Goal: Task Accomplishment & Management: Manage account settings

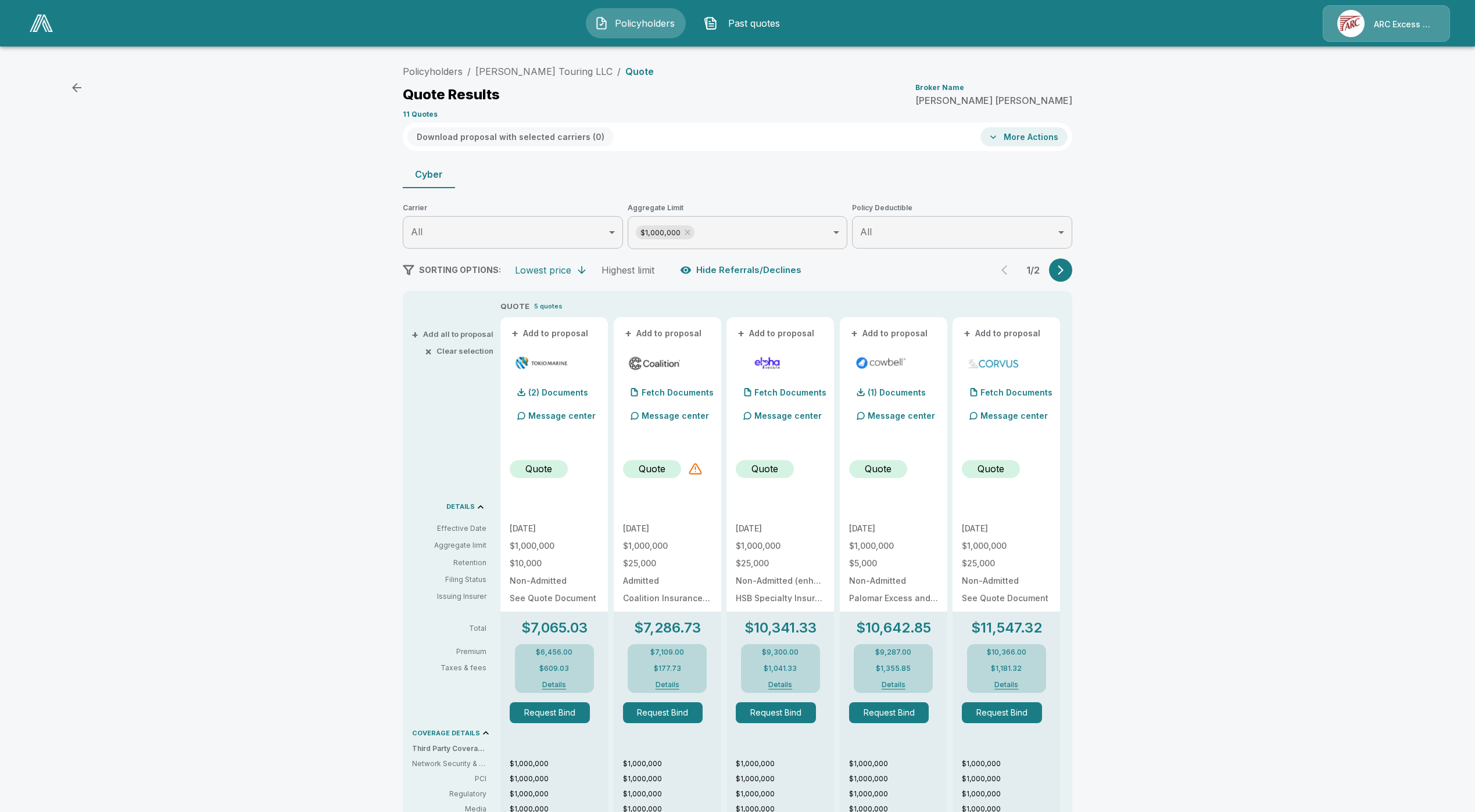
click at [55, 26] on link at bounding box center [41, 23] width 33 height 27
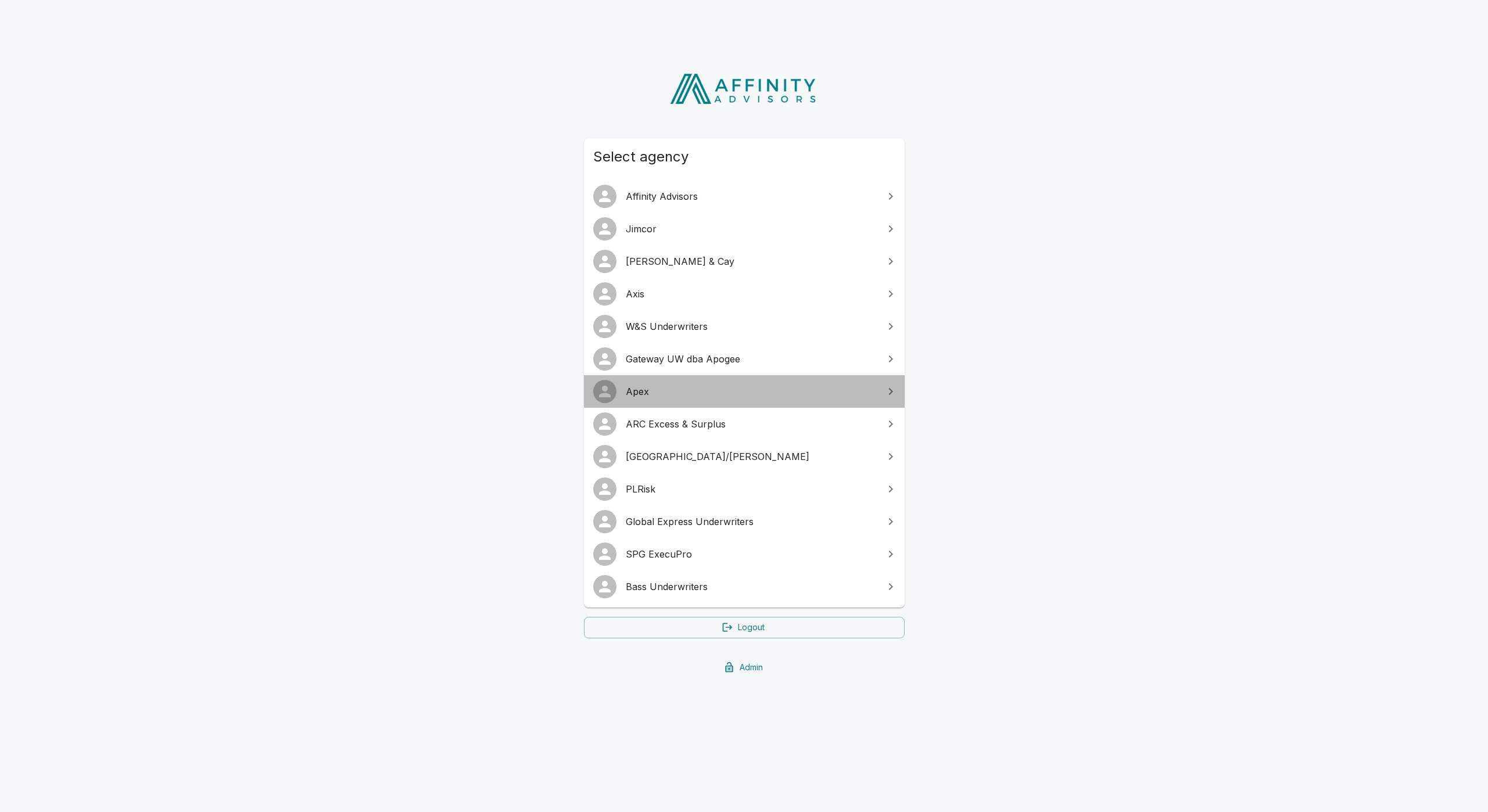
click at [658, 395] on span "Apex" at bounding box center [751, 391] width 251 height 14
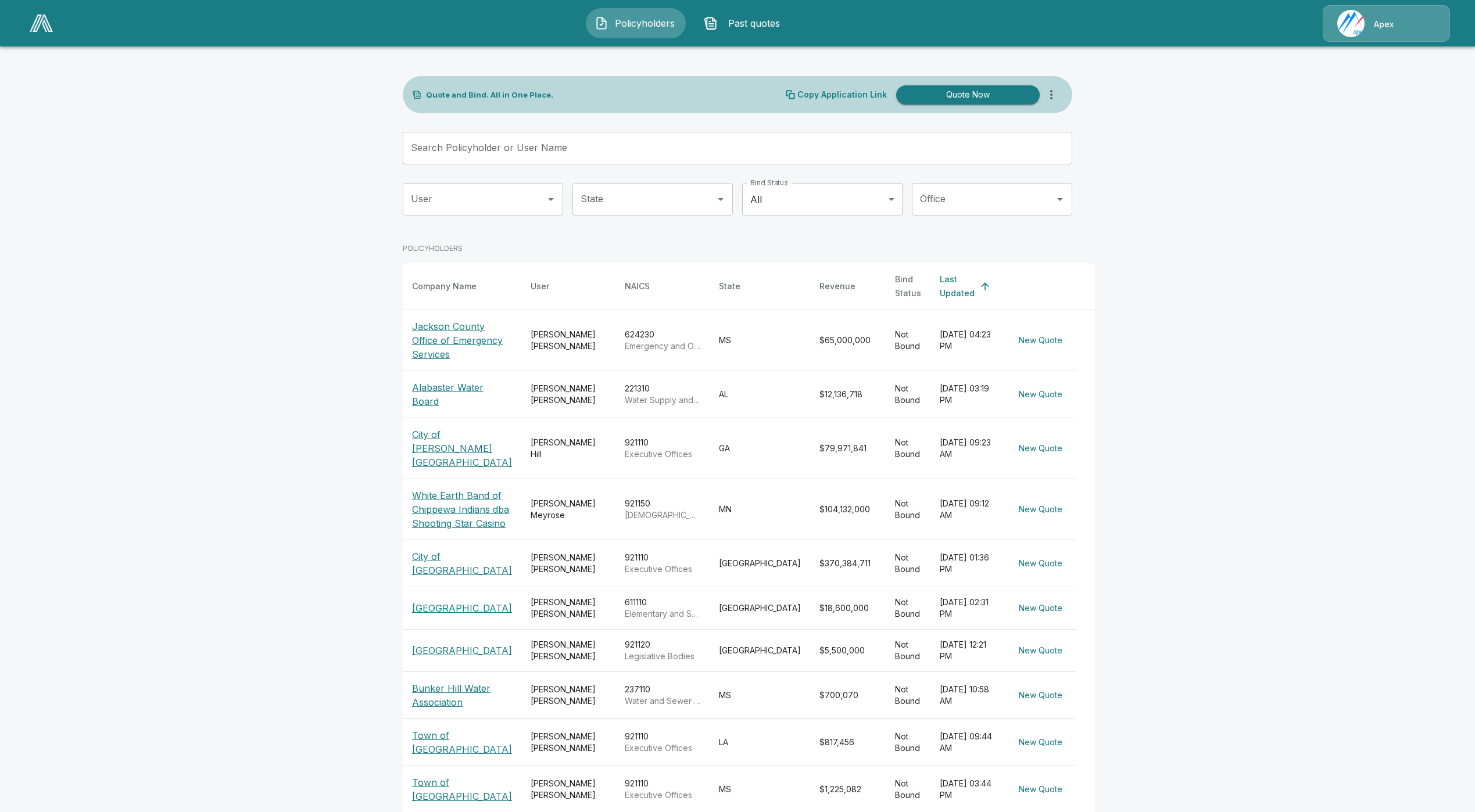
click at [466, 400] on p "Alabaster Water Board" at bounding box center [462, 394] width 100 height 28
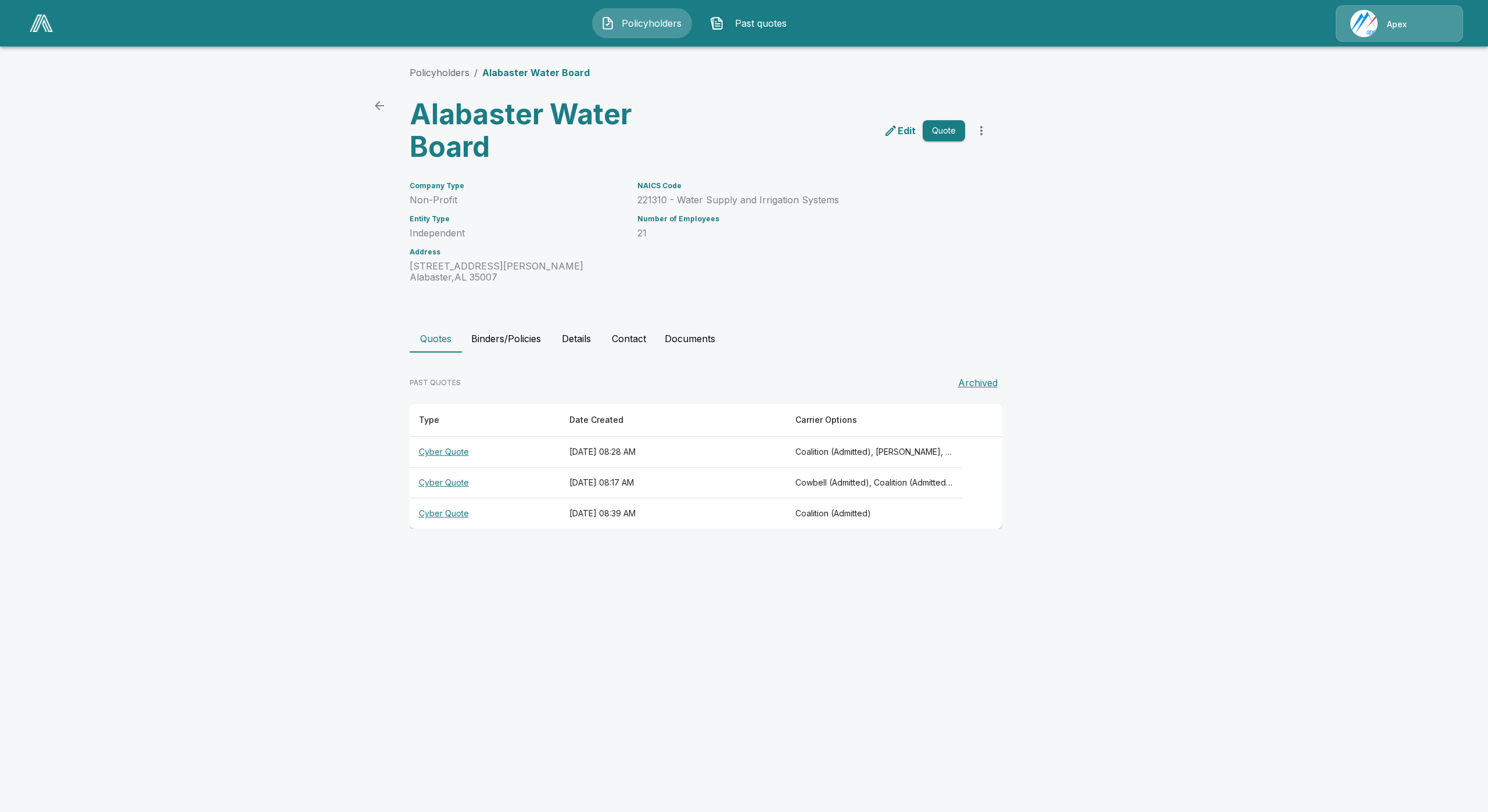
click at [460, 454] on th "Cyber Quote" at bounding box center [485, 452] width 150 height 31
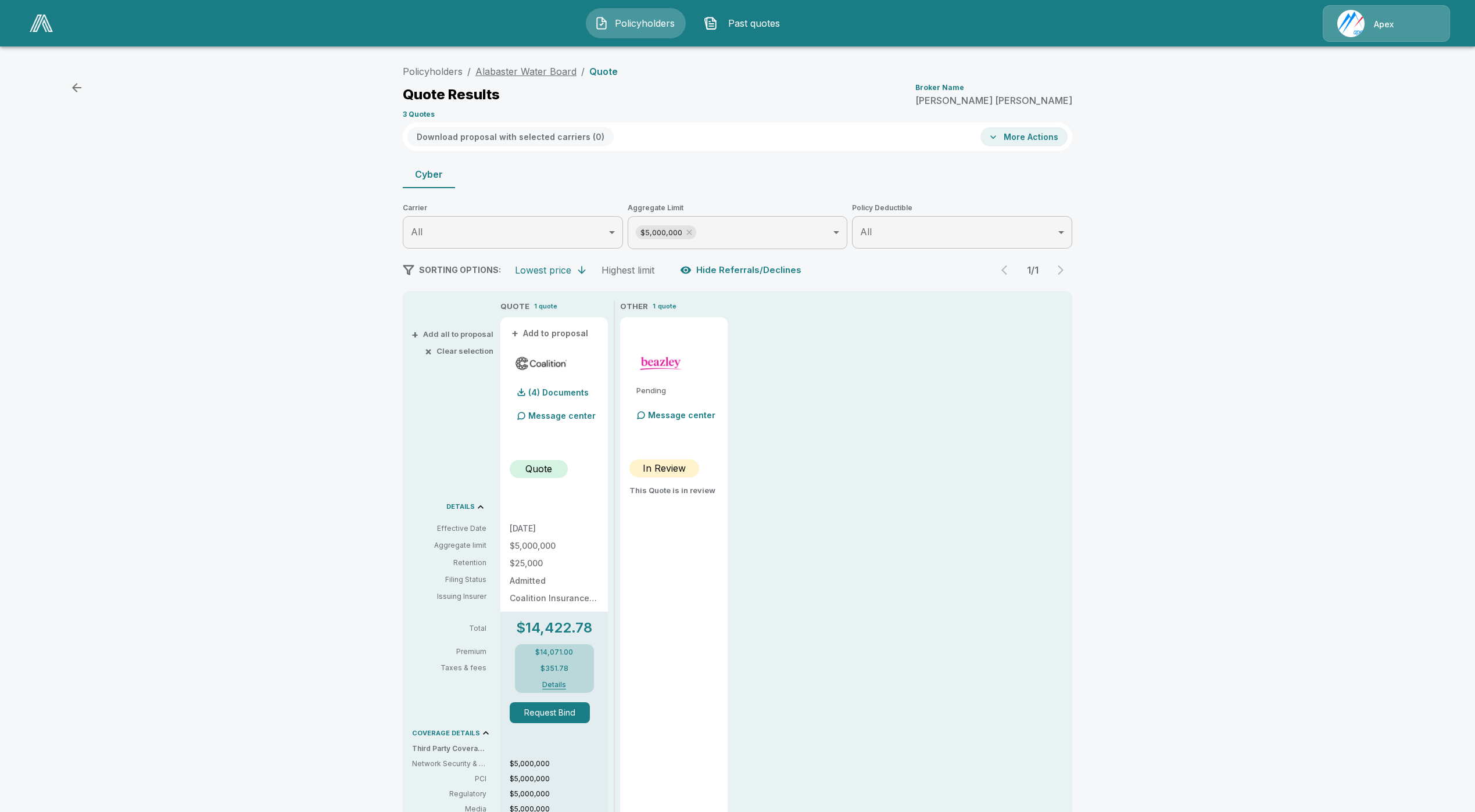
click at [531, 76] on link "Alabaster Water Board" at bounding box center [526, 72] width 101 height 12
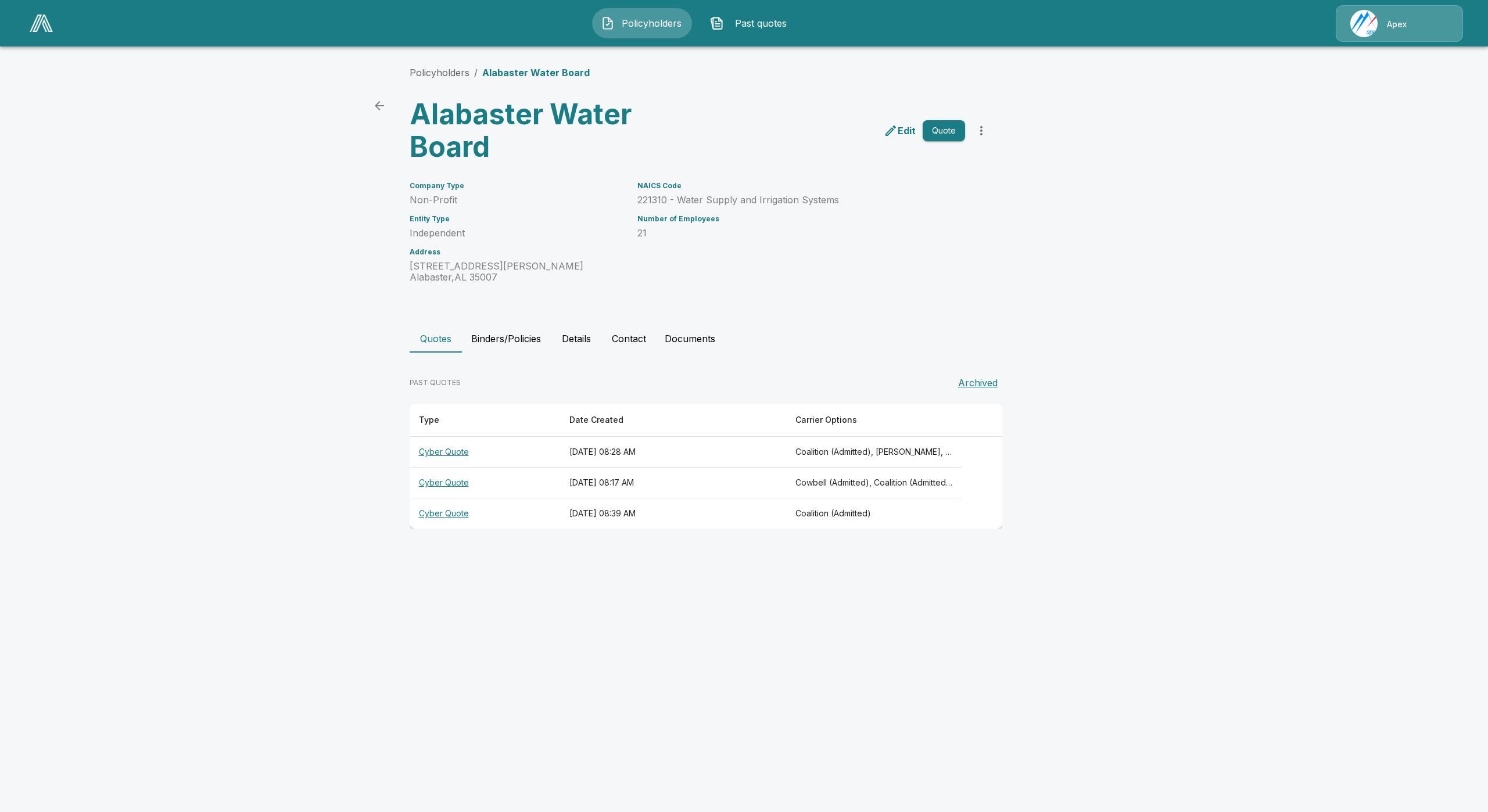
click at [442, 469] on th "Cyber Quote" at bounding box center [485, 483] width 150 height 31
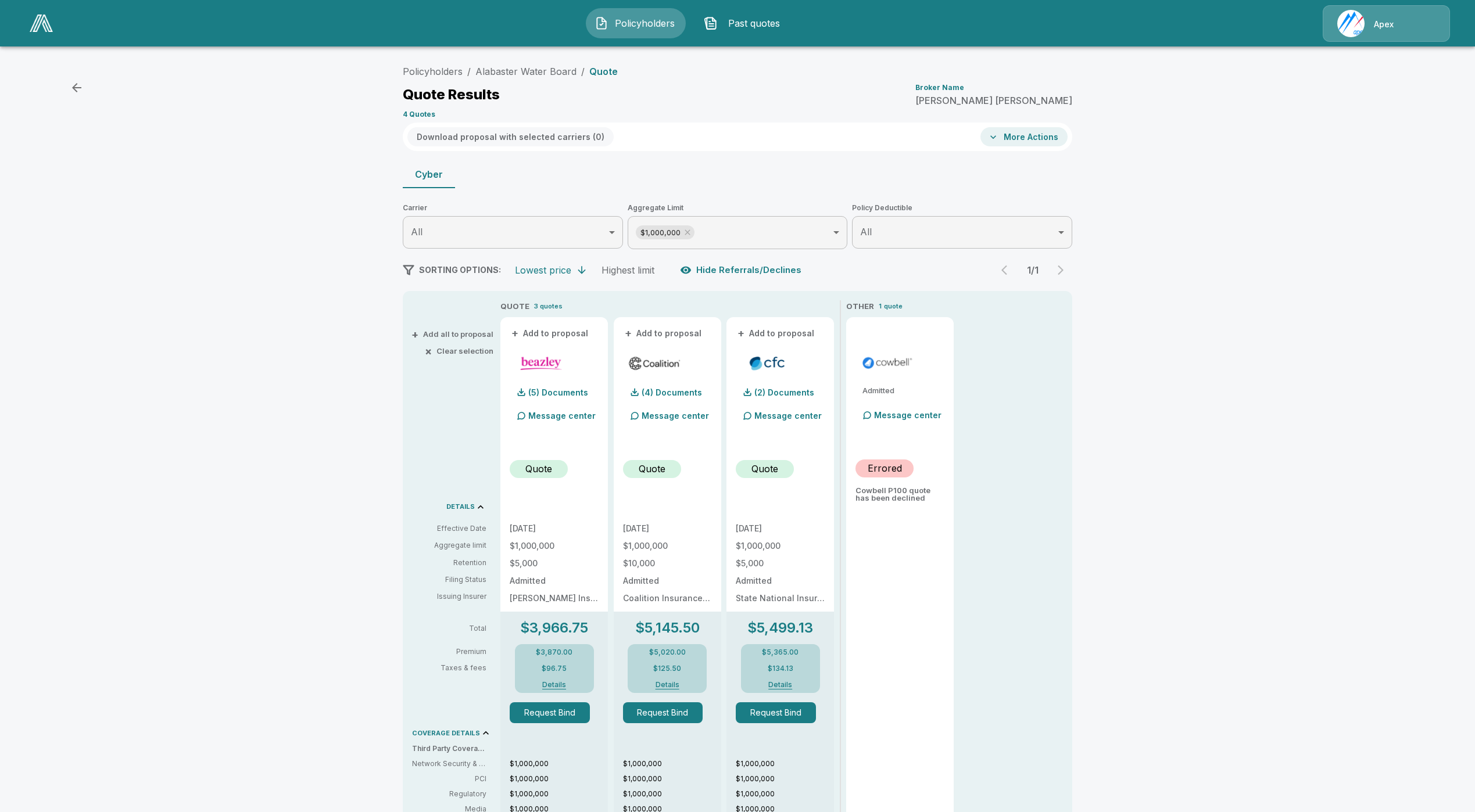
click at [565, 686] on button "Details" at bounding box center [554, 685] width 47 height 7
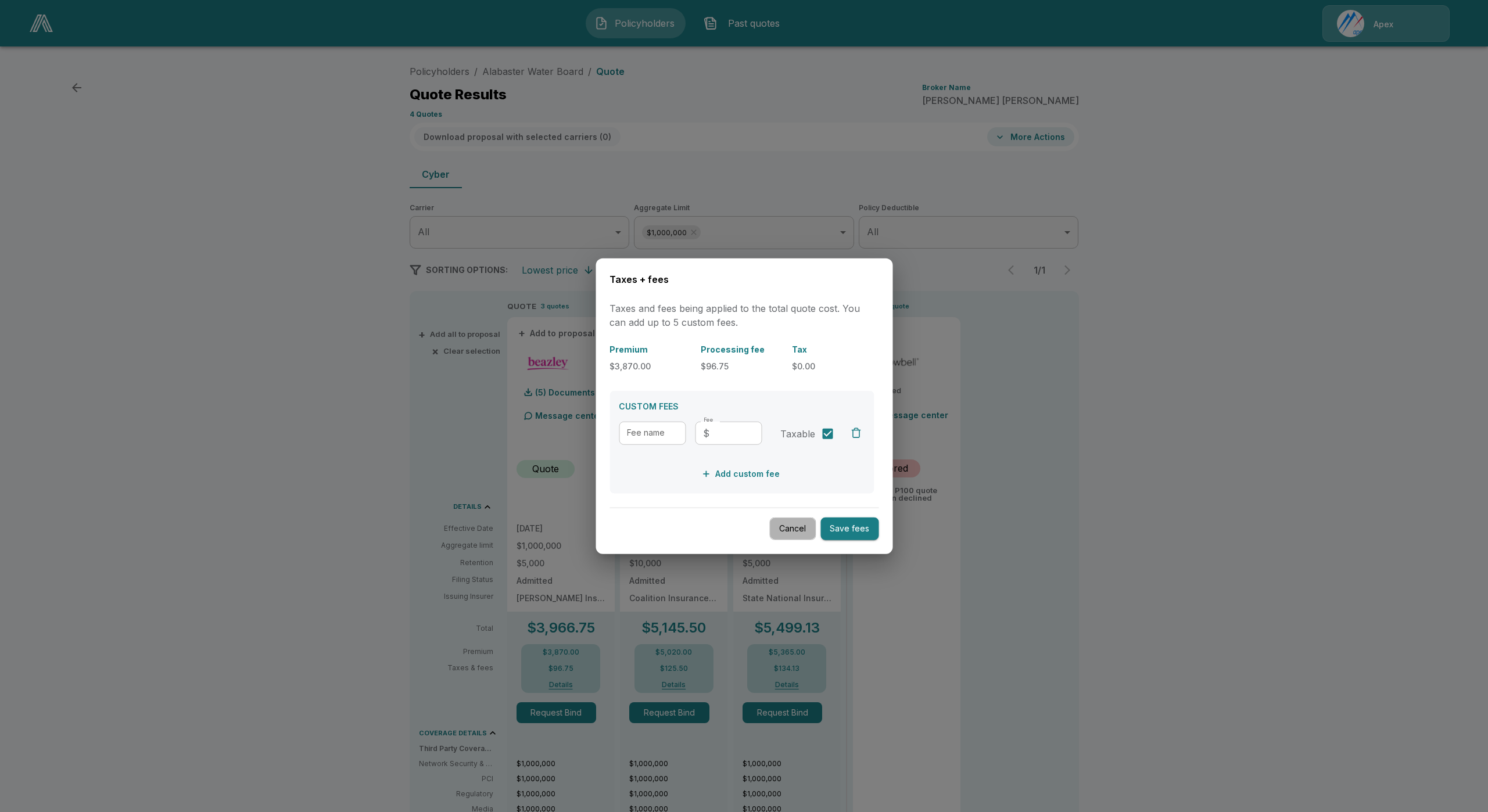
click at [782, 529] on button "Cancel" at bounding box center [792, 529] width 47 height 23
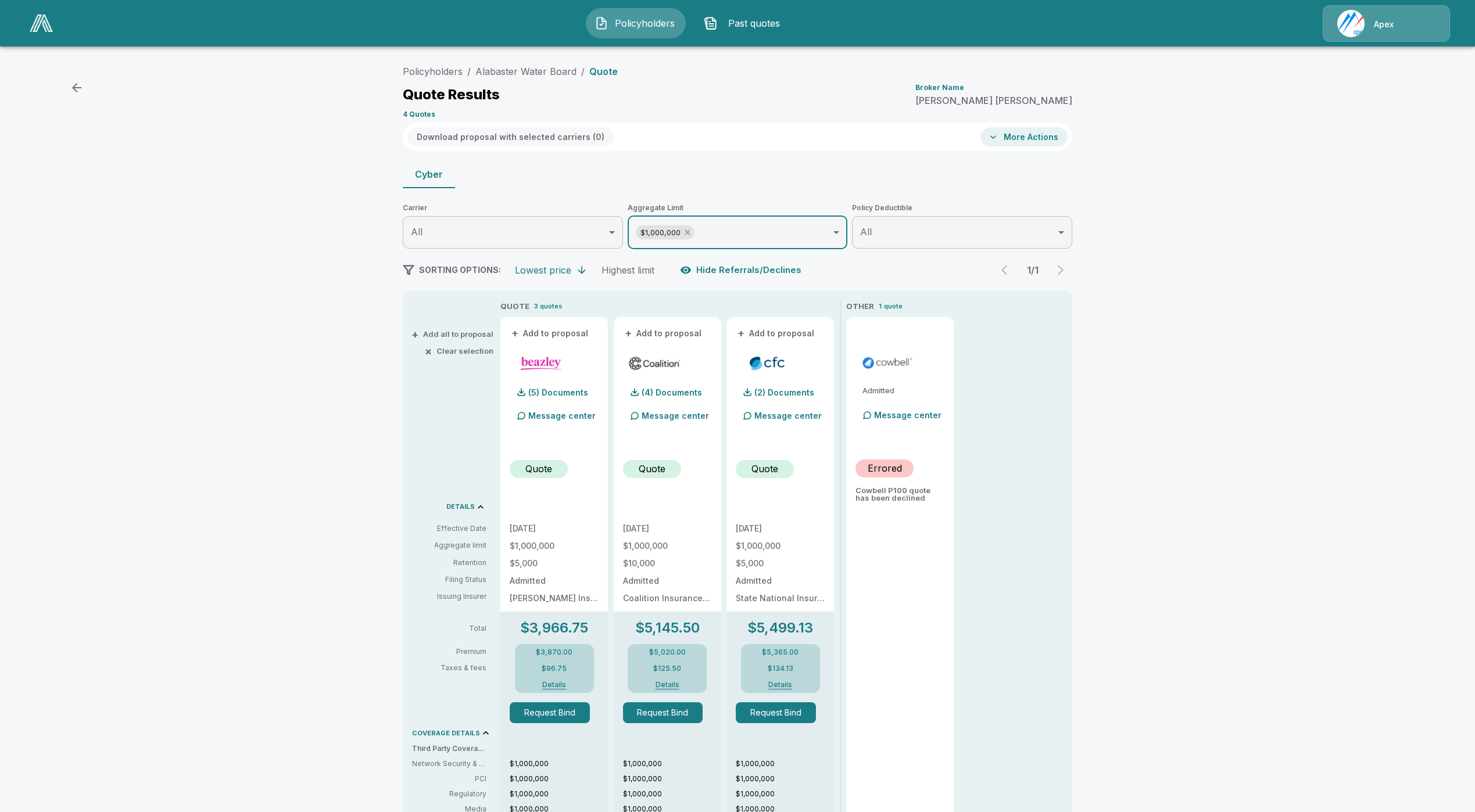
click at [692, 229] on icon at bounding box center [688, 232] width 9 height 9
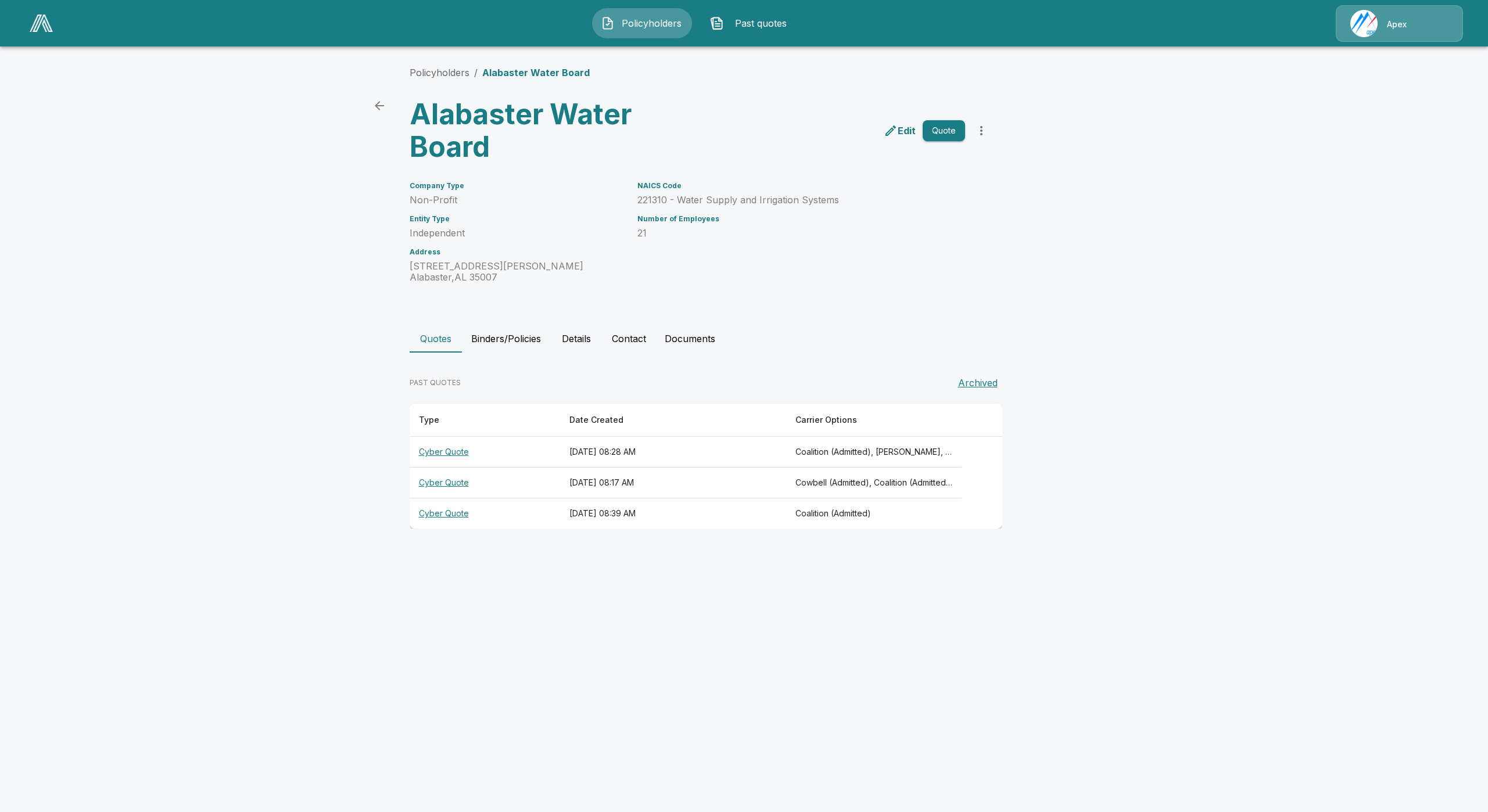
click at [449, 513] on th "Cyber Quote" at bounding box center [485, 514] width 150 height 31
click at [445, 435] on th "Type" at bounding box center [485, 420] width 150 height 33
click at [448, 450] on th "Cyber Quote" at bounding box center [485, 452] width 150 height 31
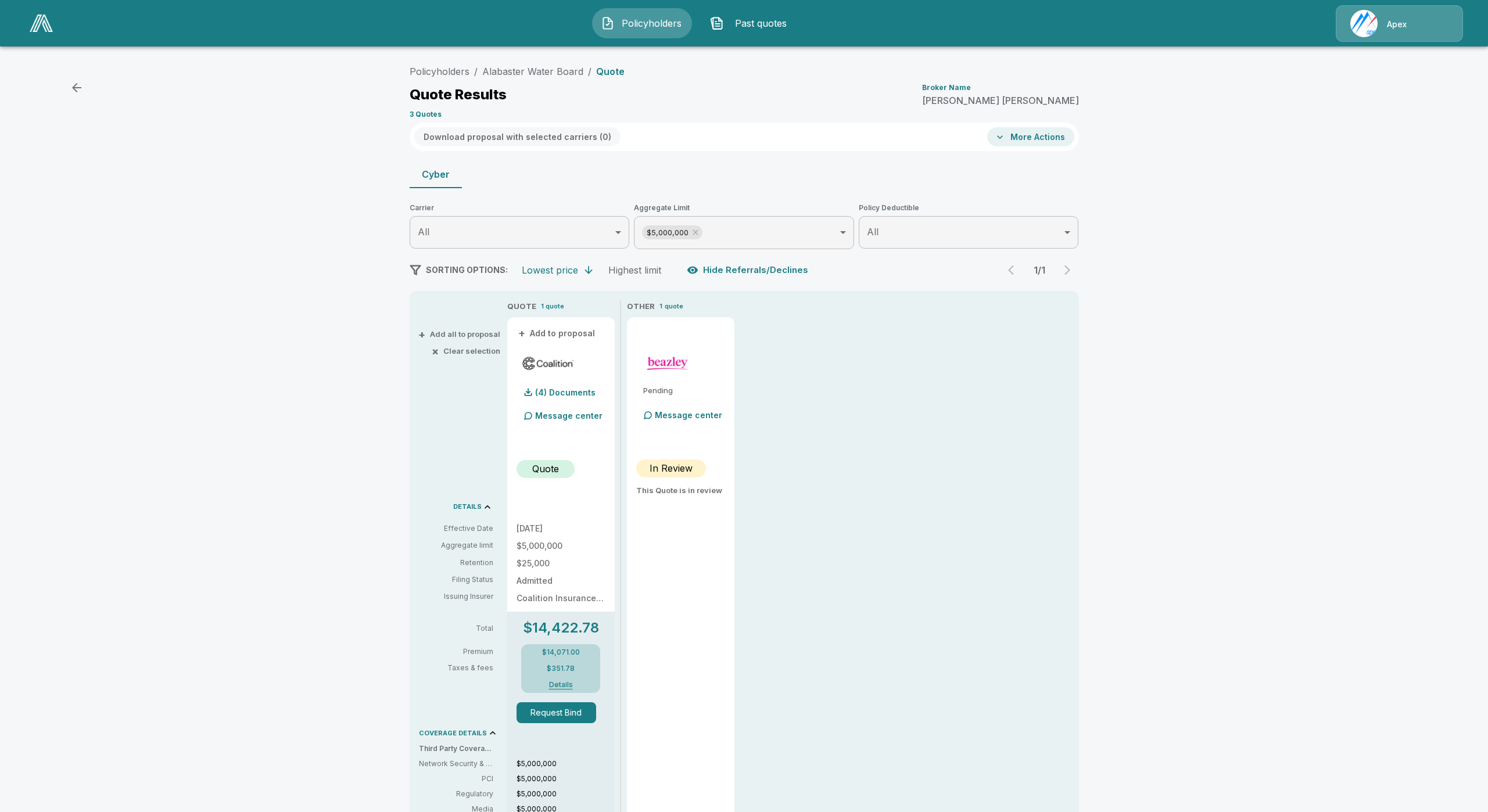
click at [696, 227] on body "Policyholders Past quotes Apex Policyholders / Alabaster Water Board / Quote Qu…" at bounding box center [744, 588] width 1488 height 1175
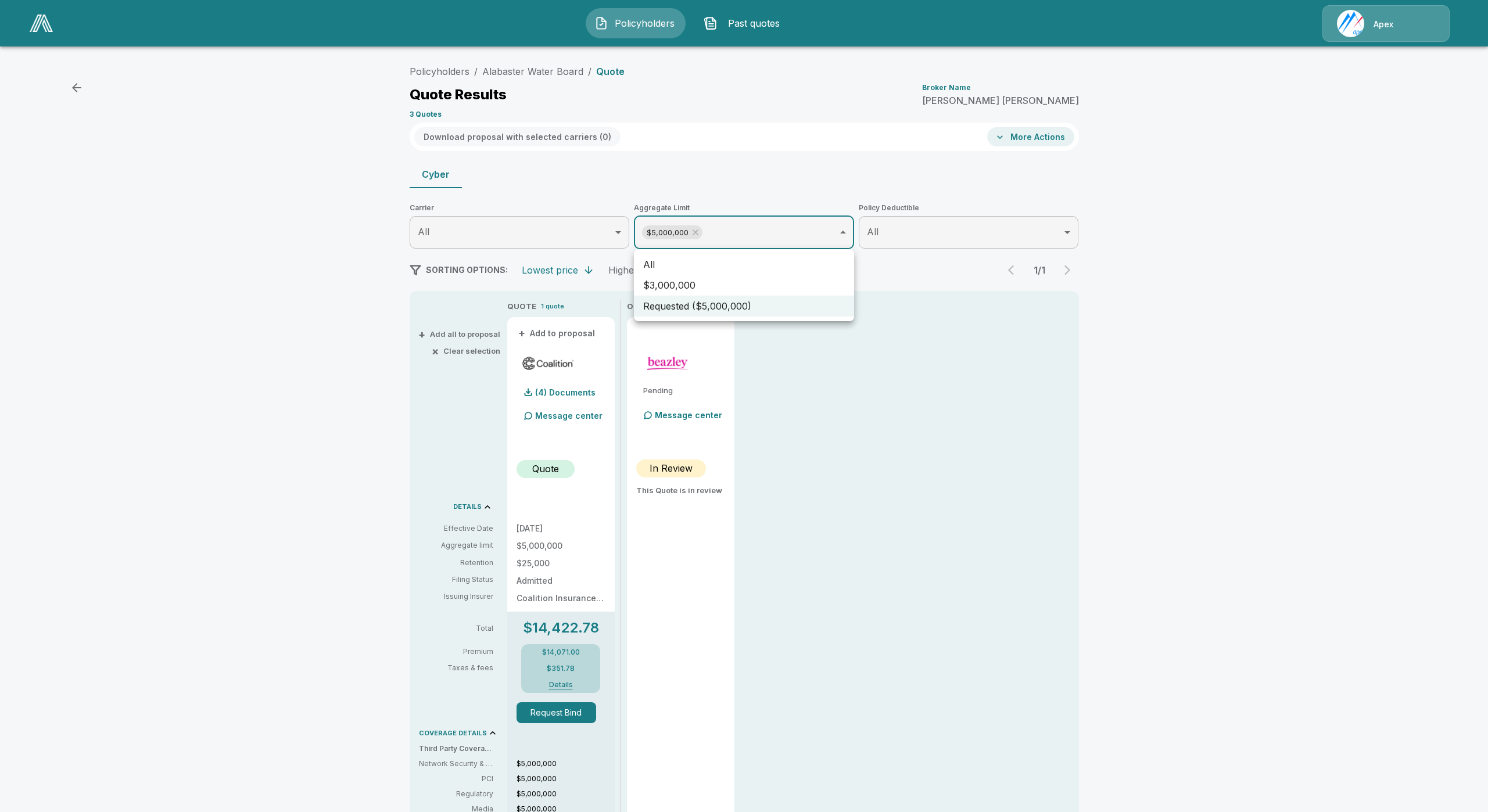
click at [690, 234] on div at bounding box center [744, 406] width 1488 height 812
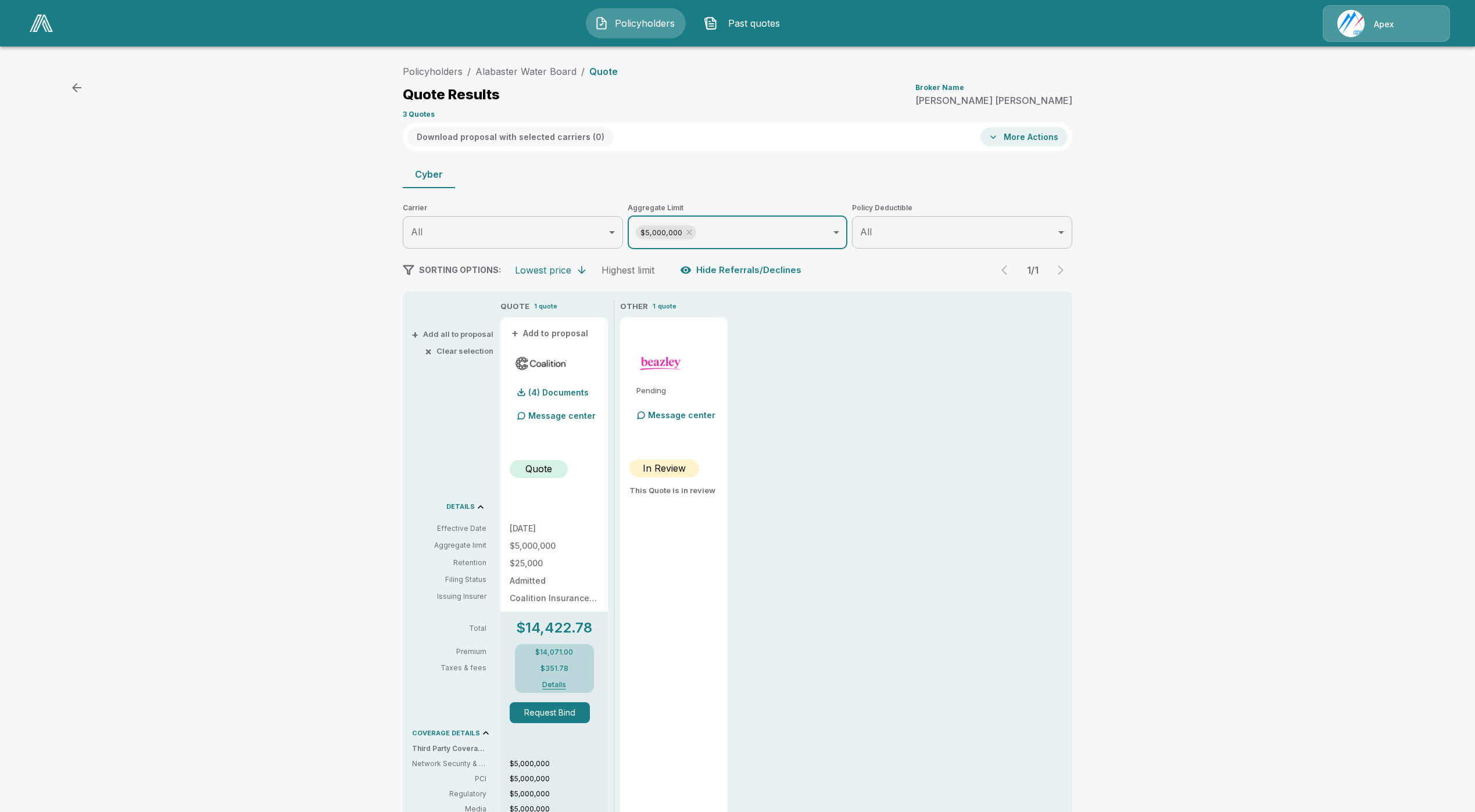
click at [694, 232] on icon at bounding box center [689, 232] width 9 height 9
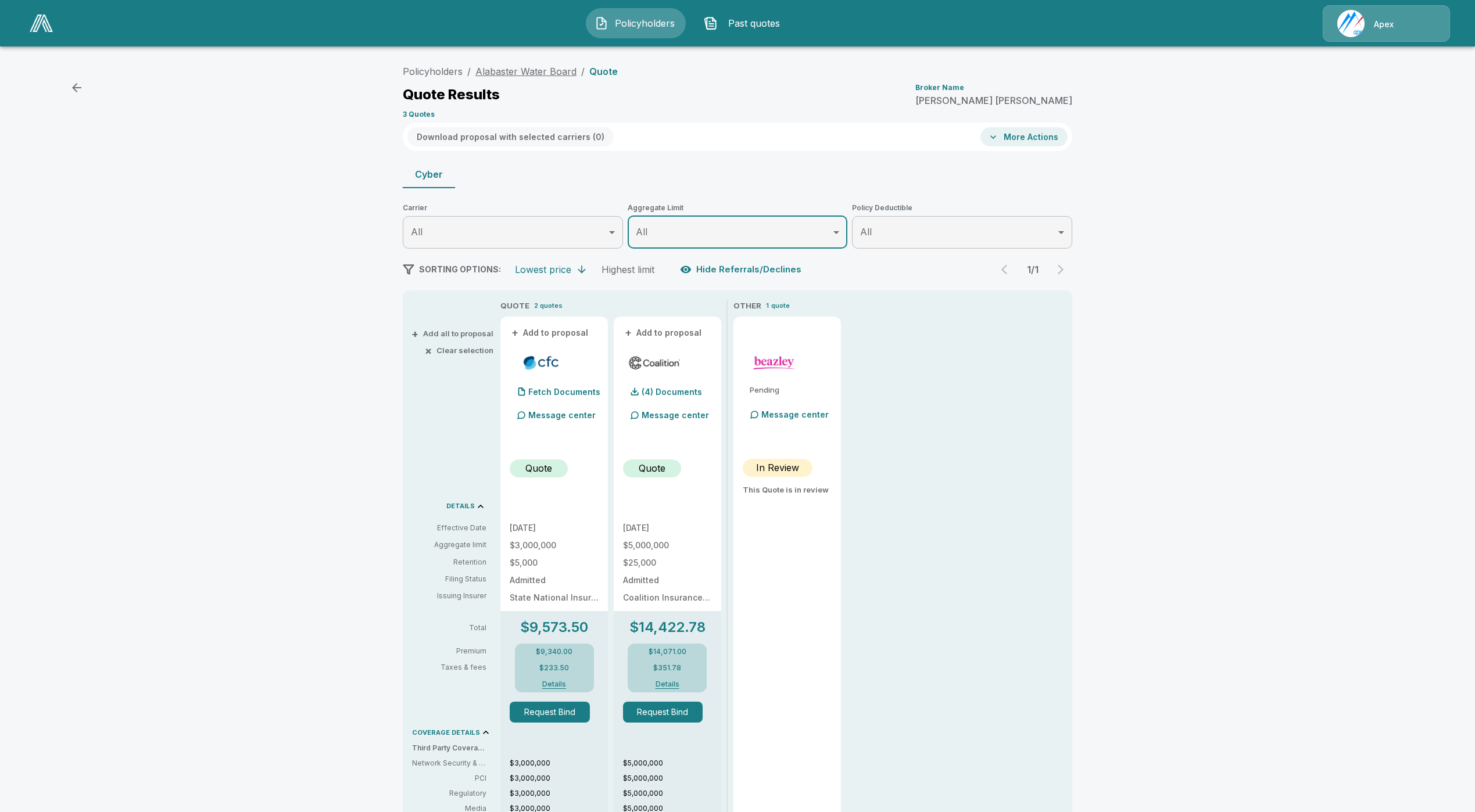
click at [554, 76] on link "Alabaster Water Board" at bounding box center [526, 72] width 101 height 12
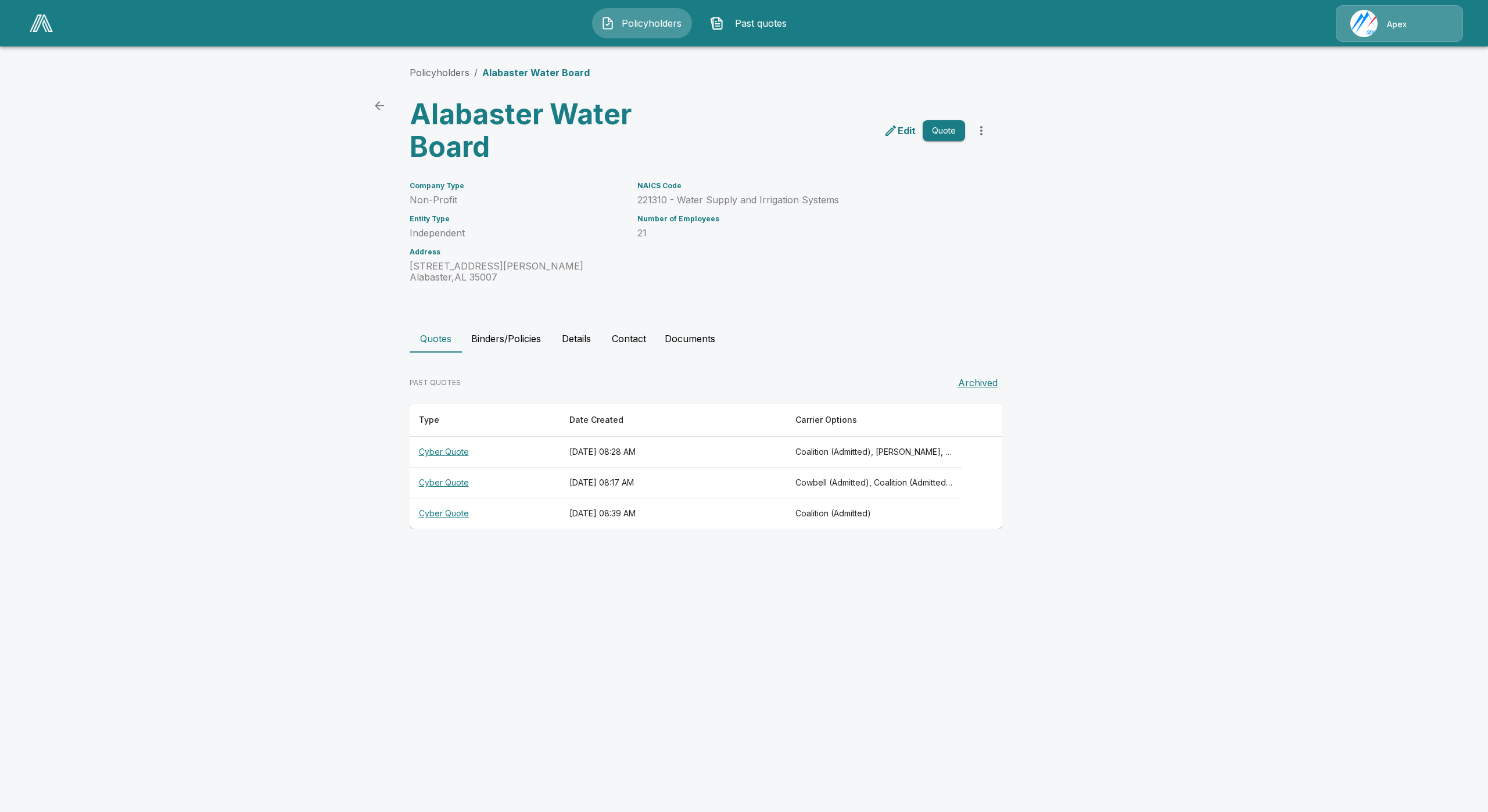
click at [982, 130] on icon "more" at bounding box center [981, 130] width 2 height 9
click at [940, 200] on li "Import Quotes" at bounding box center [981, 195] width 177 height 21
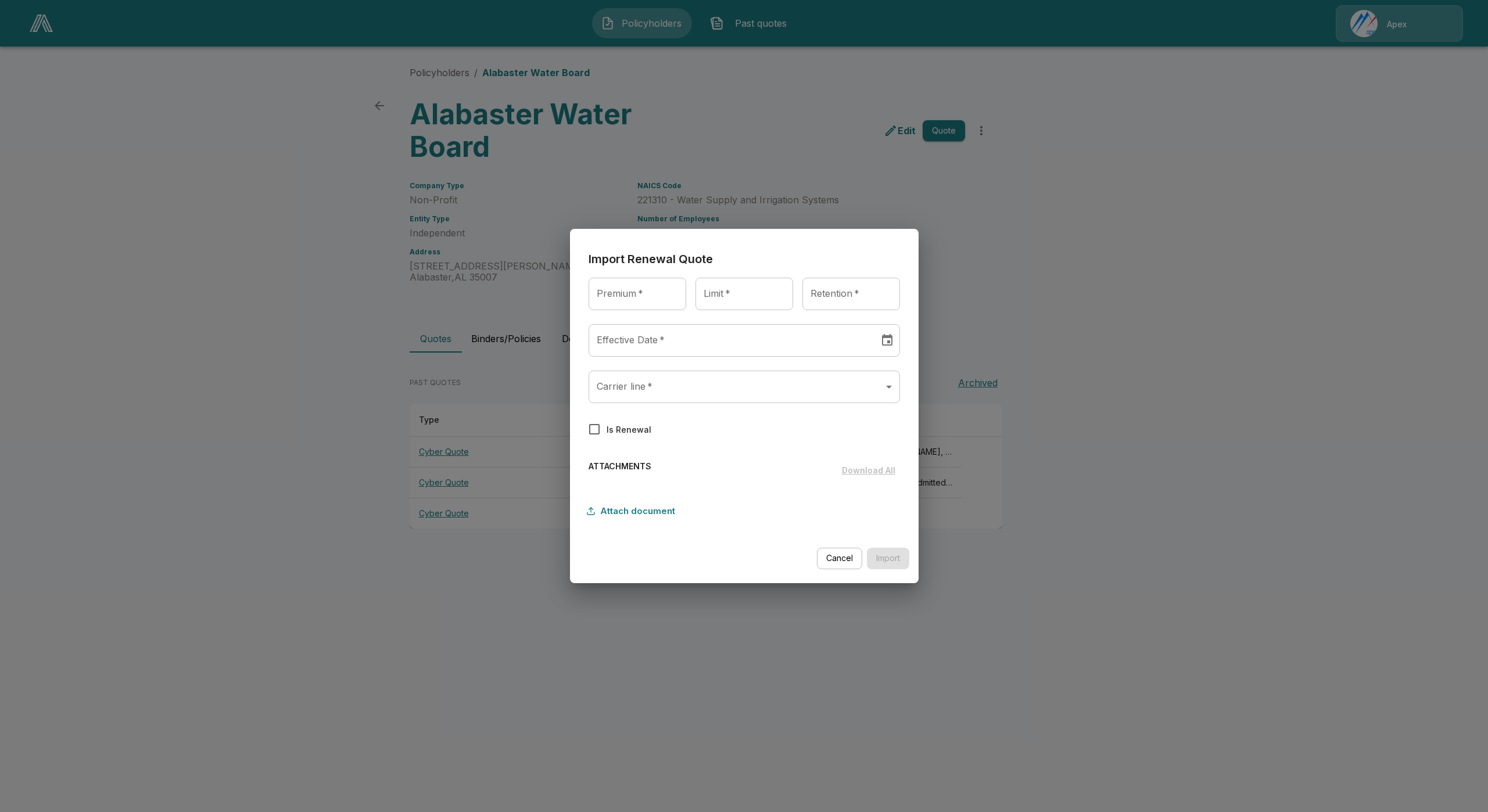
click at [640, 291] on input "Premium   *" at bounding box center [637, 294] width 98 height 33
drag, startPoint x: 647, startPoint y: 296, endPoint x: 640, endPoint y: 299, distance: 7.6
click at [647, 296] on input "Premium   *" at bounding box center [637, 294] width 98 height 33
type input "**********"
type input "********"
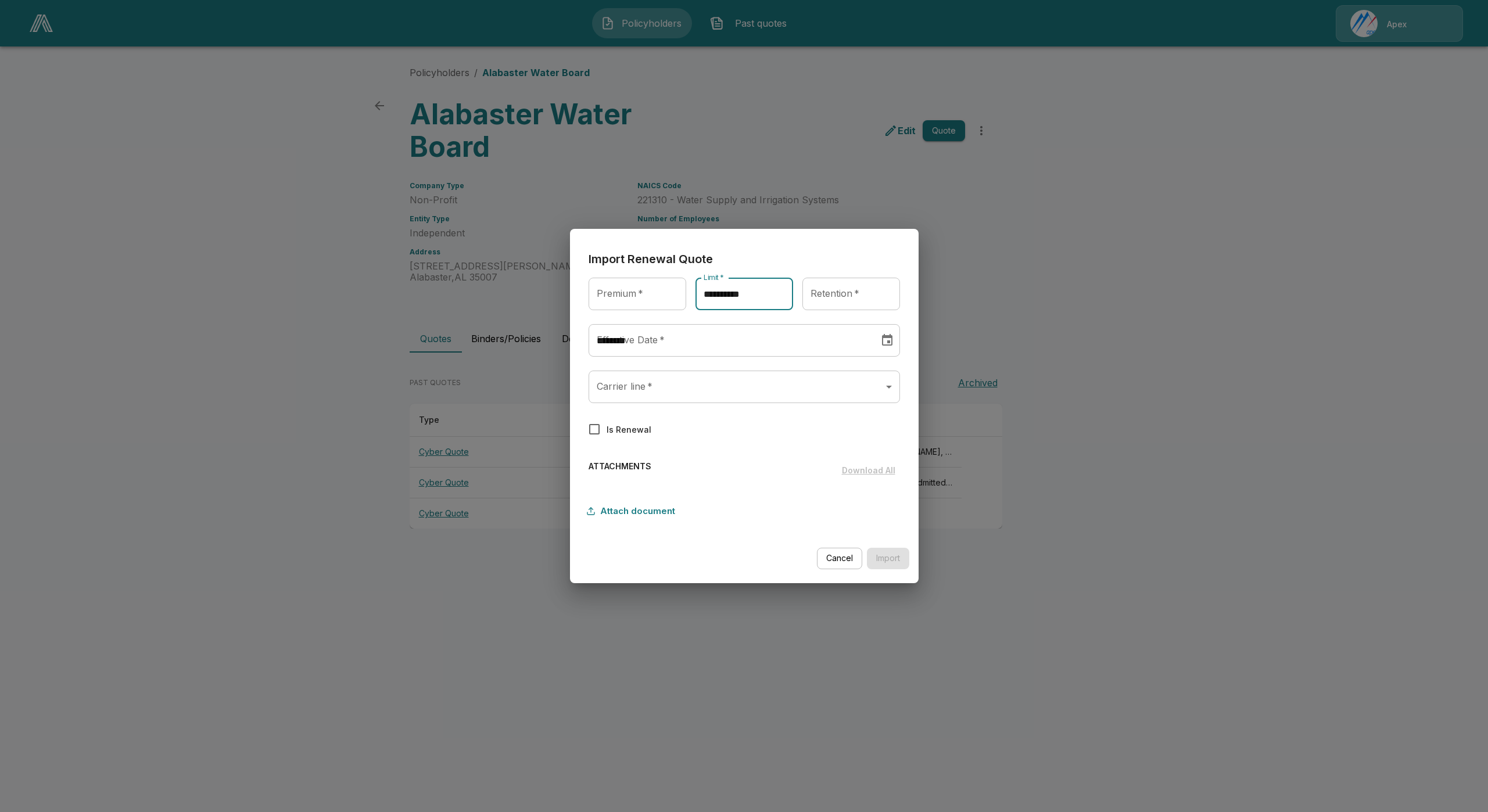
click at [639, 339] on input "********" at bounding box center [729, 340] width 283 height 33
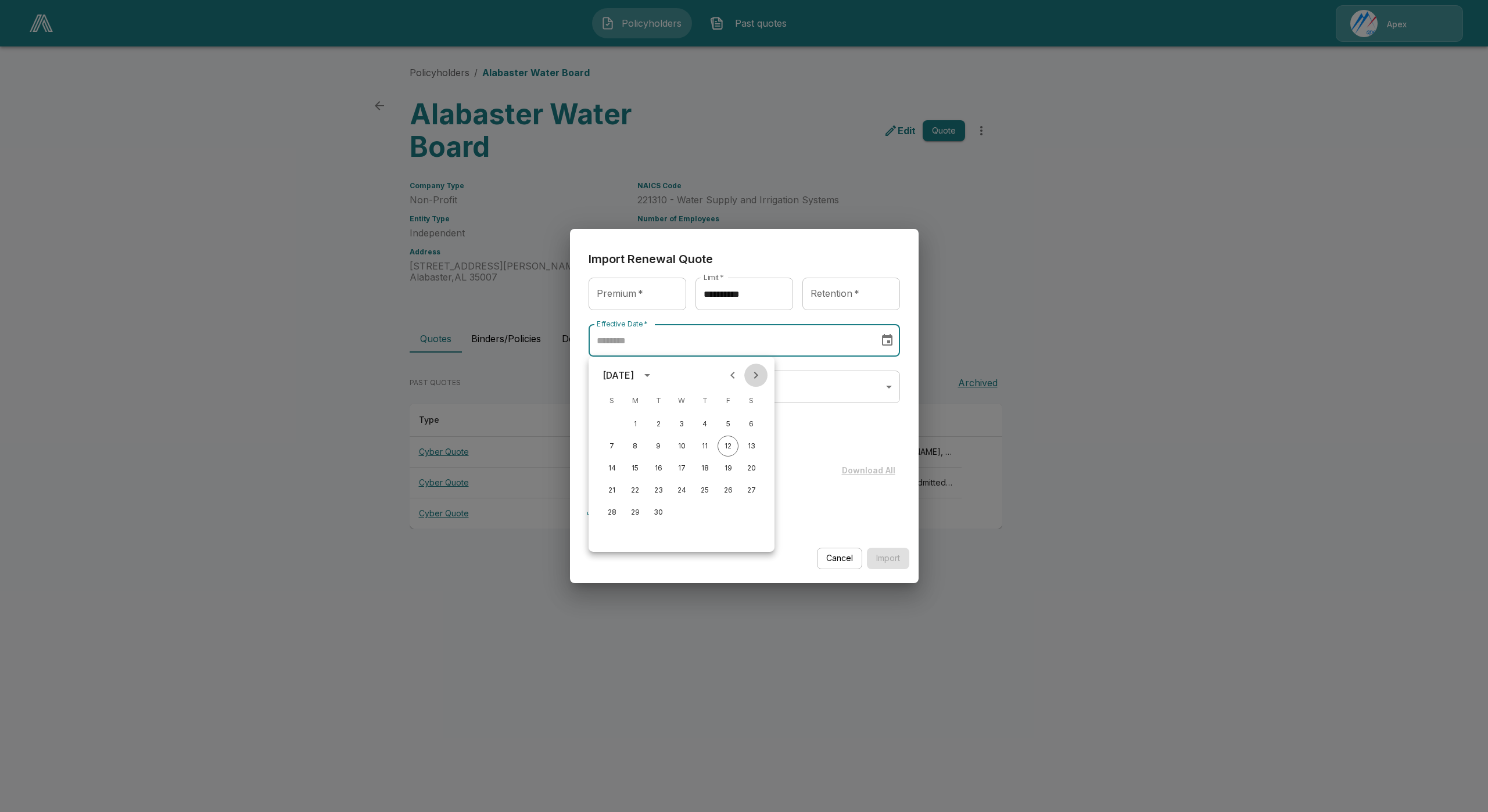
click at [761, 375] on icon "Next month" at bounding box center [756, 375] width 14 height 14
click at [686, 426] on button "1" at bounding box center [682, 424] width 21 height 21
type input "********"
click at [628, 516] on button "Attach document" at bounding box center [634, 511] width 91 height 22
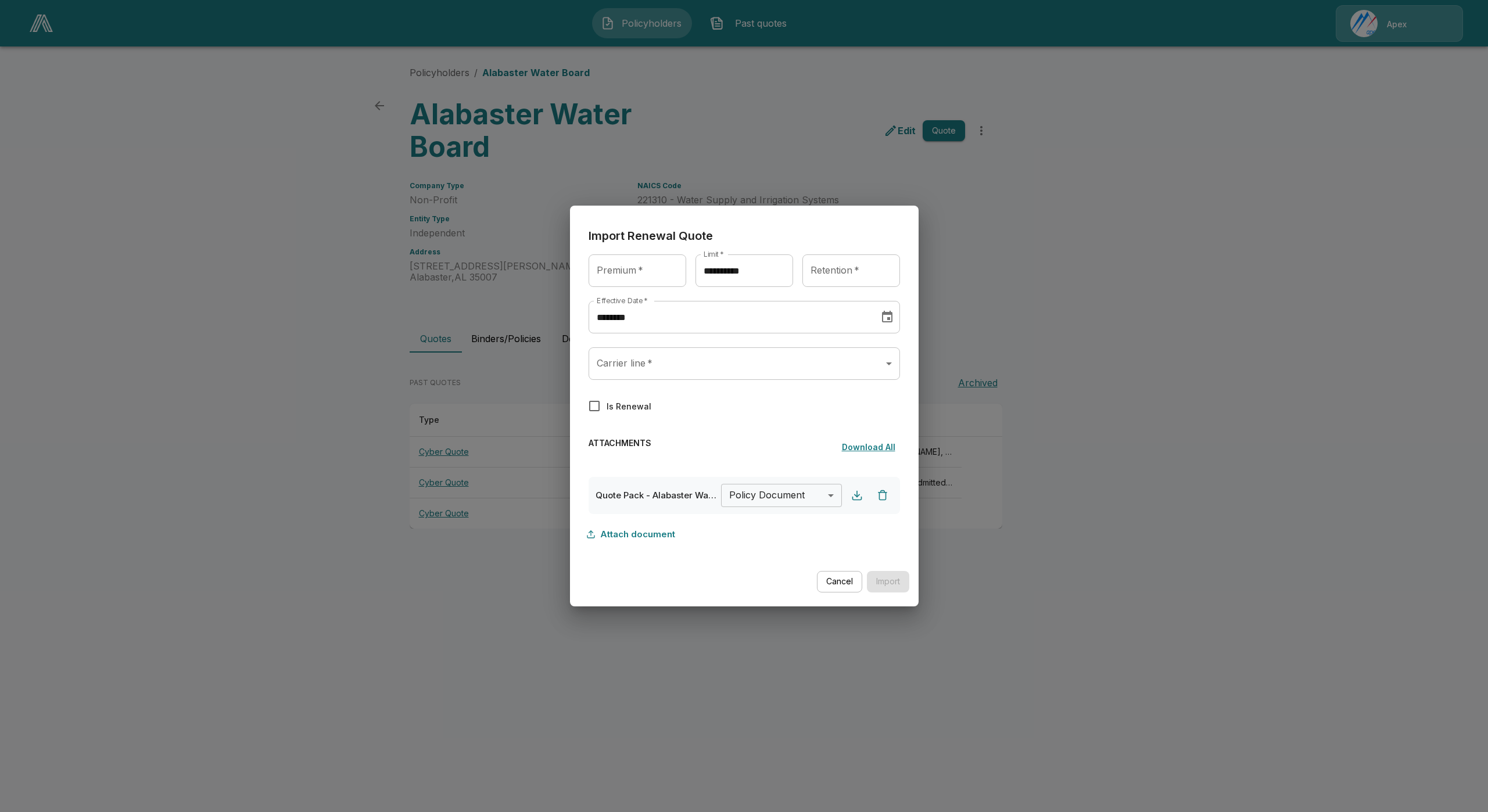
click at [789, 496] on body "**********" at bounding box center [744, 275] width 1488 height 550
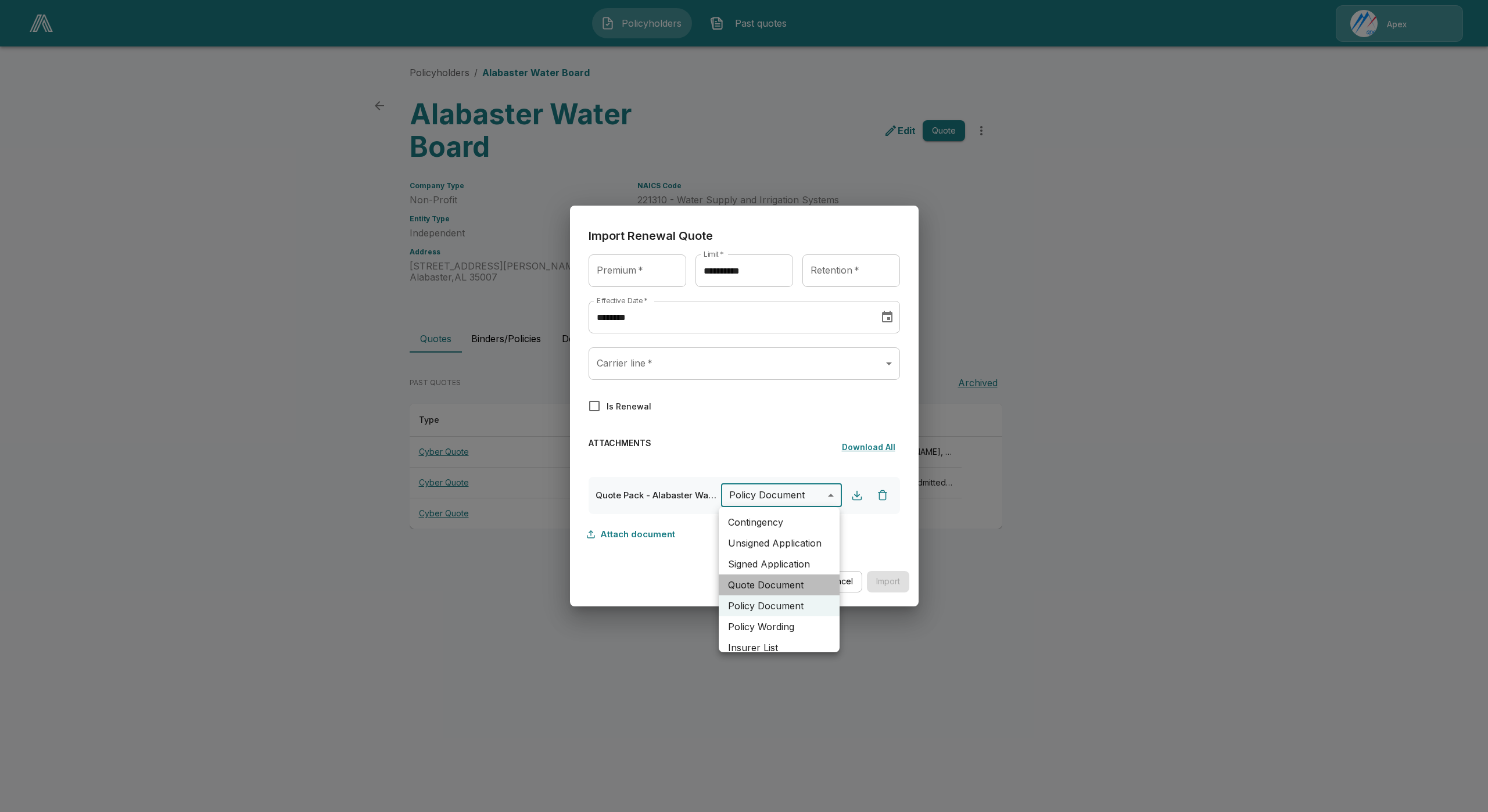
click at [797, 584] on li "Quote Document" at bounding box center [779, 585] width 121 height 21
type input "**********"
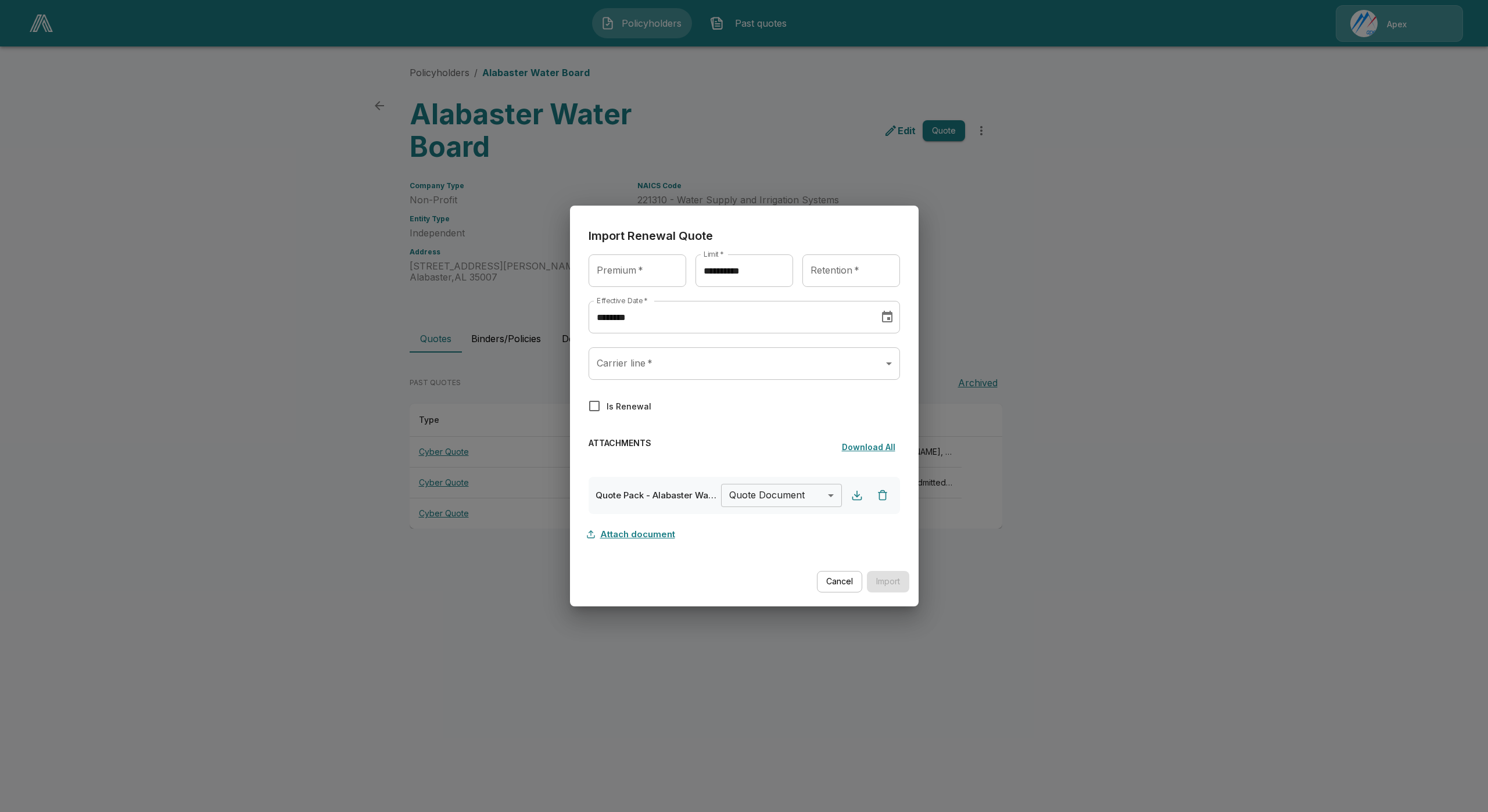
click at [651, 532] on button "Attach document" at bounding box center [634, 535] width 91 height 22
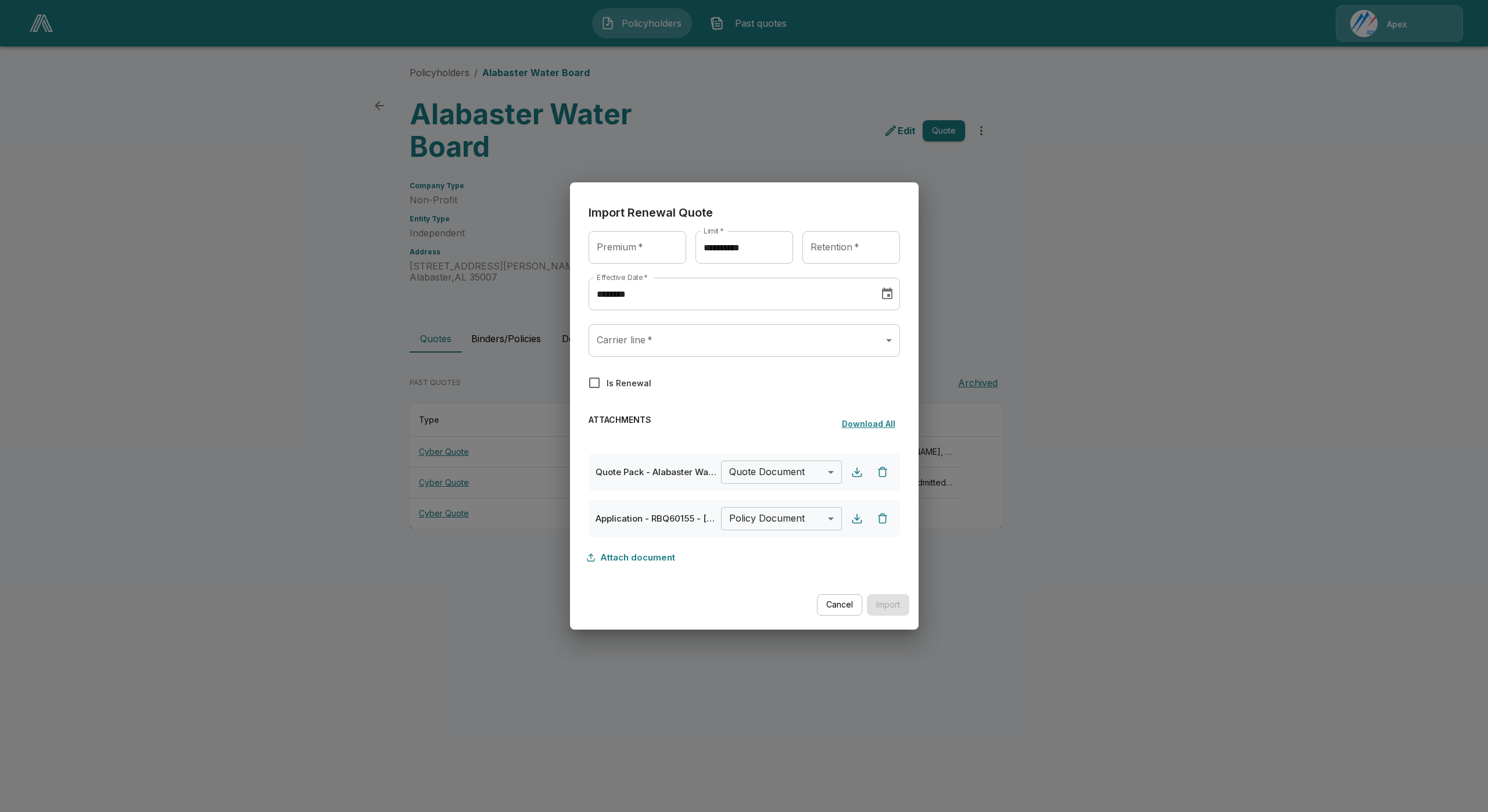
click at [775, 516] on body "**********" at bounding box center [744, 275] width 1488 height 550
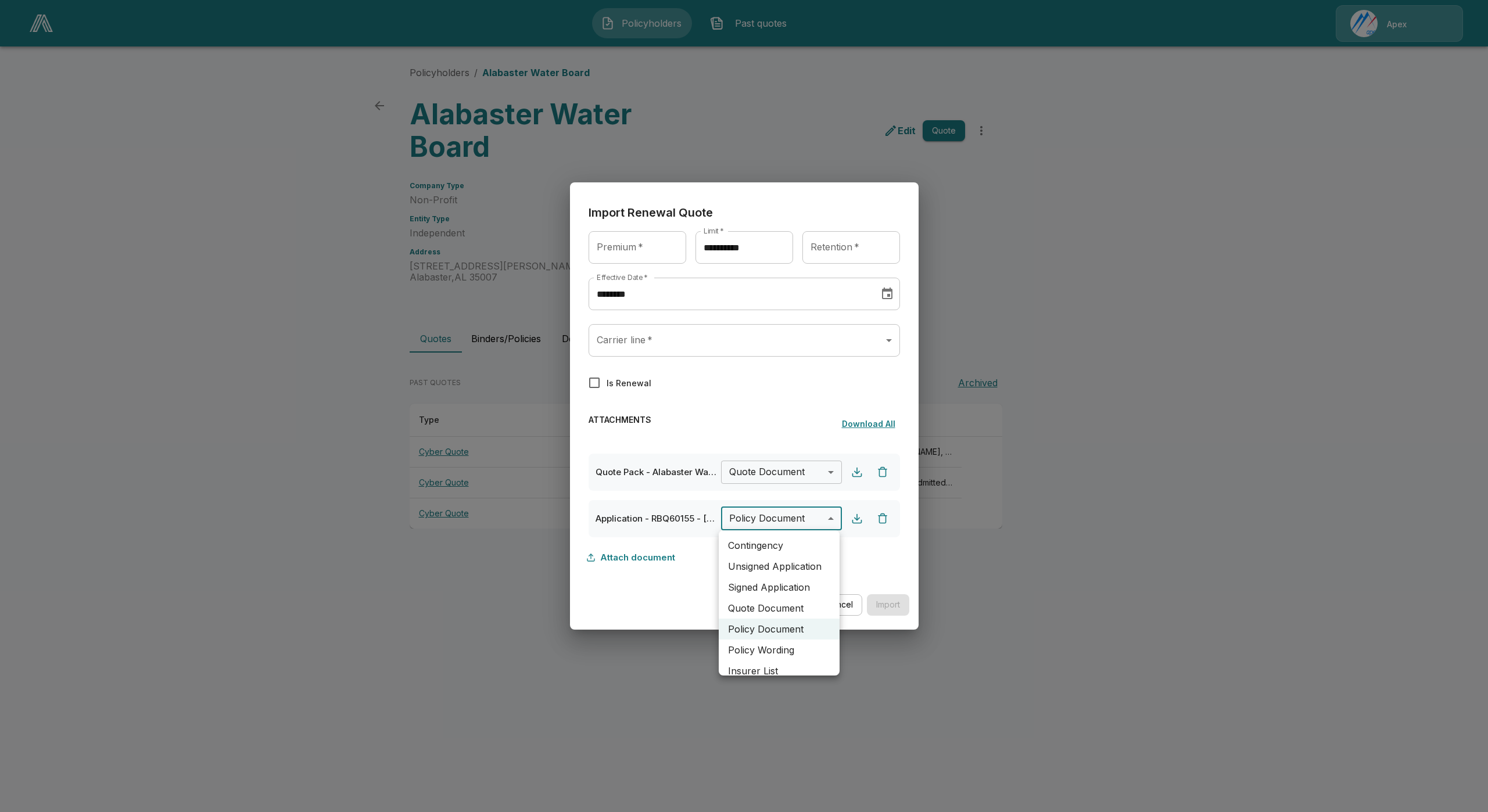
click at [806, 566] on li "Unsigned Application" at bounding box center [779, 566] width 121 height 21
type input "**********"
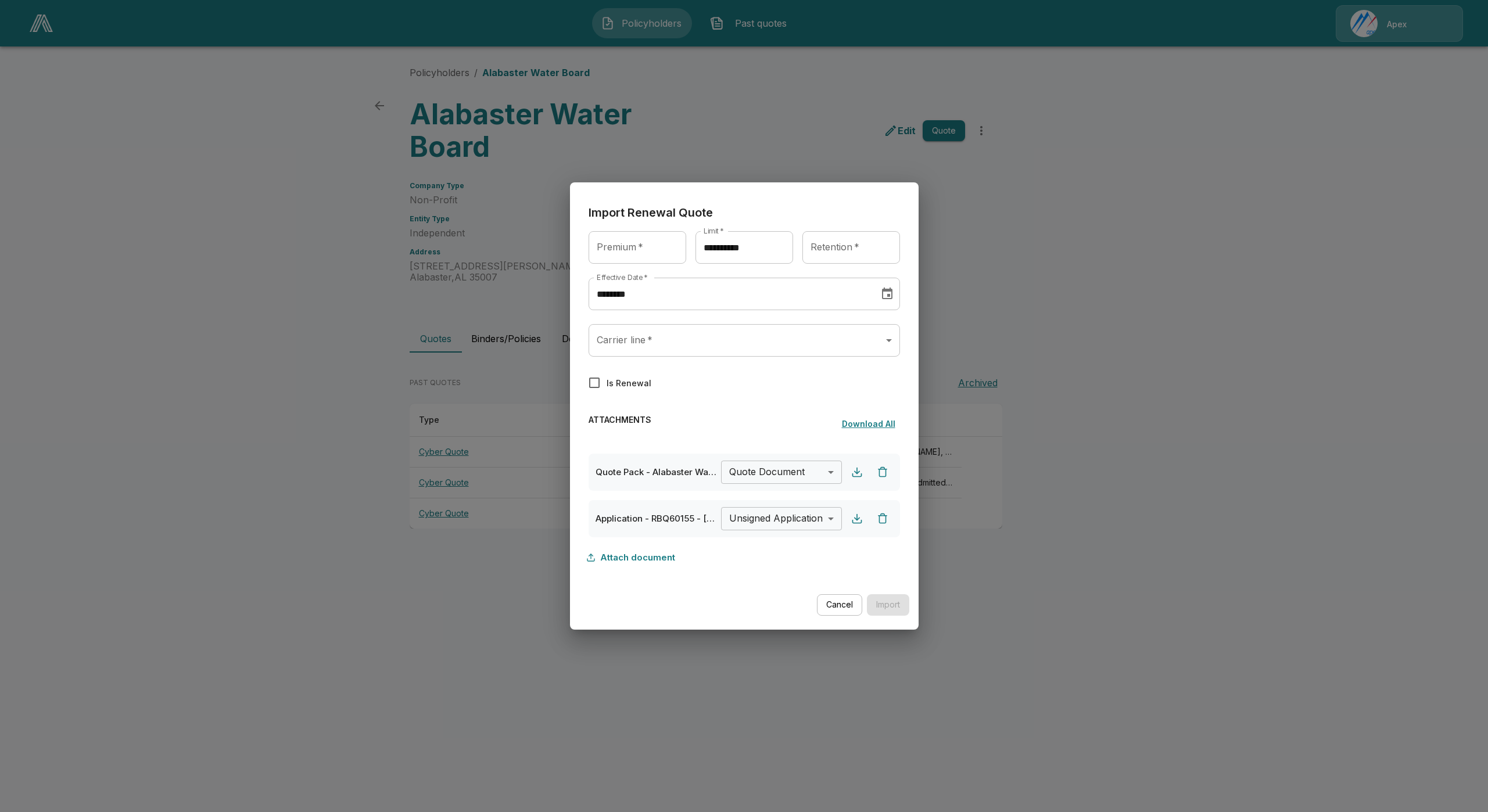
click at [645, 254] on input "Premium   *" at bounding box center [637, 248] width 98 height 33
type input "******"
click at [753, 343] on body "**********" at bounding box center [744, 275] width 1488 height 550
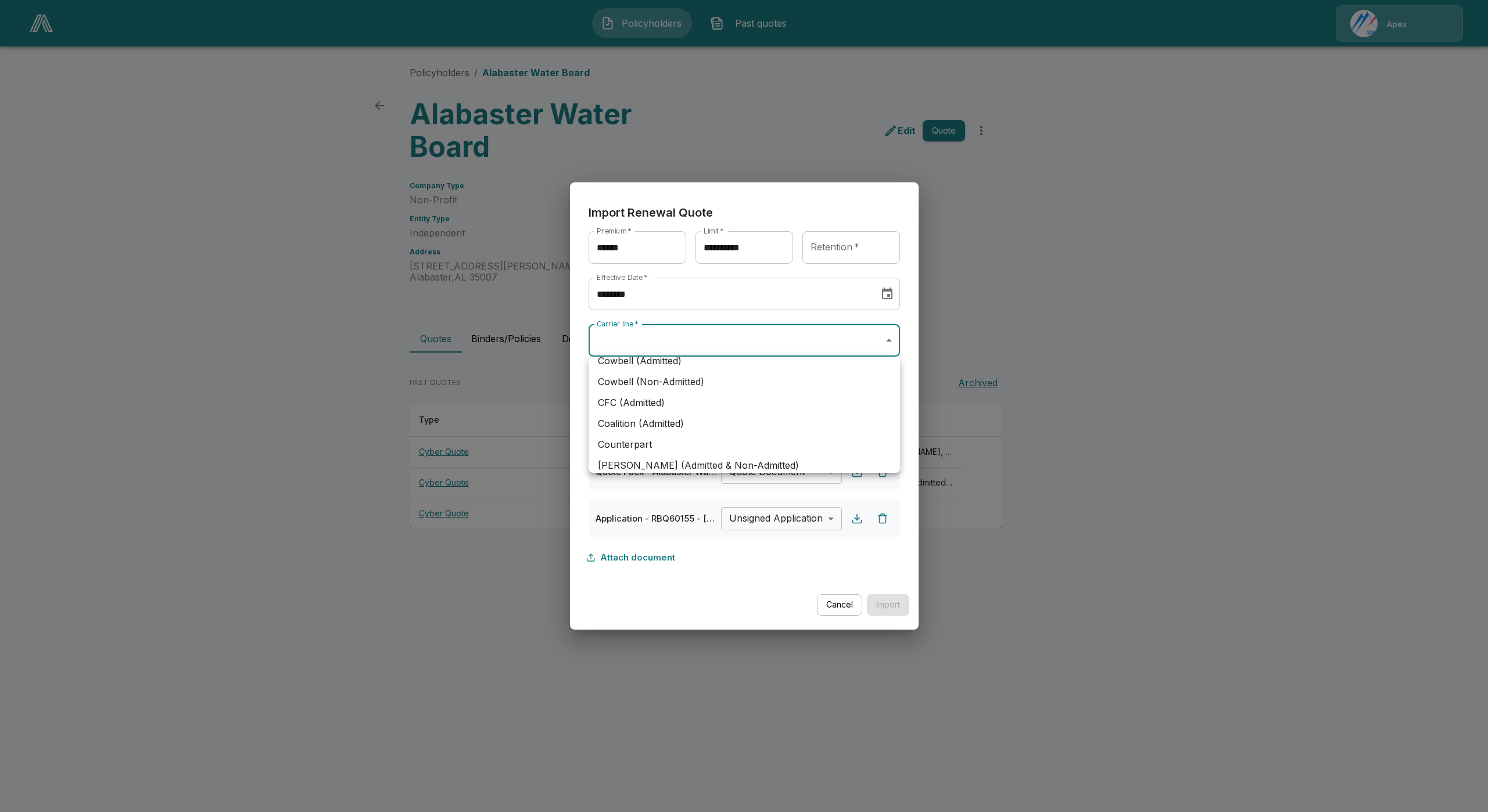
scroll to position [87, 0]
click at [706, 412] on li "[PERSON_NAME] (Admitted & Non-Admitted)" at bounding box center [744, 410] width 312 height 21
type input "**********"
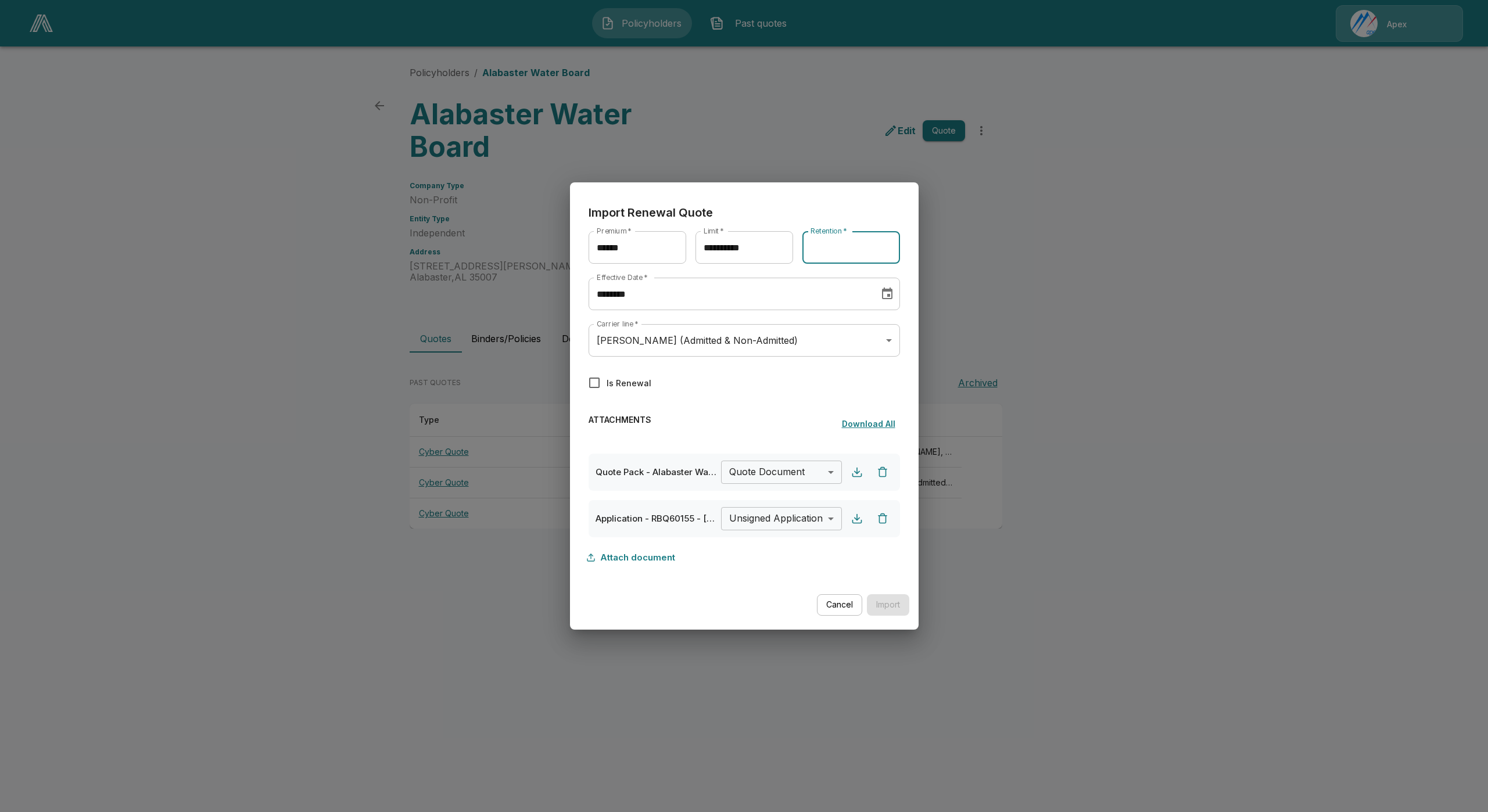
click at [844, 241] on input "Retention   *" at bounding box center [851, 248] width 98 height 33
type input "*******"
click at [886, 612] on button "Import" at bounding box center [888, 605] width 43 height 22
click at [1094, 680] on div "**********" at bounding box center [744, 406] width 1488 height 812
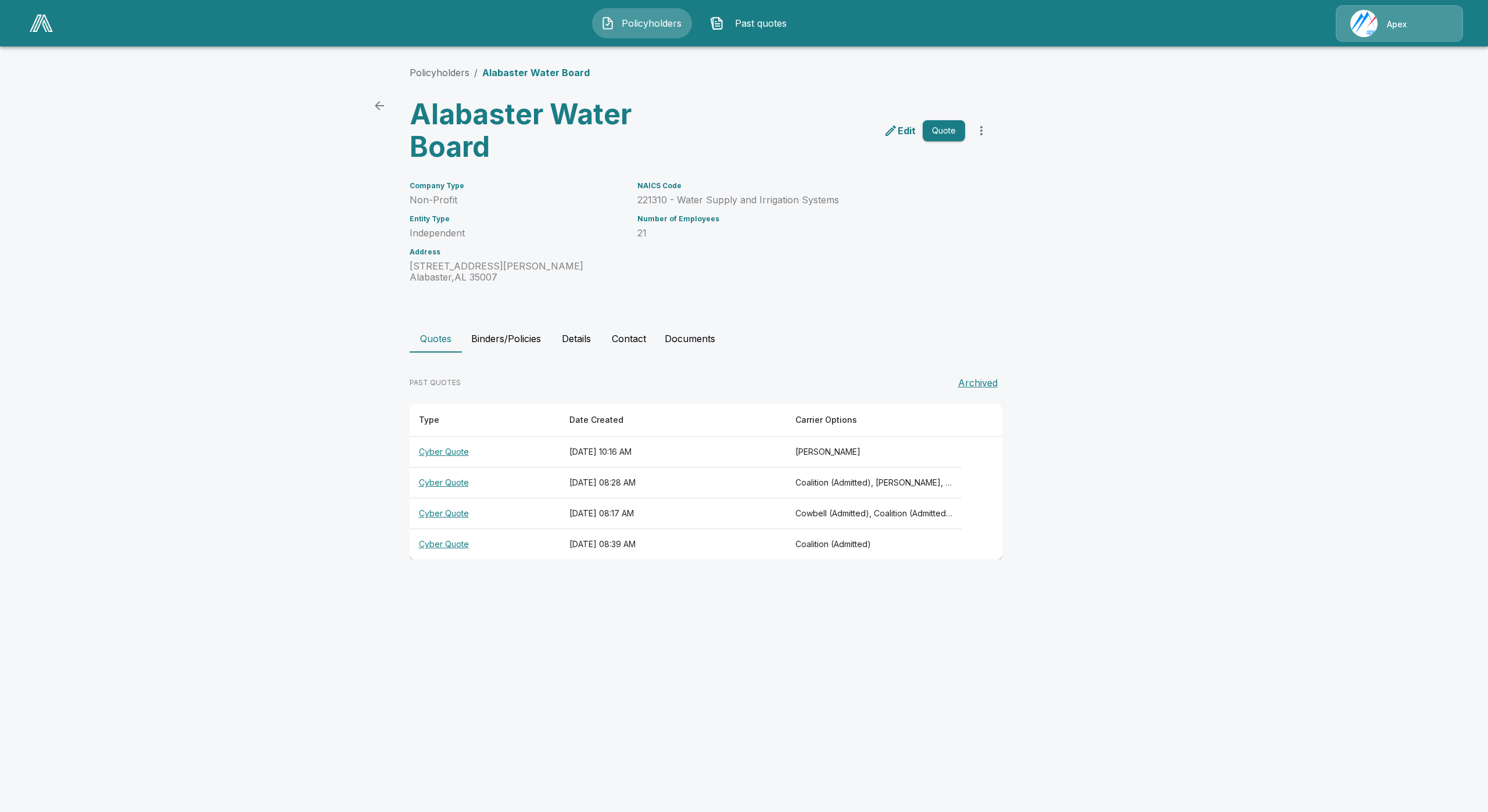
click at [440, 453] on th "Cyber Quote" at bounding box center [485, 452] width 150 height 31
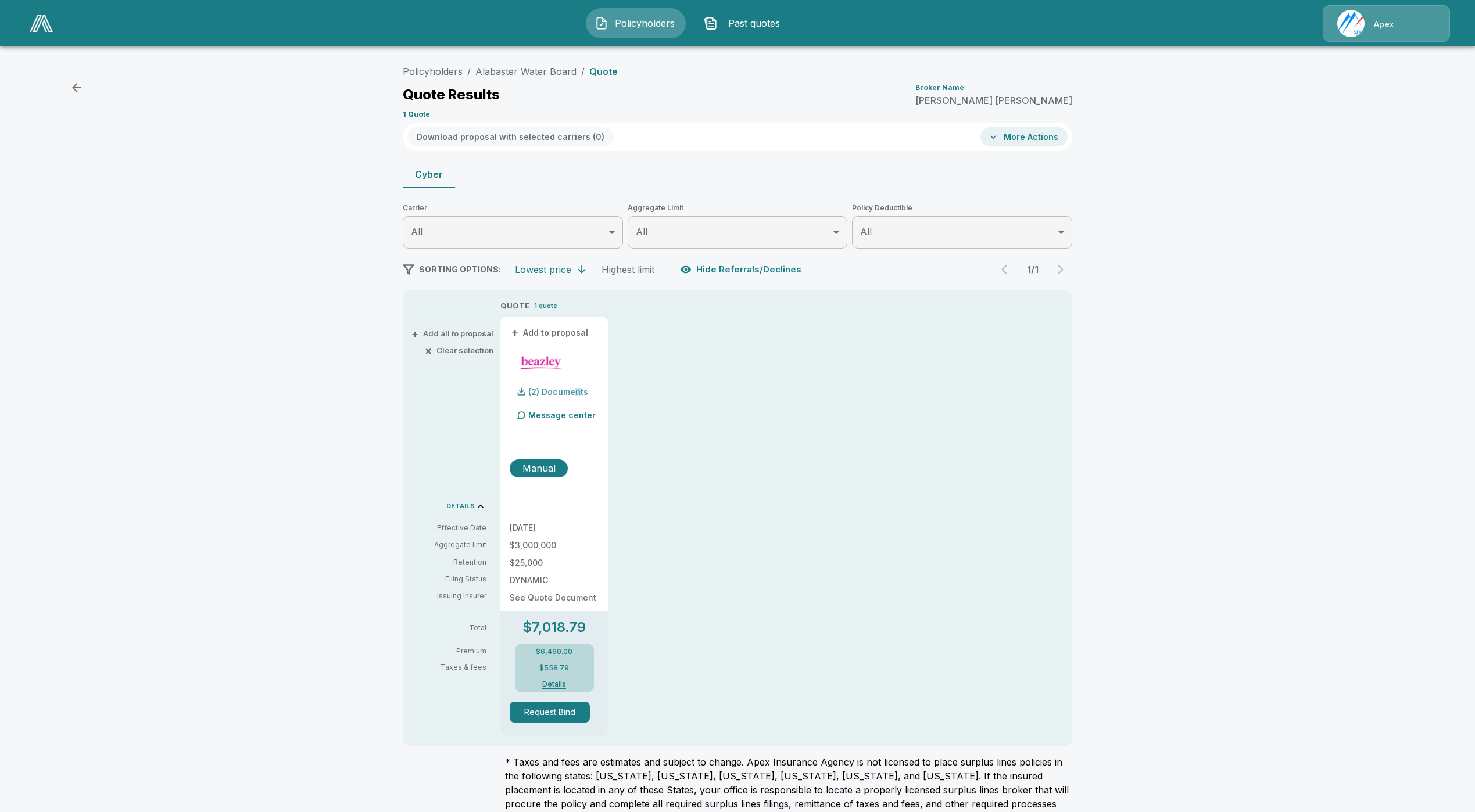
click at [584, 396] on p "(2) Documents" at bounding box center [558, 392] width 60 height 8
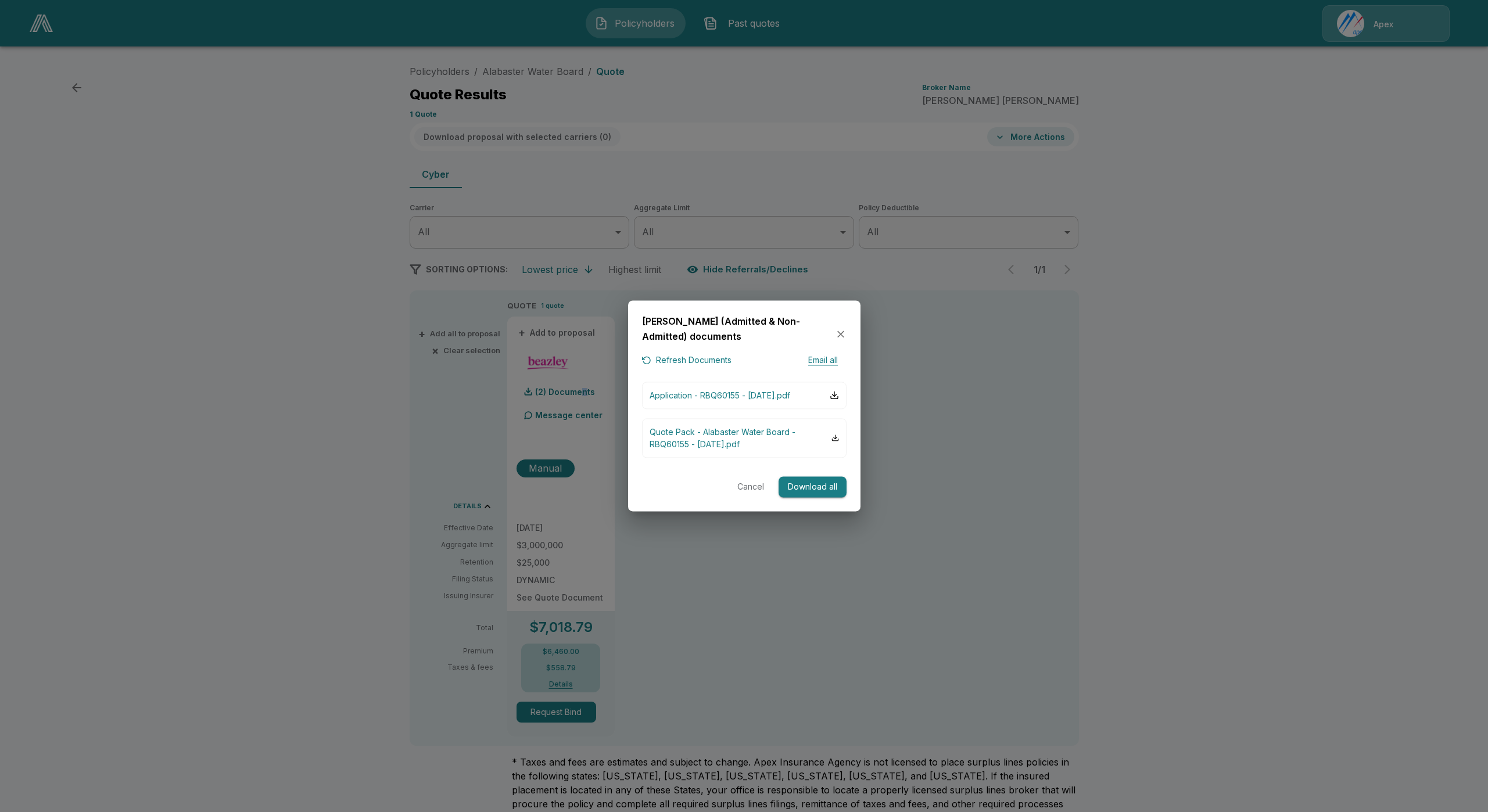
click at [685, 356] on button "Refresh Documents" at bounding box center [687, 361] width 90 height 15
click at [730, 450] on p "Quote Pack - Alabaster Water Board - RBQ60155 - 04-September-2025.pdf" at bounding box center [741, 438] width 182 height 24
click at [771, 144] on div at bounding box center [744, 406] width 1488 height 812
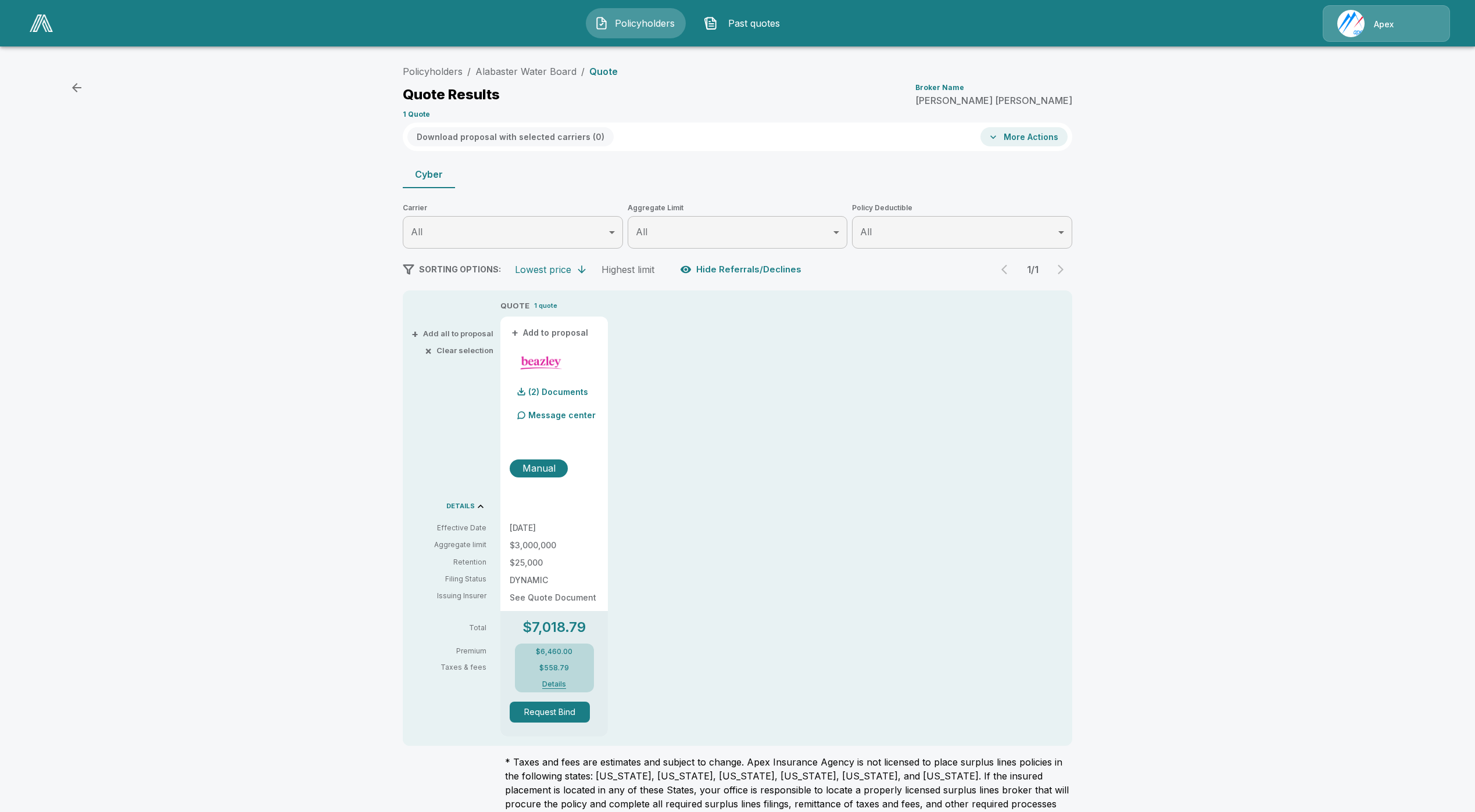
click at [562, 683] on button "Details" at bounding box center [554, 684] width 47 height 7
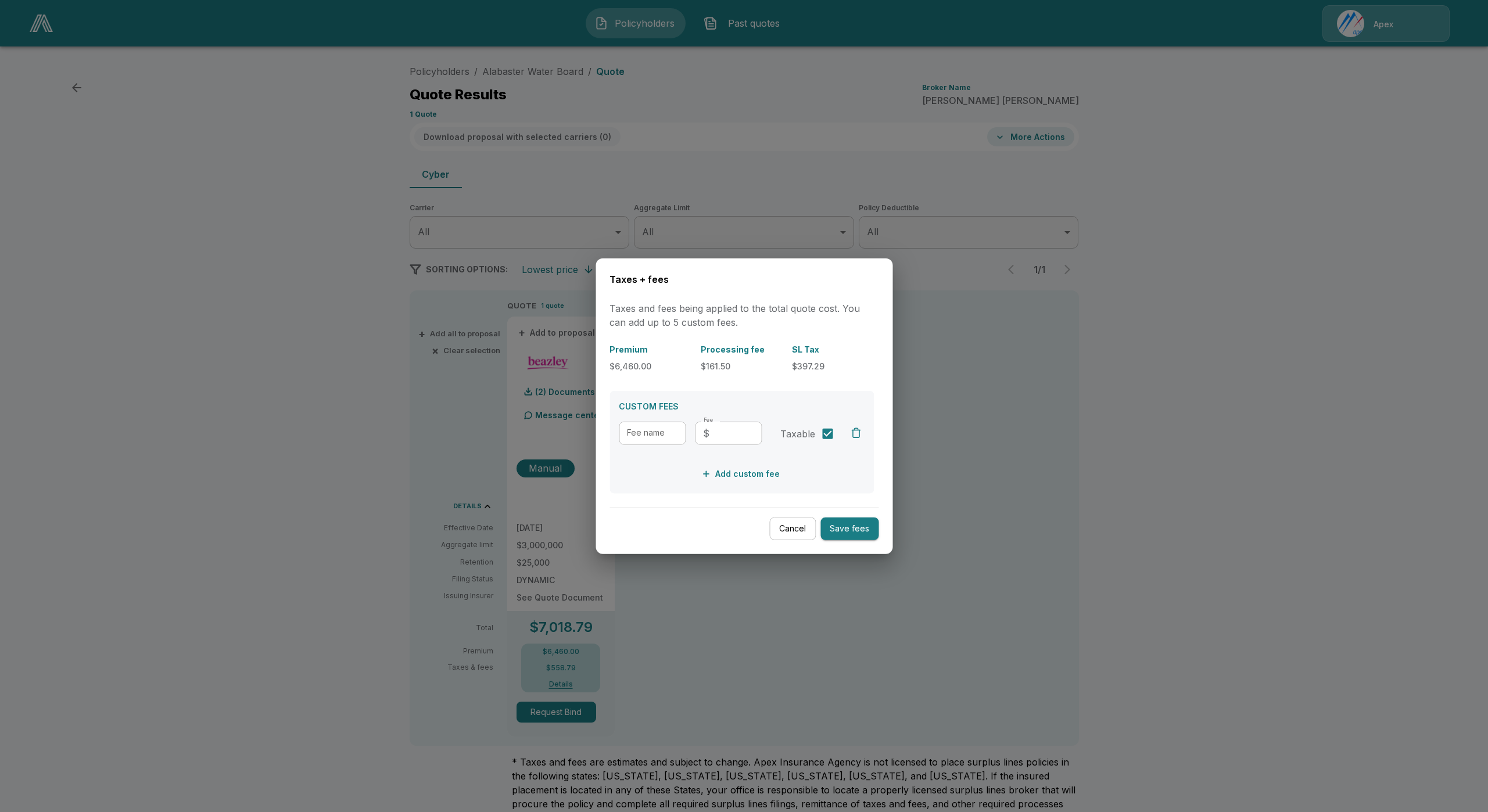
click at [796, 524] on button "Cancel" at bounding box center [792, 529] width 47 height 23
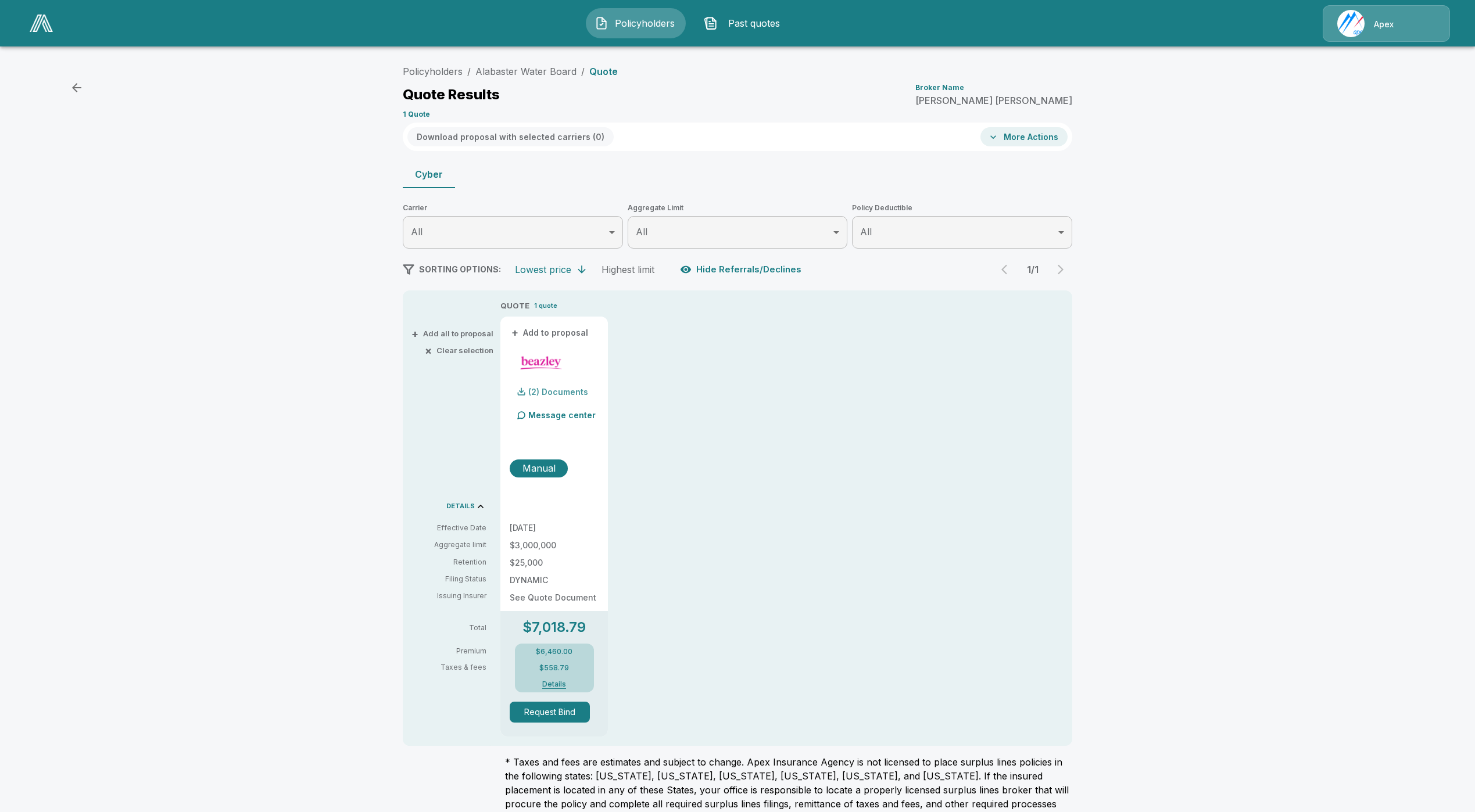
click at [565, 392] on p "(2) Documents" at bounding box center [558, 392] width 60 height 8
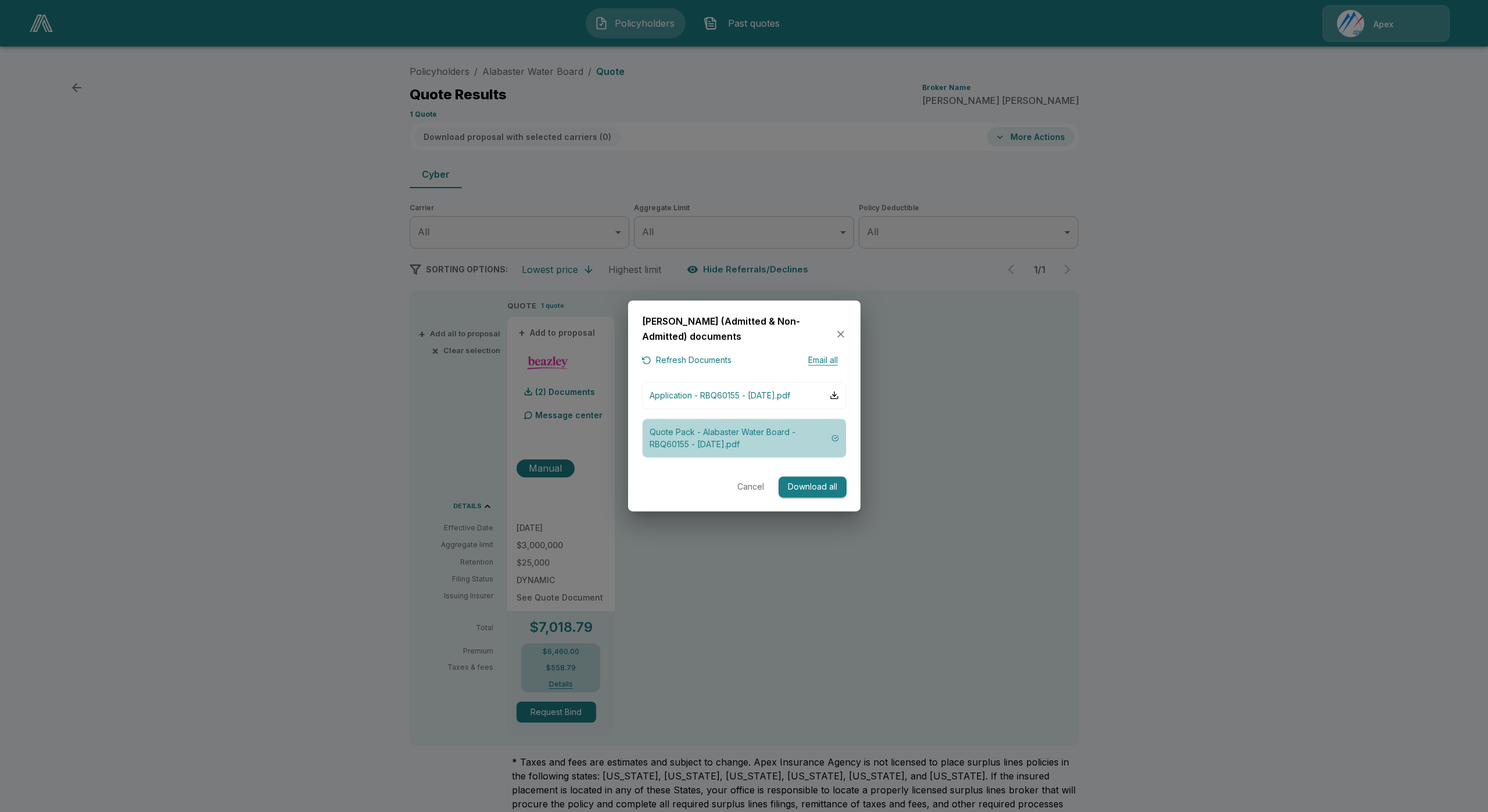
click at [715, 448] on p "Quote Pack - Alabaster Water Board - RBQ60155 - 04-September-2025.pdf" at bounding box center [741, 438] width 182 height 24
click at [844, 328] on icon "button" at bounding box center [841, 334] width 12 height 12
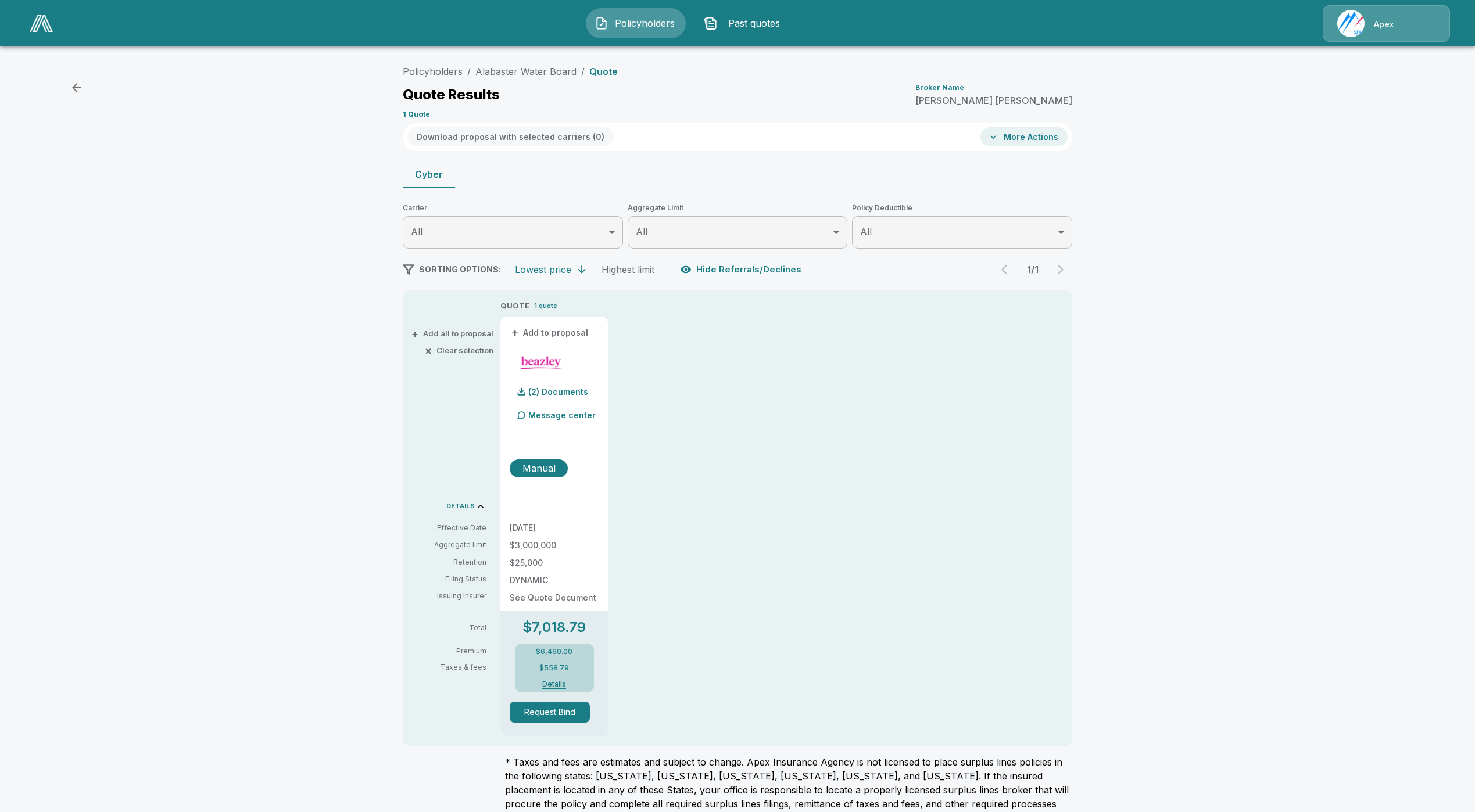
click at [590, 576] on p "DYNAMIC" at bounding box center [554, 580] width 89 height 8
click at [591, 568] on div "10/1/2025 $3,000,000 $25,000 DYNAMIC See Quote Document" at bounding box center [554, 563] width 89 height 78
click at [527, 582] on p "DYNAMIC" at bounding box center [554, 580] width 89 height 8
click at [538, 581] on p "DYNAMIC" at bounding box center [554, 580] width 89 height 8
click at [1393, 19] on p "Apex" at bounding box center [1384, 24] width 20 height 12
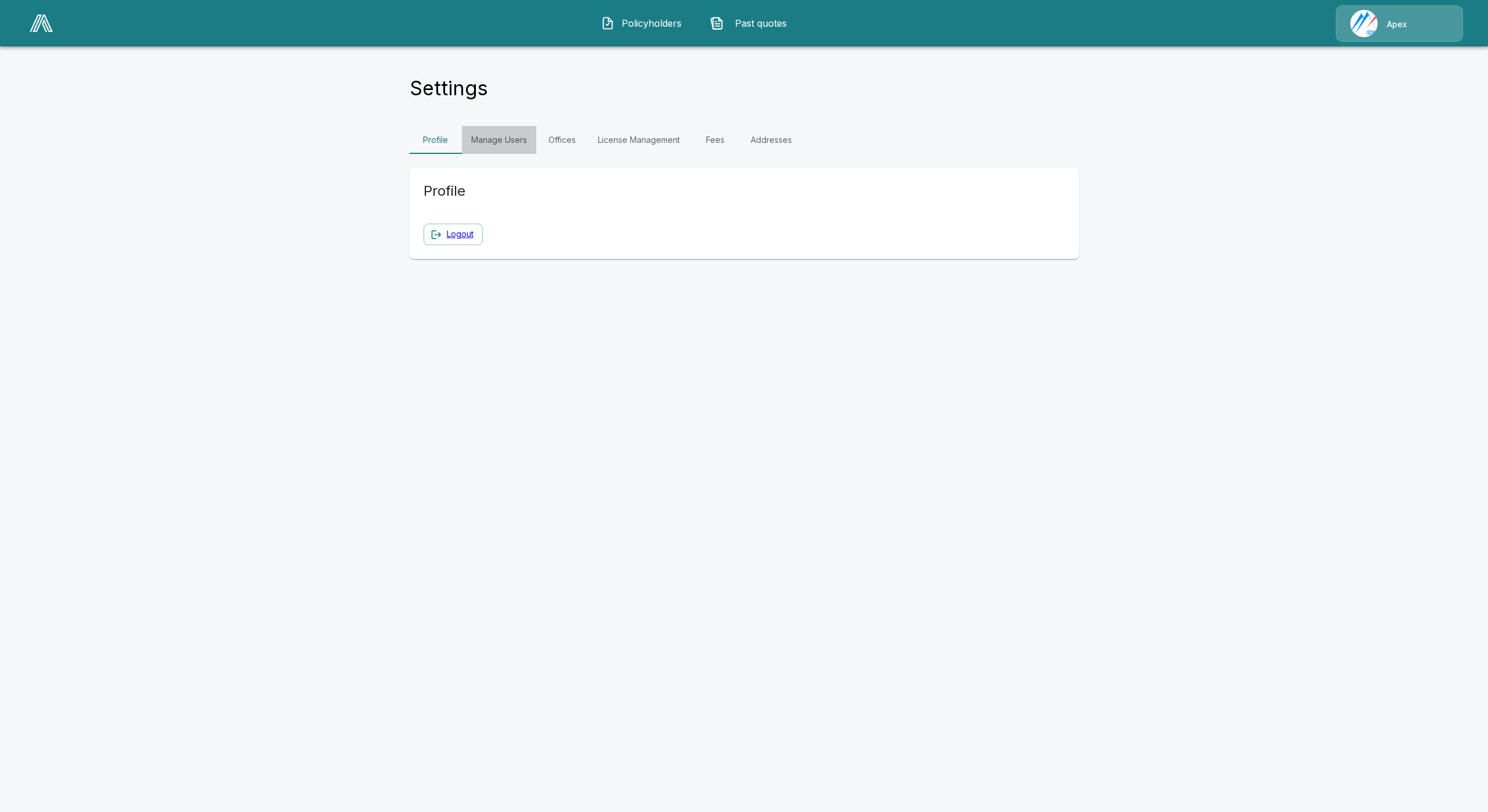
click at [516, 142] on link "Manage Users" at bounding box center [499, 140] width 75 height 28
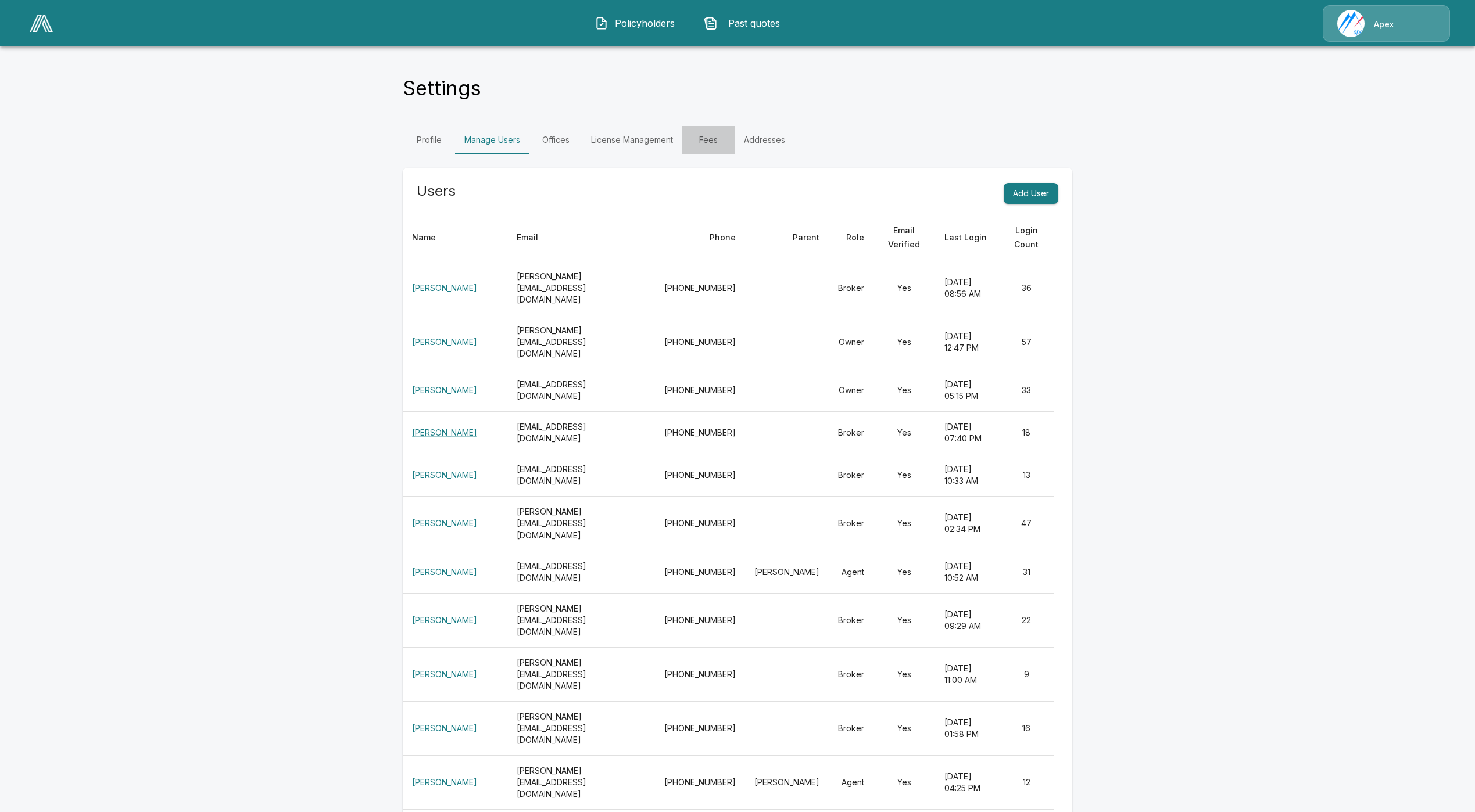
click at [716, 139] on link "Fees" at bounding box center [709, 140] width 52 height 28
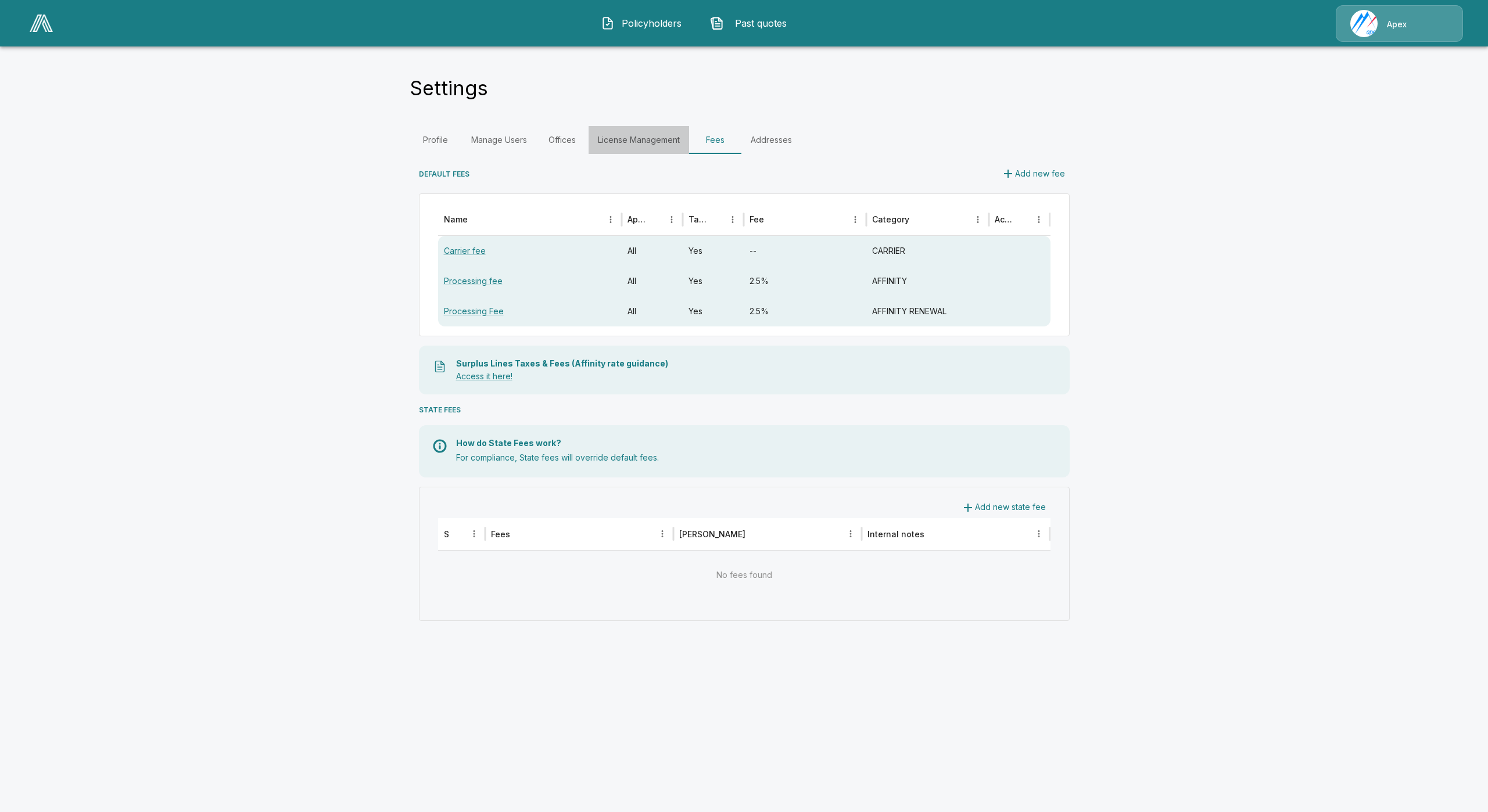
click at [654, 132] on link "License Management" at bounding box center [639, 140] width 101 height 28
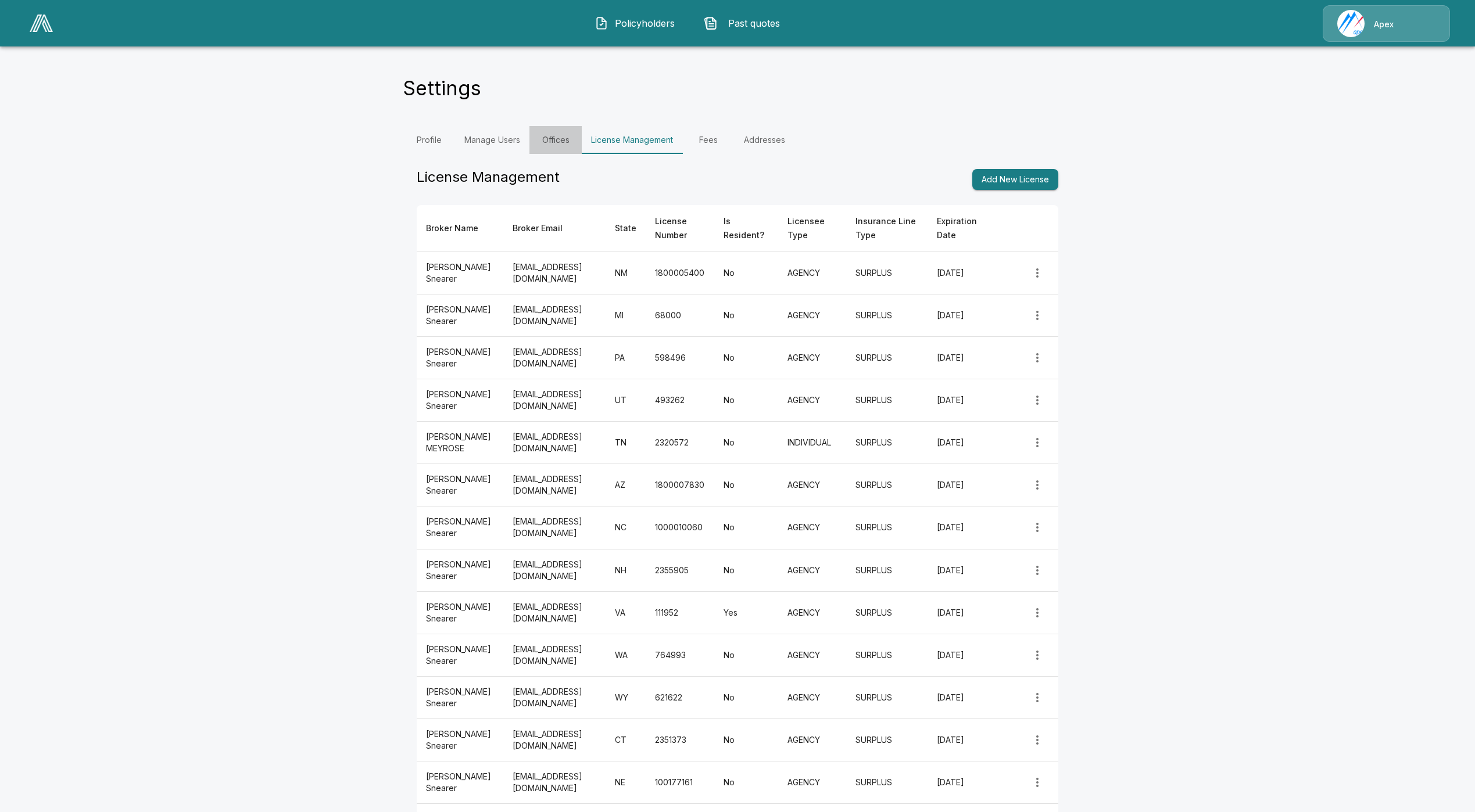
click at [555, 144] on link "Offices" at bounding box center [555, 140] width 52 height 28
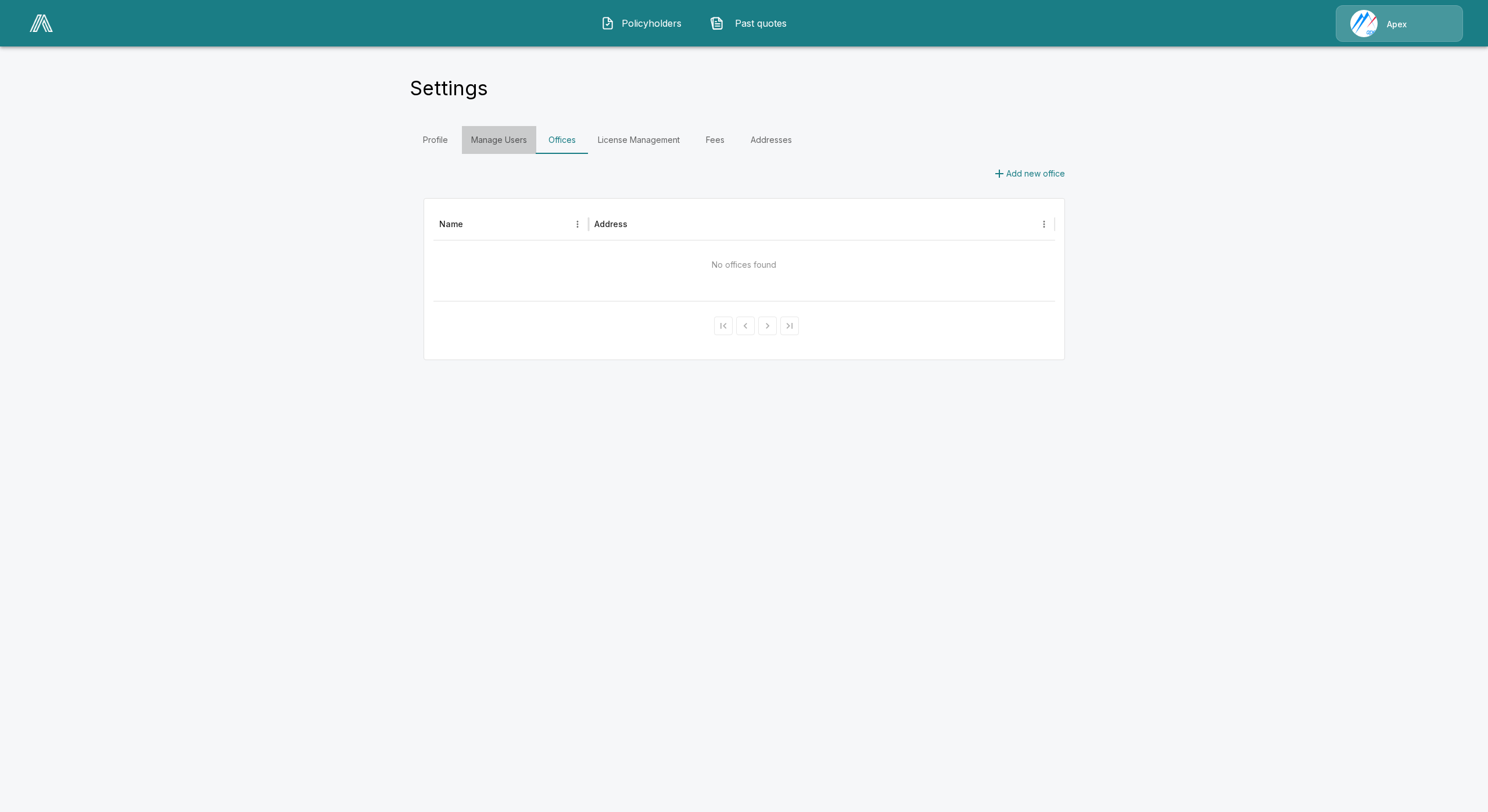
click at [513, 140] on link "Manage Users" at bounding box center [499, 140] width 75 height 28
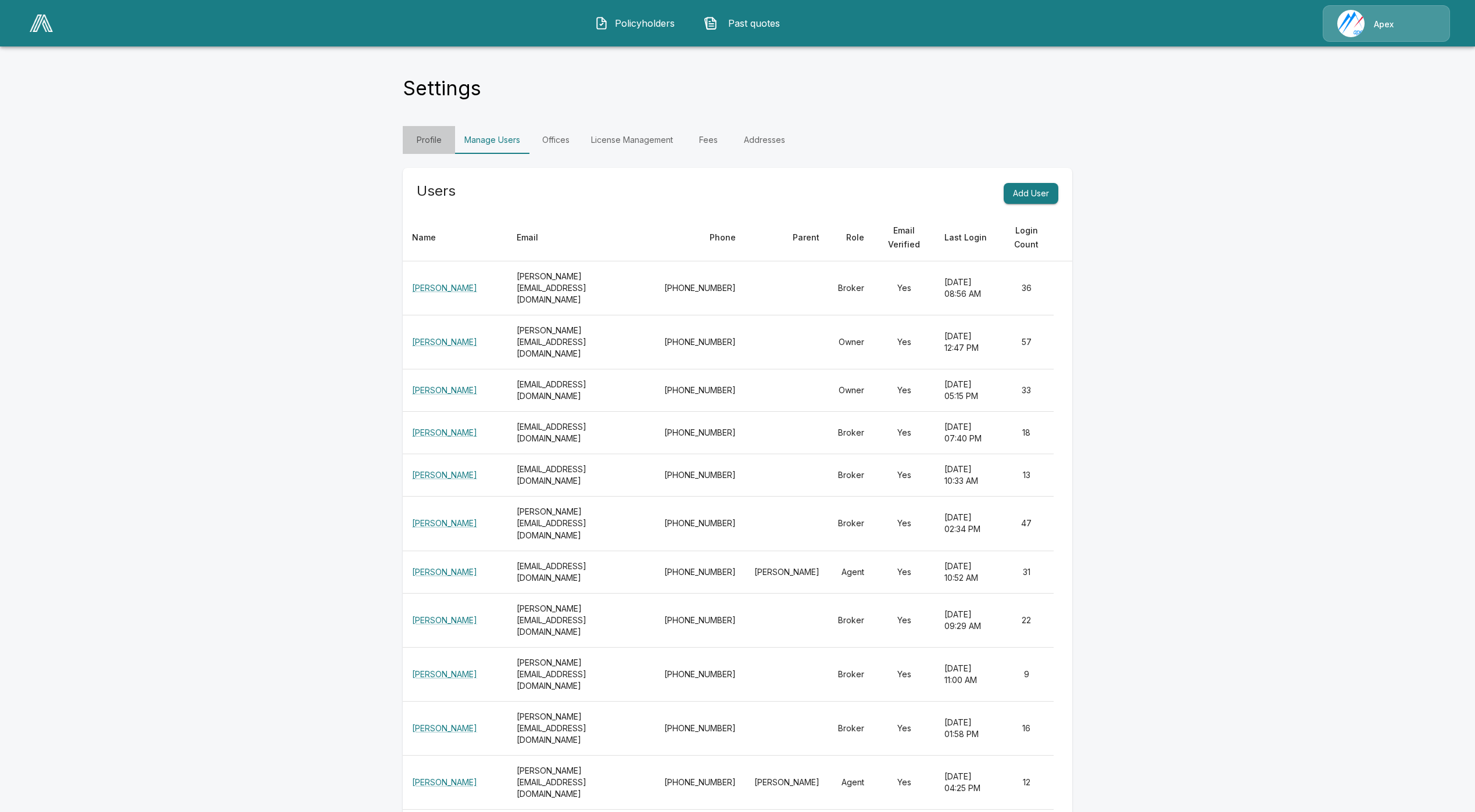
click at [435, 139] on link "Profile" at bounding box center [429, 140] width 52 height 28
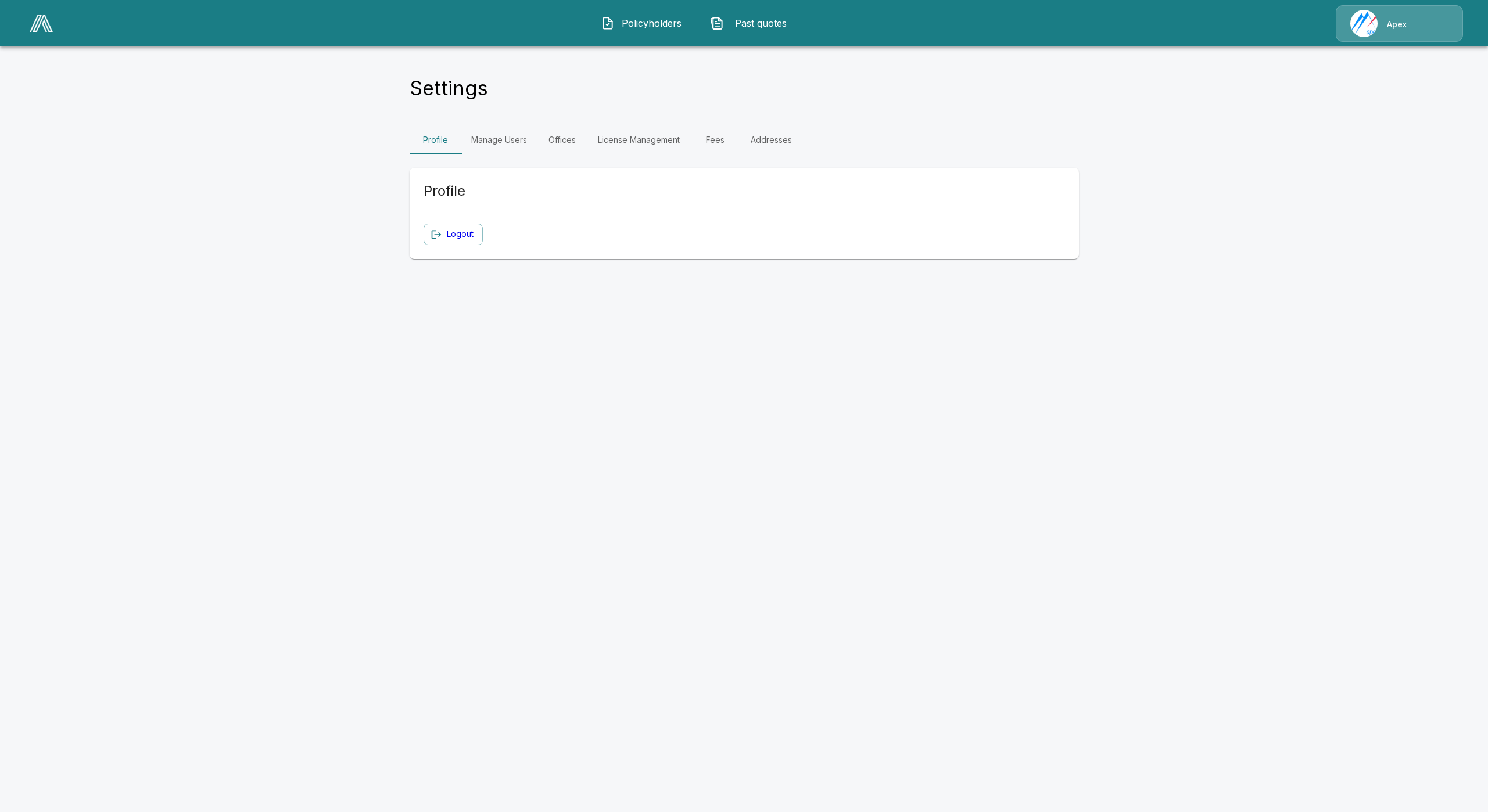
click at [547, 141] on link "Offices" at bounding box center [562, 140] width 52 height 28
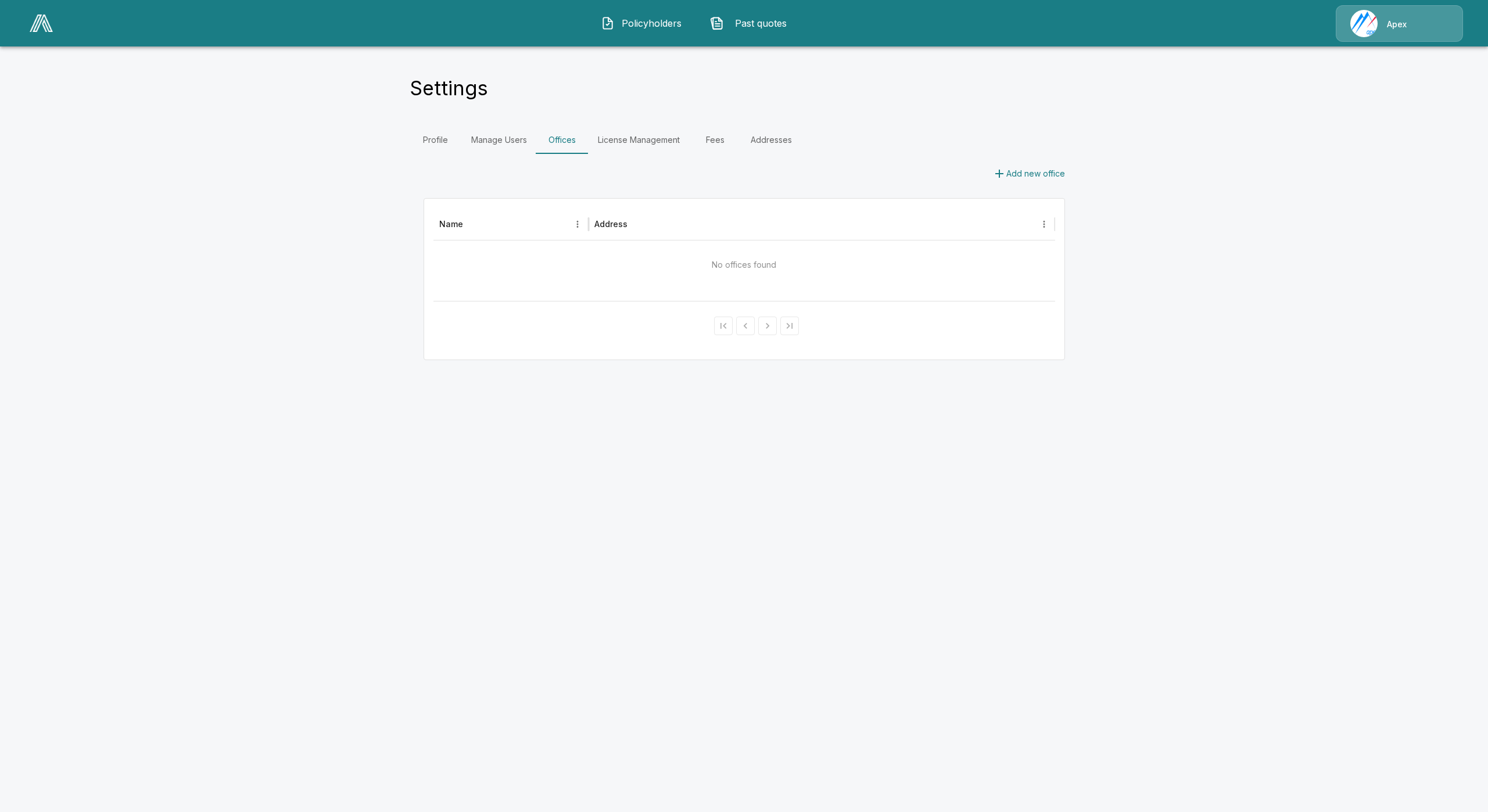
click at [734, 134] on link "Fees" at bounding box center [715, 140] width 52 height 28
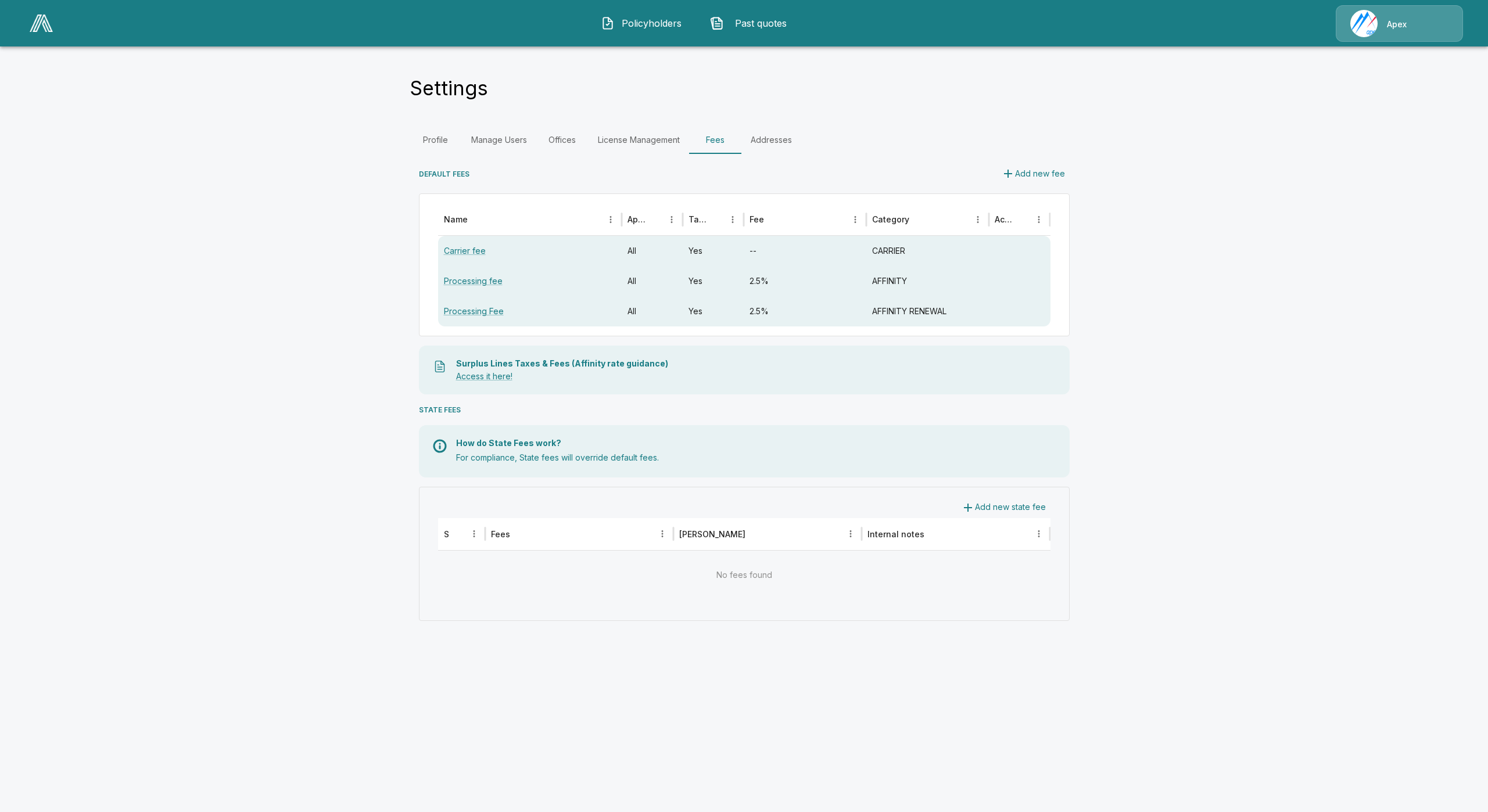
click at [674, 131] on link "License Management" at bounding box center [639, 140] width 101 height 28
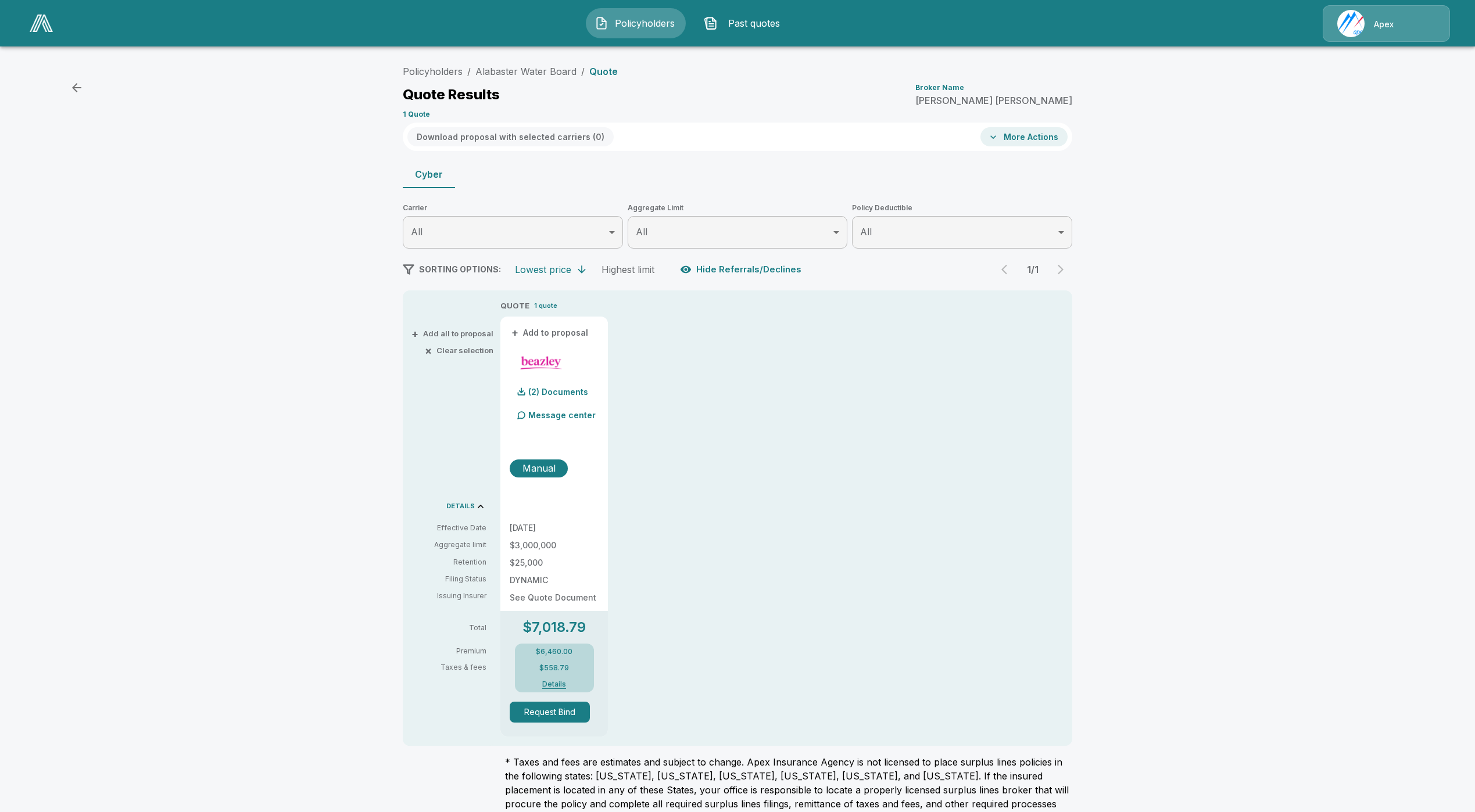
click at [554, 684] on button "Details" at bounding box center [554, 684] width 47 height 7
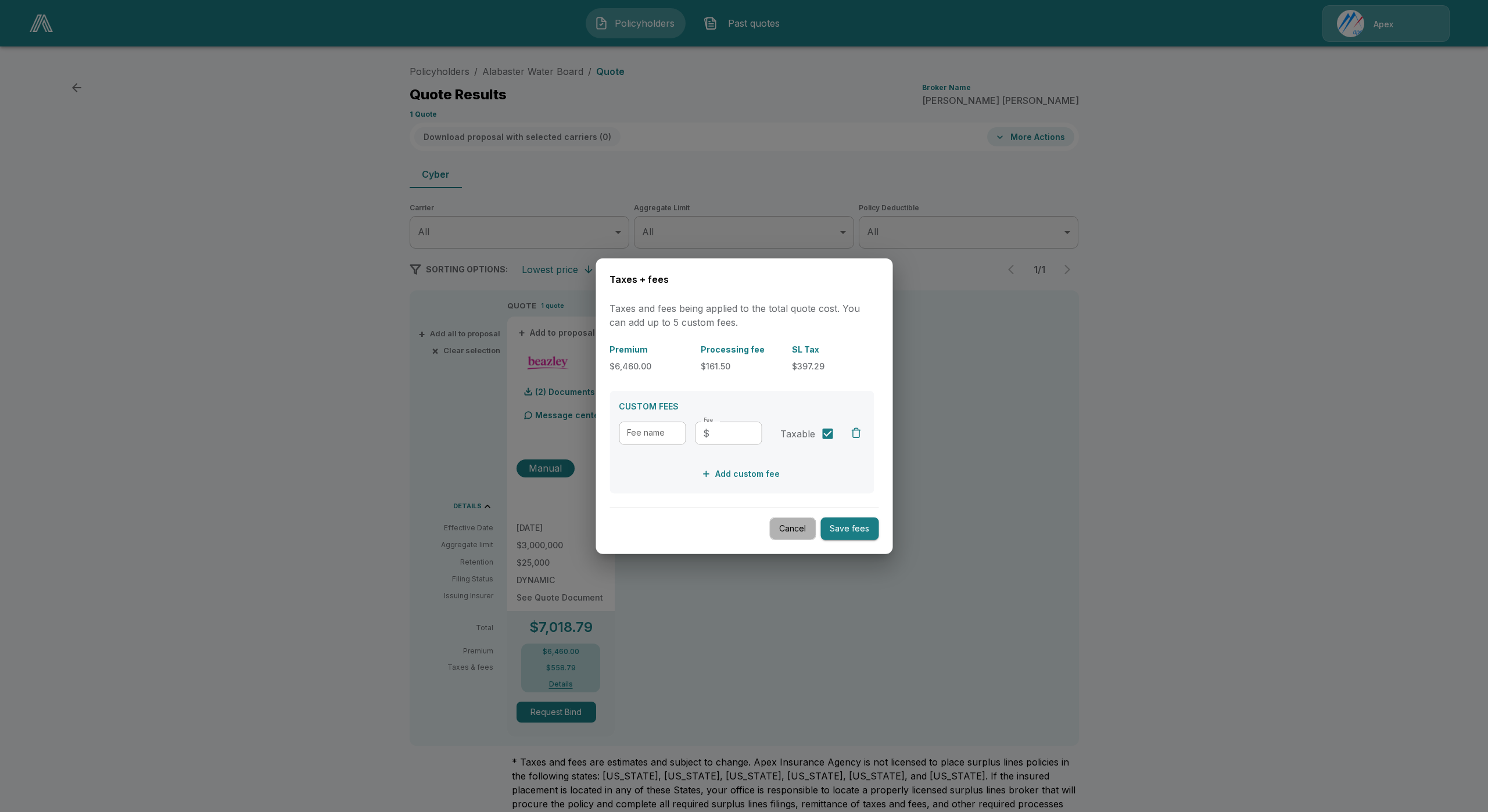
click at [798, 532] on button "Cancel" at bounding box center [792, 529] width 47 height 23
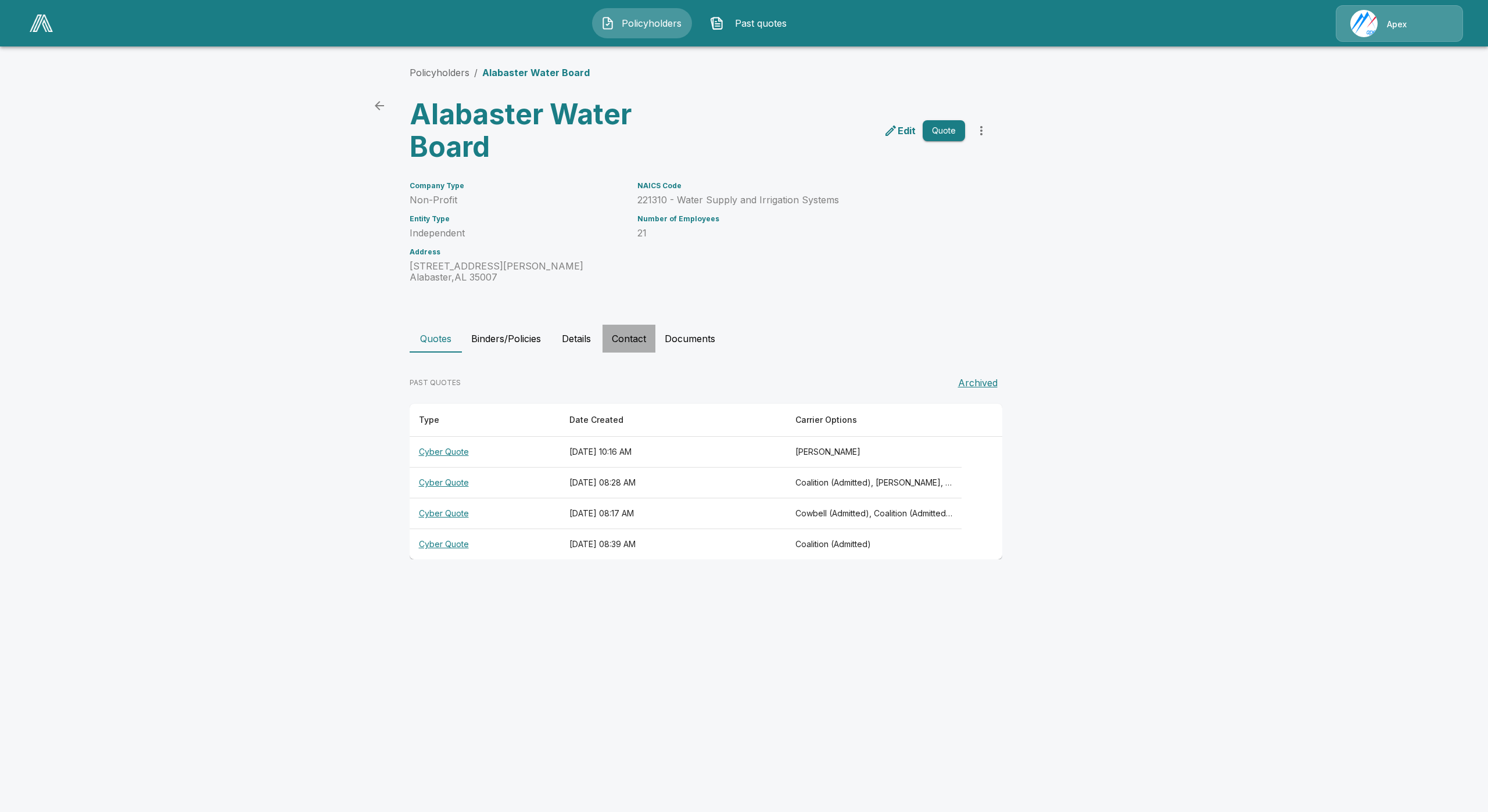
click at [632, 348] on button "Contact" at bounding box center [629, 338] width 53 height 28
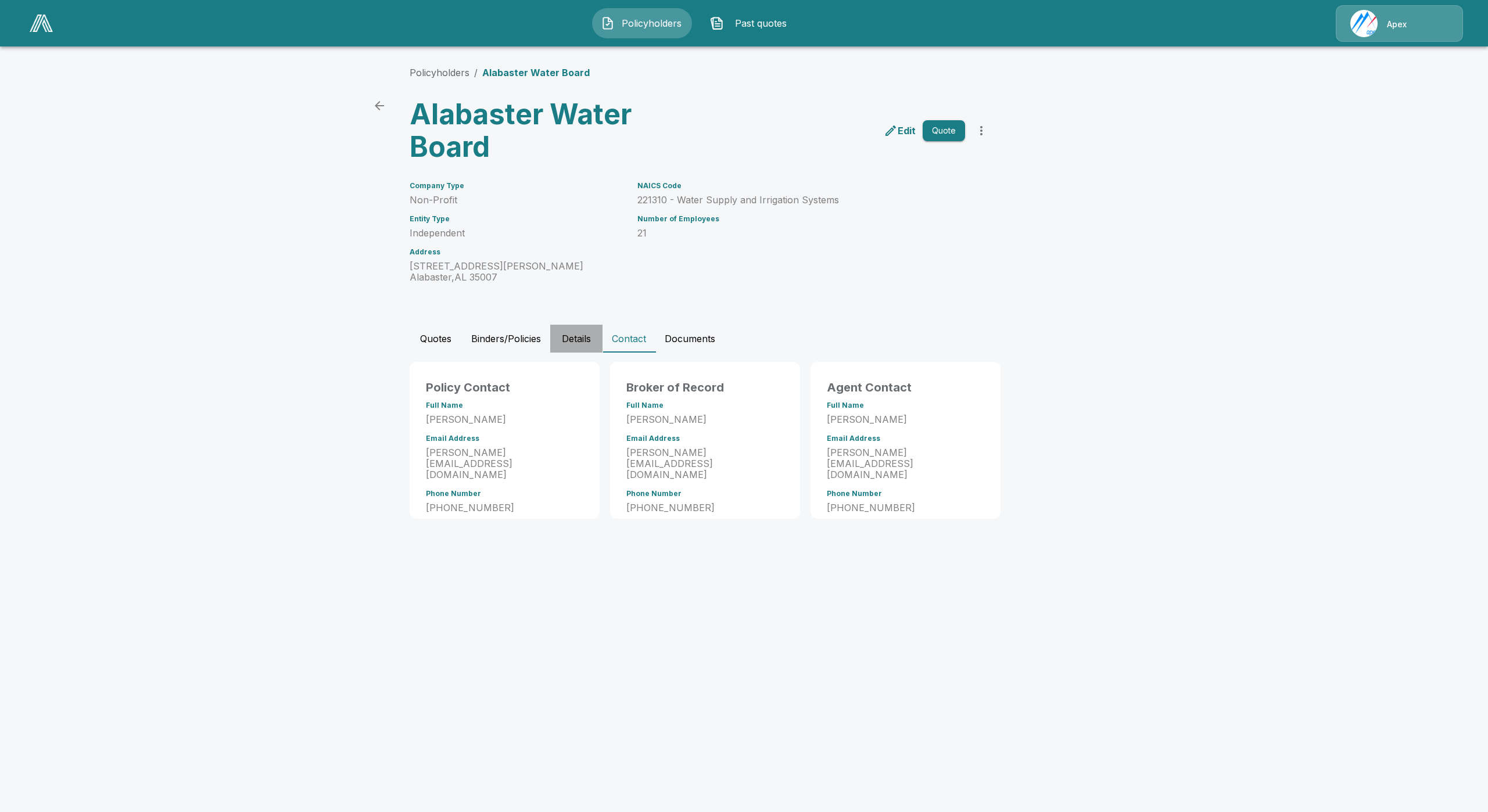
click at [588, 337] on button "Details" at bounding box center [576, 338] width 52 height 28
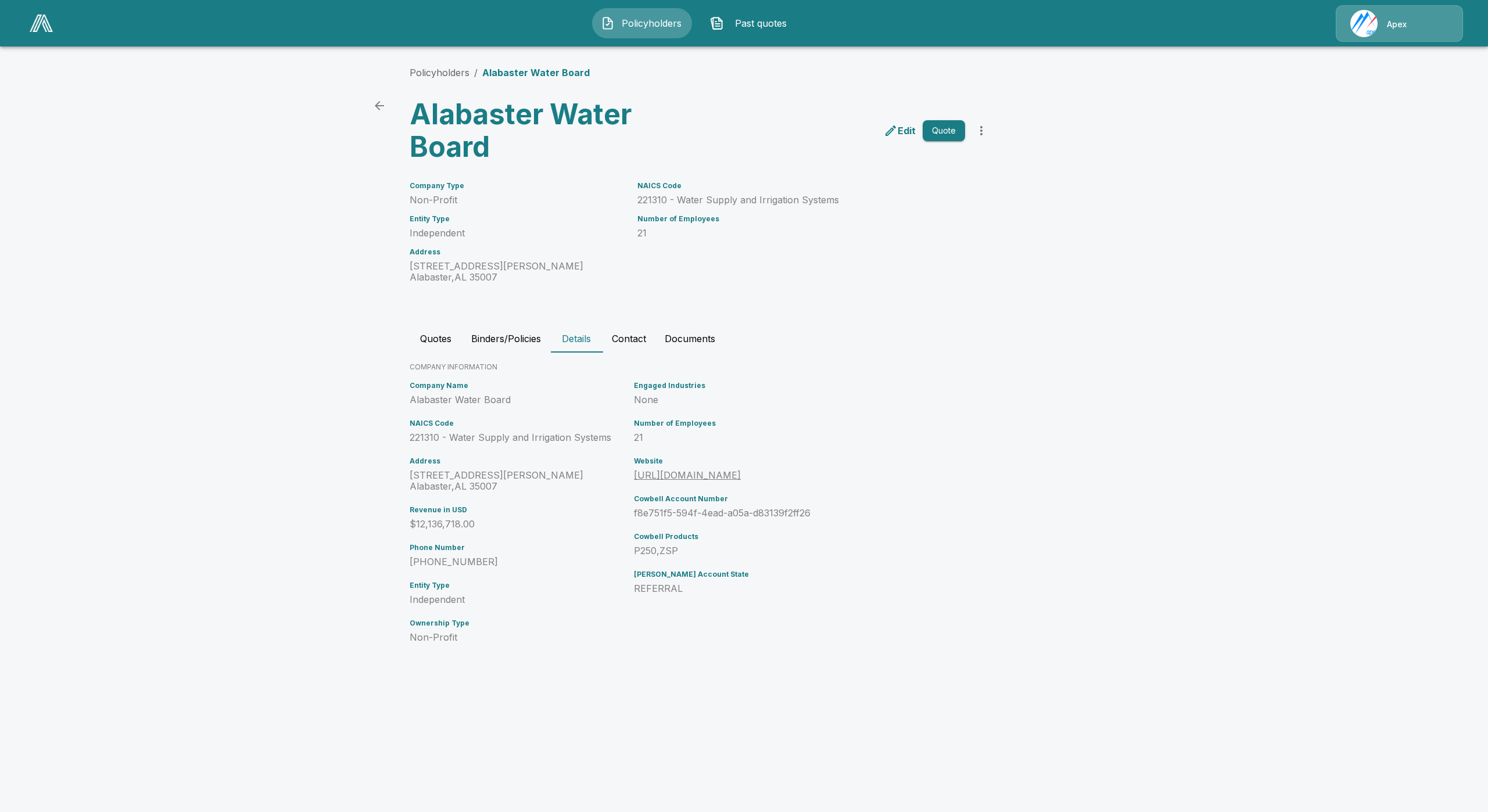
click at [459, 336] on button "Quotes" at bounding box center [436, 338] width 52 height 28
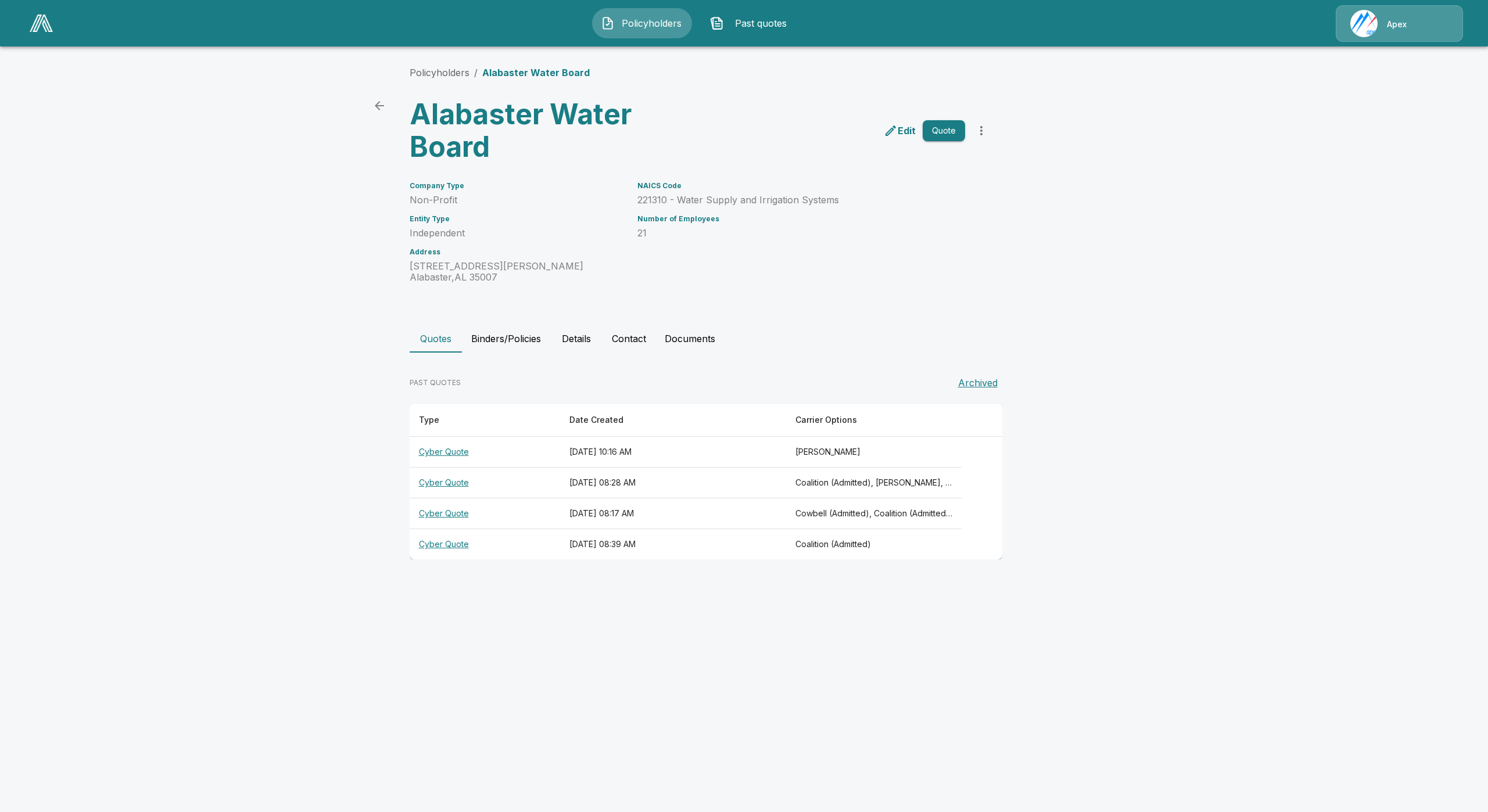
click at [979, 381] on button "Archived" at bounding box center [978, 383] width 49 height 23
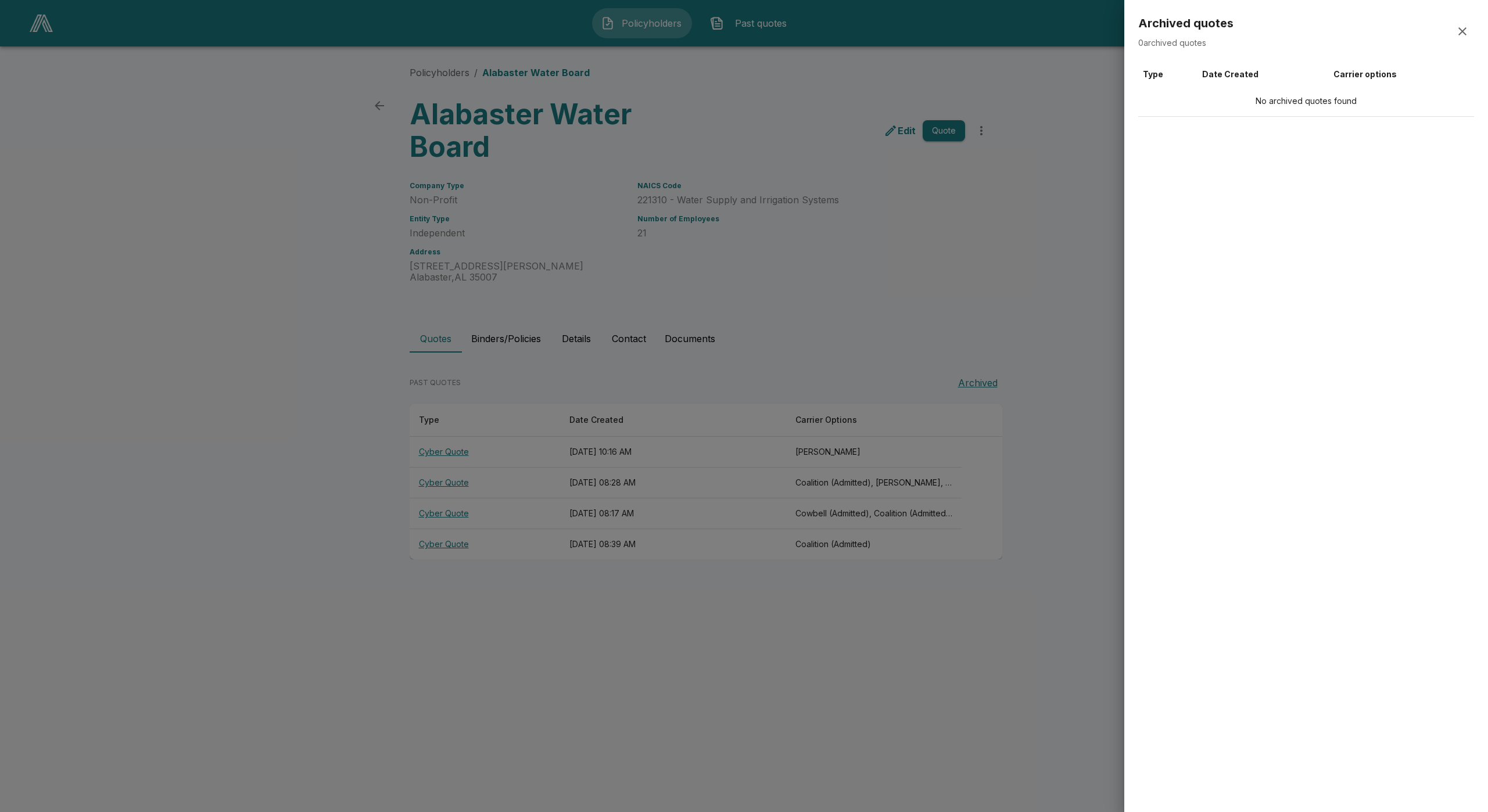
click at [1465, 33] on icon "button" at bounding box center [1462, 31] width 14 height 14
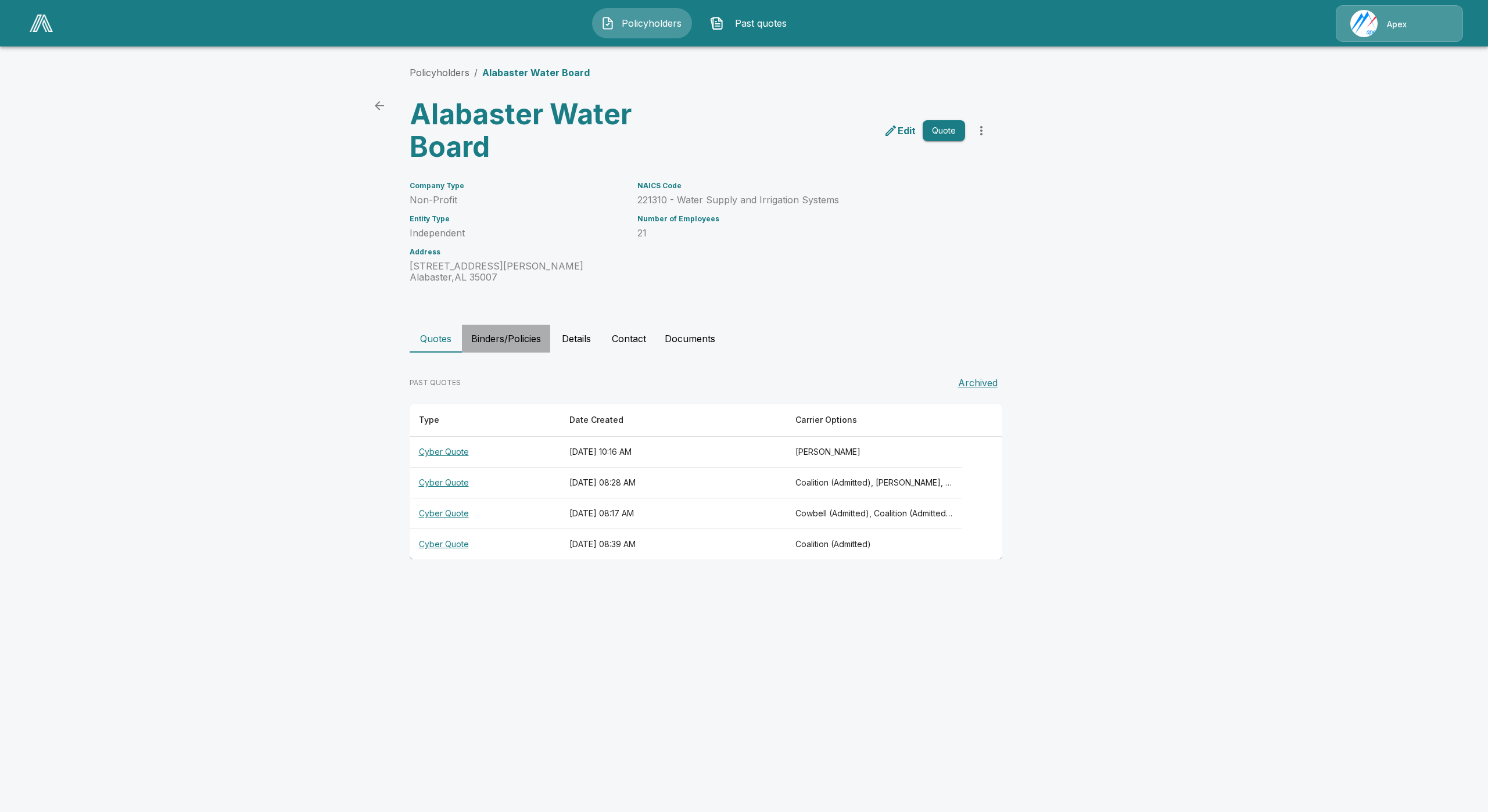
click at [540, 345] on button "Binders/Policies" at bounding box center [506, 338] width 89 height 28
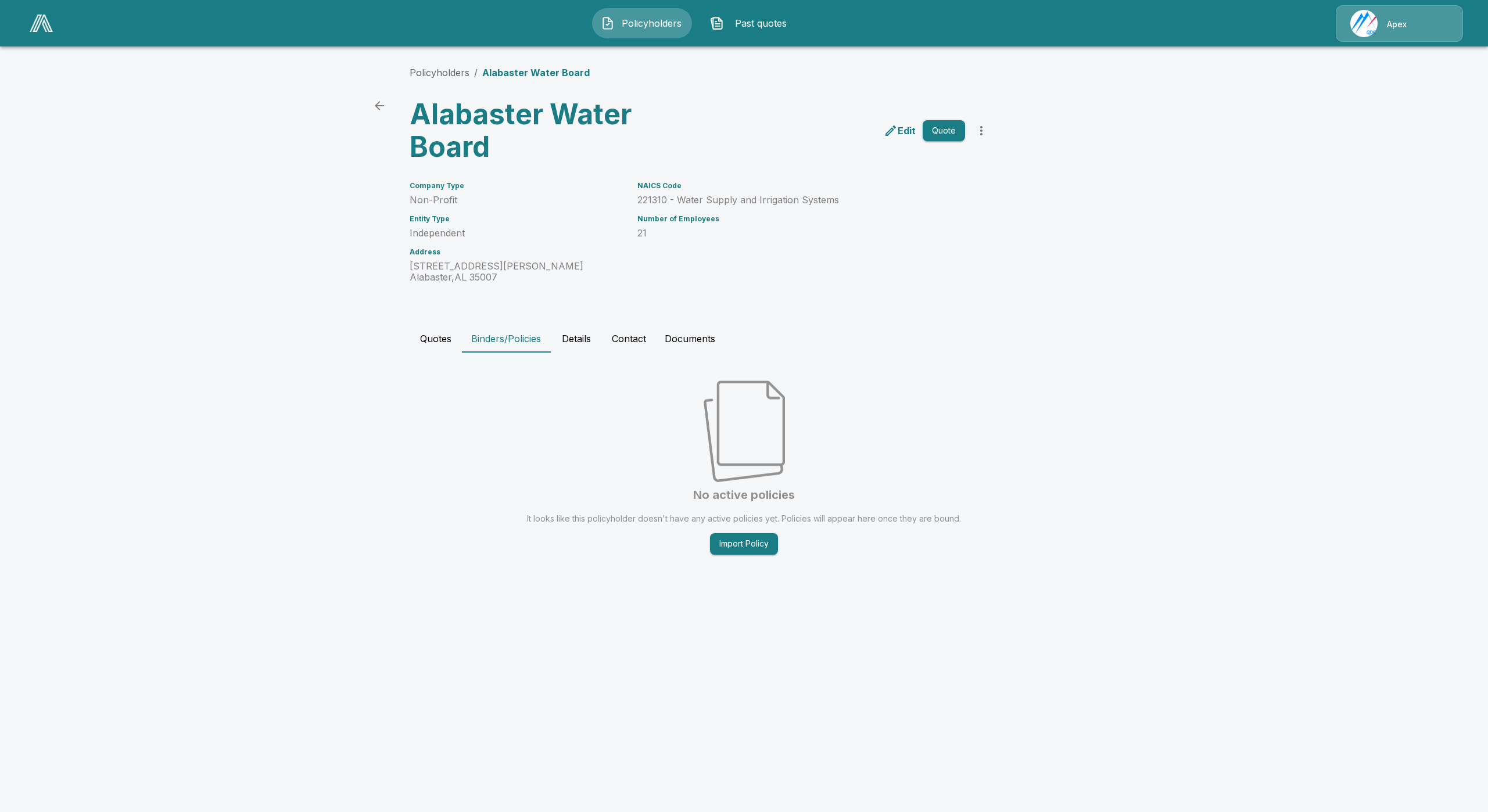
click at [583, 344] on button "Details" at bounding box center [576, 338] width 52 height 28
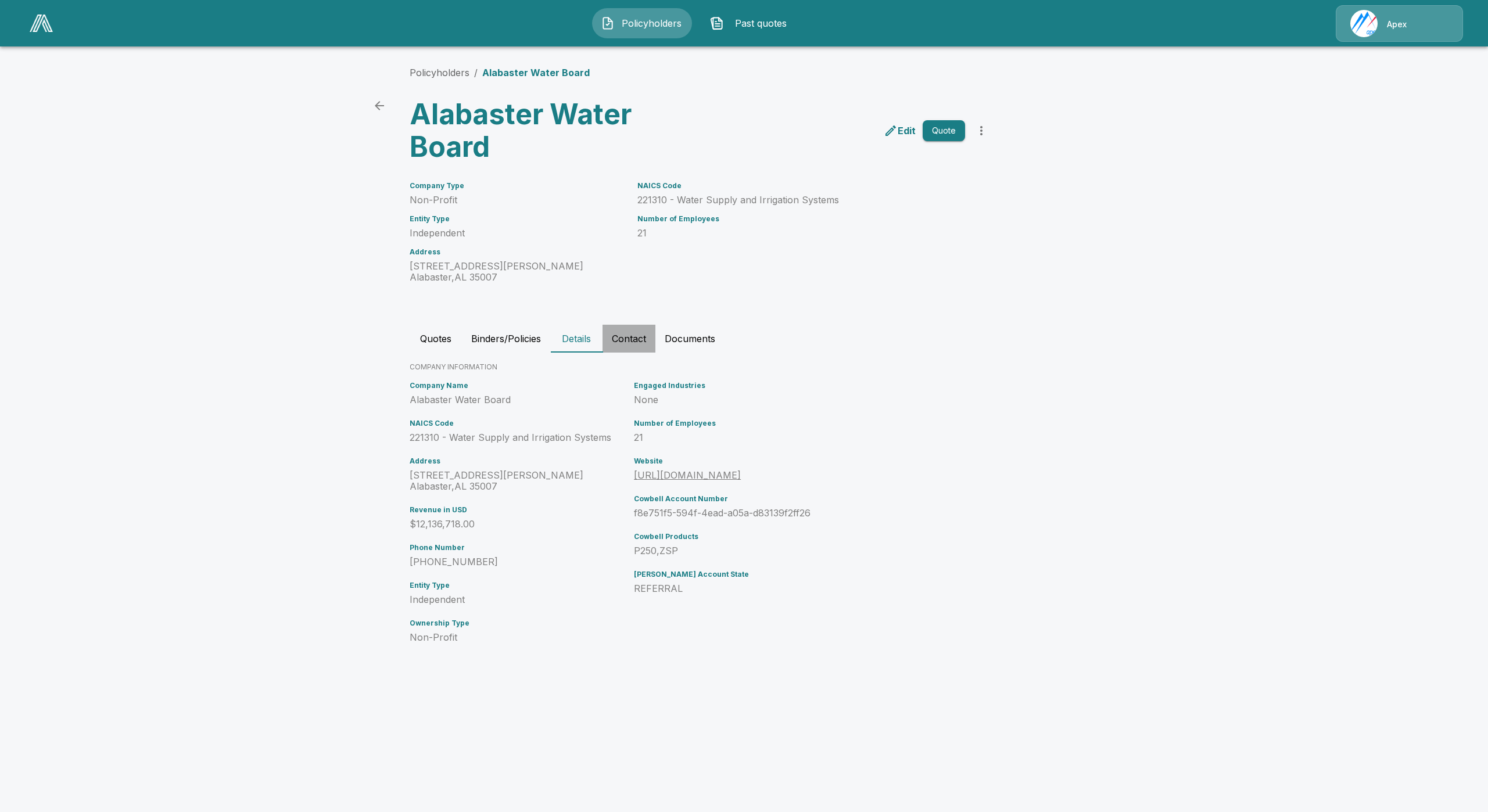
click at [615, 344] on button "Contact" at bounding box center [629, 338] width 53 height 28
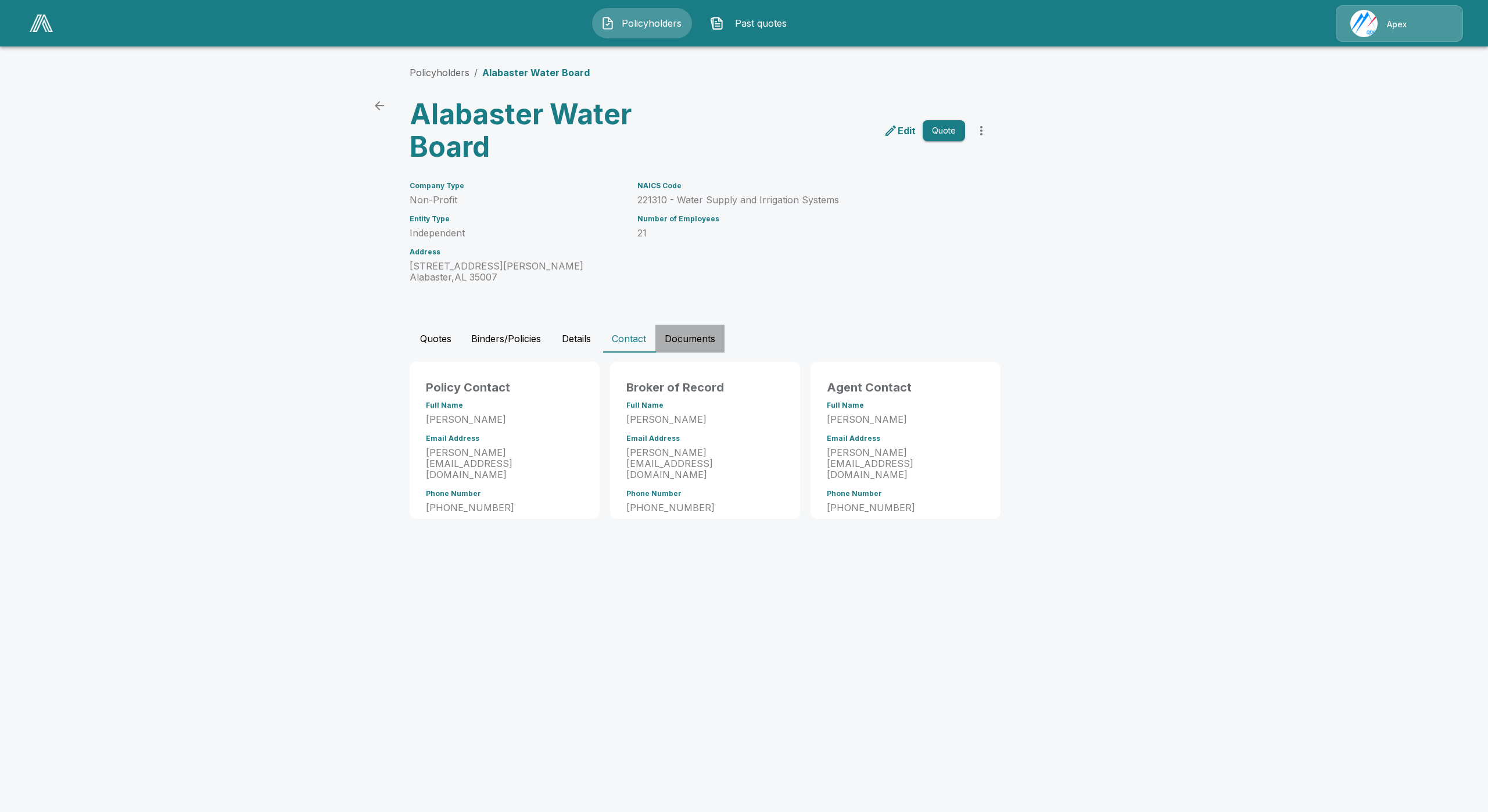
click at [692, 331] on button "Documents" at bounding box center [690, 338] width 69 height 28
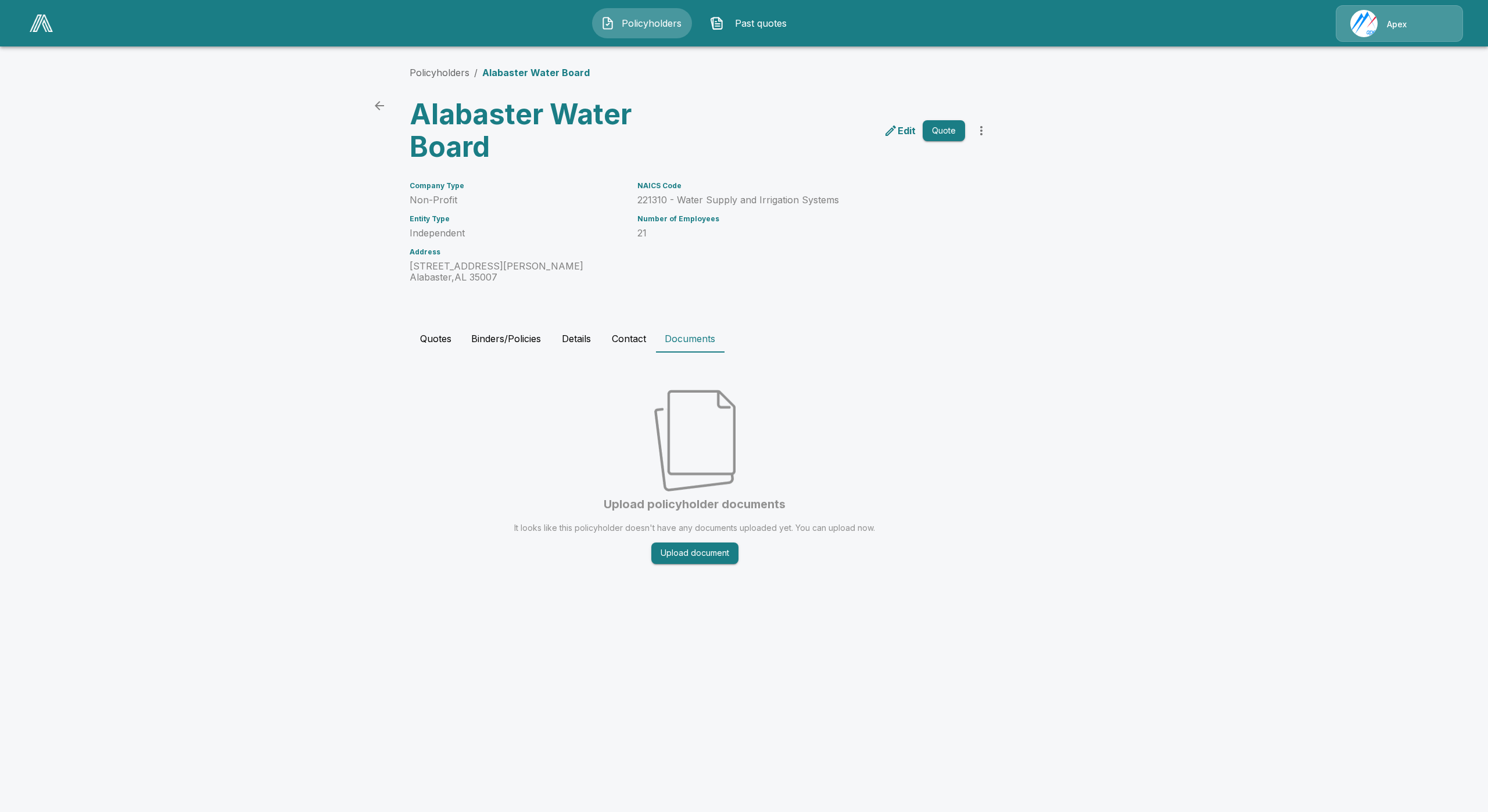
click at [636, 344] on button "Contact" at bounding box center [629, 338] width 53 height 28
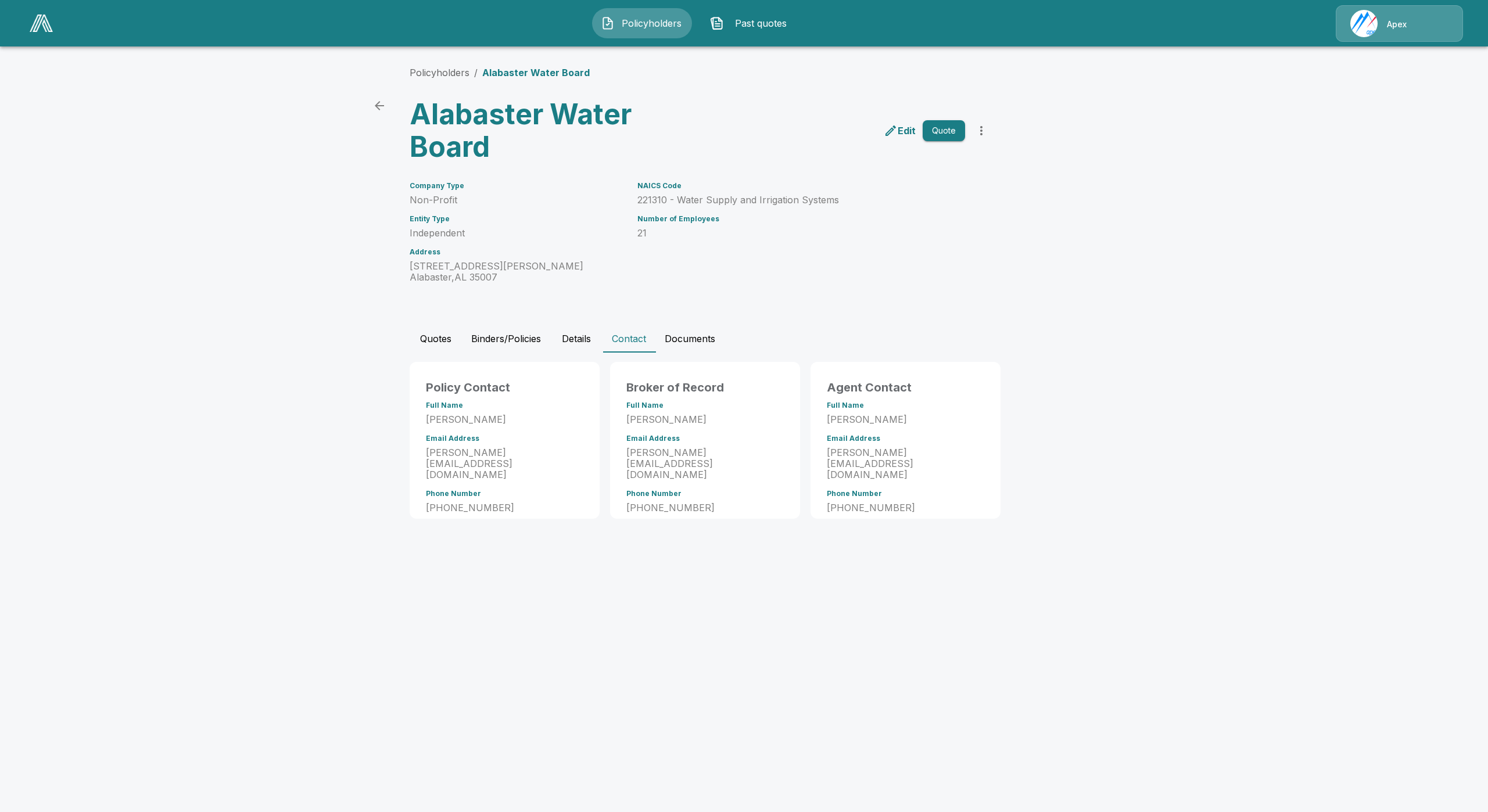
click at [581, 332] on button "Details" at bounding box center [576, 338] width 52 height 28
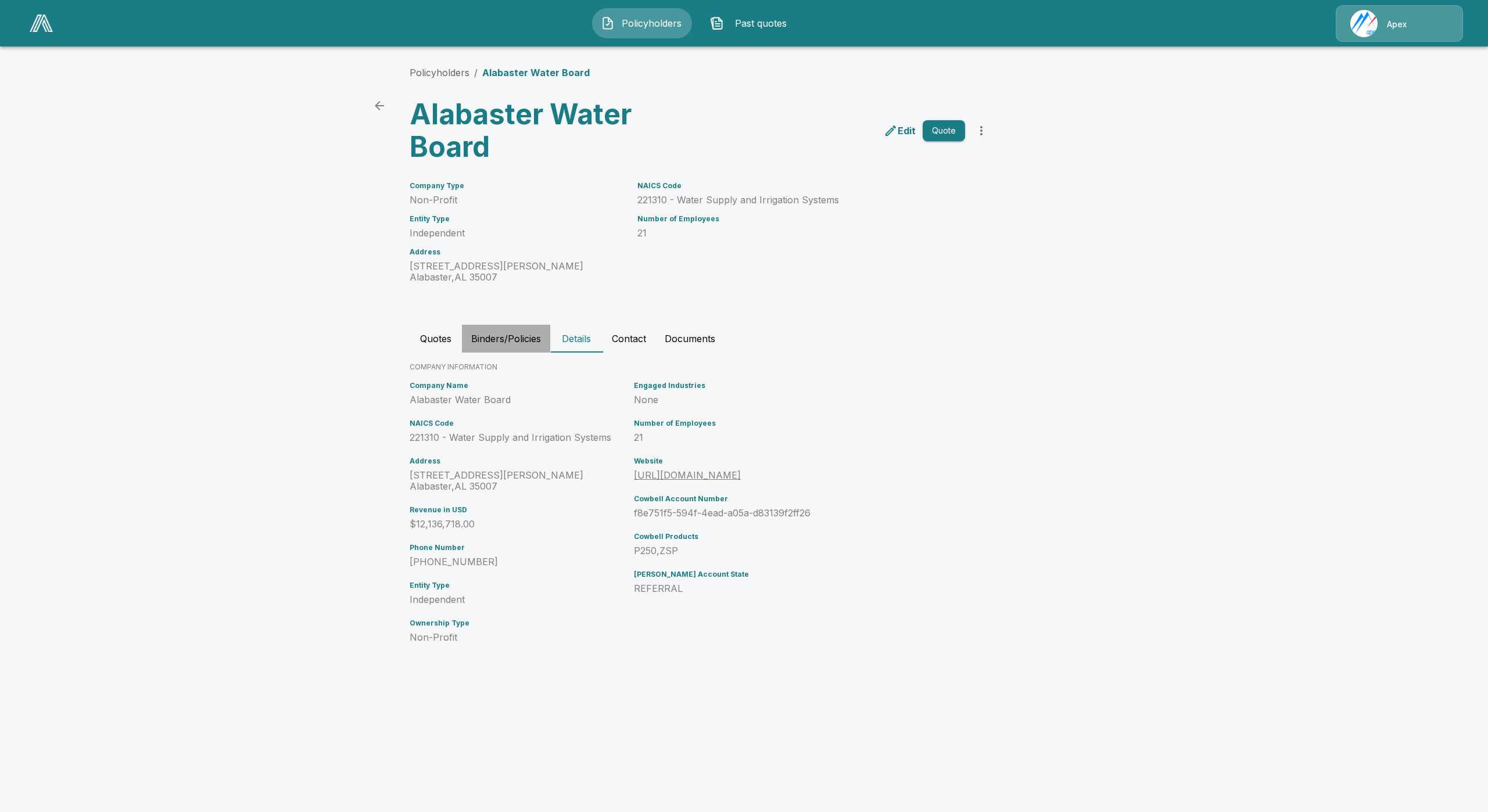
click at [535, 342] on button "Binders/Policies" at bounding box center [506, 338] width 89 height 28
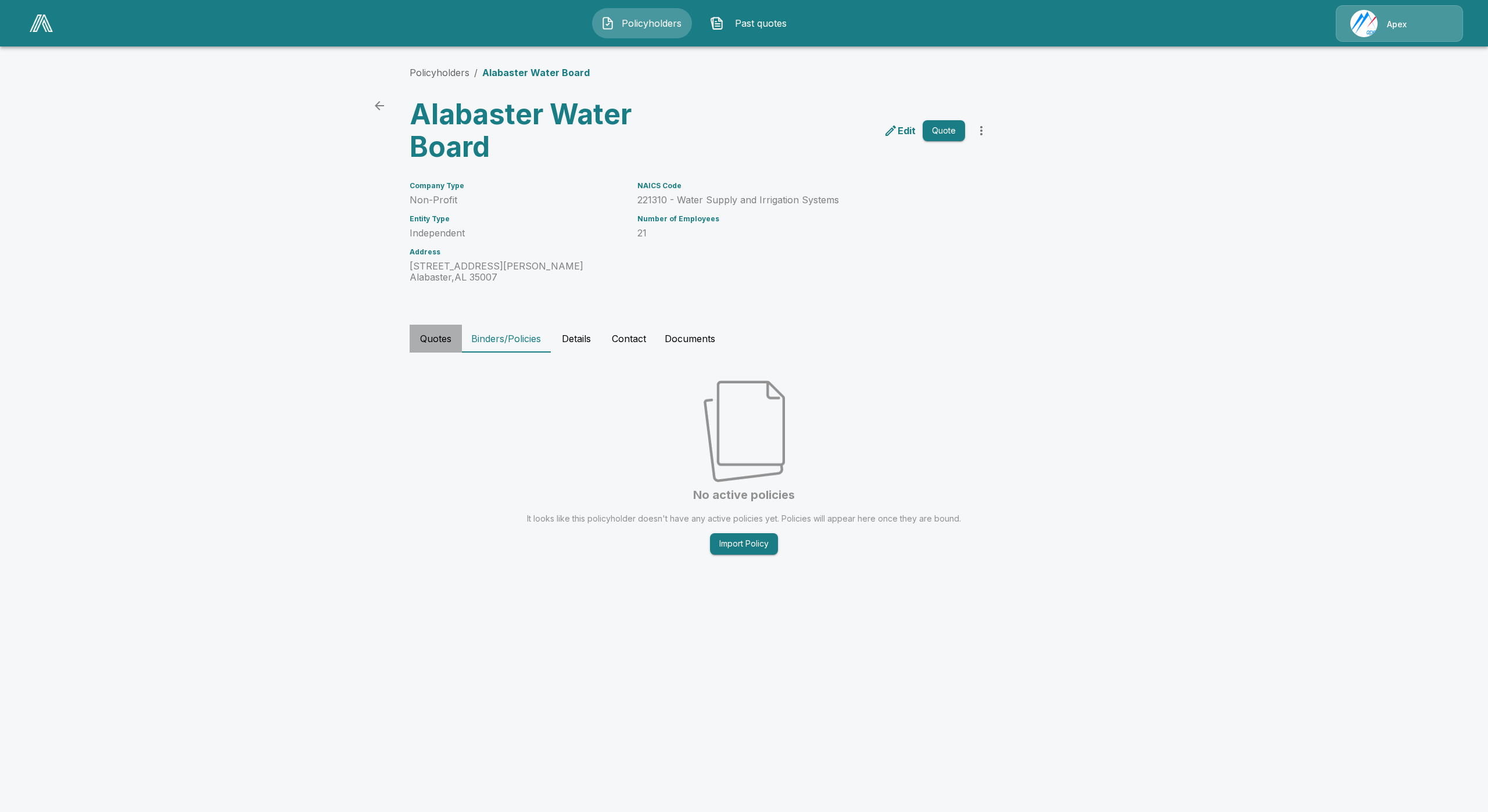
drag, startPoint x: 415, startPoint y: 349, endPoint x: 441, endPoint y: 354, distance: 26.5
click at [416, 349] on button "Quotes" at bounding box center [436, 338] width 52 height 28
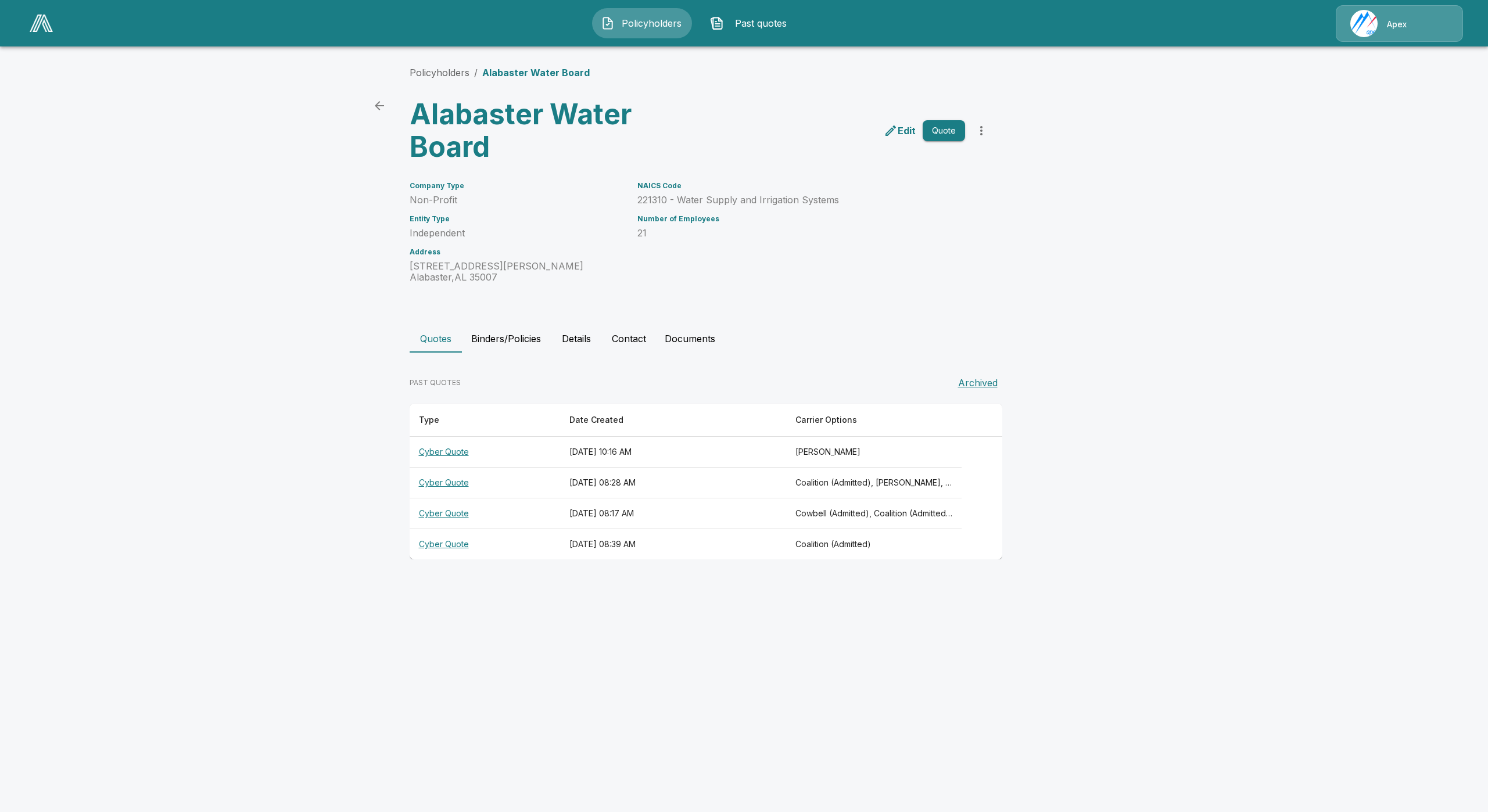
click at [983, 140] on button "more" at bounding box center [981, 130] width 23 height 23
click at [986, 197] on li "Import Quotes" at bounding box center [981, 195] width 177 height 21
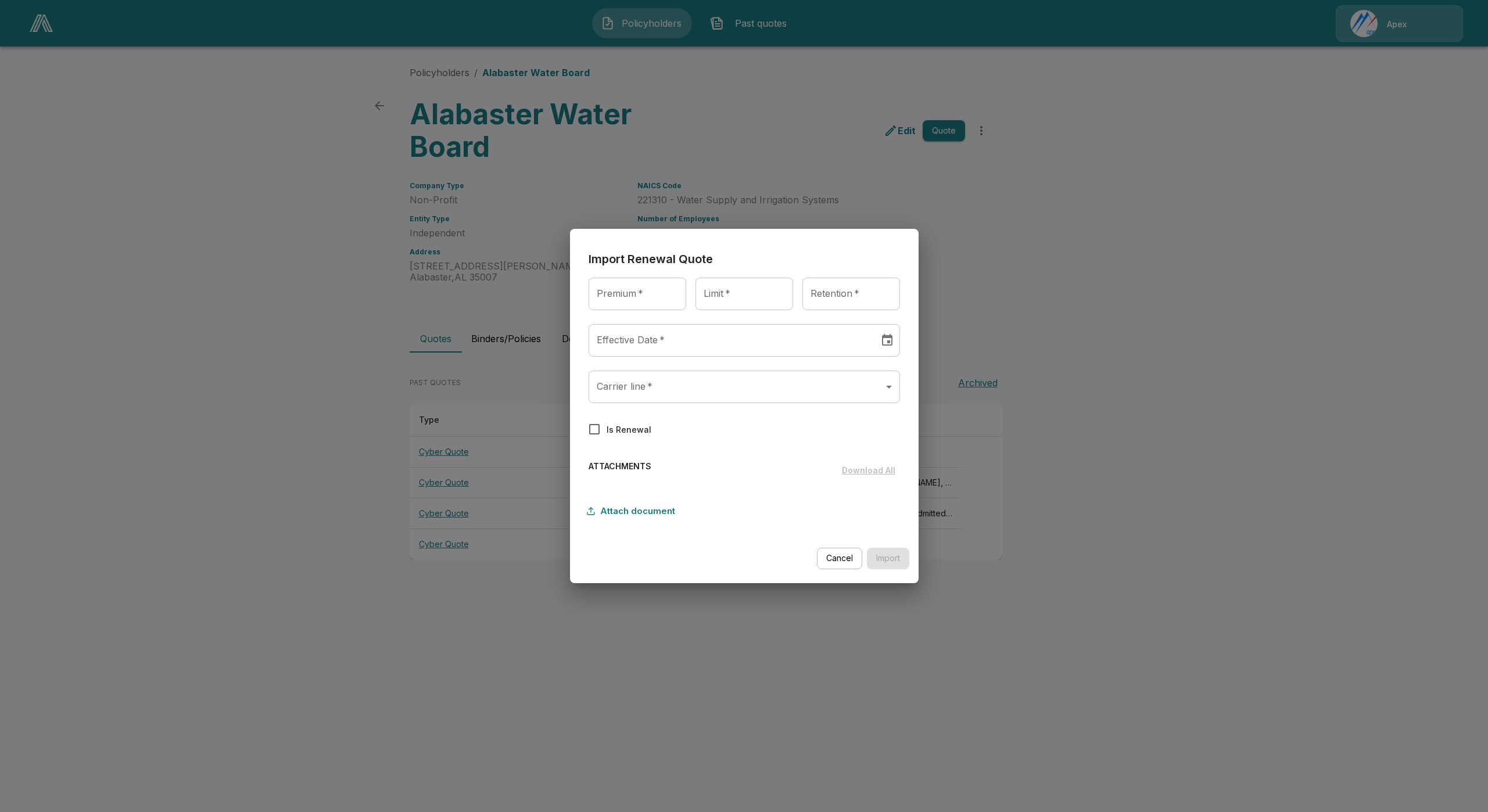
type input "********"
click at [635, 354] on input "********" at bounding box center [729, 340] width 283 height 33
click at [640, 383] on div "September 2025" at bounding box center [630, 375] width 55 height 20
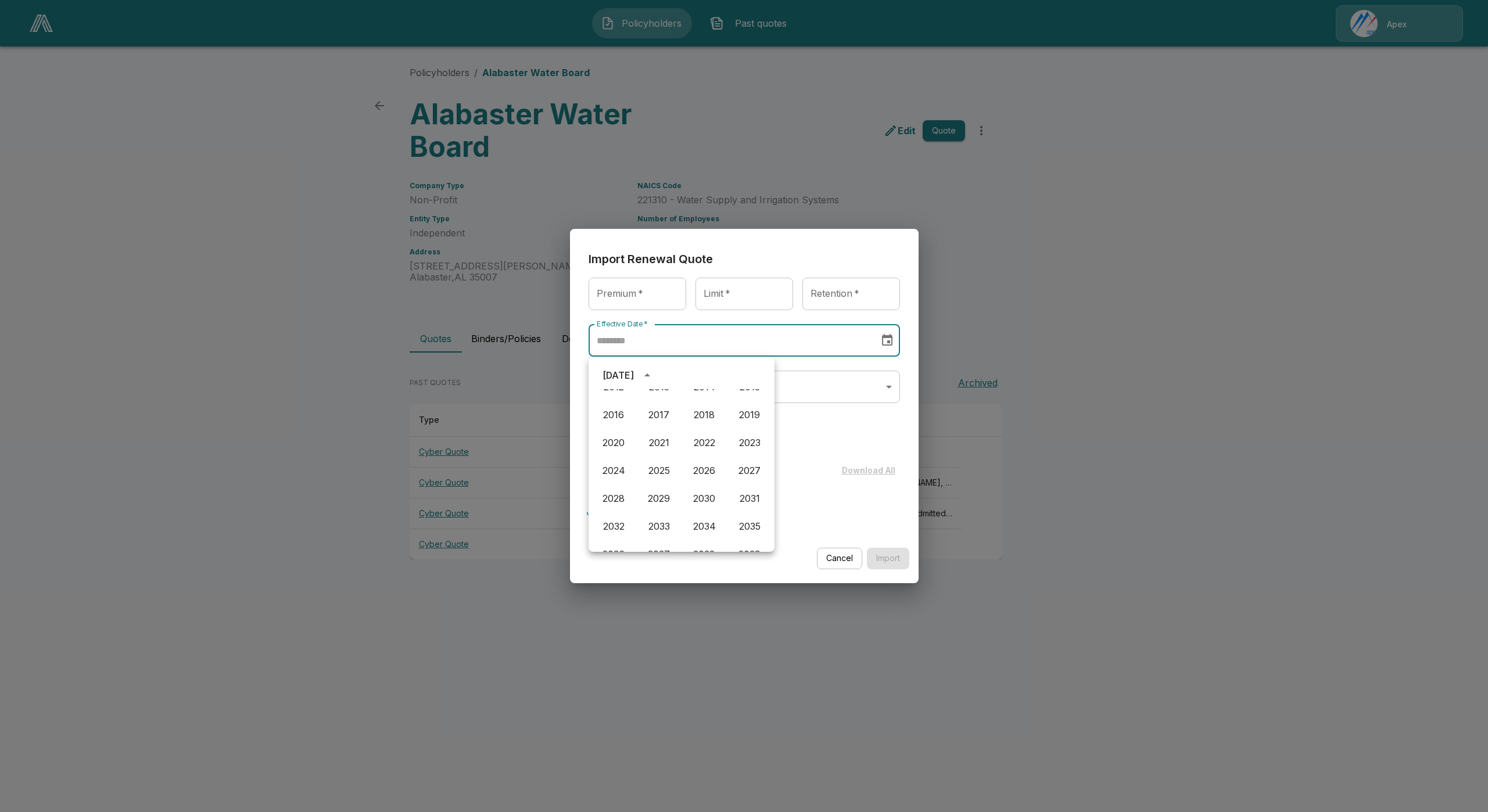
scroll to position [762, 0]
click at [795, 384] on body "Policyholders Past quotes Apex Policyholders / Alabaster Water Board Alabaster …" at bounding box center [744, 291] width 1488 height 581
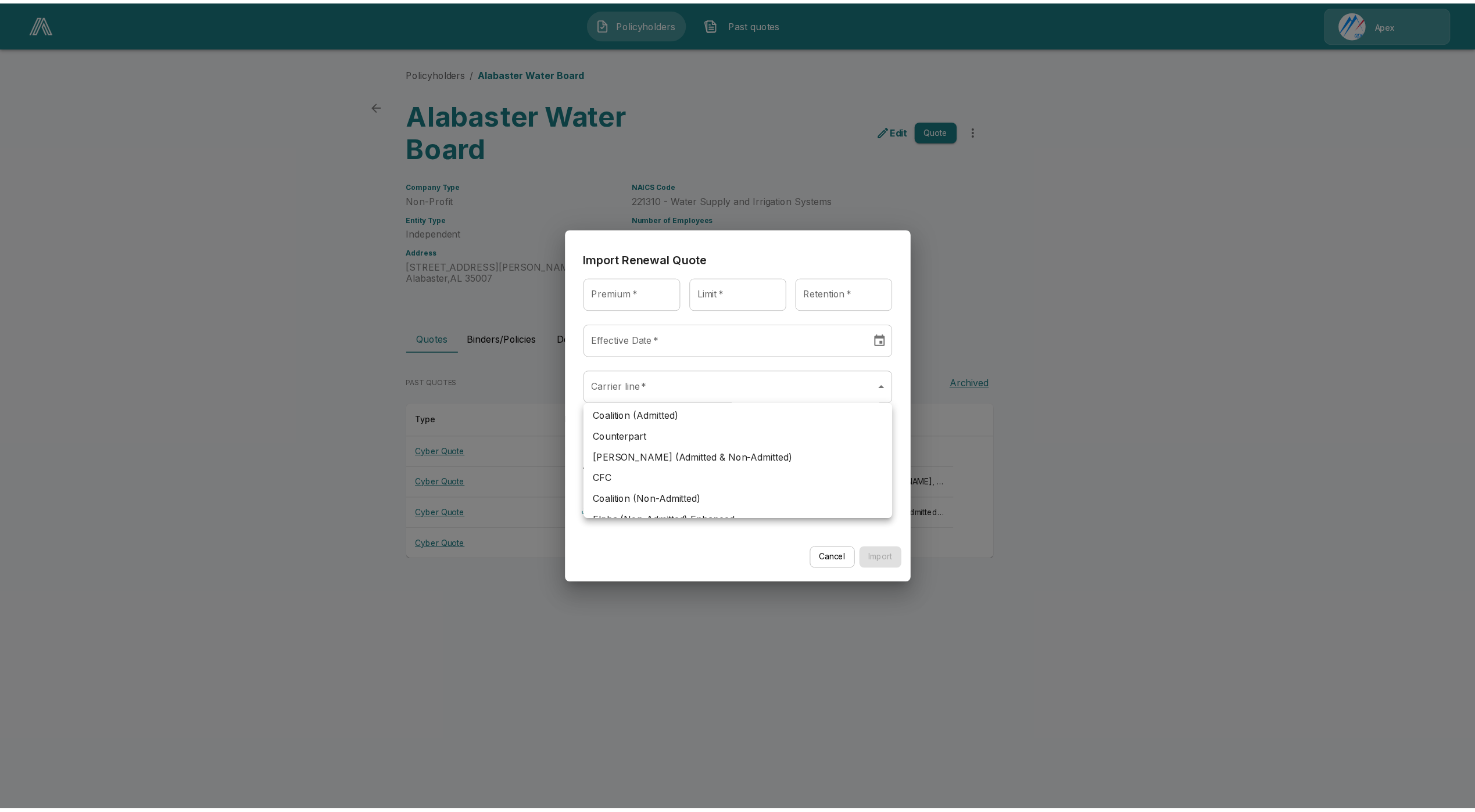
scroll to position [67, 0]
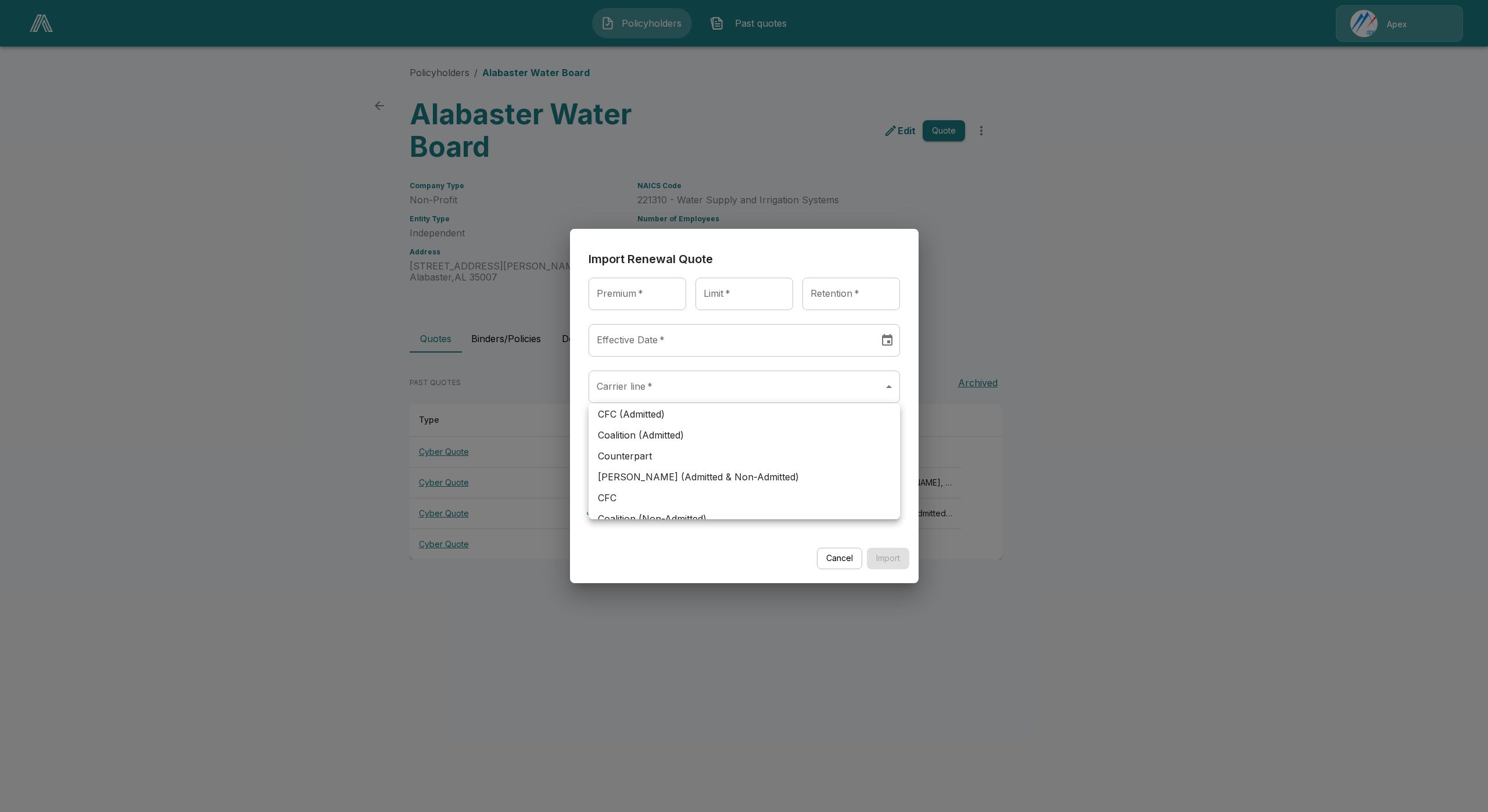
click at [829, 562] on div at bounding box center [744, 406] width 1488 height 812
click at [837, 560] on button "Cancel" at bounding box center [840, 558] width 45 height 22
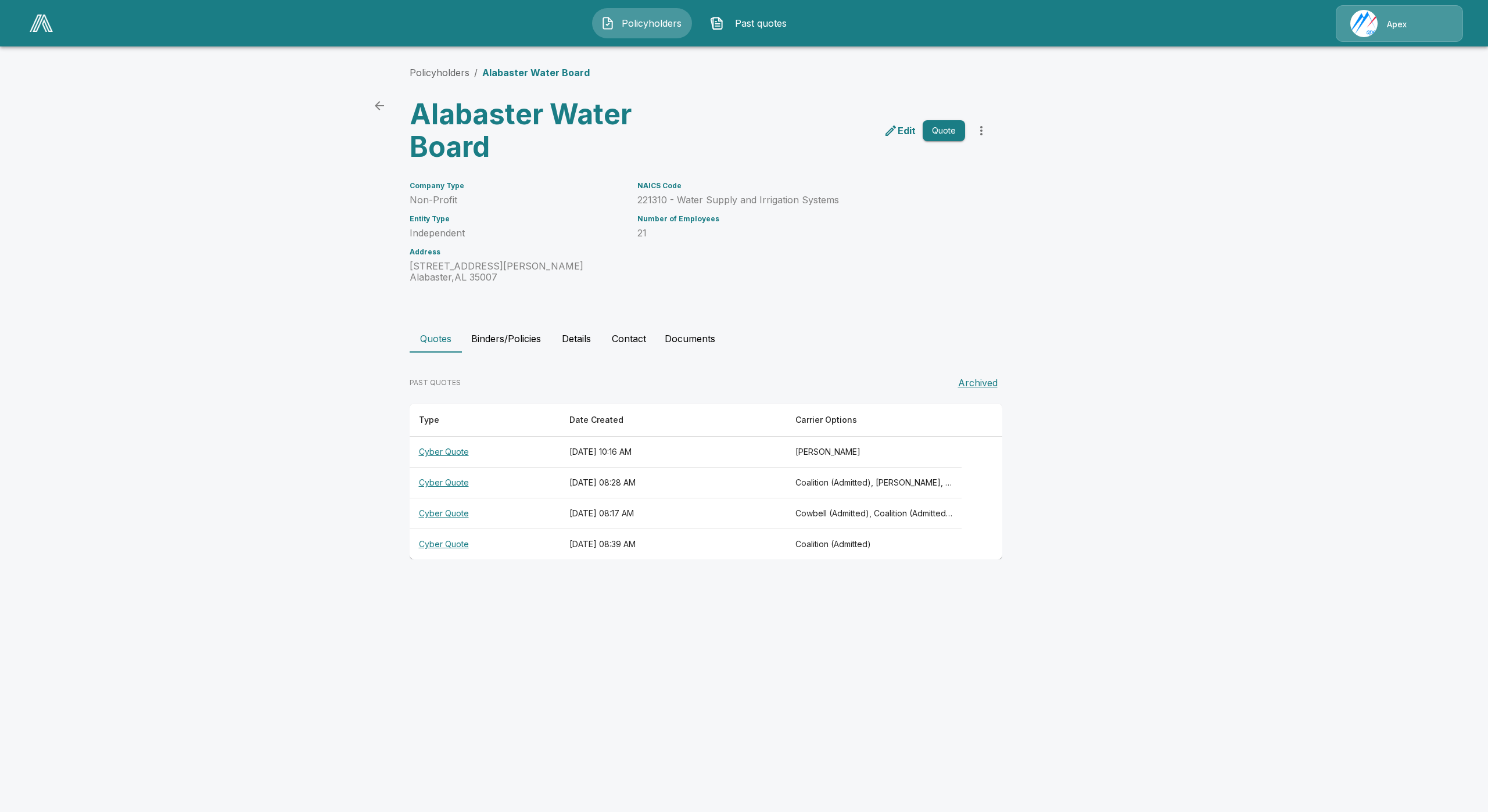
click at [433, 454] on th "Cyber Quote" at bounding box center [485, 452] width 150 height 31
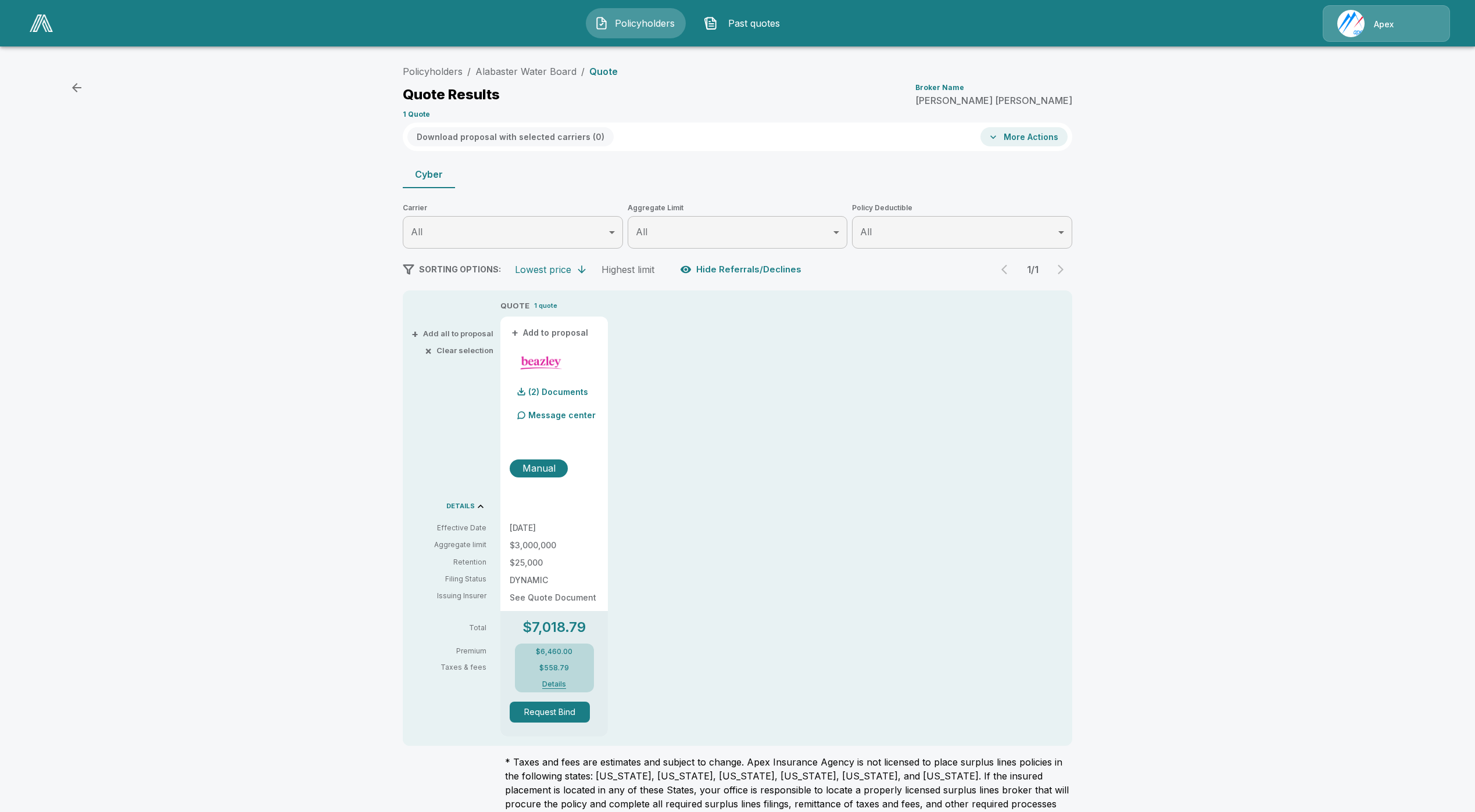
click at [1097, 261] on div "Policyholders / Alabaster Water Board / Quote Quote Results Broker Name Connie …" at bounding box center [737, 447] width 1475 height 783
click at [562, 682] on button "Details" at bounding box center [554, 684] width 47 height 7
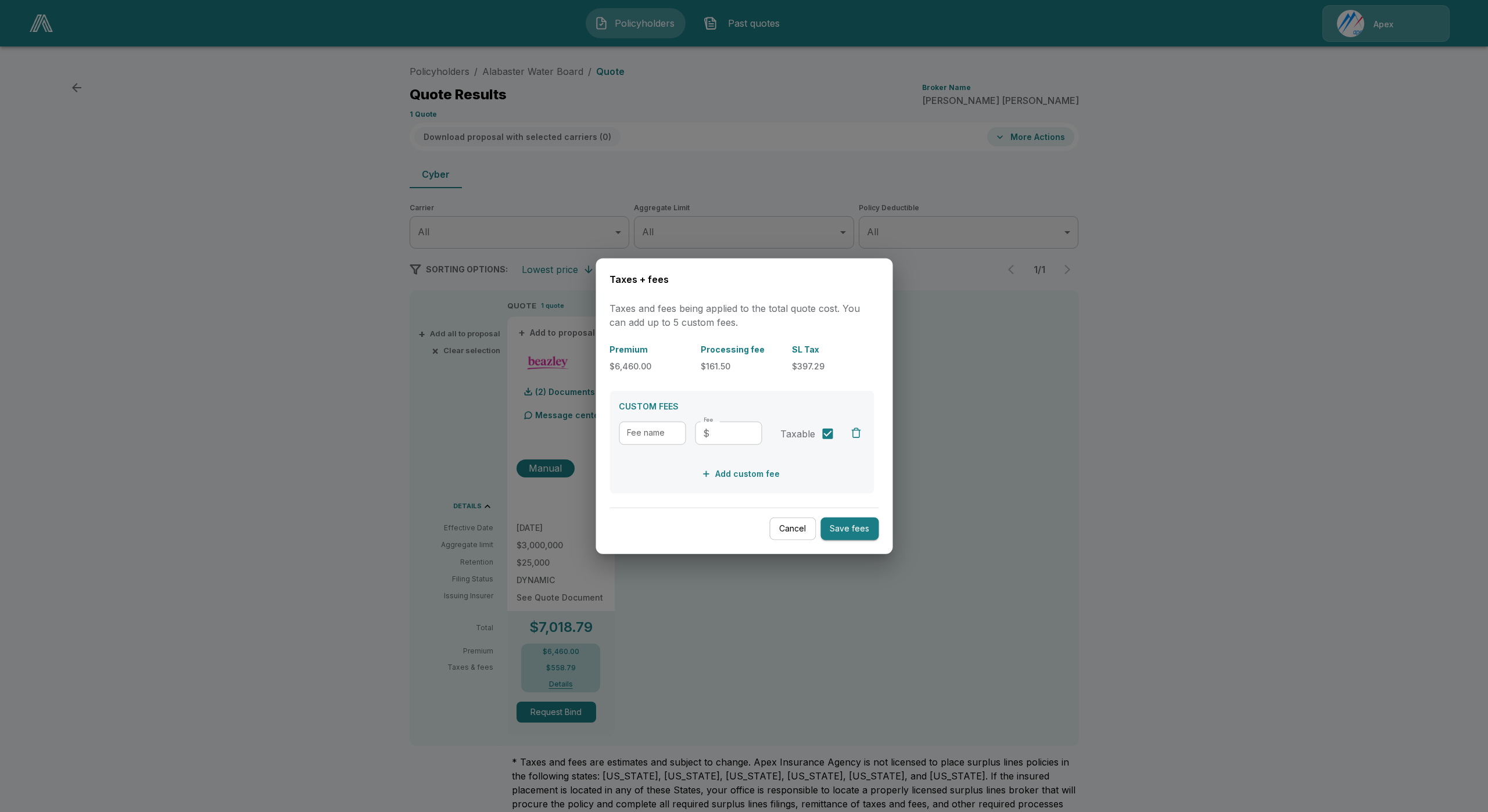
click at [788, 540] on div "Taxes + fees Taxes and fees being applied to the total quote cost. You can add …" at bounding box center [744, 407] width 297 height 296
click at [803, 536] on button "Cancel" at bounding box center [792, 529] width 47 height 23
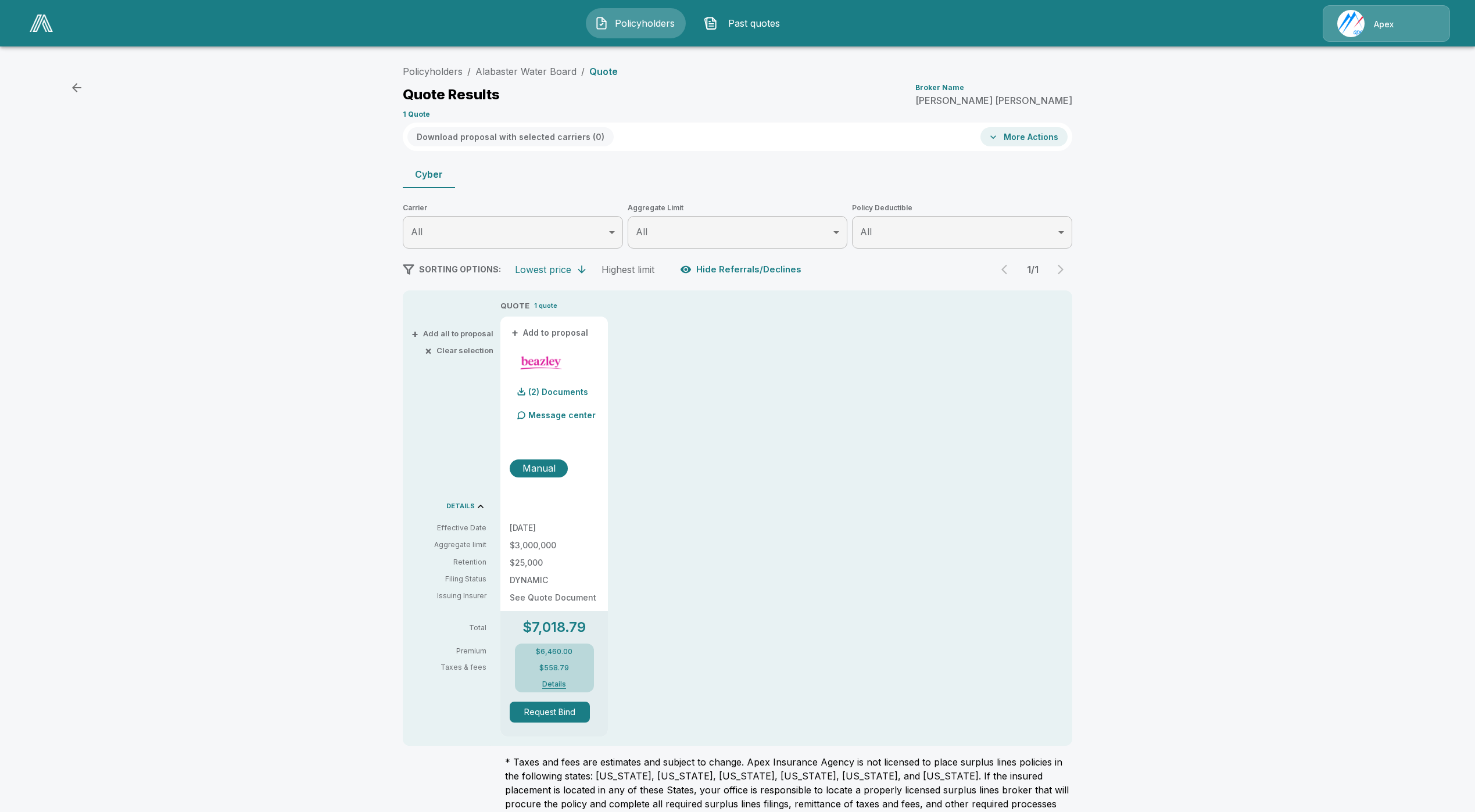
click at [1190, 415] on div "Policyholders / Alabaster Water Board / Quote Quote Results Broker Name Connie …" at bounding box center [737, 447] width 1475 height 783
click at [561, 686] on button "Details" at bounding box center [554, 684] width 47 height 7
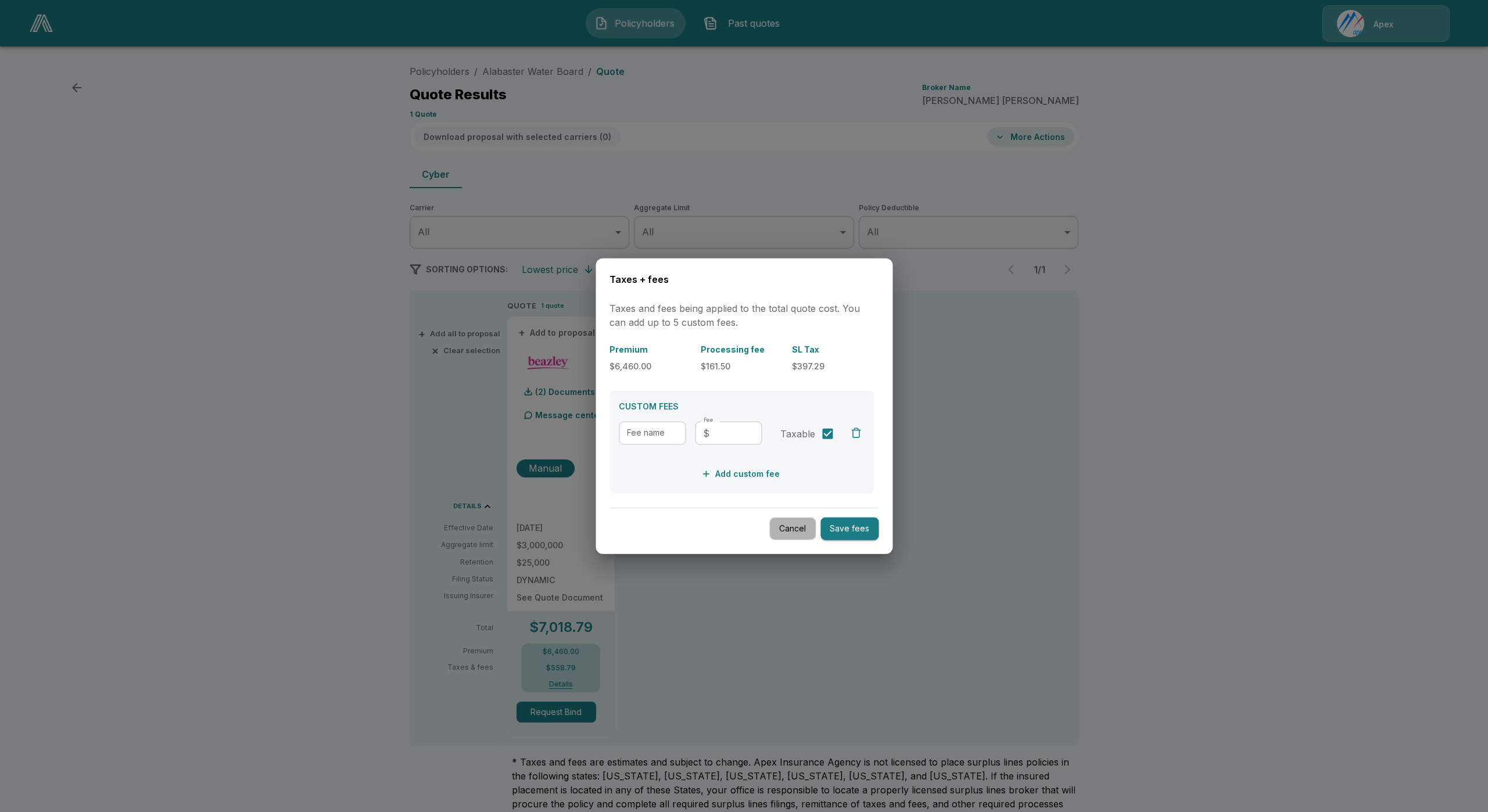
click at [782, 524] on button "Cancel" at bounding box center [792, 529] width 47 height 23
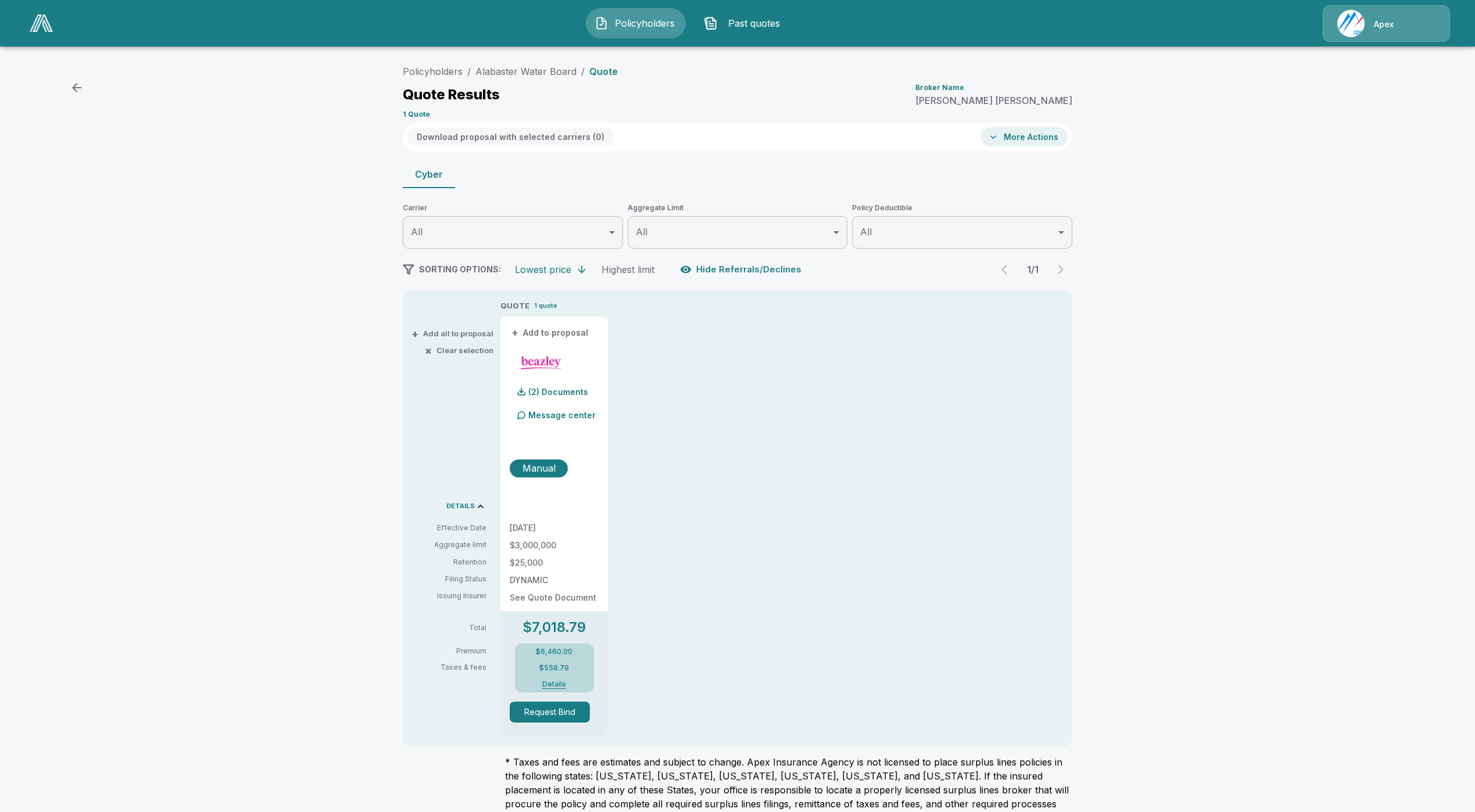
click at [1194, 364] on div "Policyholders / Alabaster Water Board / Quote Quote Results Broker Name Connie …" at bounding box center [737, 447] width 1475 height 783
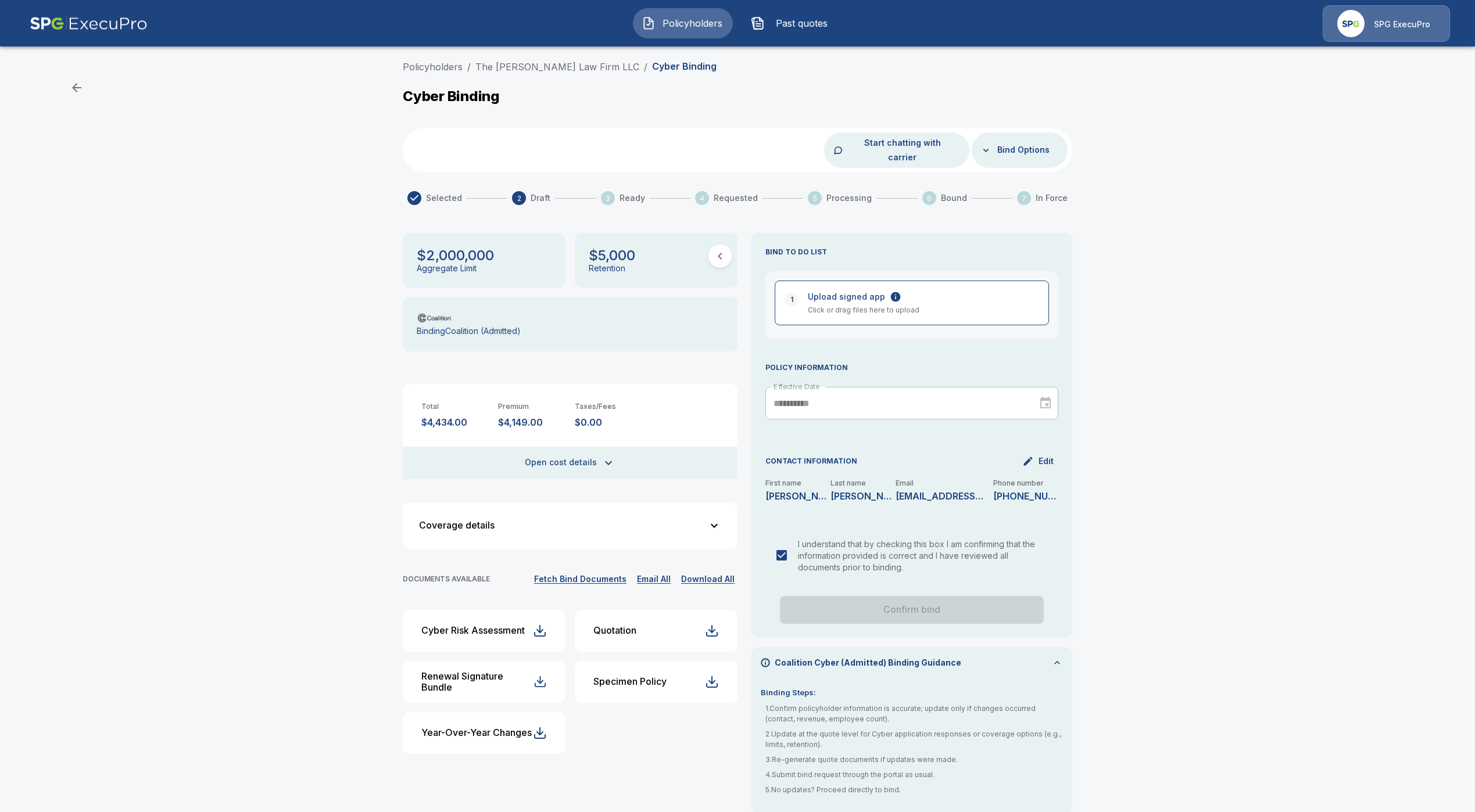
scroll to position [1, 0]
click at [1382, 27] on p "SPG ExecuPro" at bounding box center [1402, 24] width 57 height 12
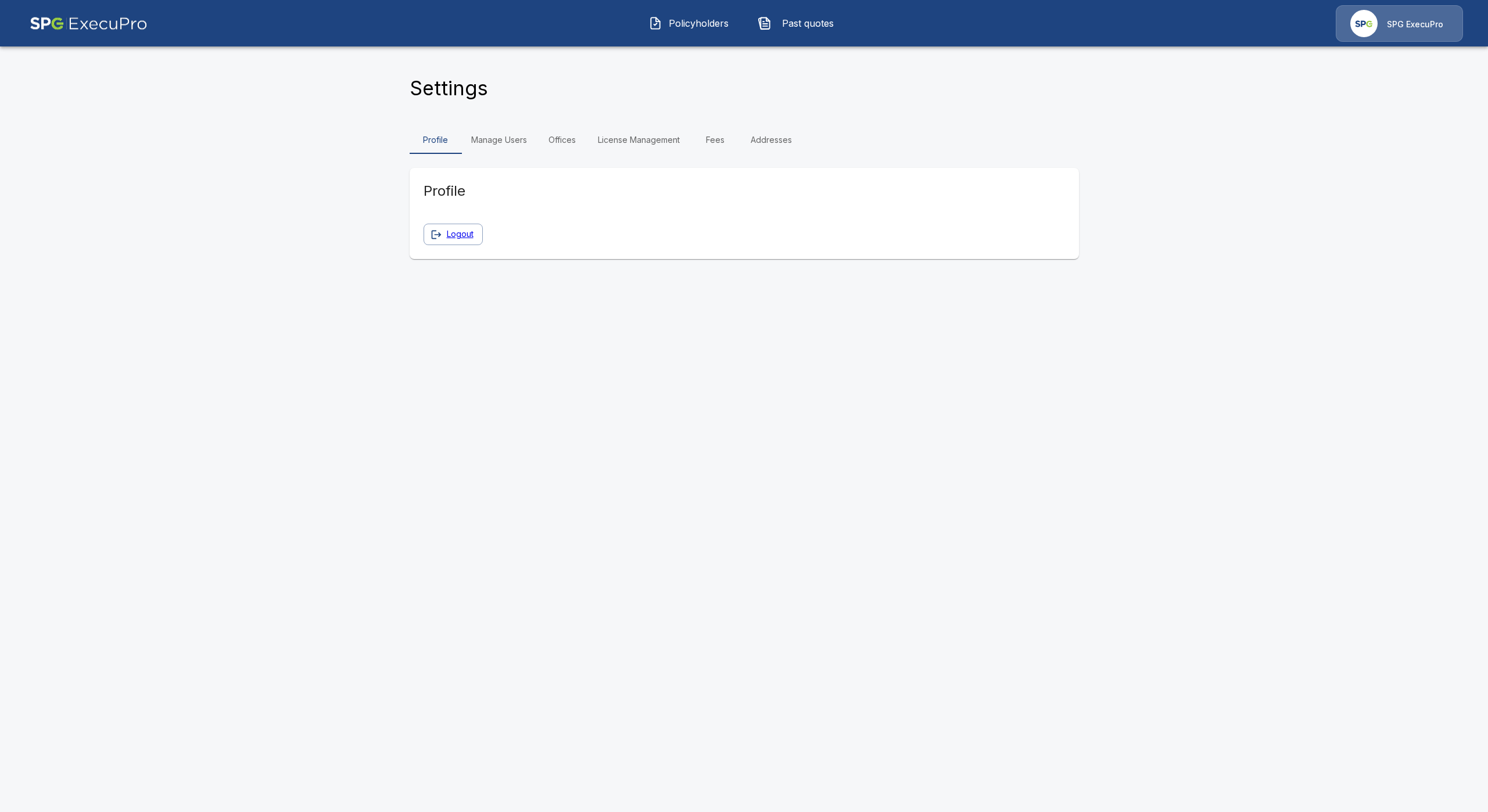
click at [721, 138] on link "Fees" at bounding box center [715, 140] width 52 height 28
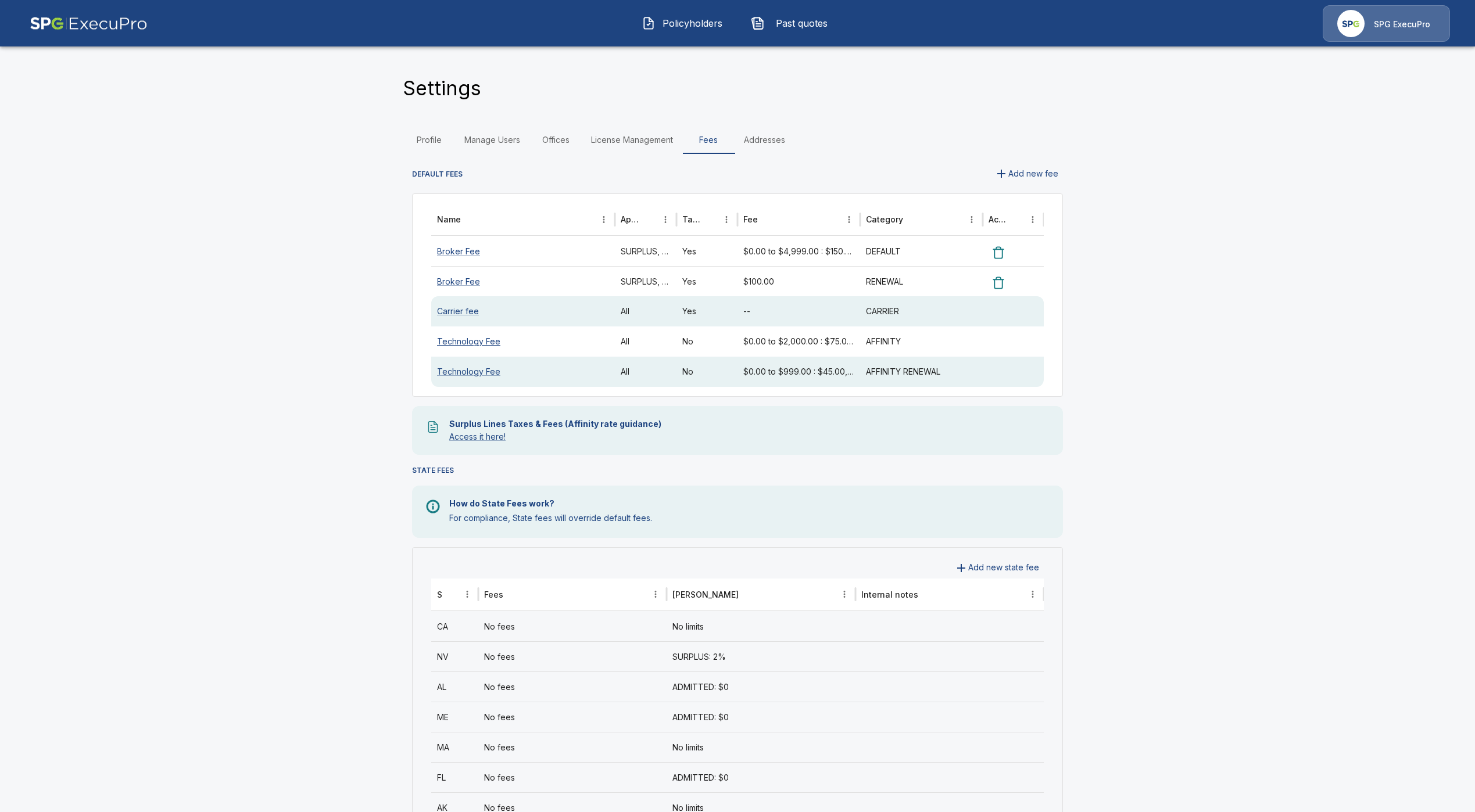
click at [485, 344] on link "Technology Fee" at bounding box center [469, 341] width 64 height 10
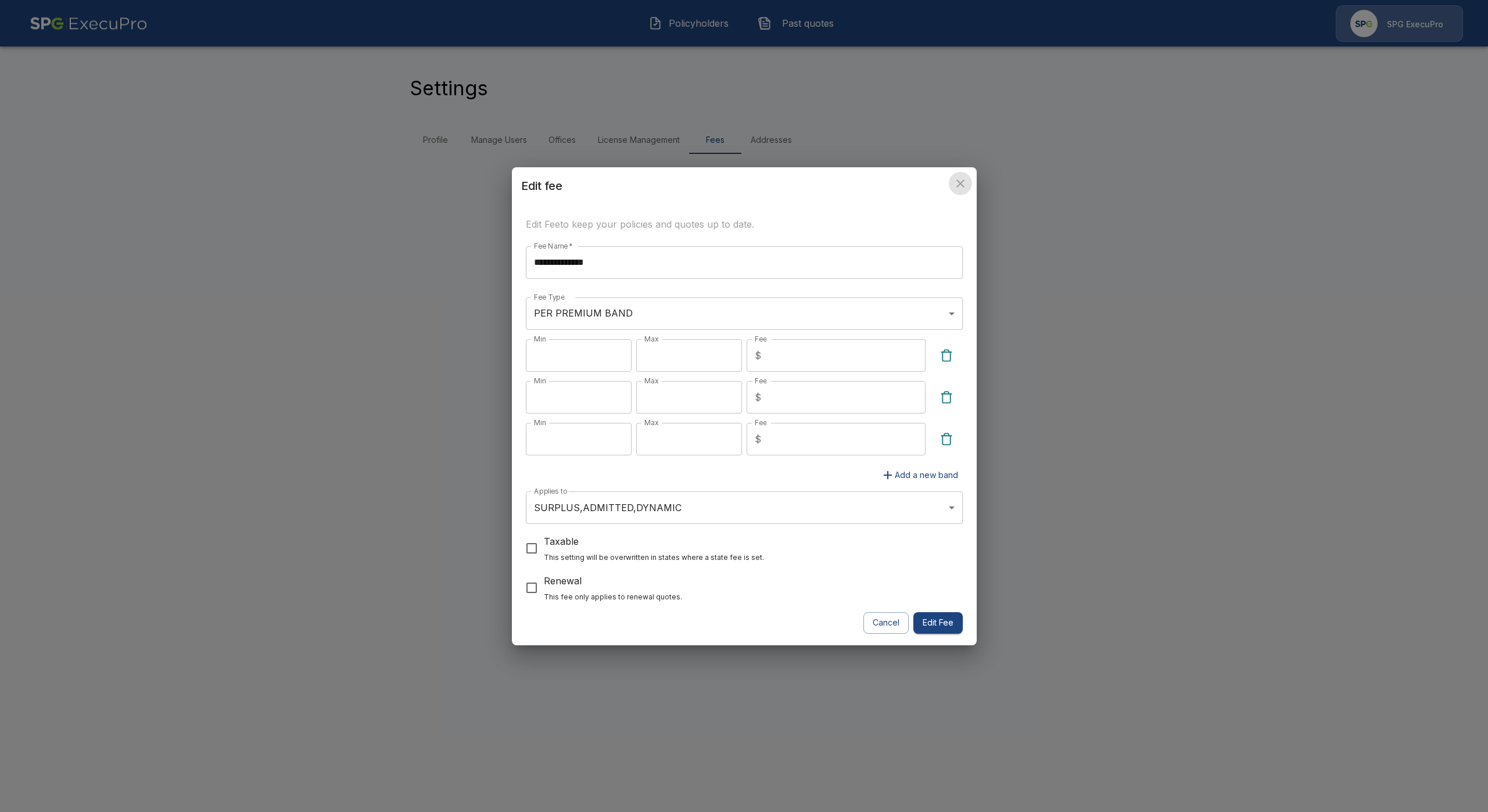
click at [962, 176] on icon "close" at bounding box center [960, 183] width 14 height 14
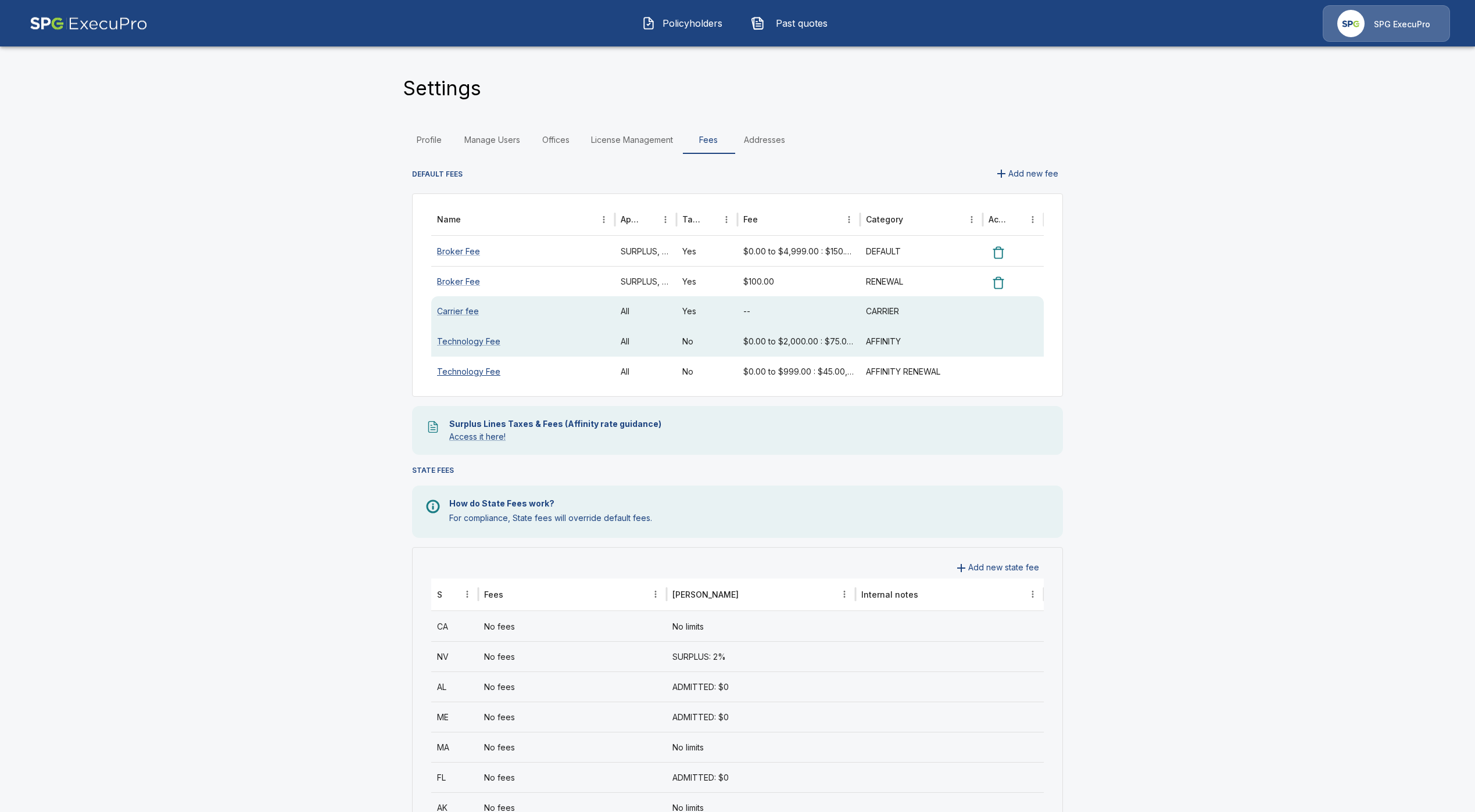
click at [488, 369] on link "Technology Fee" at bounding box center [469, 371] width 64 height 10
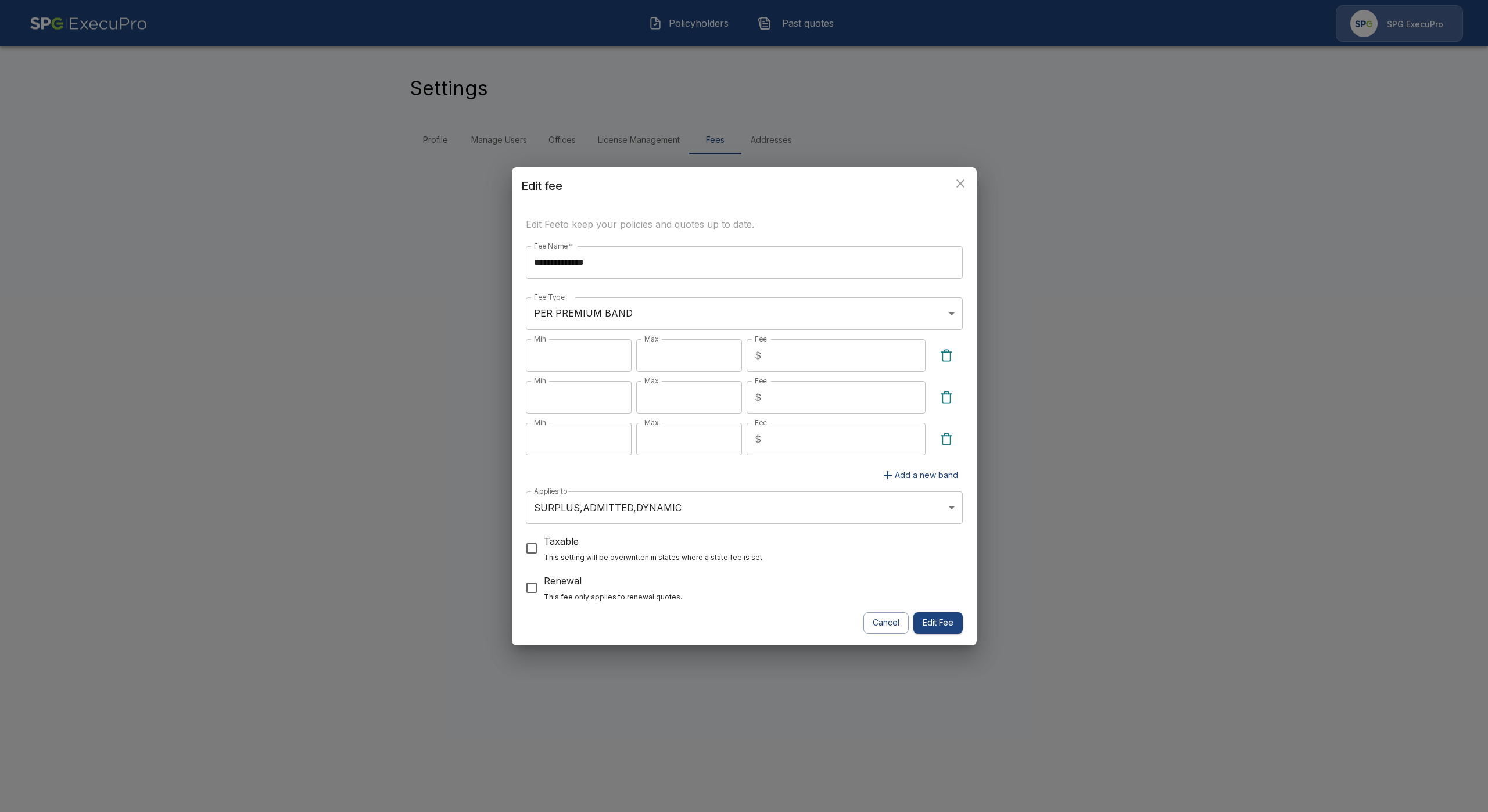
click at [963, 187] on icon "close" at bounding box center [960, 183] width 14 height 14
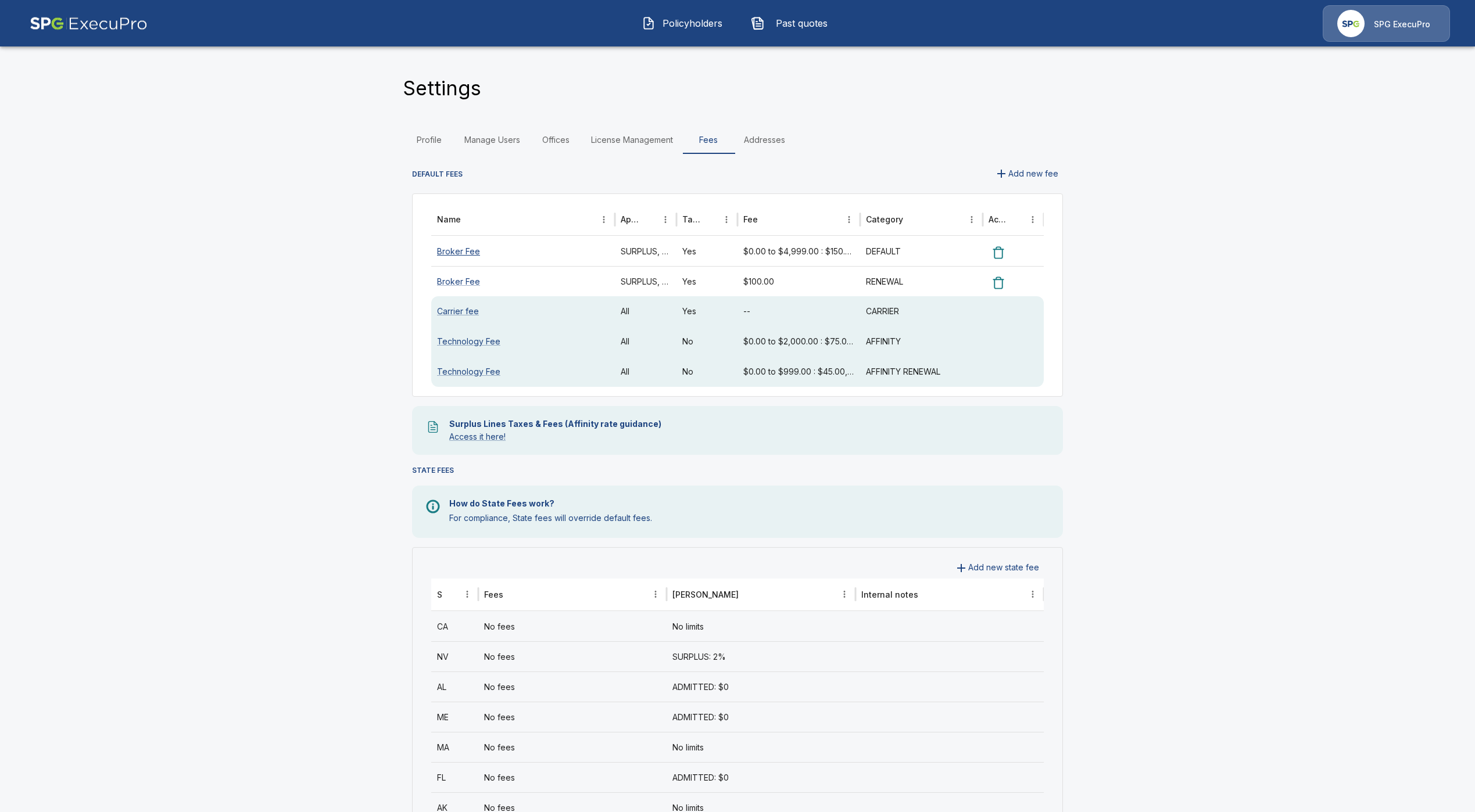
click at [480, 256] on link "Broker Fee" at bounding box center [459, 251] width 43 height 10
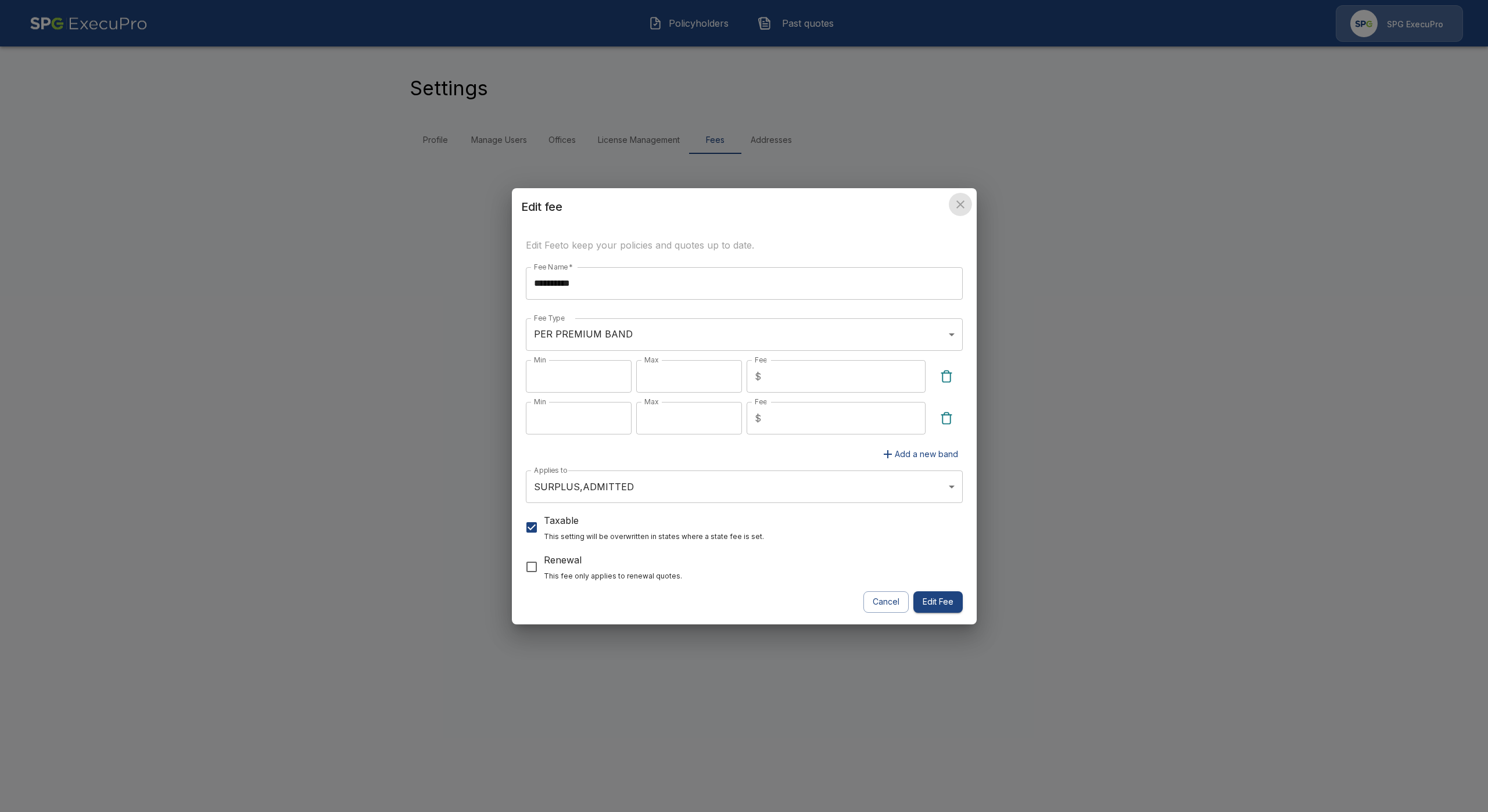
drag, startPoint x: 965, startPoint y: 205, endPoint x: 964, endPoint y: 211, distance: 6.1
click at [964, 210] on icon "close" at bounding box center [960, 204] width 14 height 14
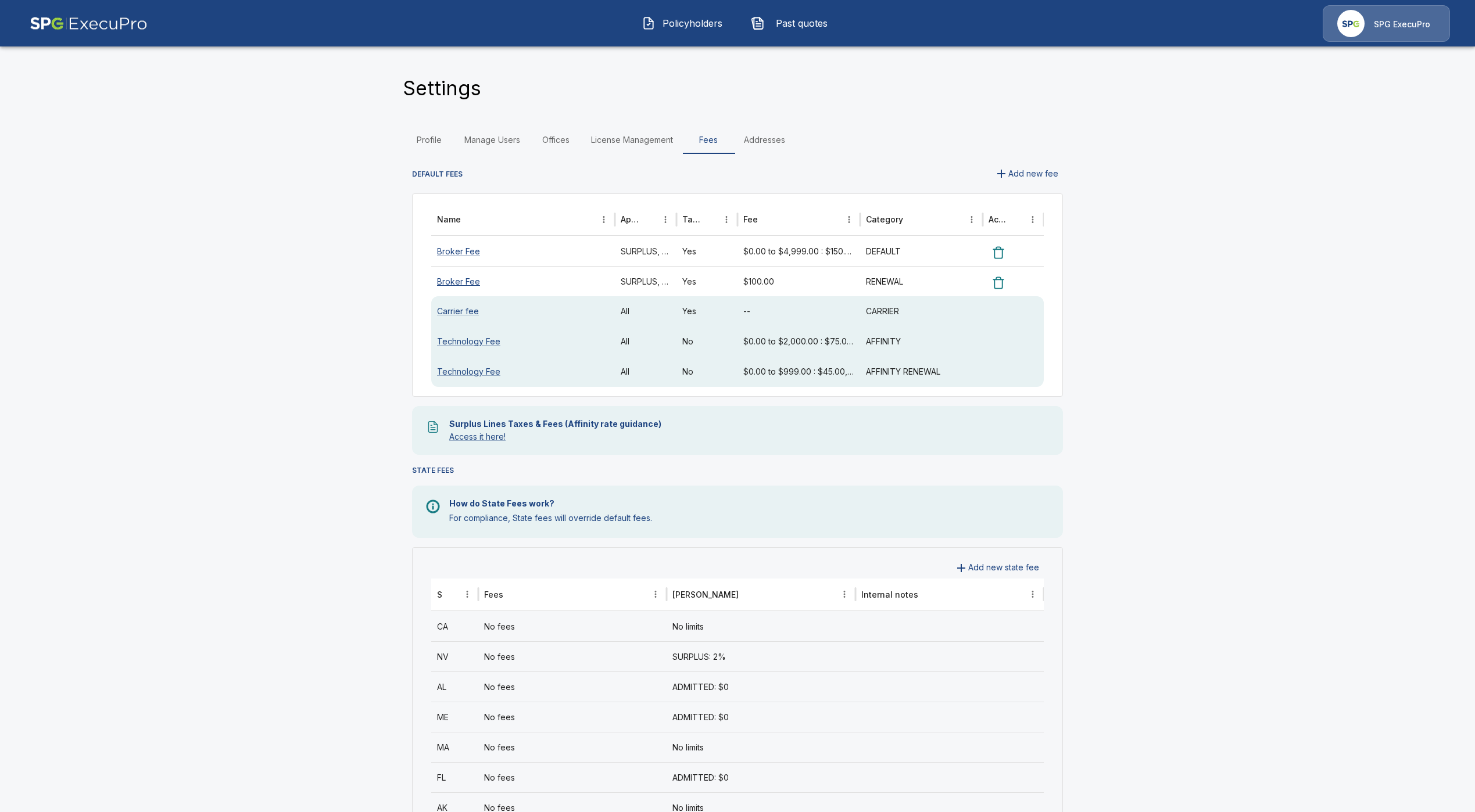
click at [468, 283] on link "Broker Fee" at bounding box center [459, 281] width 43 height 10
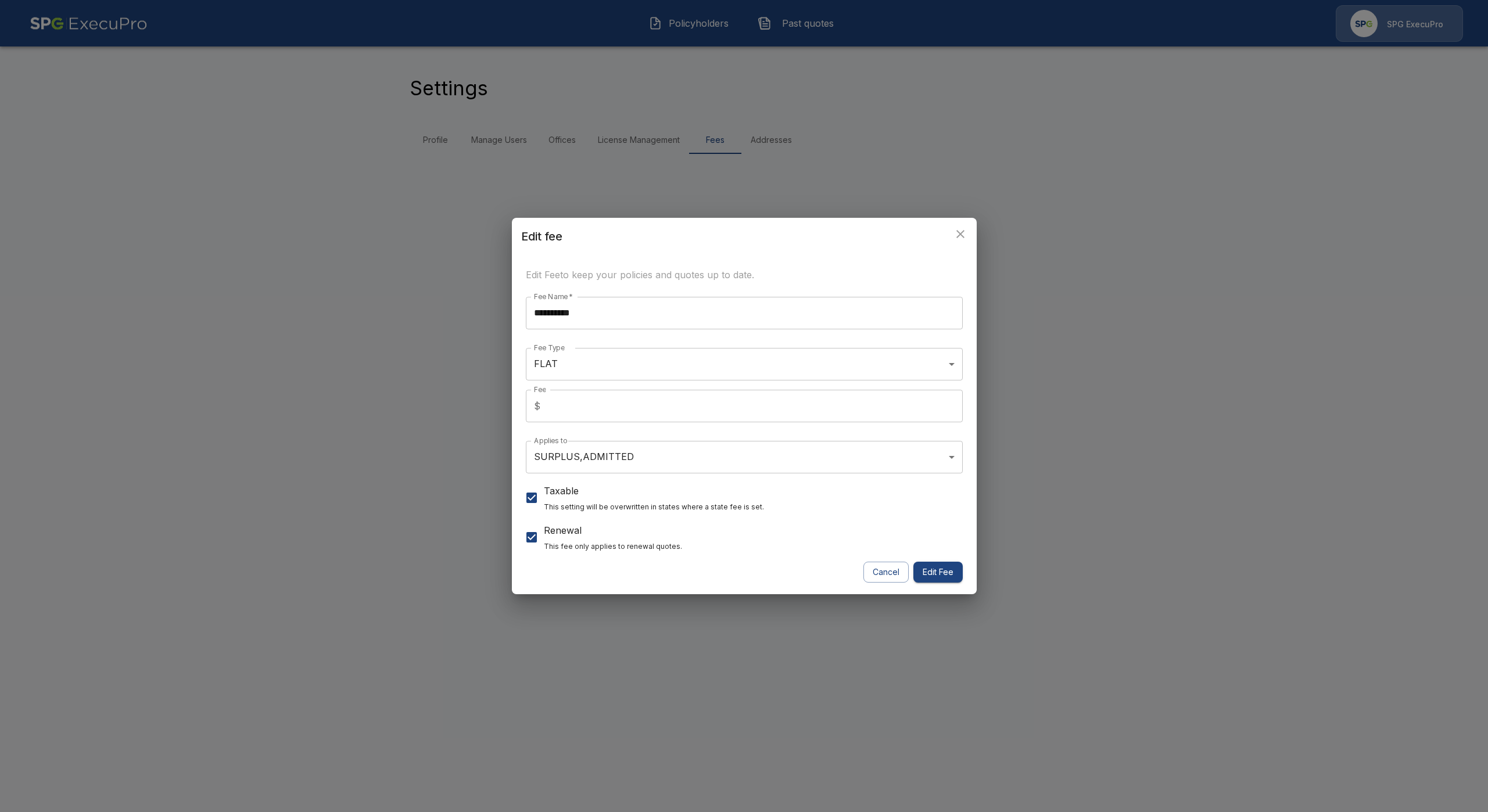
click at [951, 242] on h2 "Edit fee" at bounding box center [745, 236] width 465 height 37
click at [956, 238] on icon "close" at bounding box center [960, 234] width 14 height 14
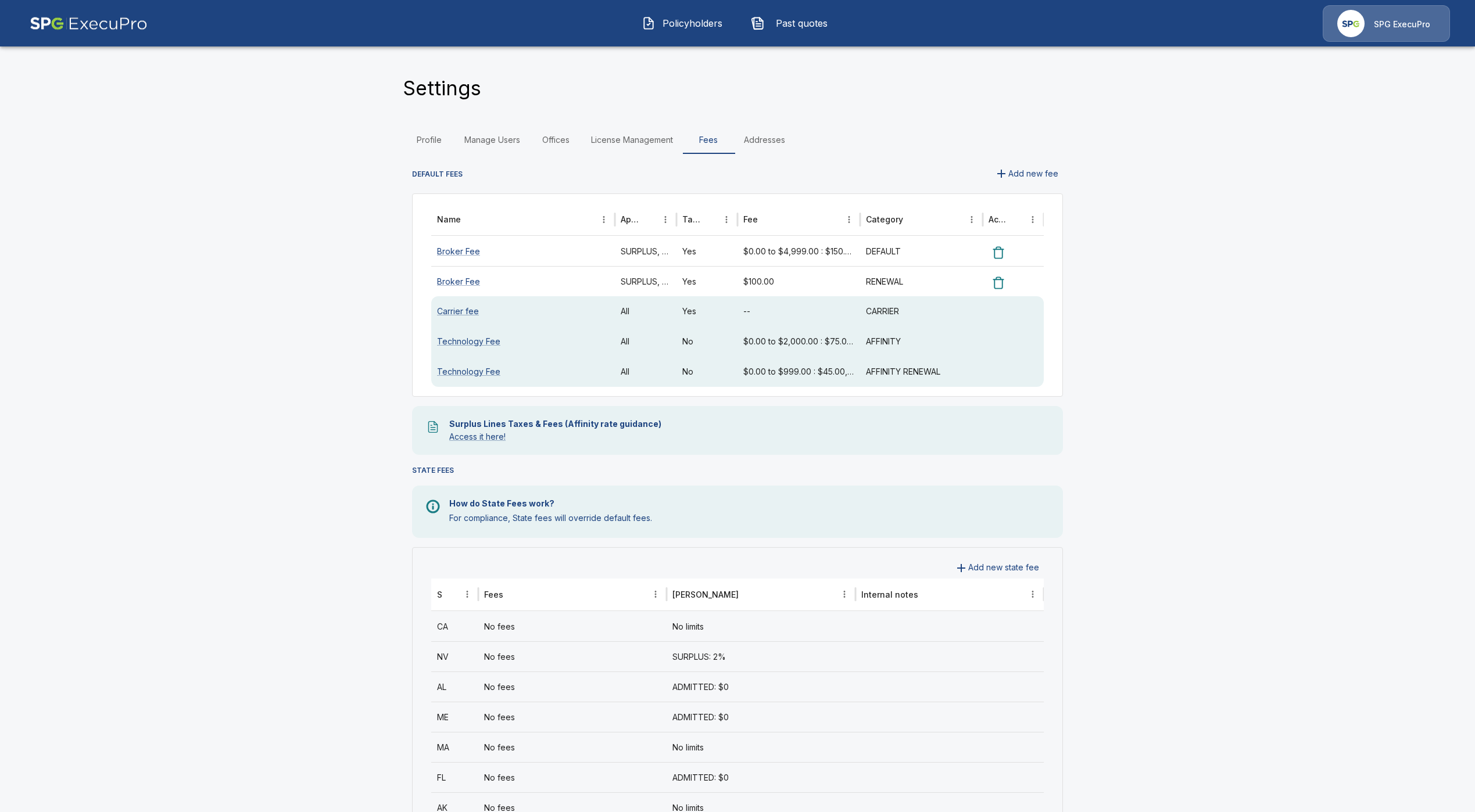
click at [615, 749] on div "No fees" at bounding box center [572, 747] width 188 height 30
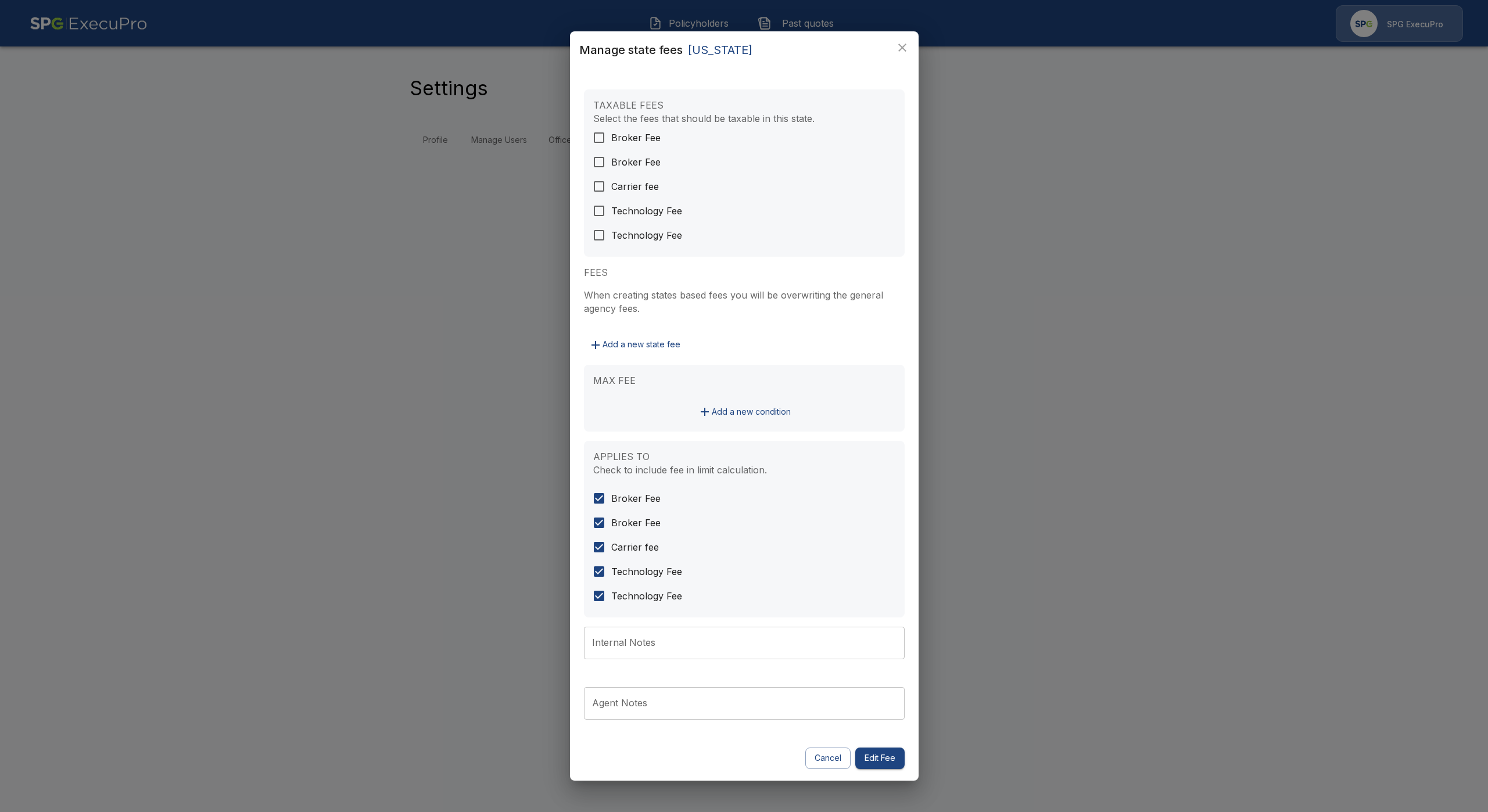
click at [421, 637] on div "Manage state fees Massachusetts TAXABLE FEES Select the fees that should be tax…" at bounding box center [744, 406] width 1488 height 812
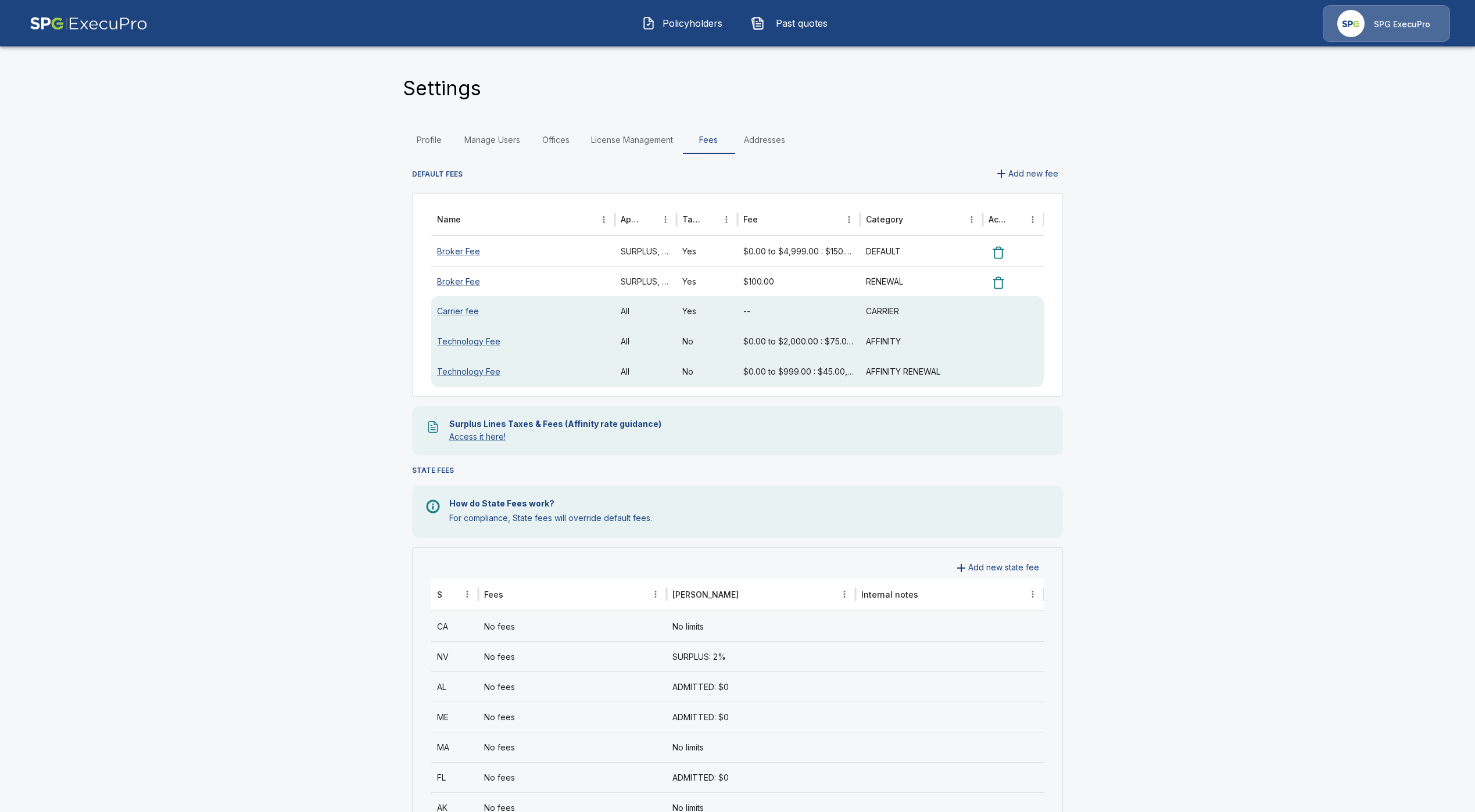
click at [646, 24] on img "button" at bounding box center [649, 23] width 14 height 14
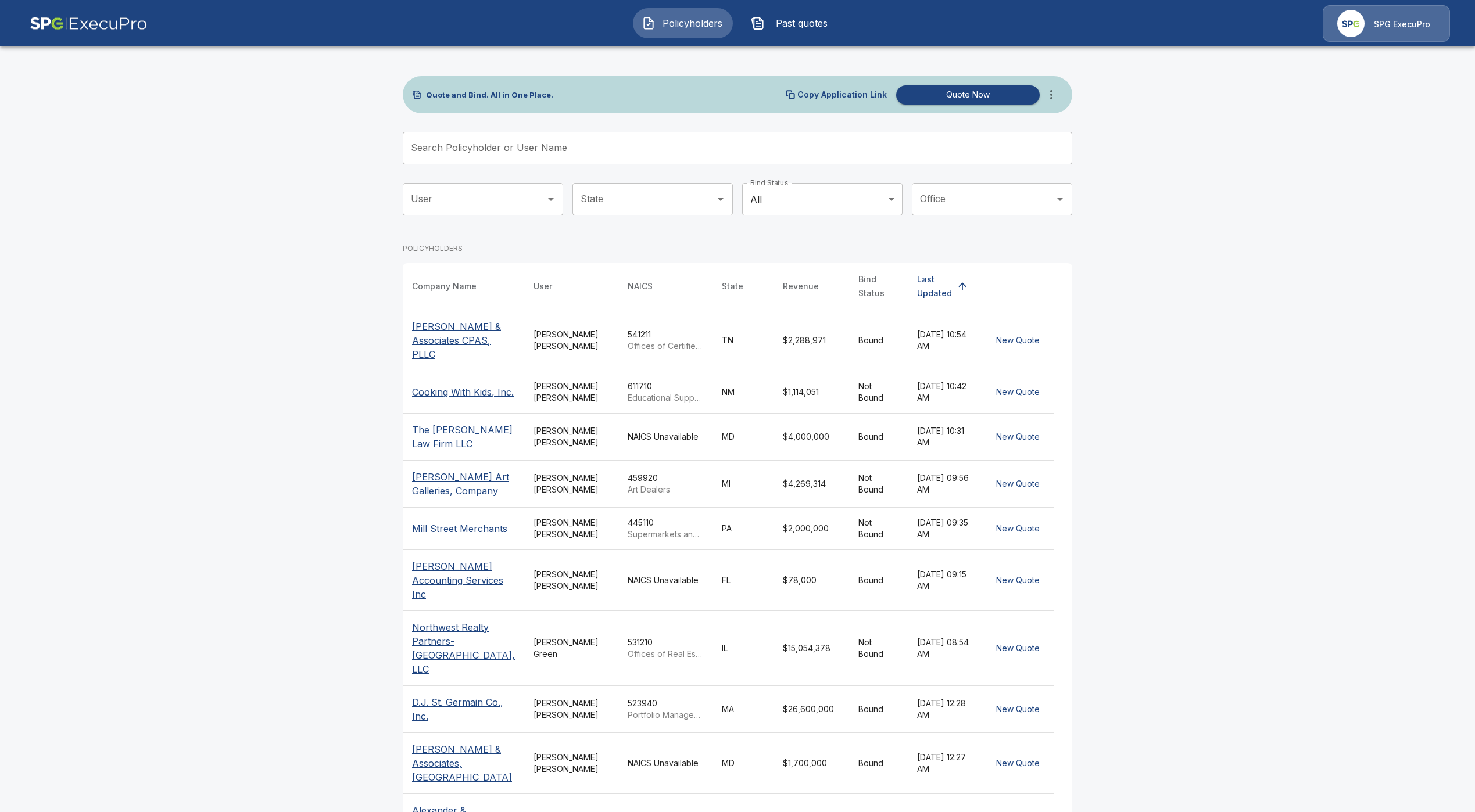
click at [462, 388] on p "Cooking With Kids, Inc." at bounding box center [463, 392] width 102 height 14
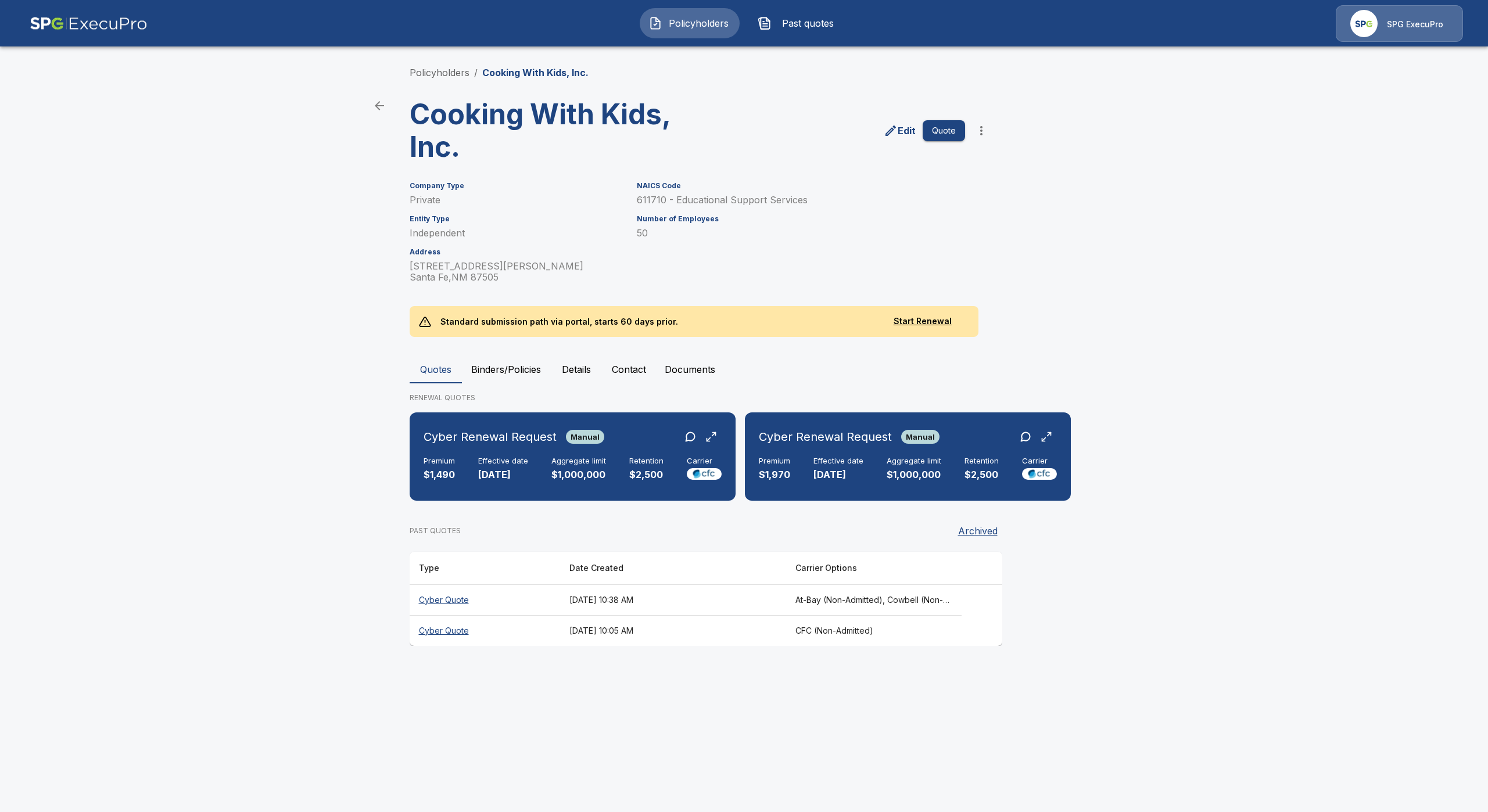
click at [59, 238] on main "Policyholders / Cooking With Kids, Inc. Cooking With Kids, Inc. Edit Quote Comp…" at bounding box center [744, 334] width 1488 height 668
click at [712, 23] on span "Policyholders" at bounding box center [699, 23] width 64 height 14
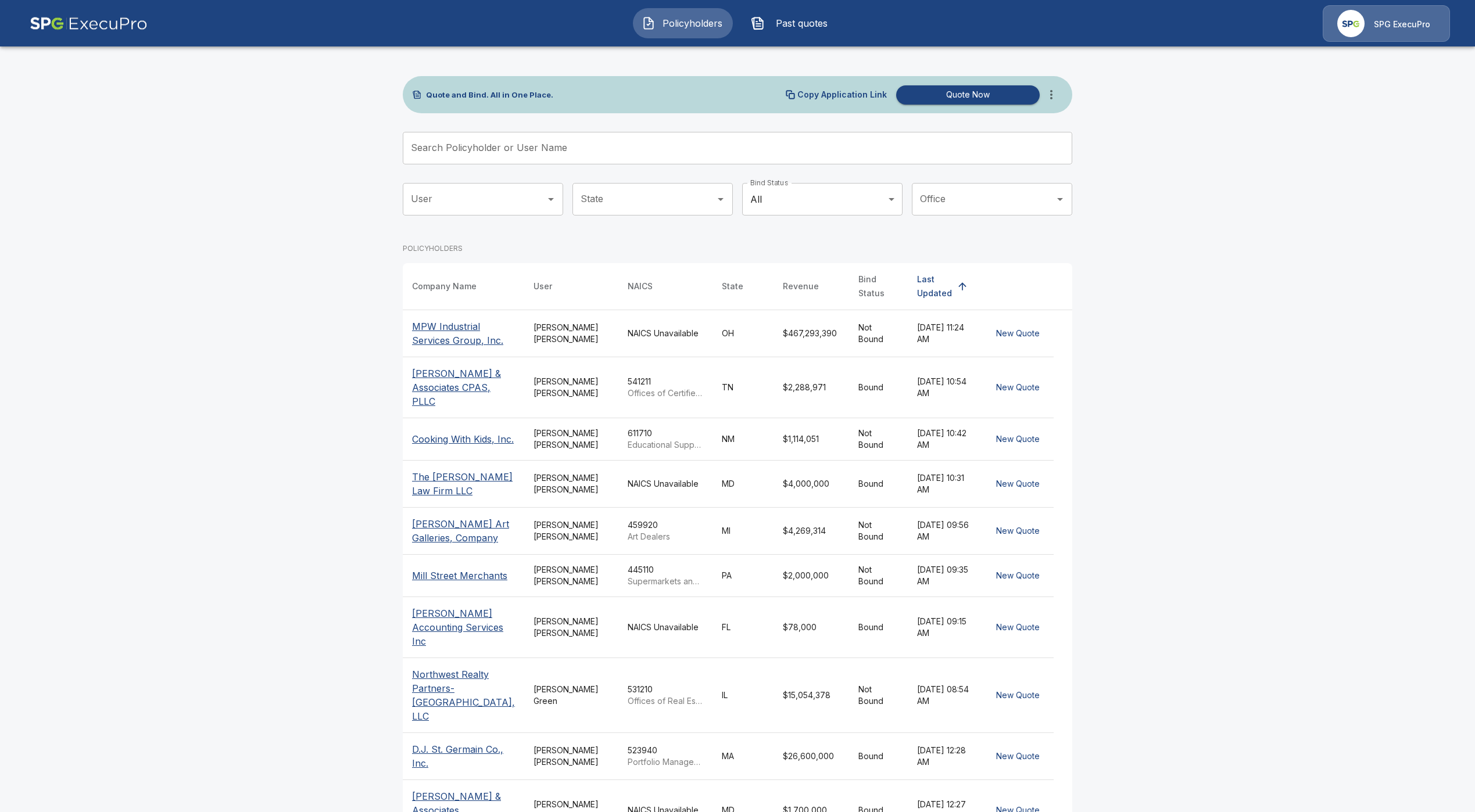
click at [550, 192] on div at bounding box center [550, 199] width 15 height 16
click at [500, 225] on li "[PERSON_NAME]" at bounding box center [490, 231] width 160 height 21
type input "**********"
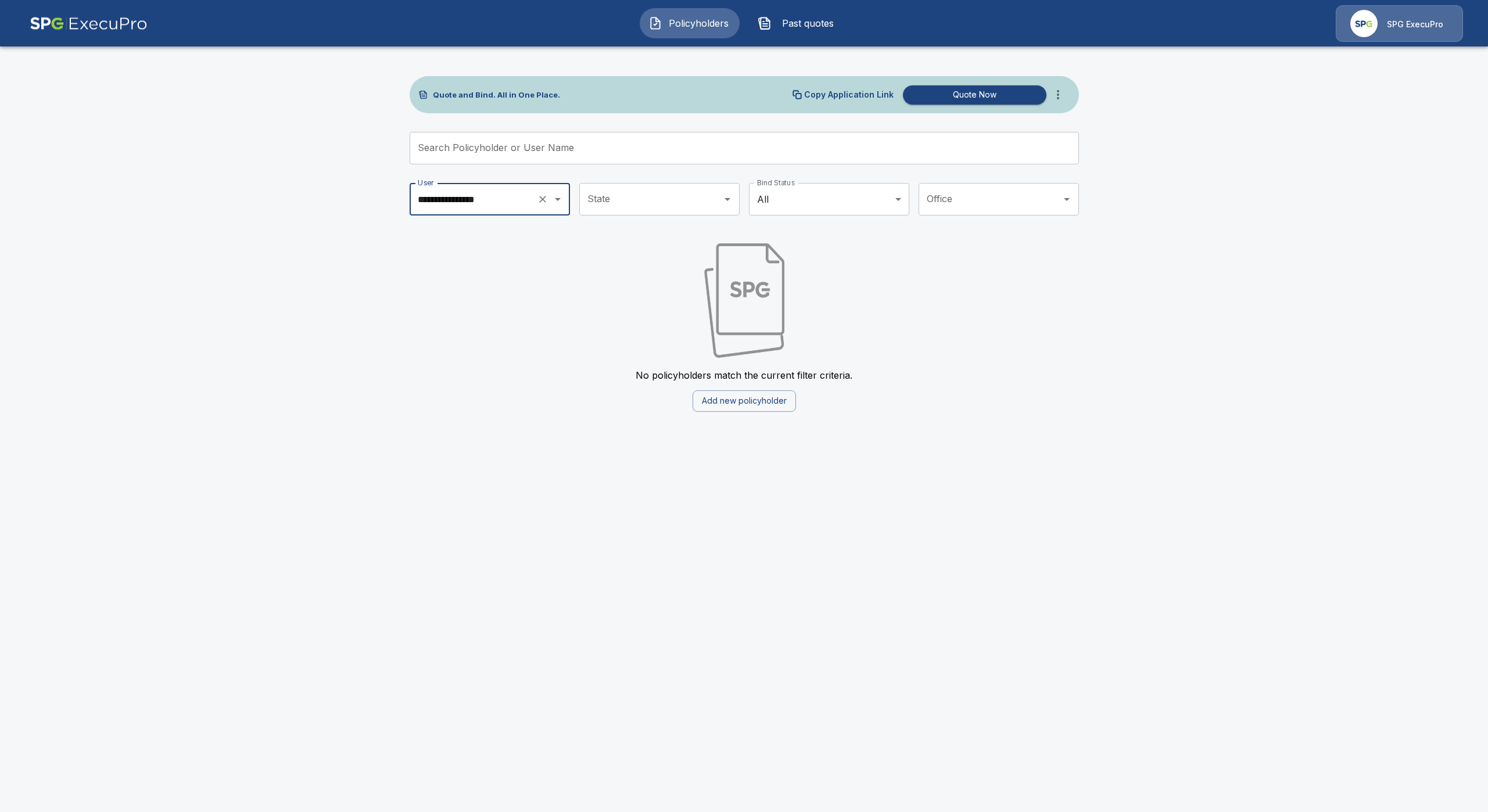
click at [541, 199] on icon "Clear" at bounding box center [542, 199] width 12 height 12
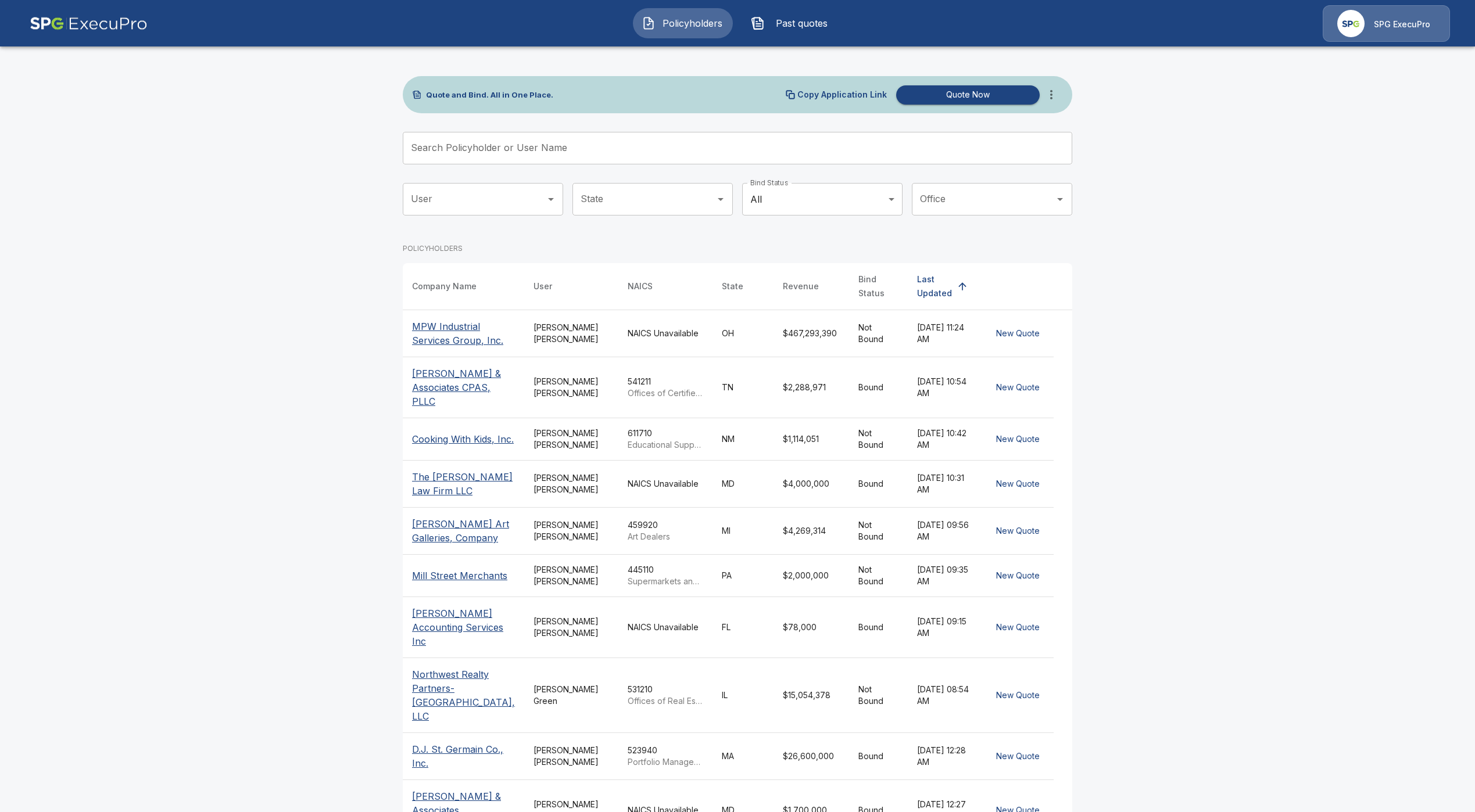
click at [95, 19] on img at bounding box center [89, 23] width 118 height 37
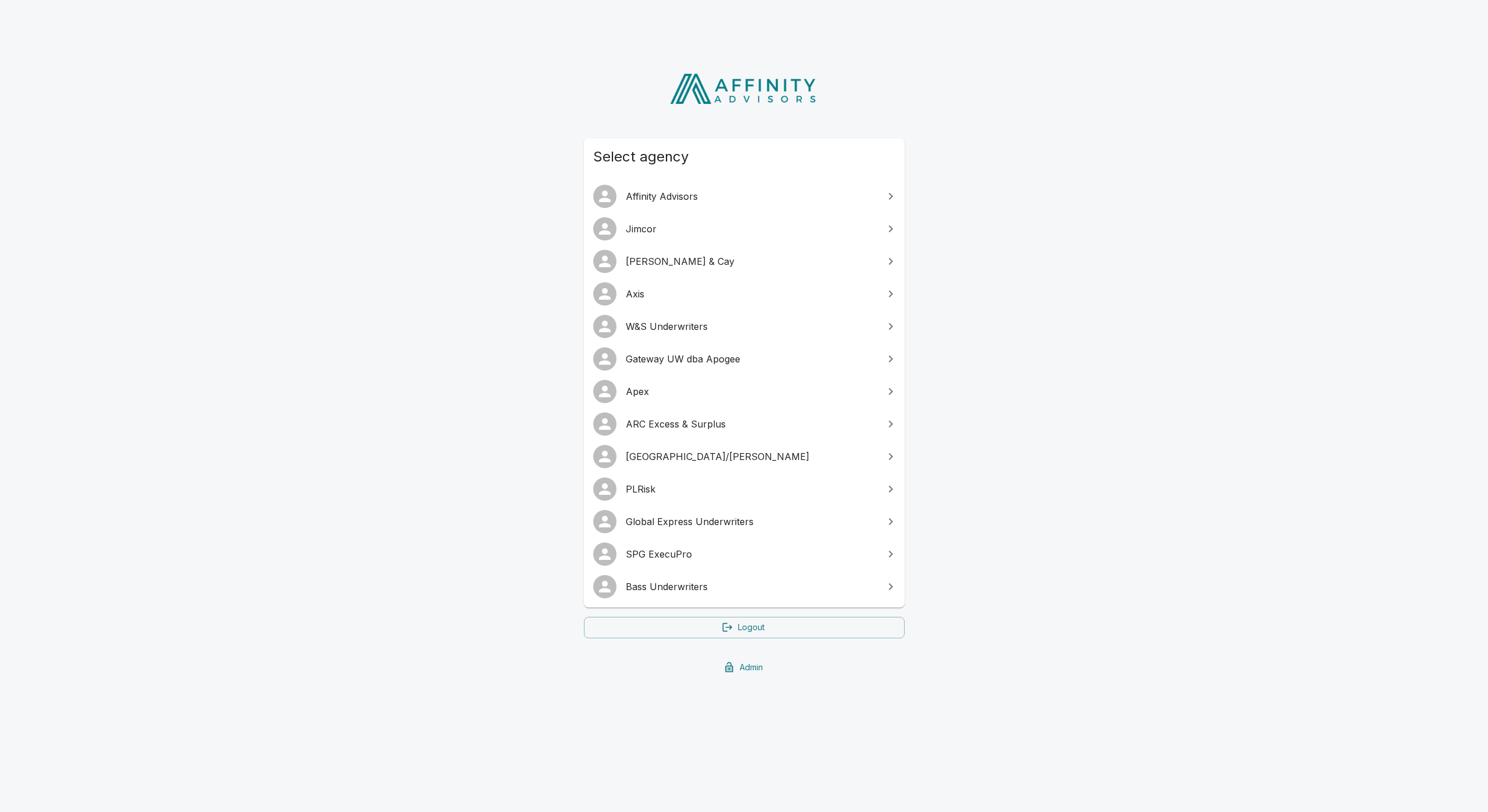
click at [651, 209] on link "Affinity Advisors" at bounding box center [744, 196] width 320 height 33
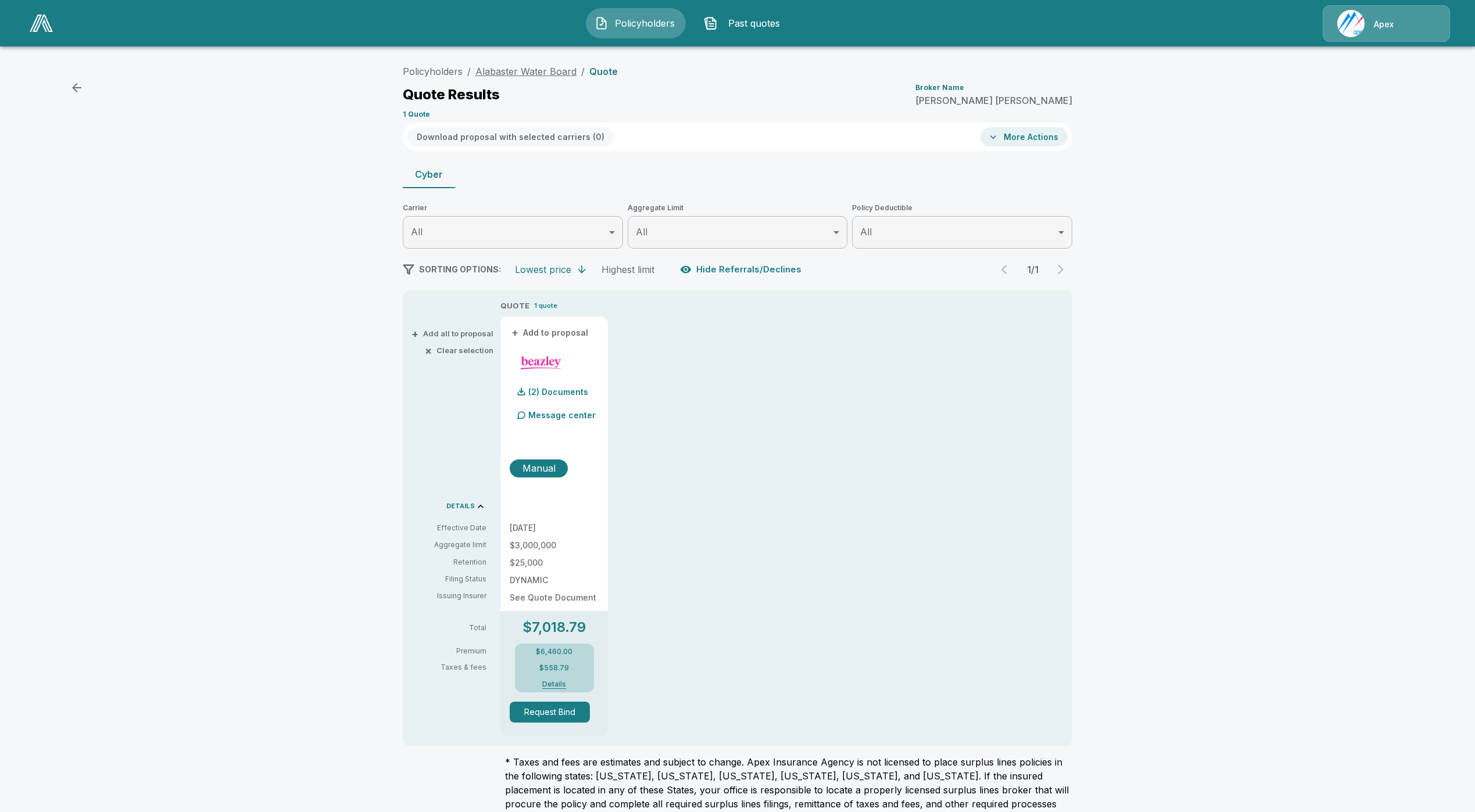
click at [509, 69] on link "Alabaster Water Board" at bounding box center [526, 72] width 101 height 12
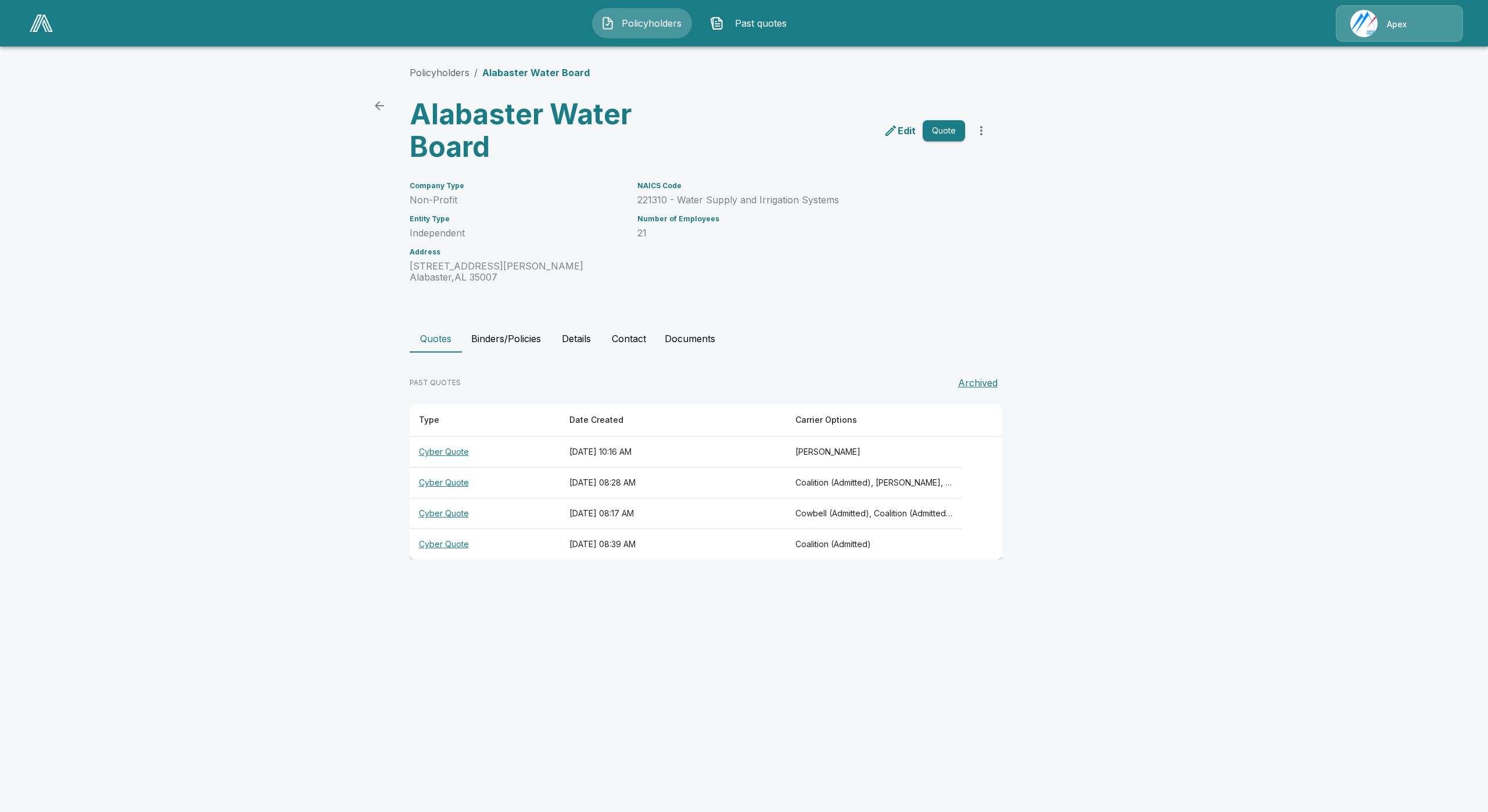
click at [1384, 17] on div "Apex" at bounding box center [1399, 23] width 127 height 37
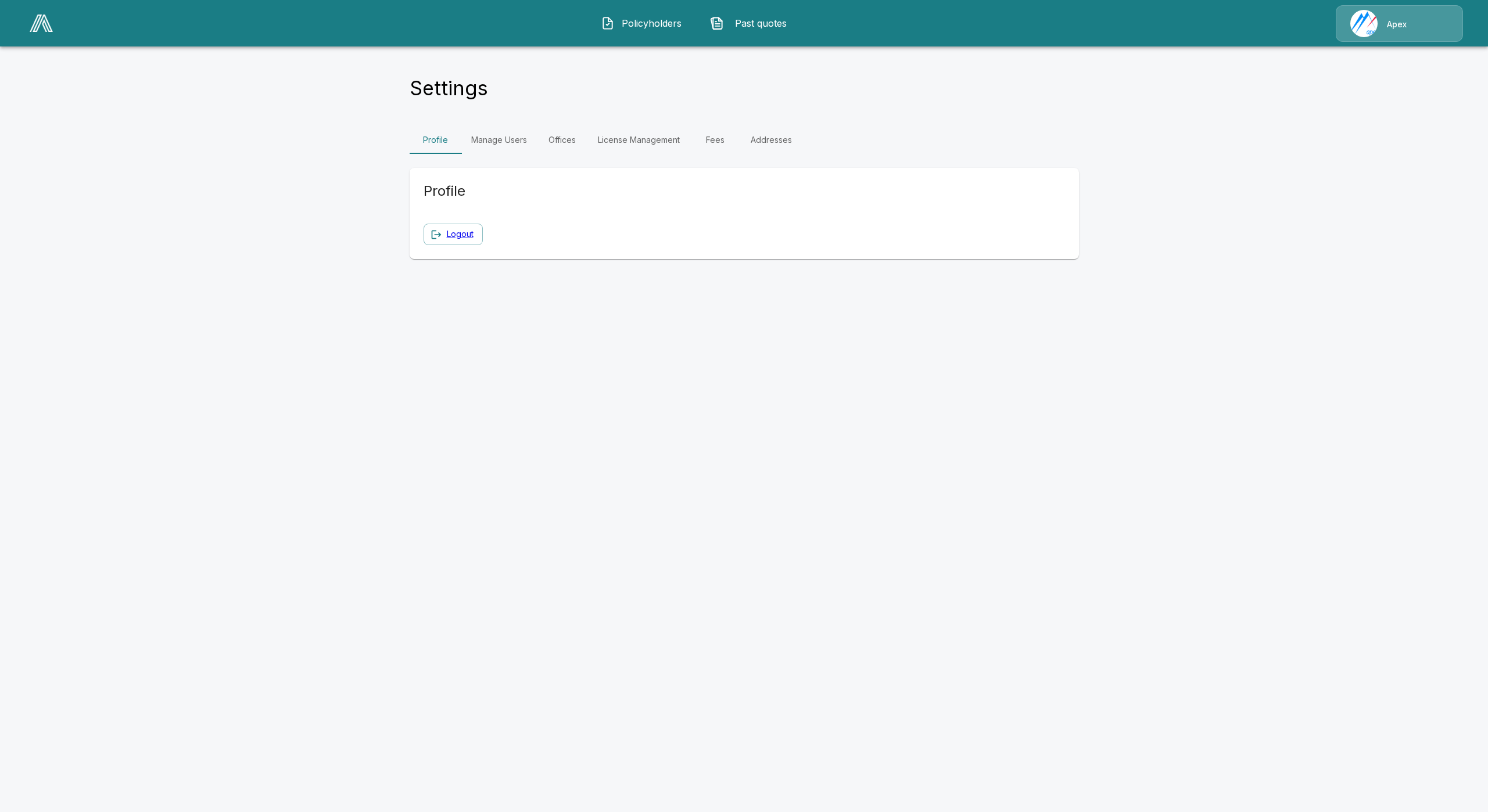
click at [719, 142] on link "Fees" at bounding box center [715, 140] width 52 height 28
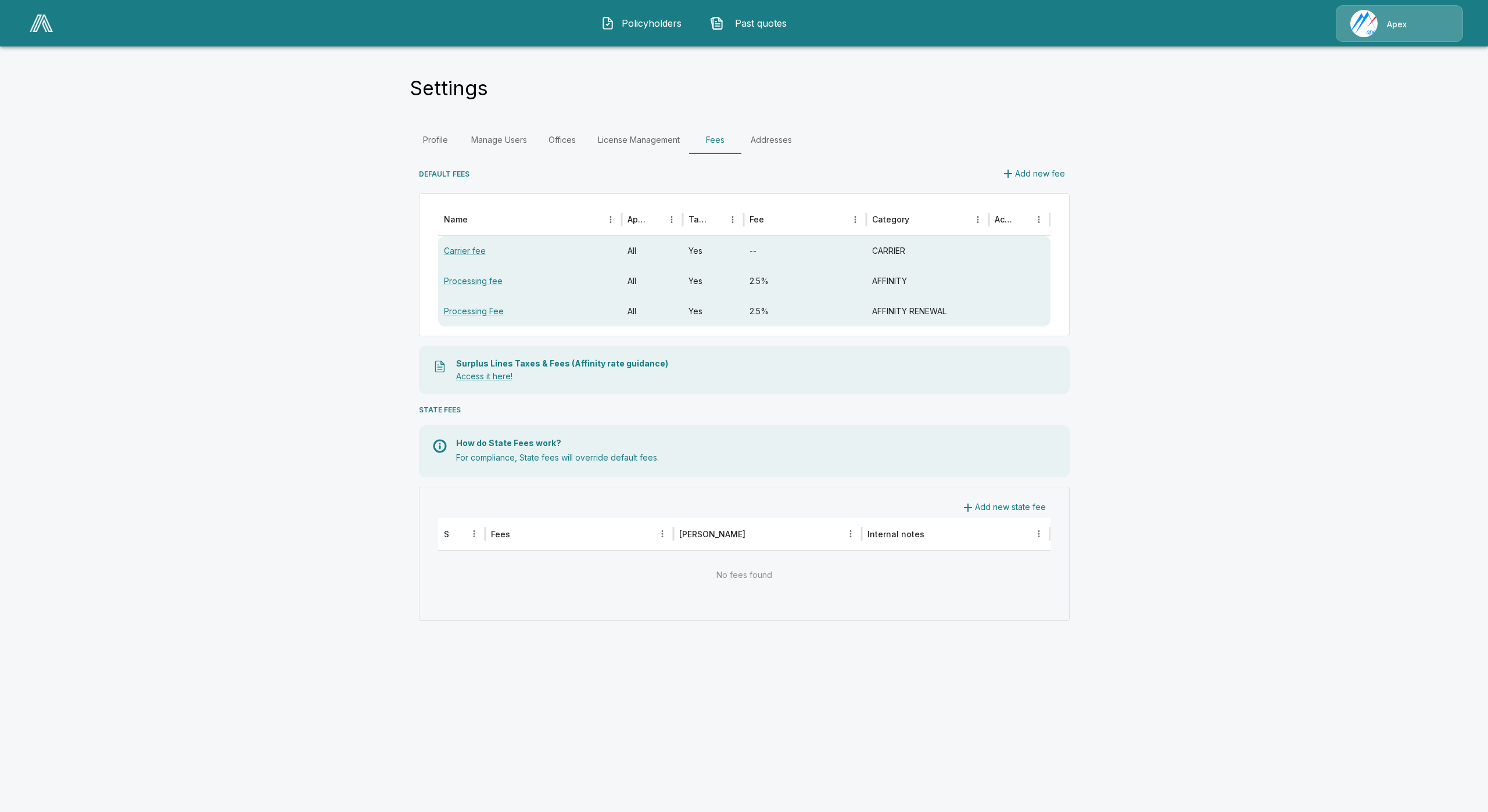
click at [1031, 502] on button "Add new state fee" at bounding box center [1003, 507] width 94 height 22
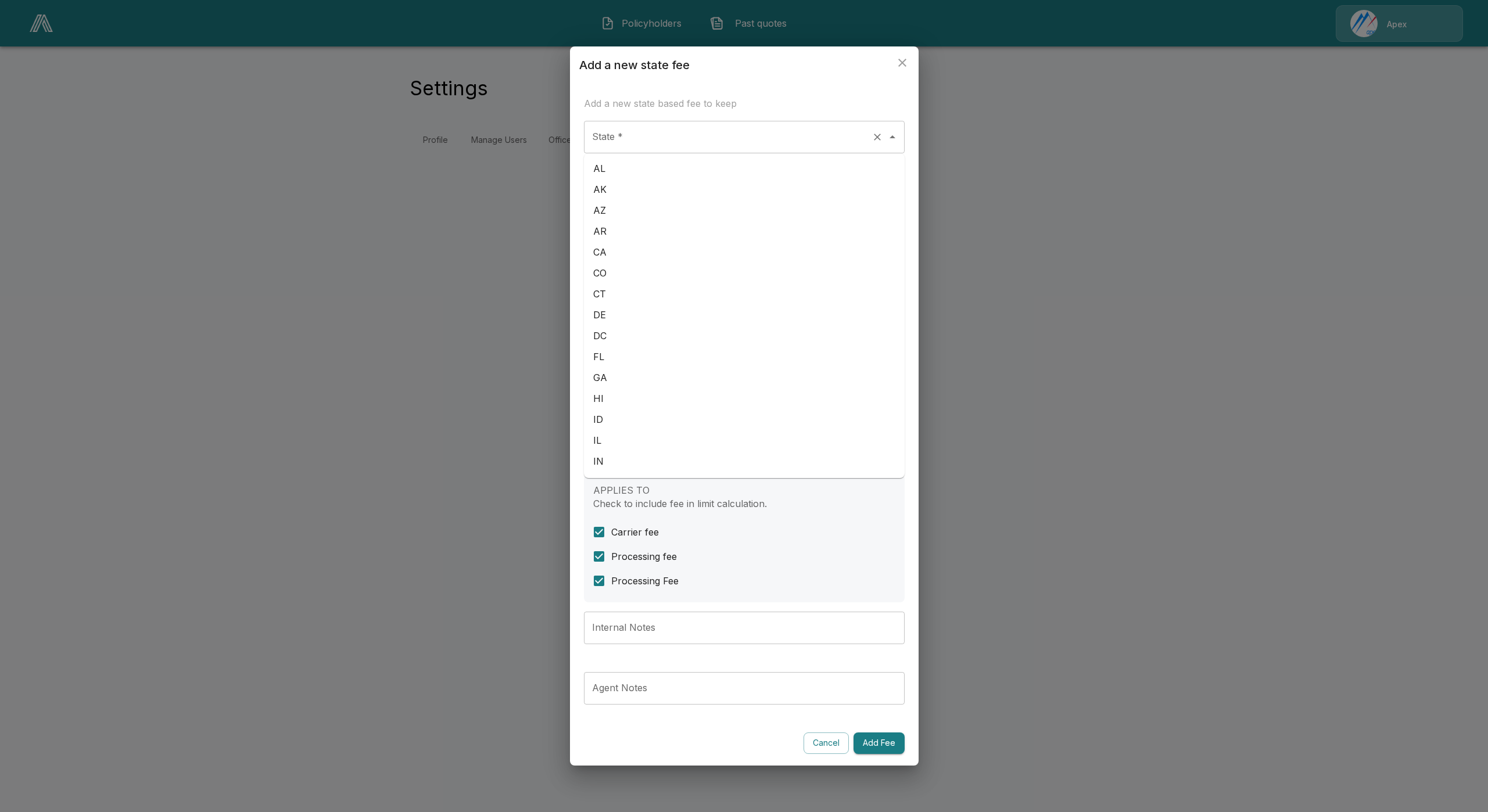
click at [690, 151] on div "State *" at bounding box center [744, 137] width 320 height 33
click at [630, 168] on li "AL" at bounding box center [744, 168] width 320 height 21
type input "**"
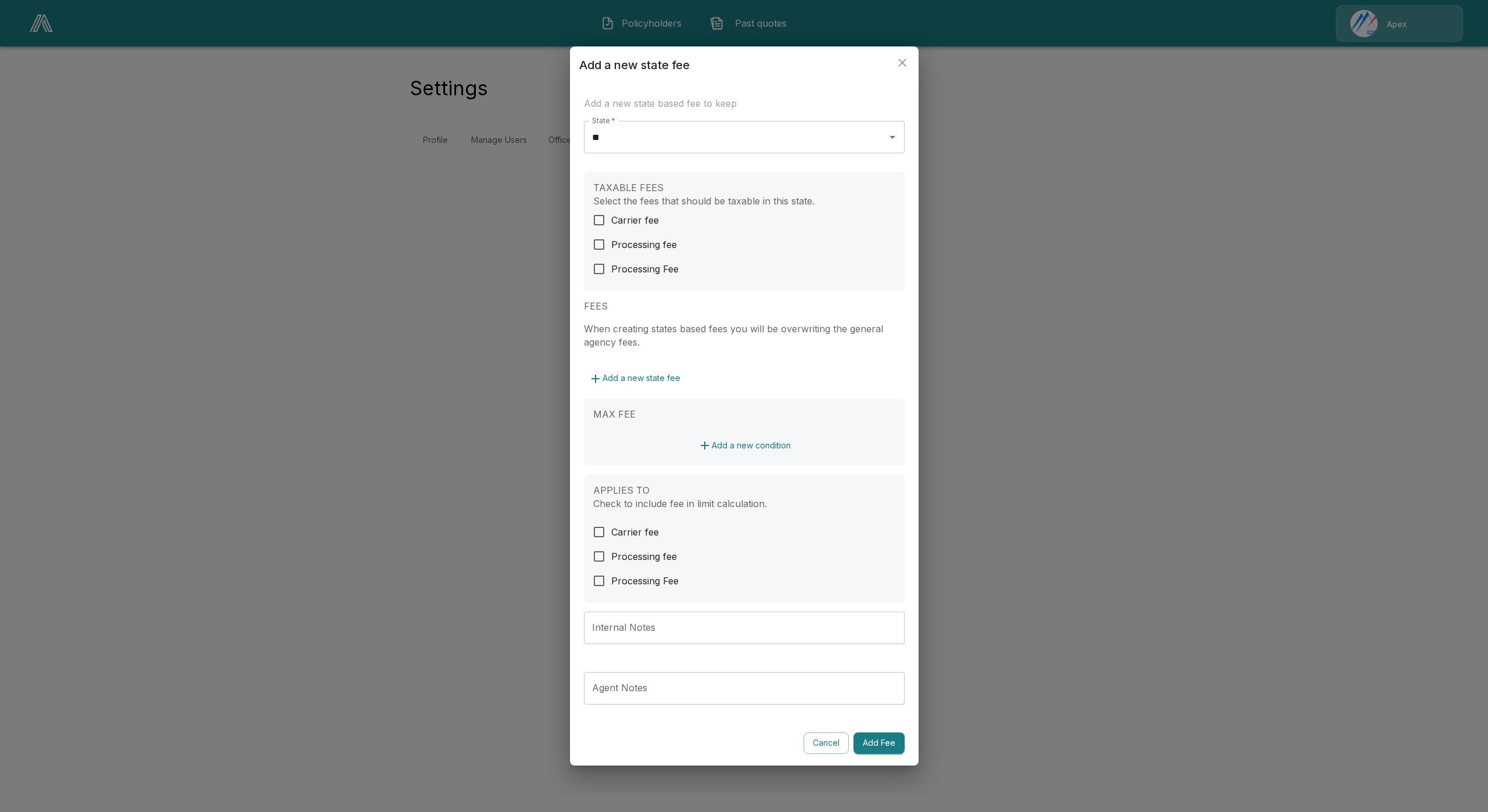
click at [886, 735] on button "Add Fee" at bounding box center [879, 743] width 51 height 22
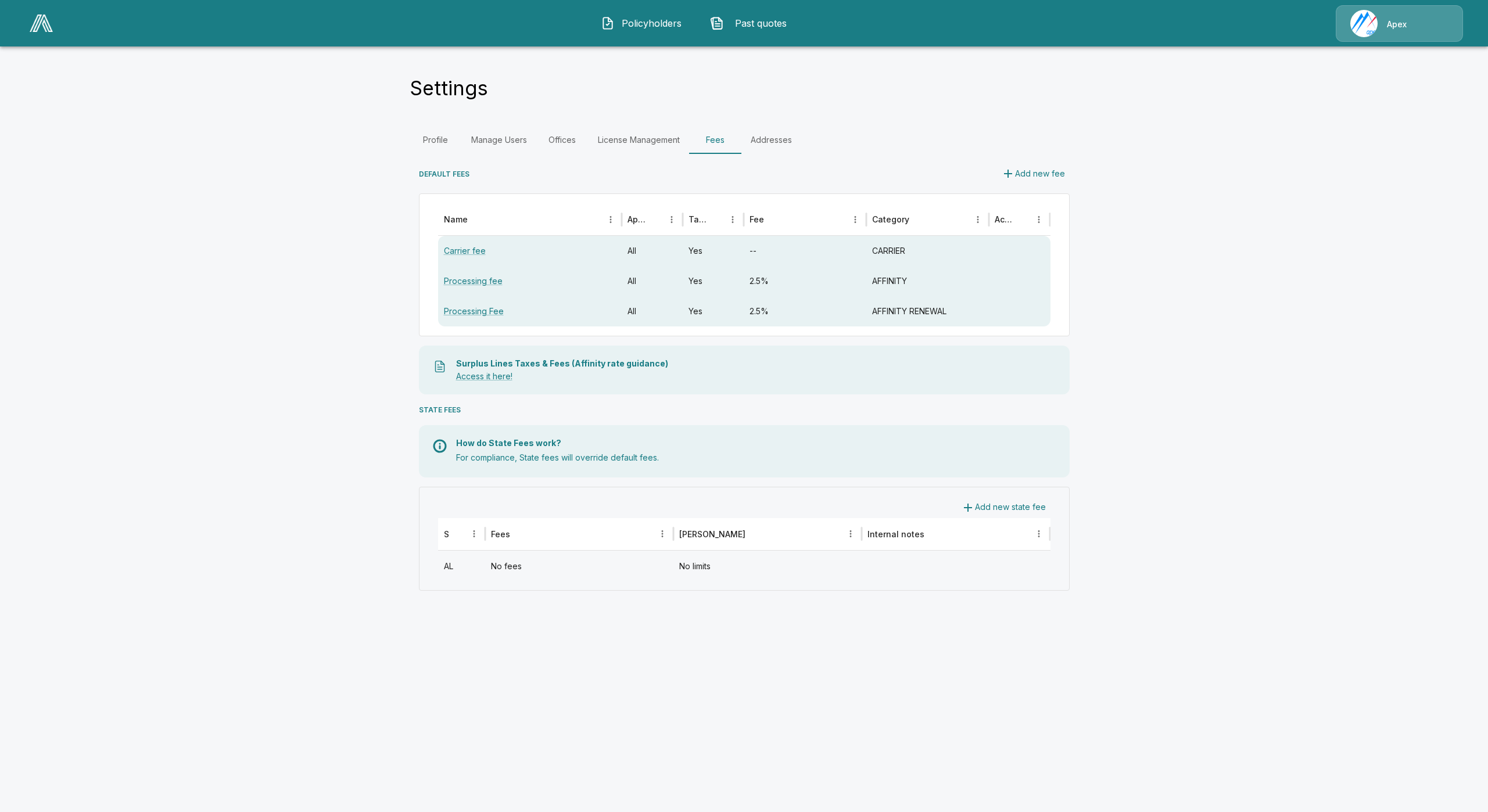
drag, startPoint x: 652, startPoint y: 322, endPoint x: 644, endPoint y: 327, distance: 9.4
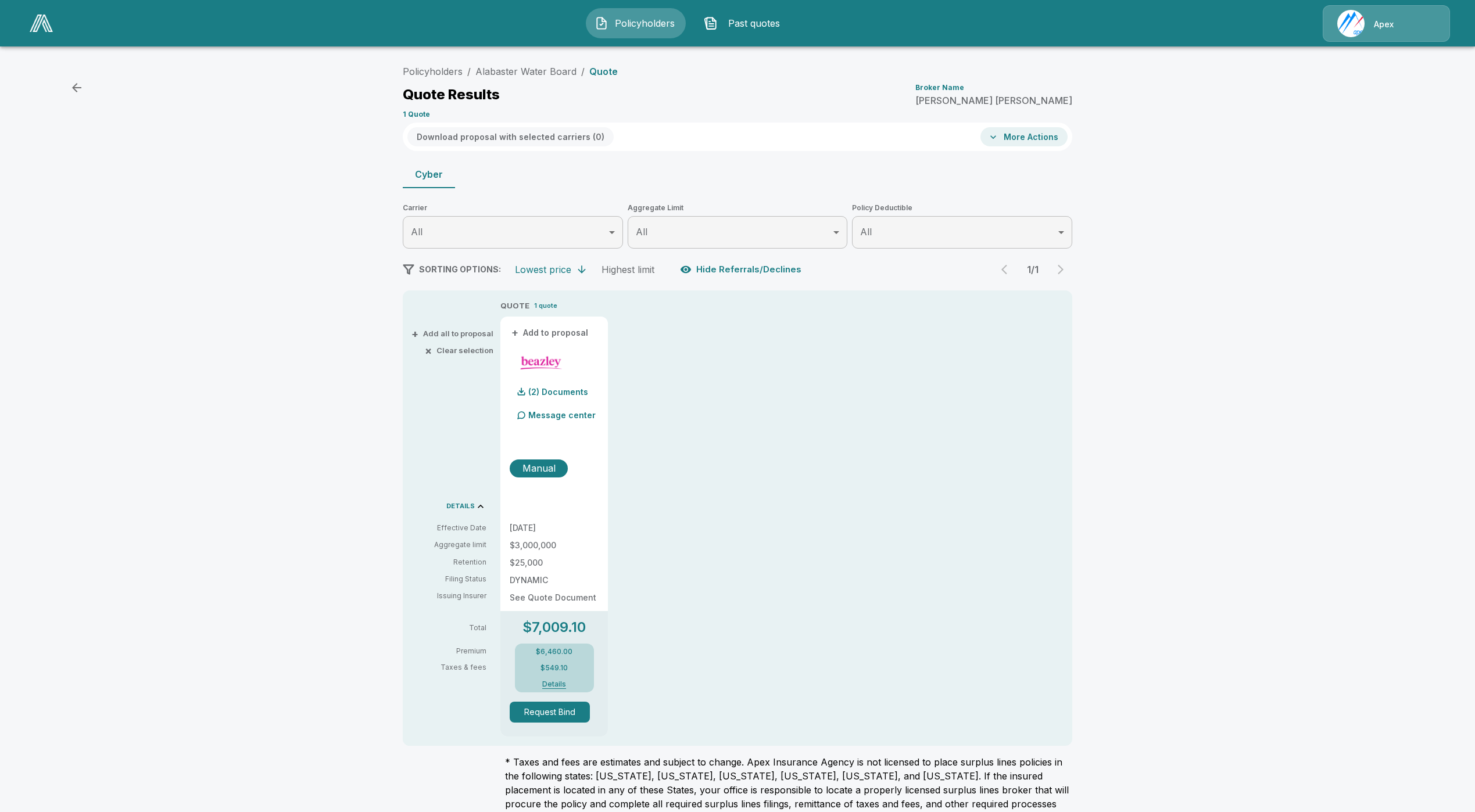
click at [558, 681] on button "Details" at bounding box center [554, 684] width 47 height 7
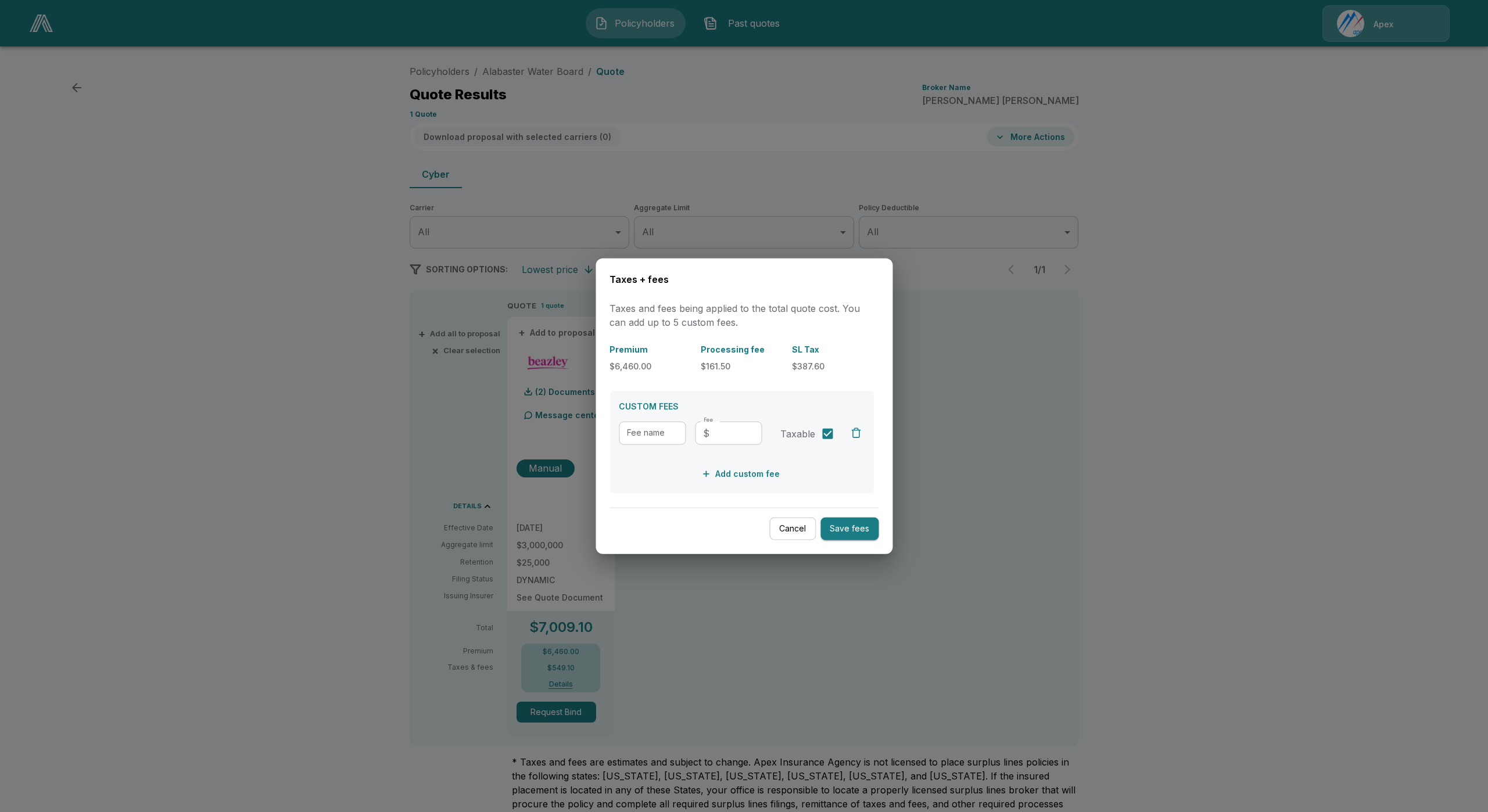
click at [803, 532] on button "Cancel" at bounding box center [792, 529] width 47 height 23
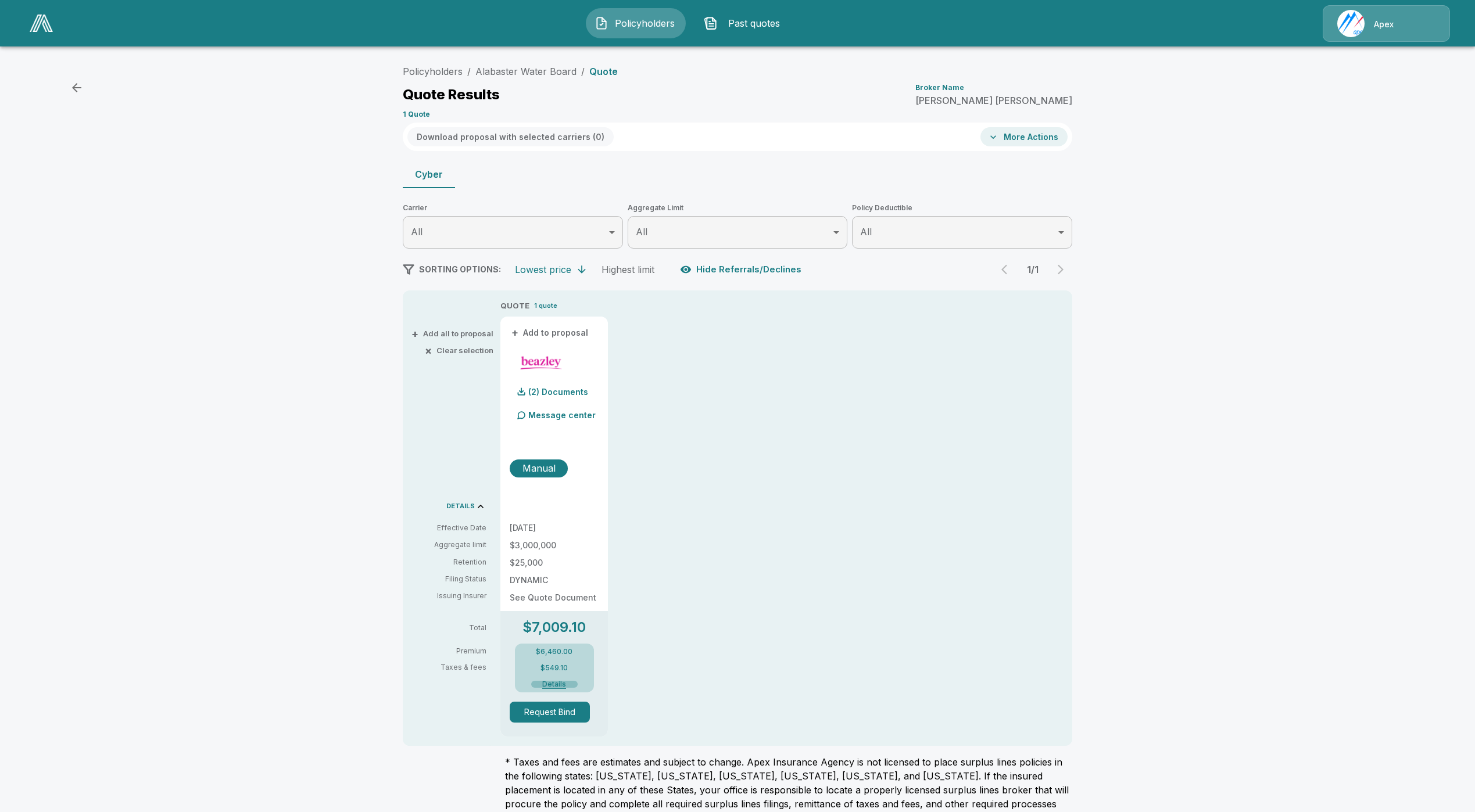
click at [552, 682] on button "Details" at bounding box center [554, 684] width 47 height 7
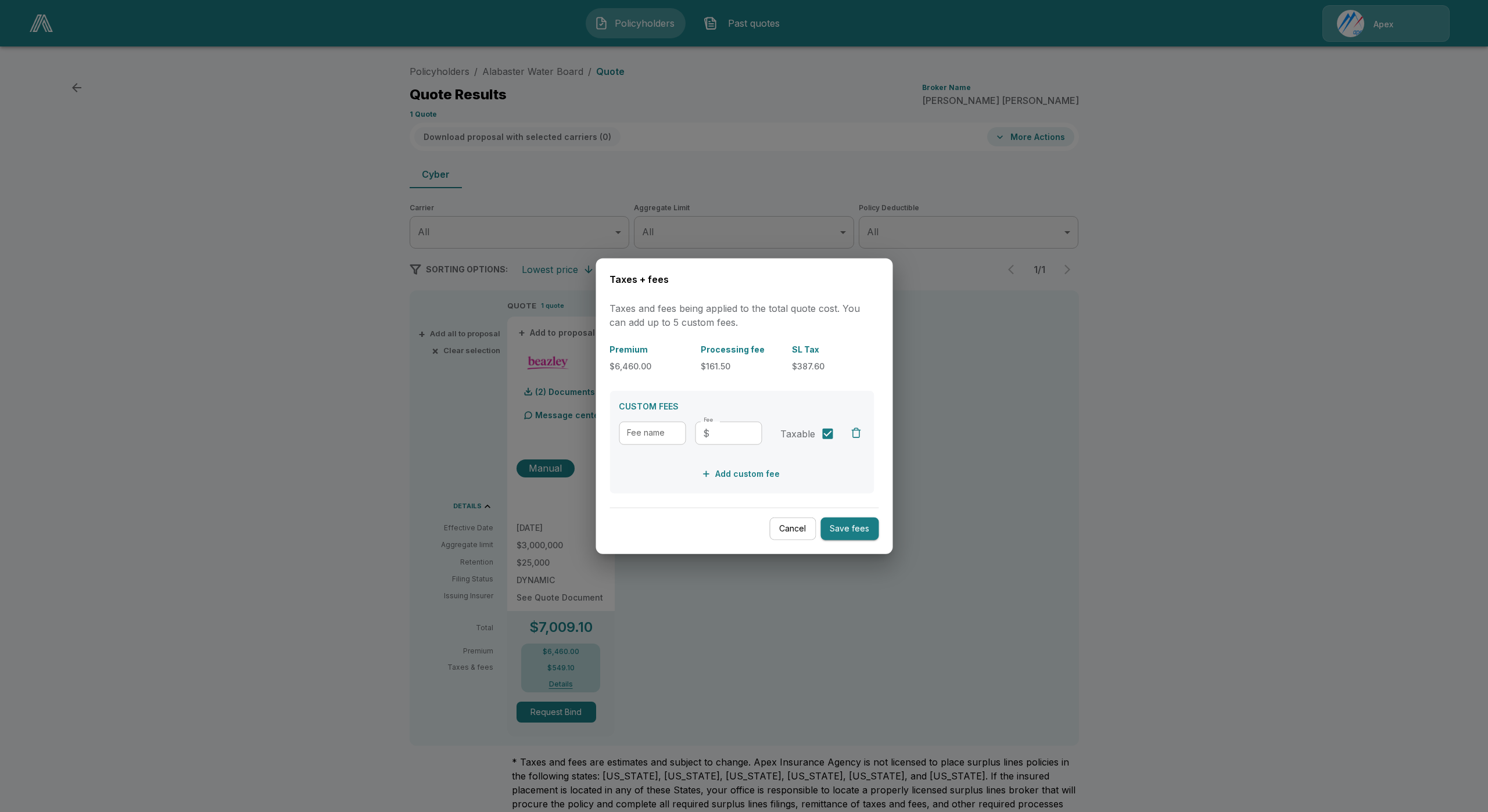
click at [805, 530] on button "Cancel" at bounding box center [792, 529] width 47 height 23
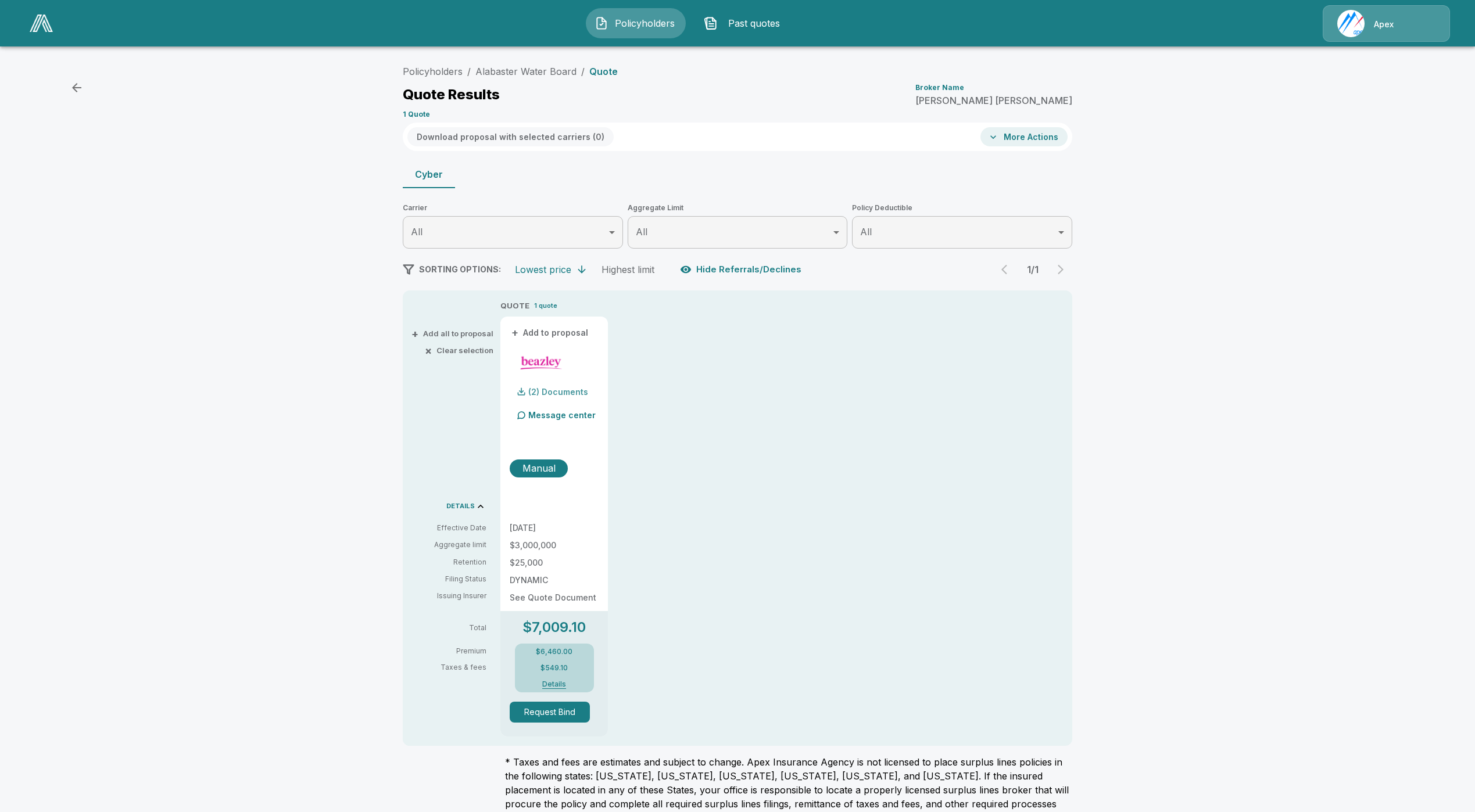
click at [564, 386] on div "(2) Documents" at bounding box center [549, 392] width 79 height 23
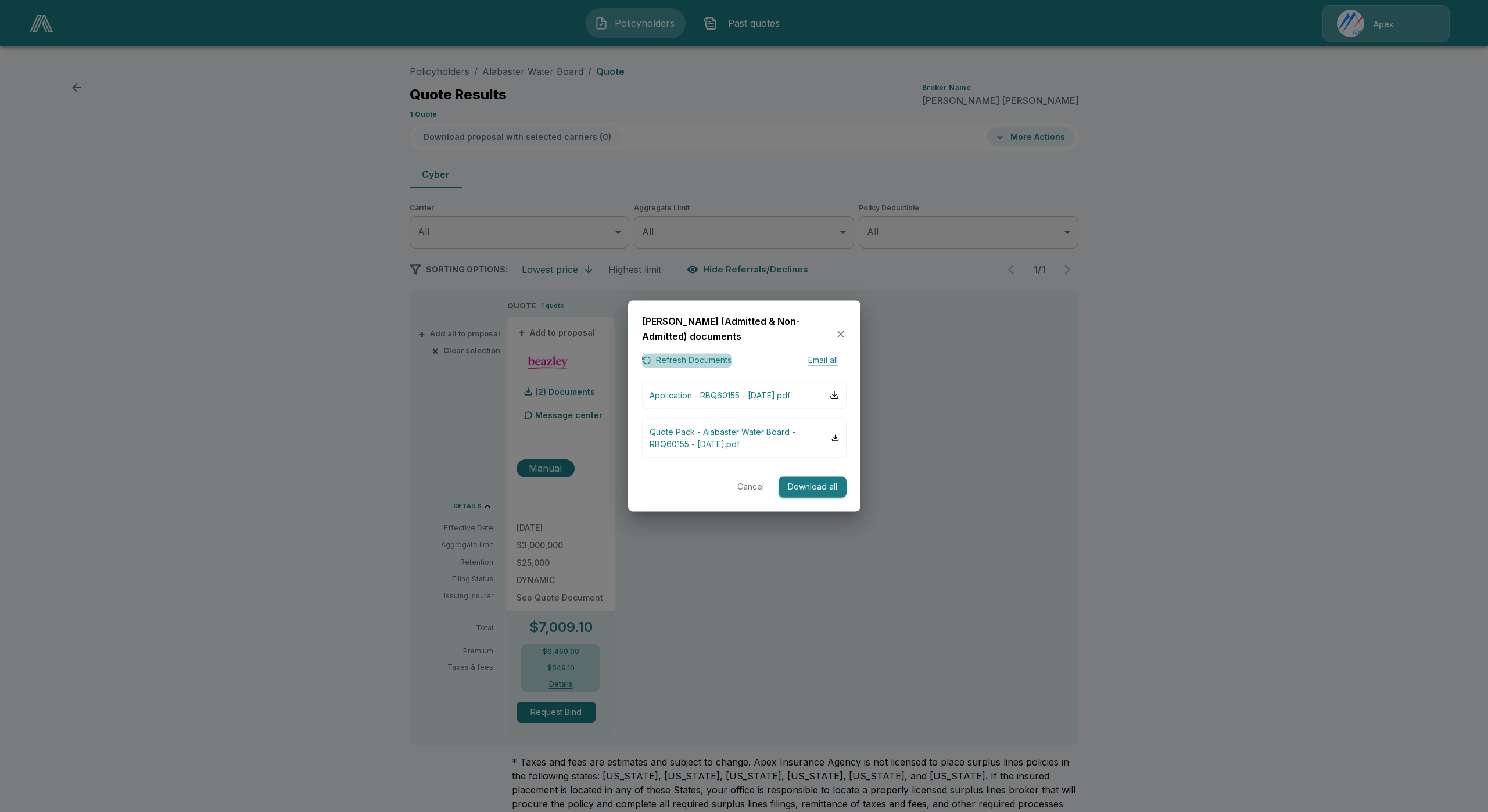
click at [686, 354] on button "Refresh Documents" at bounding box center [687, 361] width 90 height 15
click at [749, 489] on button "Cancel" at bounding box center [751, 487] width 37 height 22
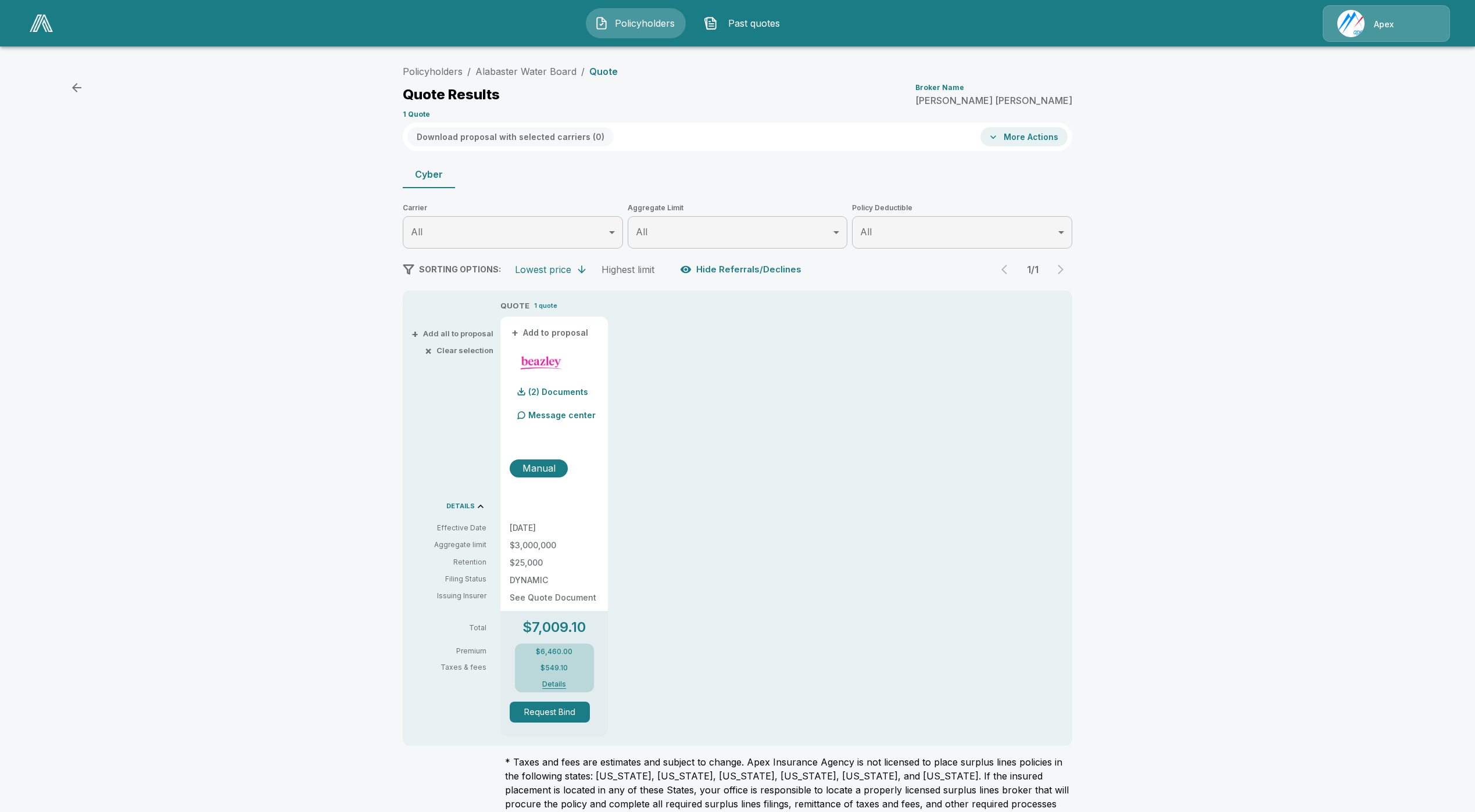
click at [562, 684] on div "$6,460.00 $549.10 Details" at bounding box center [555, 668] width 79 height 49
click at [562, 681] on button "Details" at bounding box center [554, 684] width 47 height 7
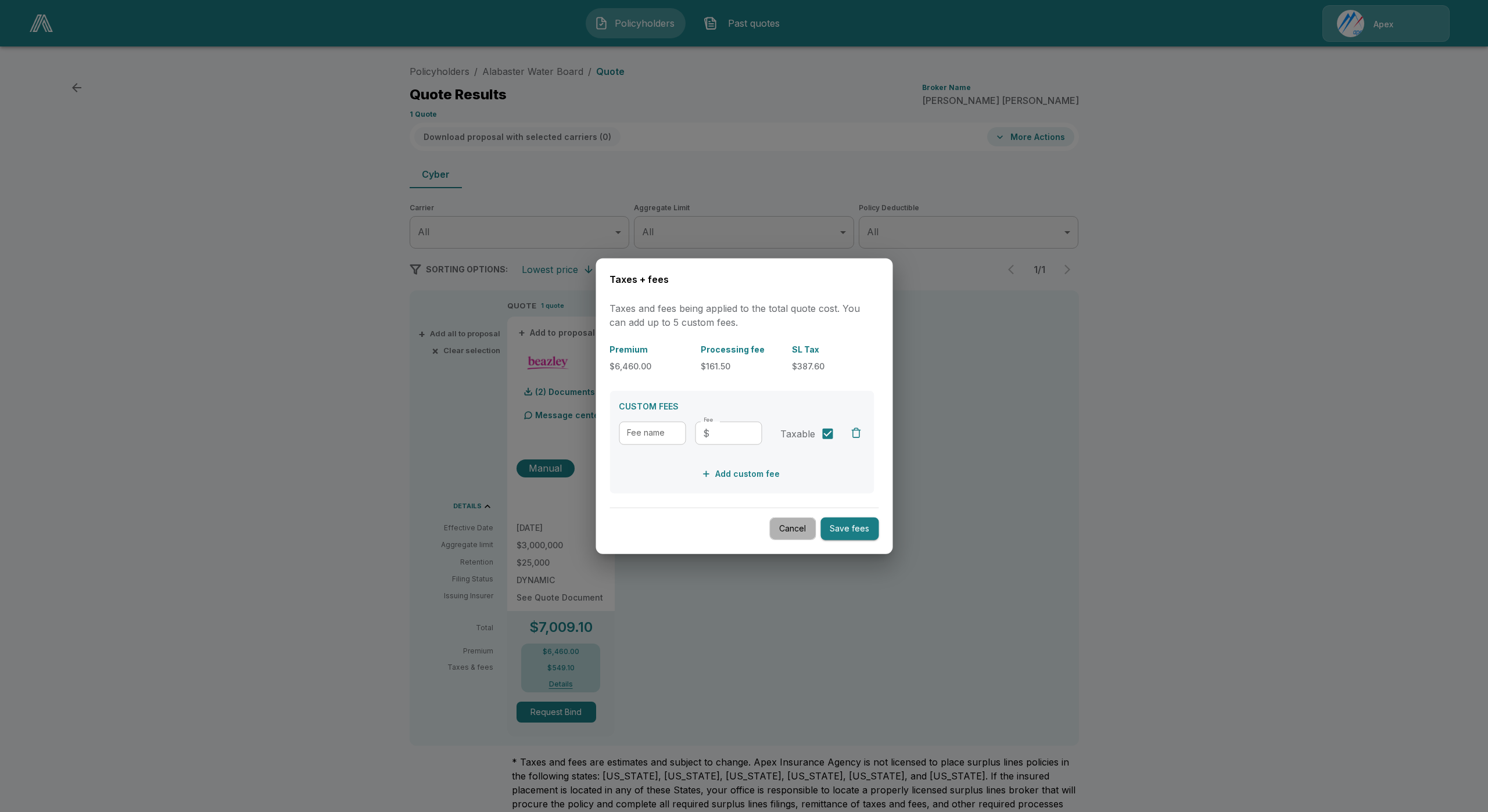
click at [788, 522] on button "Cancel" at bounding box center [792, 529] width 47 height 23
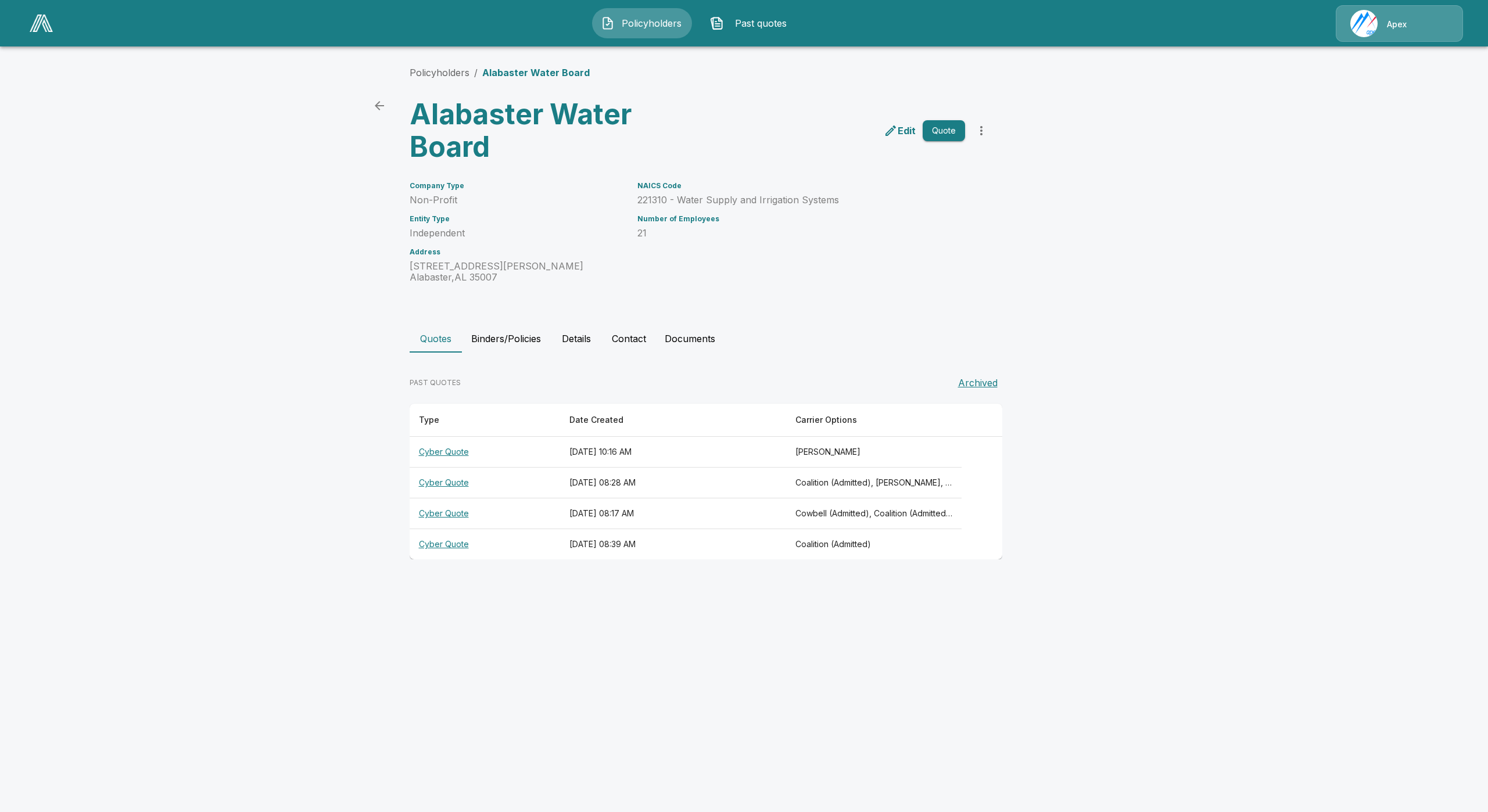
click at [509, 346] on button "Binders/Policies" at bounding box center [506, 338] width 89 height 28
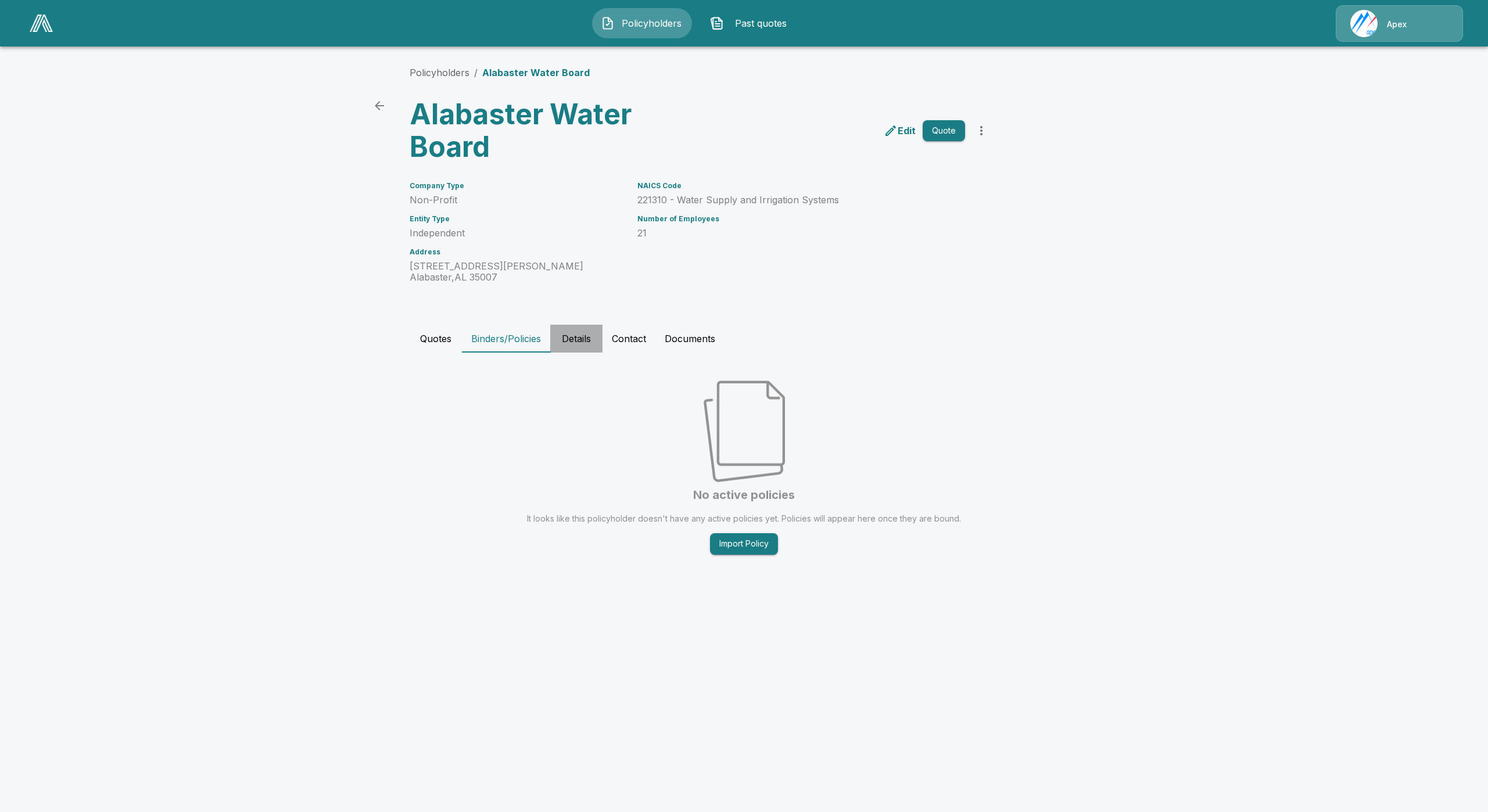
click at [591, 337] on button "Details" at bounding box center [576, 338] width 52 height 28
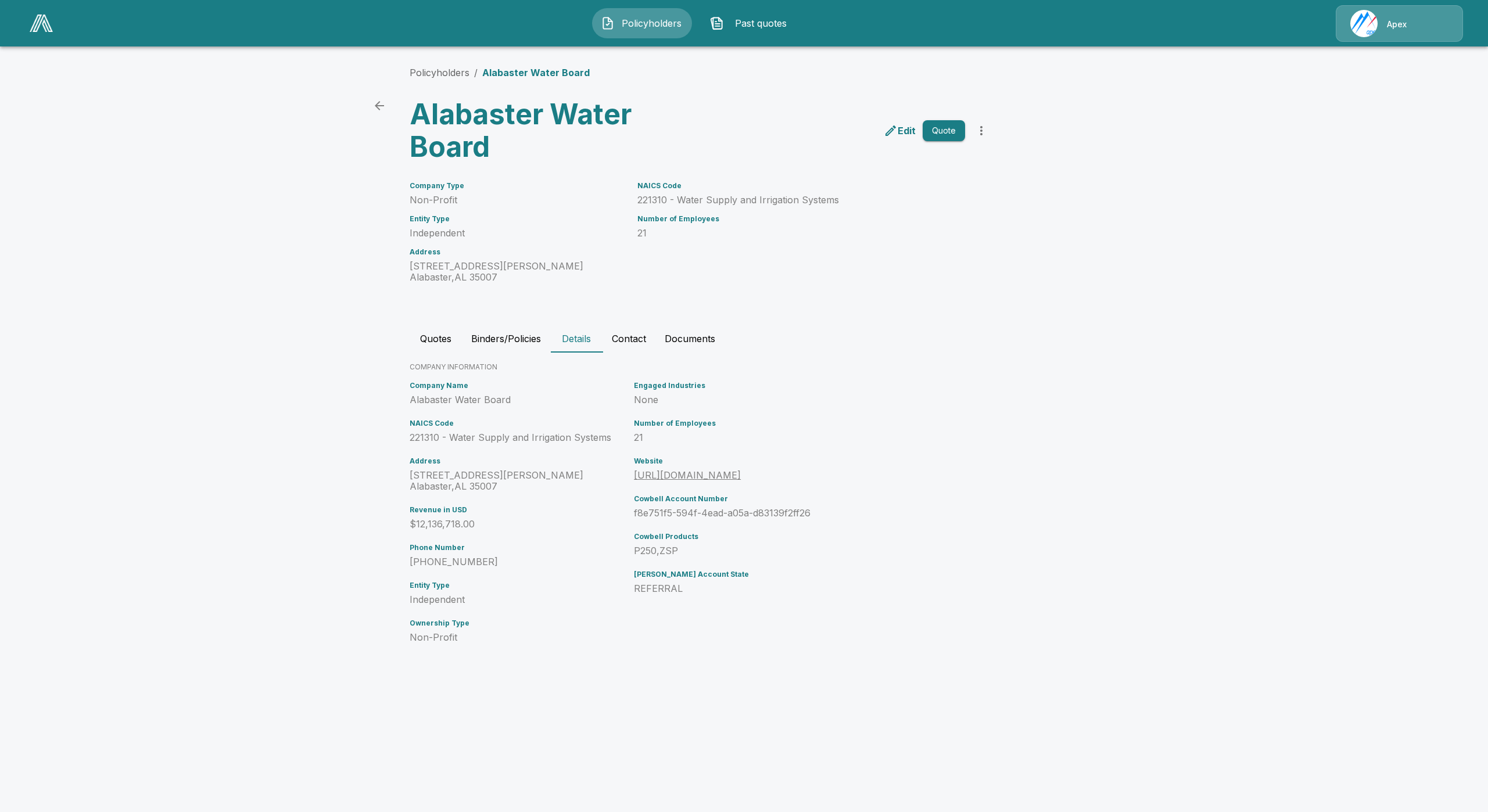
click at [616, 333] on button "Contact" at bounding box center [629, 338] width 53 height 28
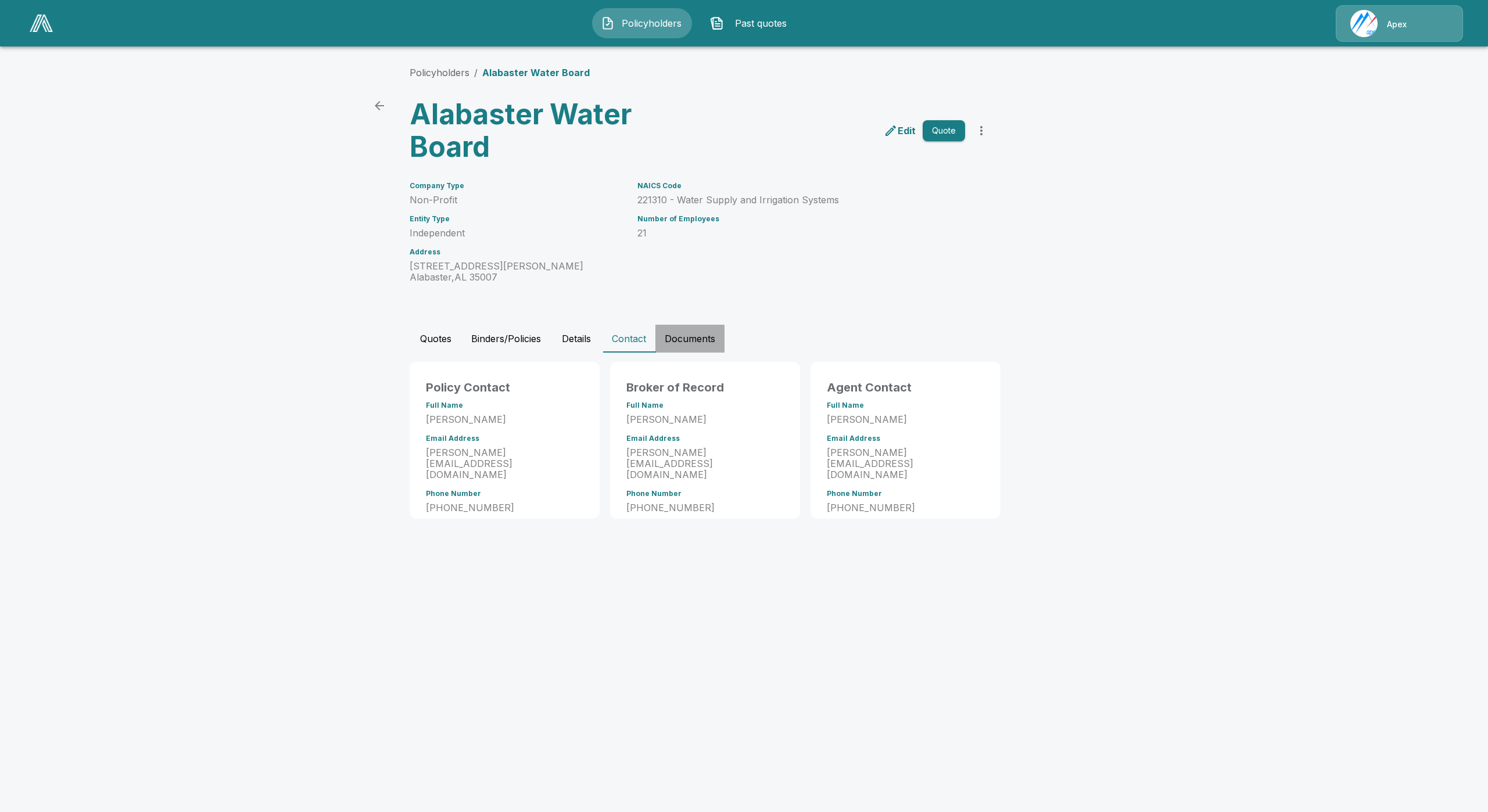
click at [667, 340] on button "Documents" at bounding box center [690, 338] width 69 height 28
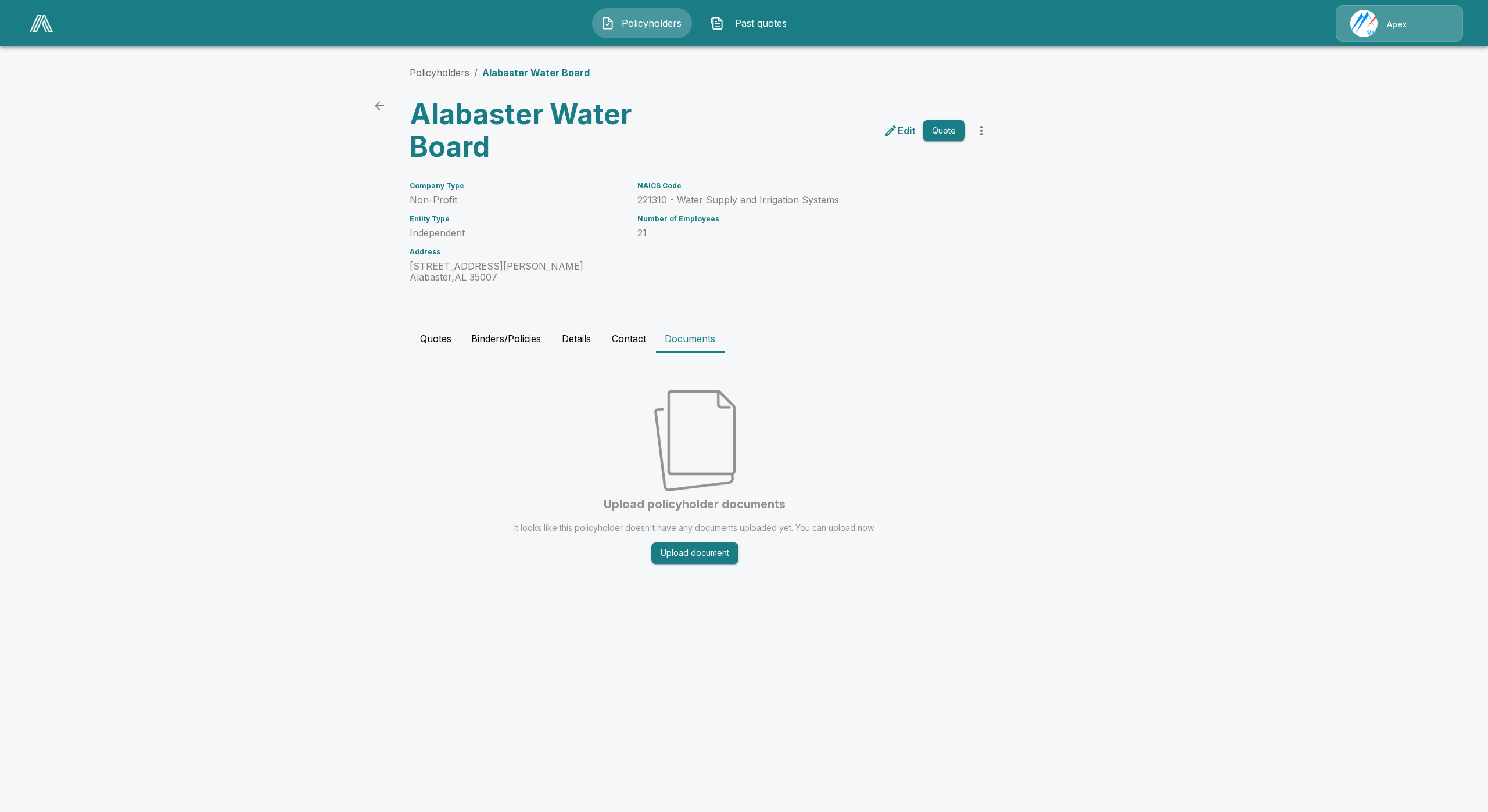
click at [584, 343] on button "Details" at bounding box center [576, 338] width 52 height 28
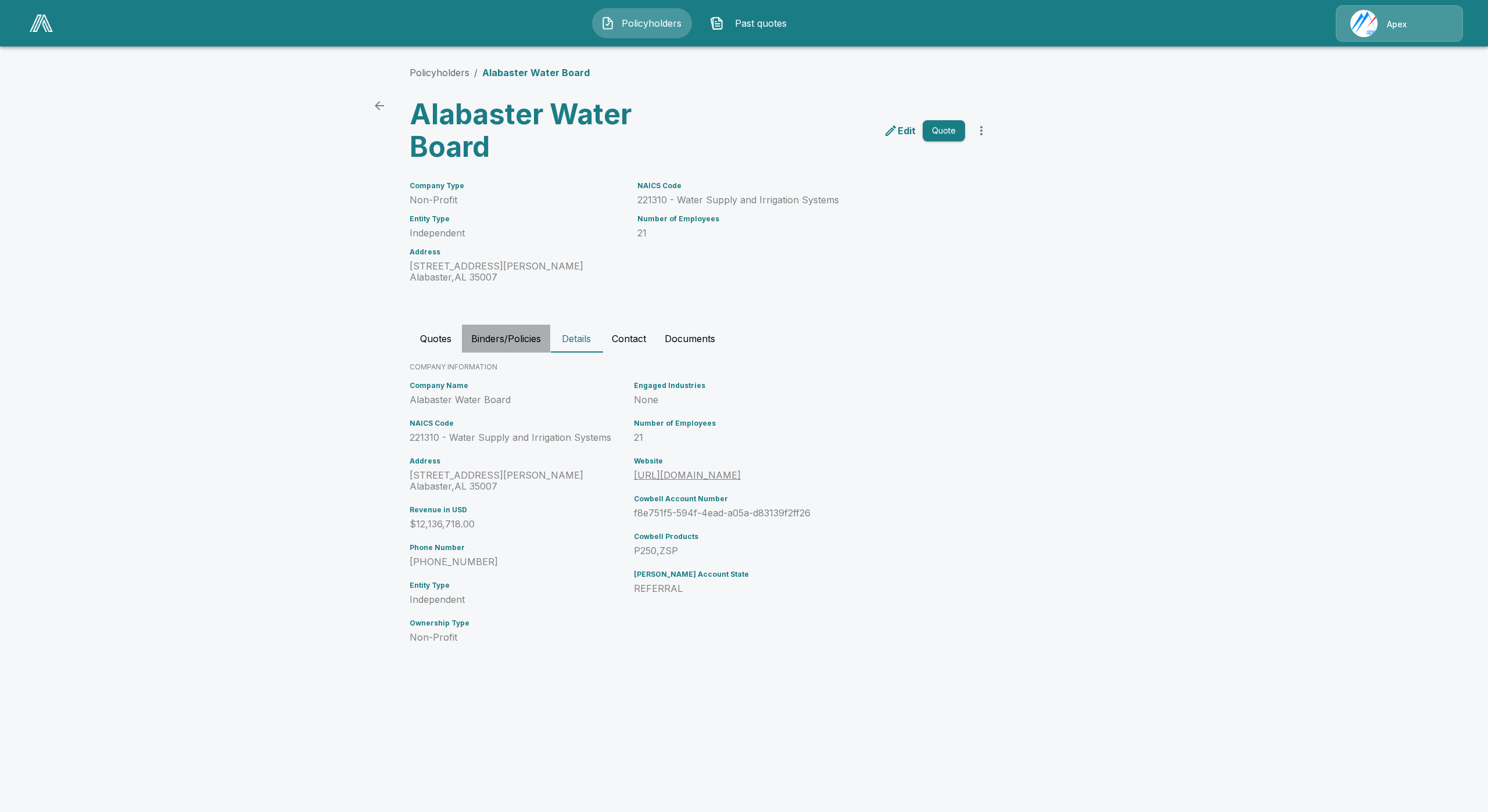
click at [525, 338] on button "Binders/Policies" at bounding box center [506, 338] width 89 height 28
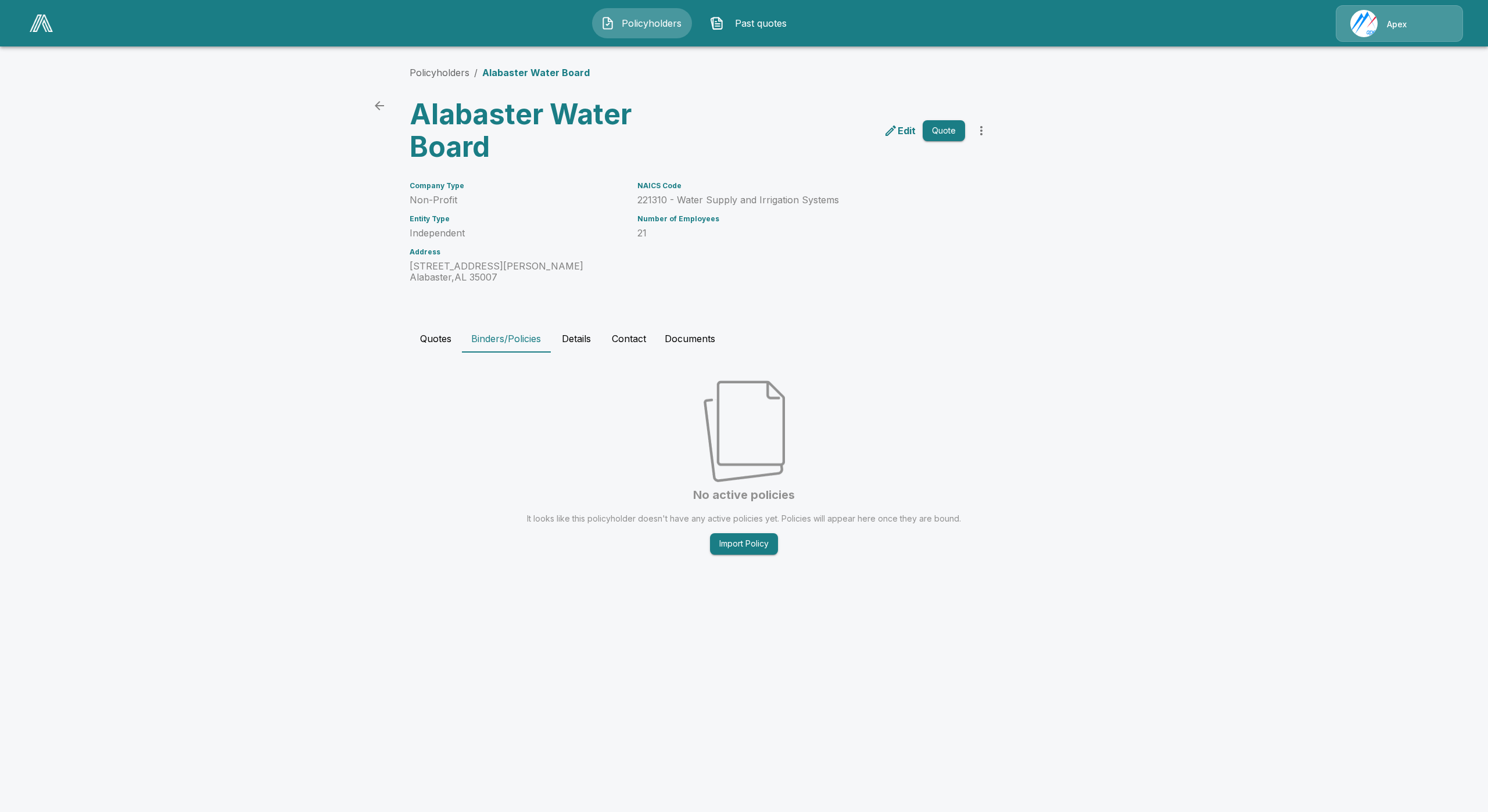
click at [423, 342] on button "Quotes" at bounding box center [436, 338] width 52 height 28
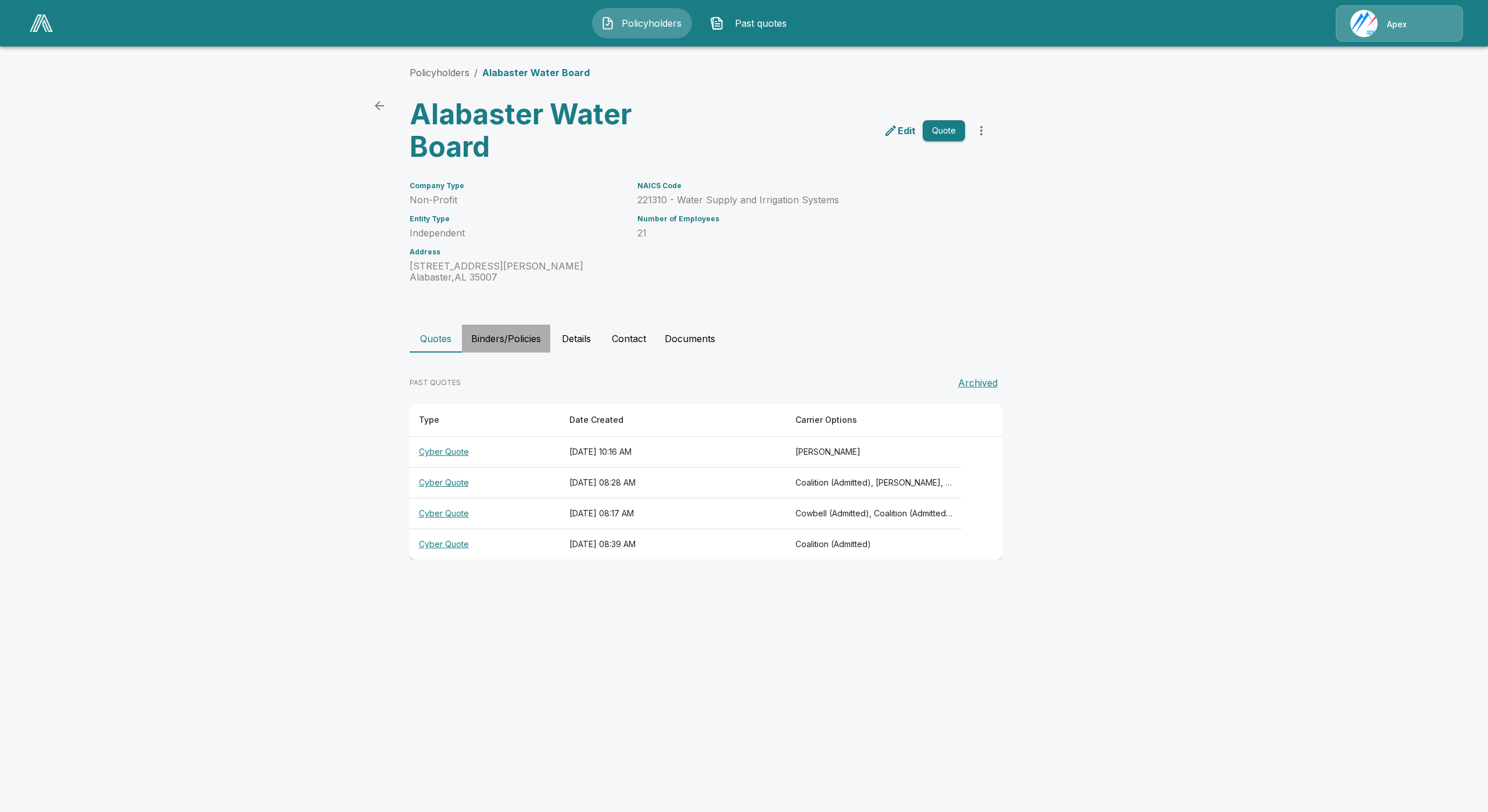
click at [504, 344] on button "Binders/Policies" at bounding box center [506, 338] width 89 height 28
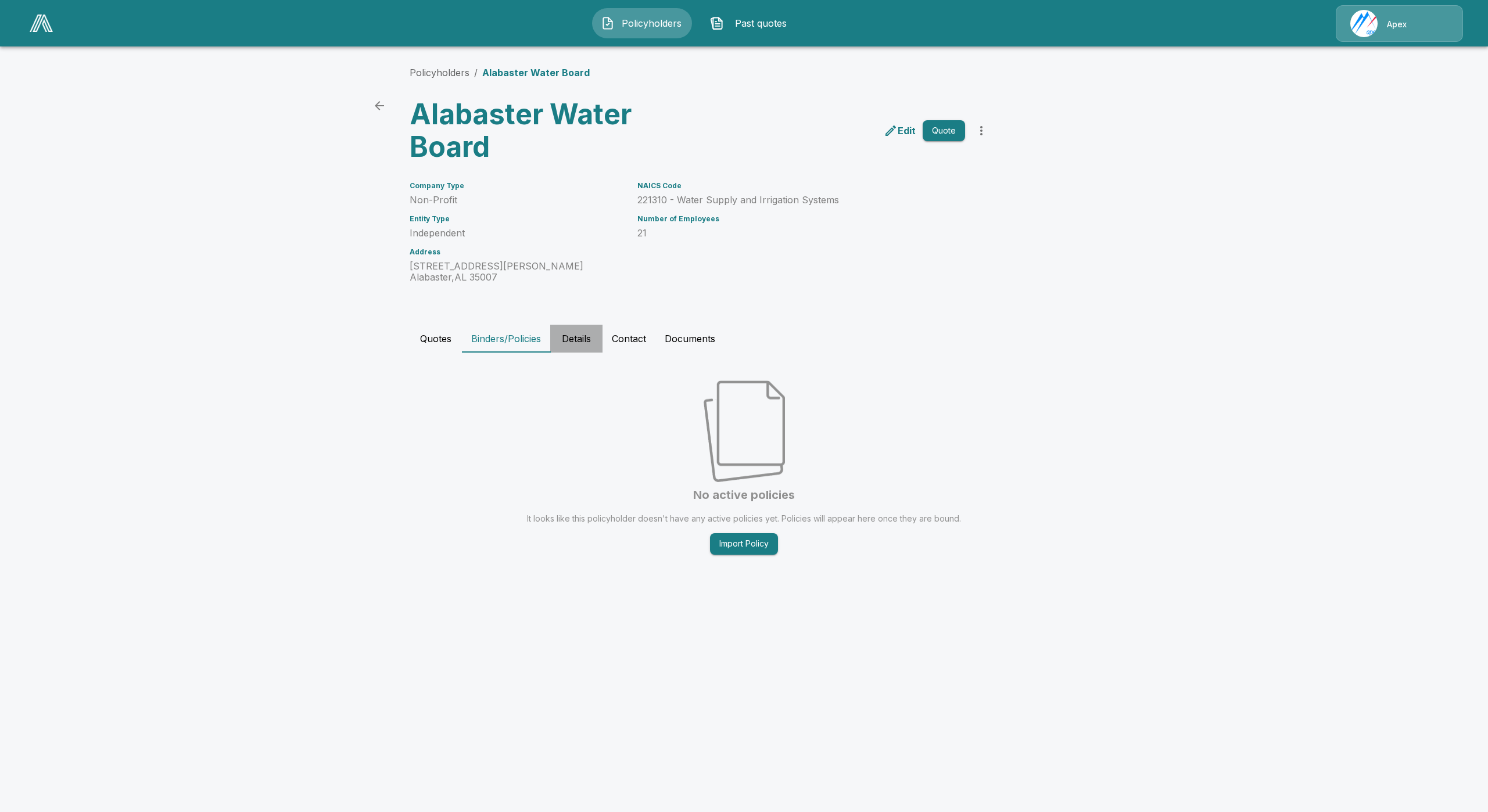
click at [560, 349] on button "Details" at bounding box center [576, 338] width 52 height 28
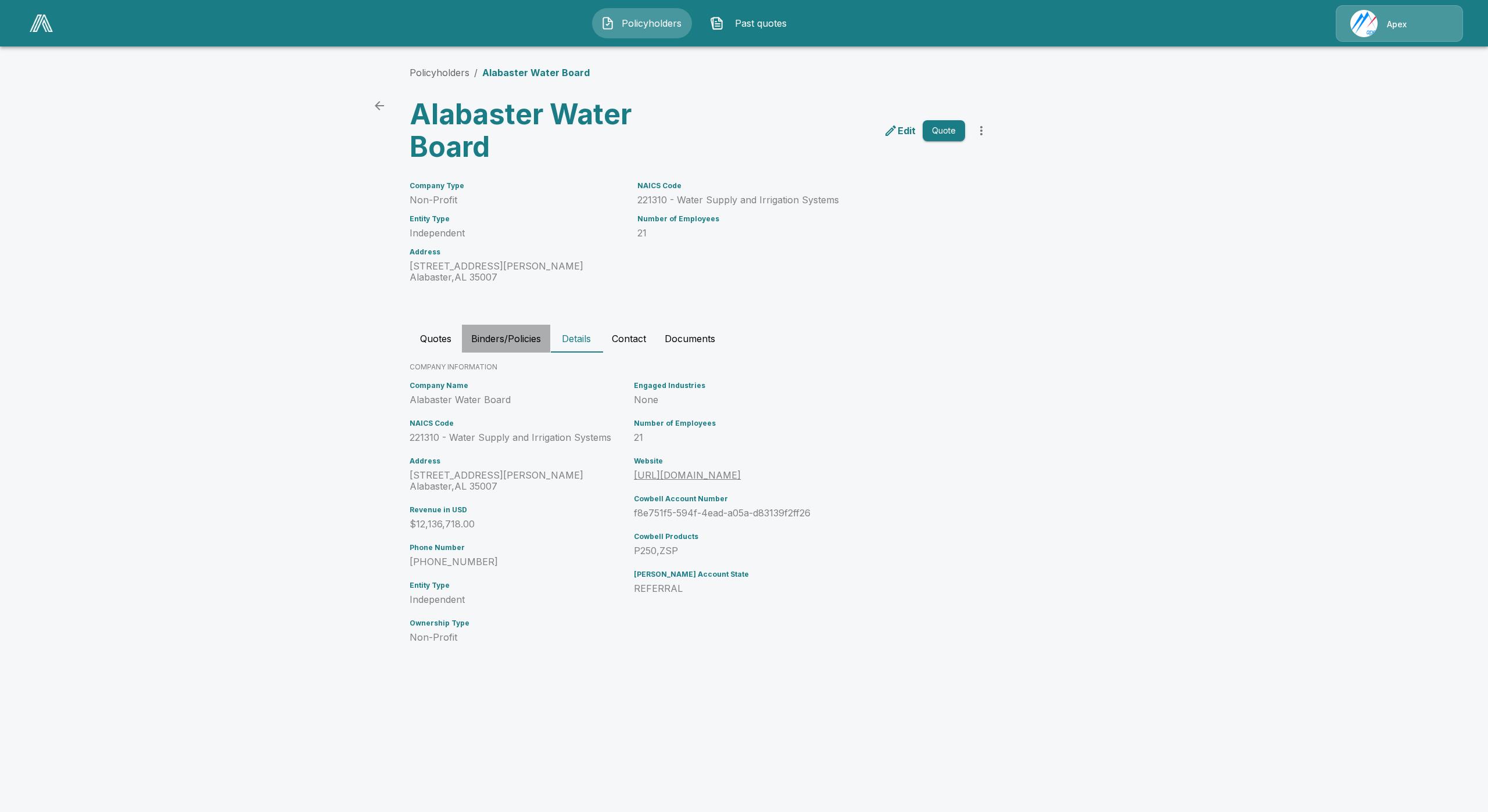
click at [479, 346] on button "Binders/Policies" at bounding box center [506, 338] width 89 height 28
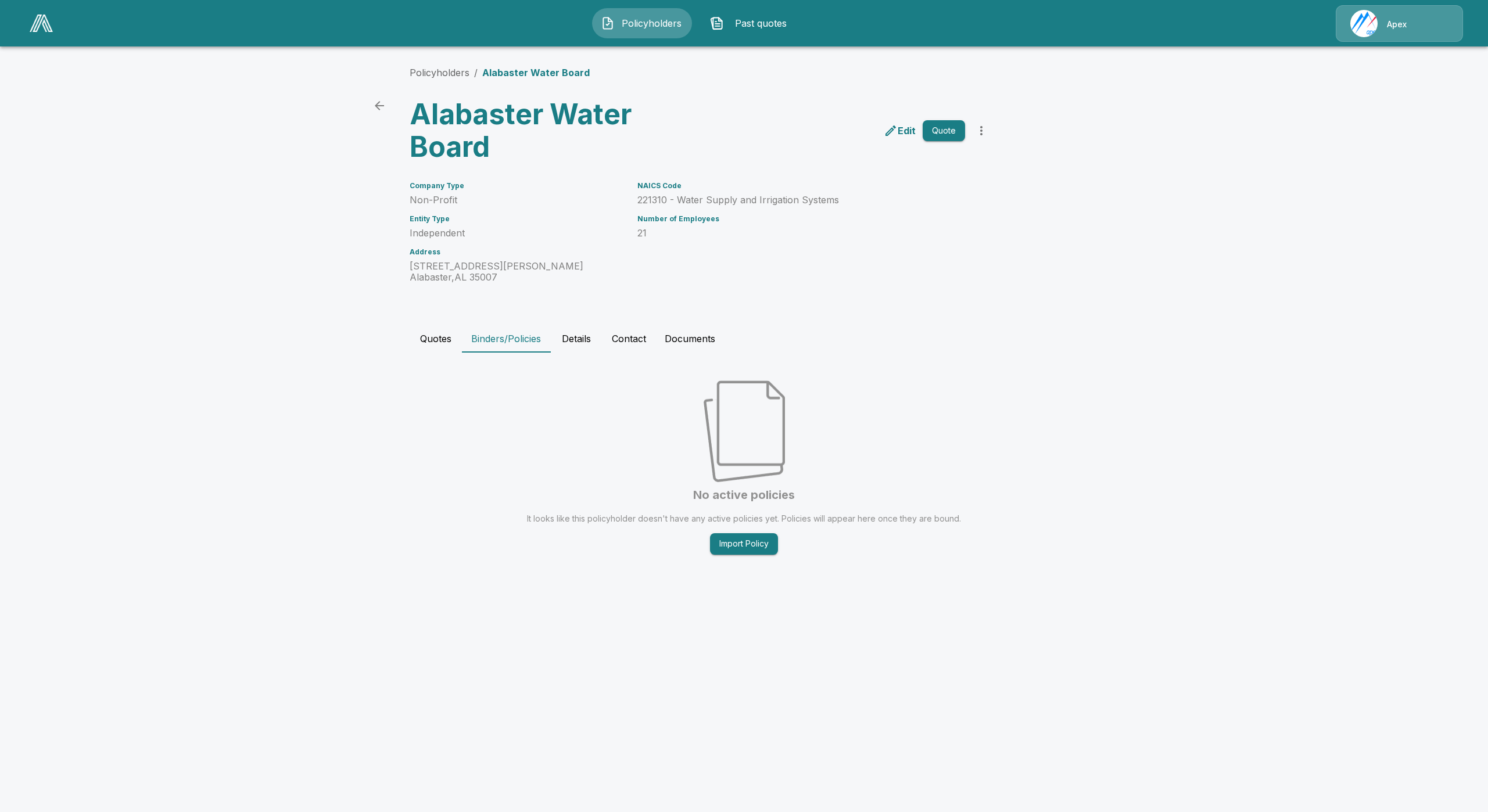
click at [441, 343] on button "Quotes" at bounding box center [436, 338] width 52 height 28
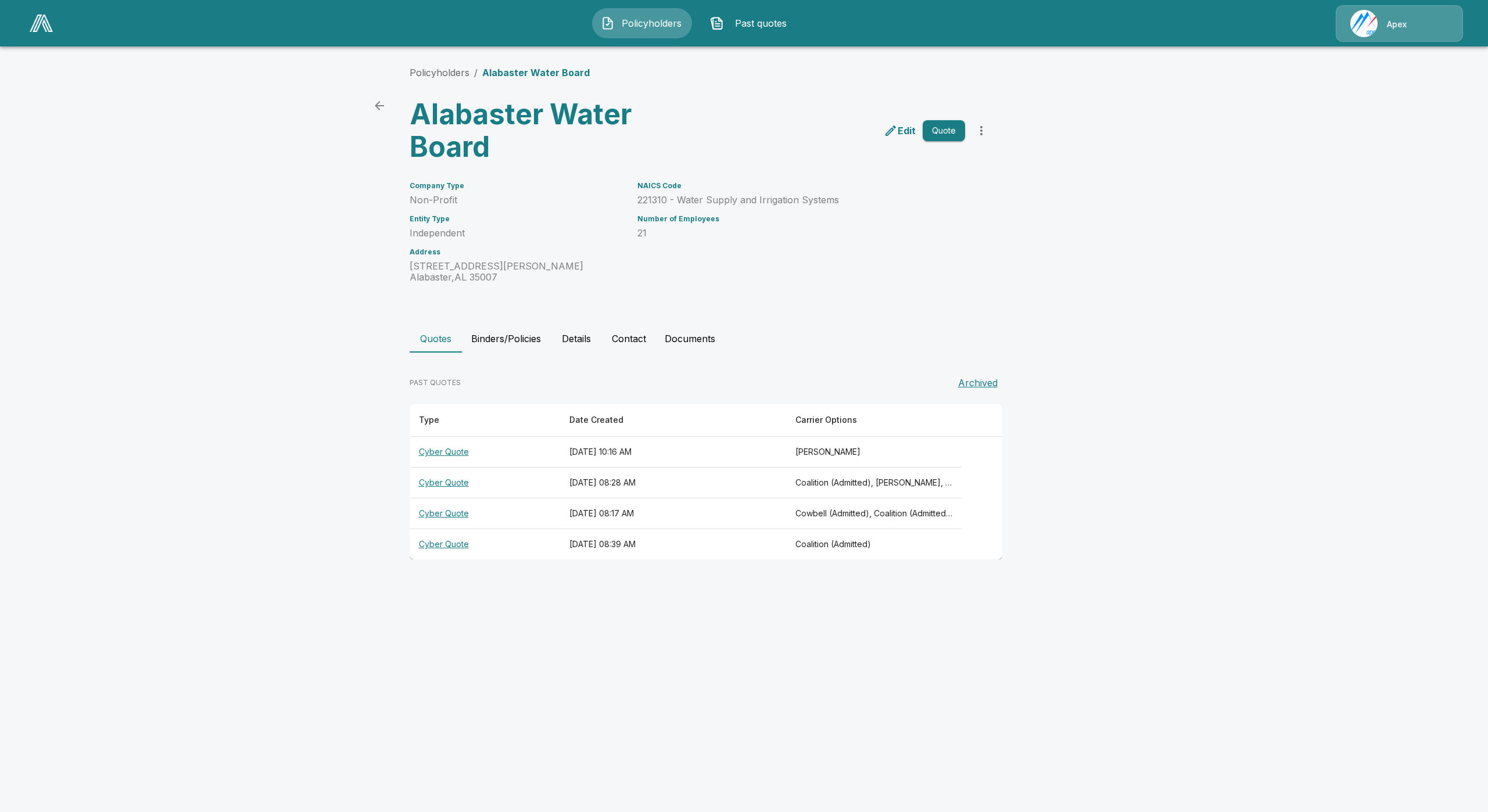
click at [461, 451] on th "Cyber Quote" at bounding box center [485, 452] width 150 height 31
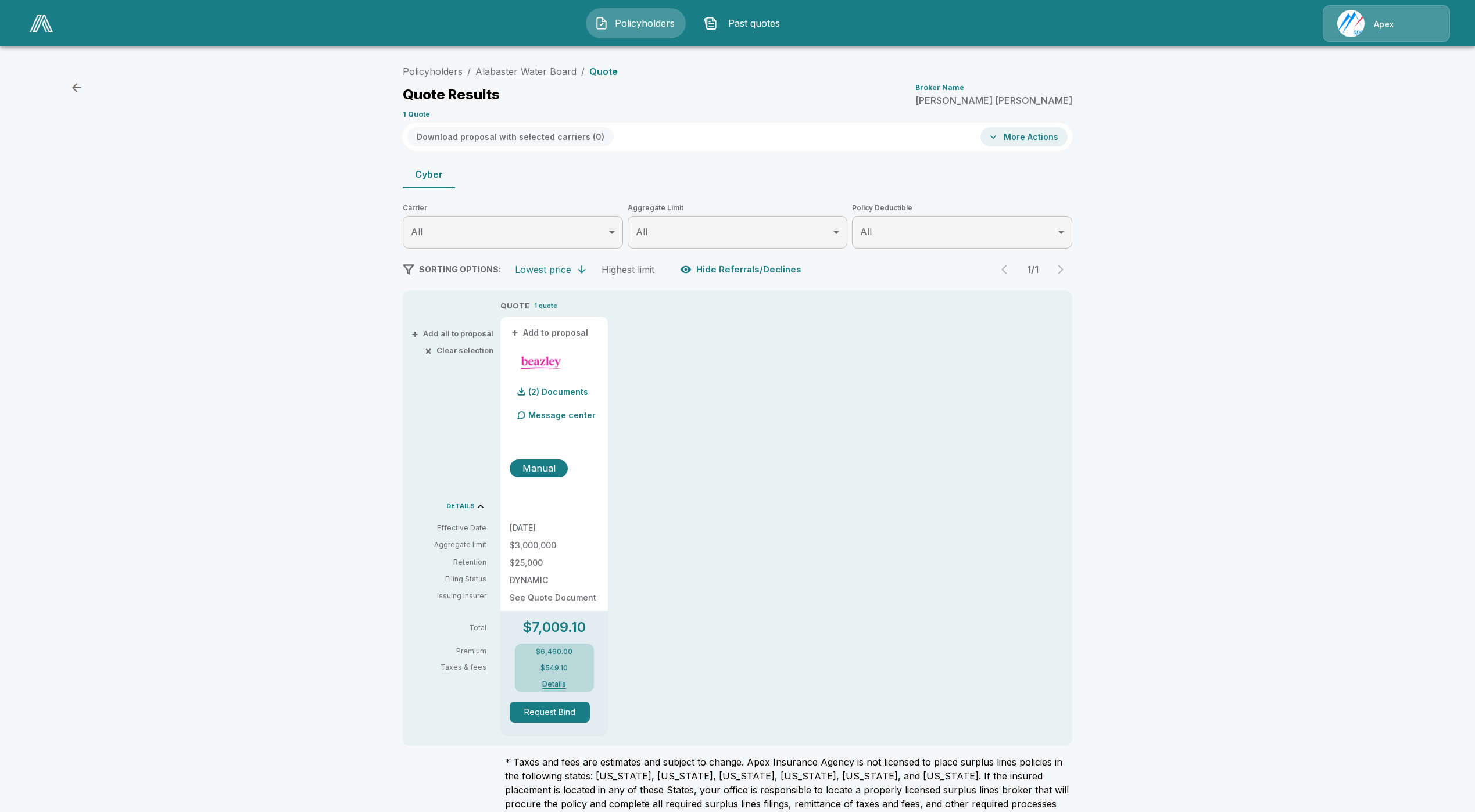
click at [503, 67] on link "Alabaster Water Board" at bounding box center [526, 72] width 101 height 12
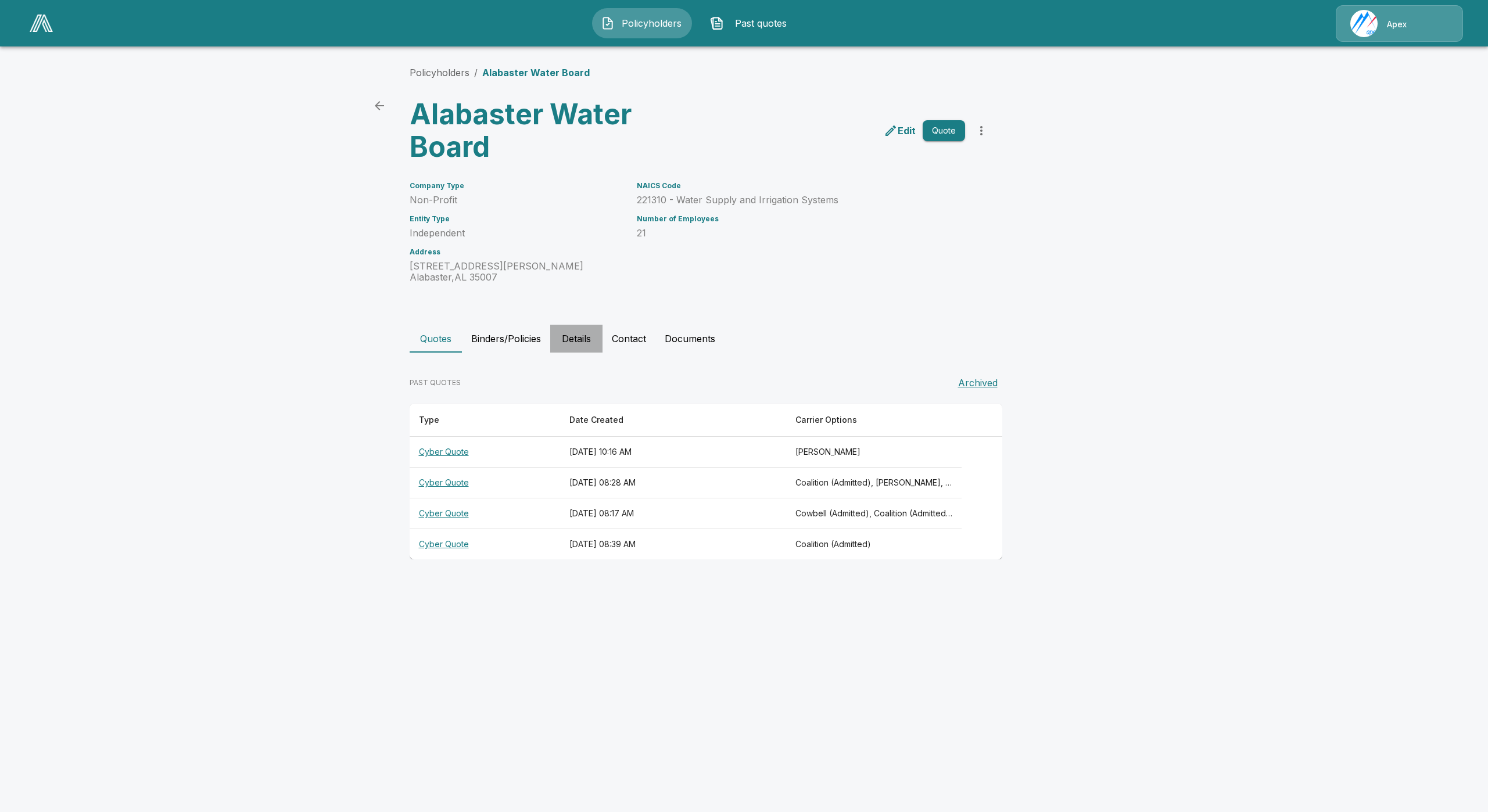
click at [567, 337] on button "Details" at bounding box center [576, 338] width 52 height 28
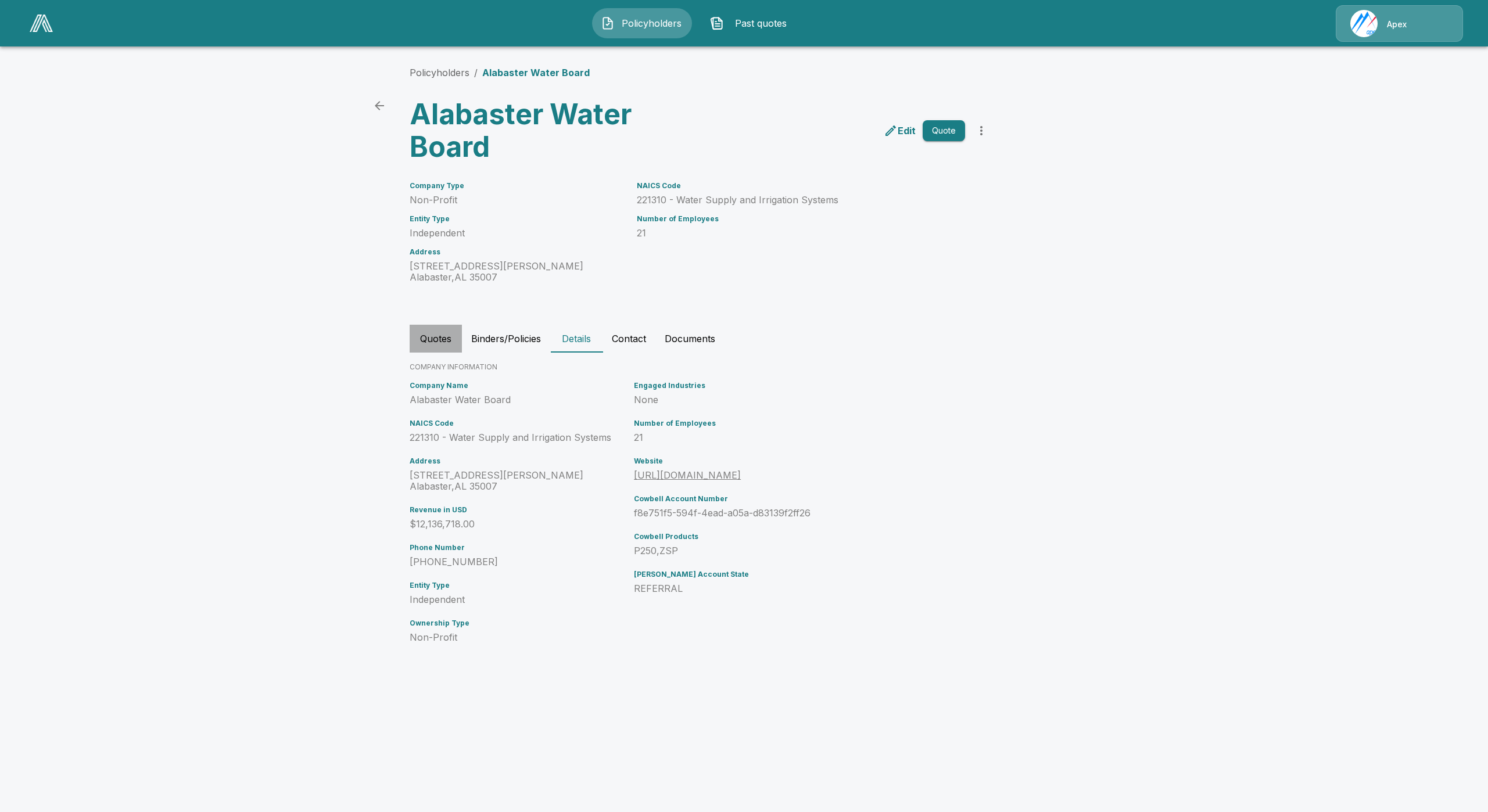
click at [412, 330] on button "Quotes" at bounding box center [436, 338] width 52 height 28
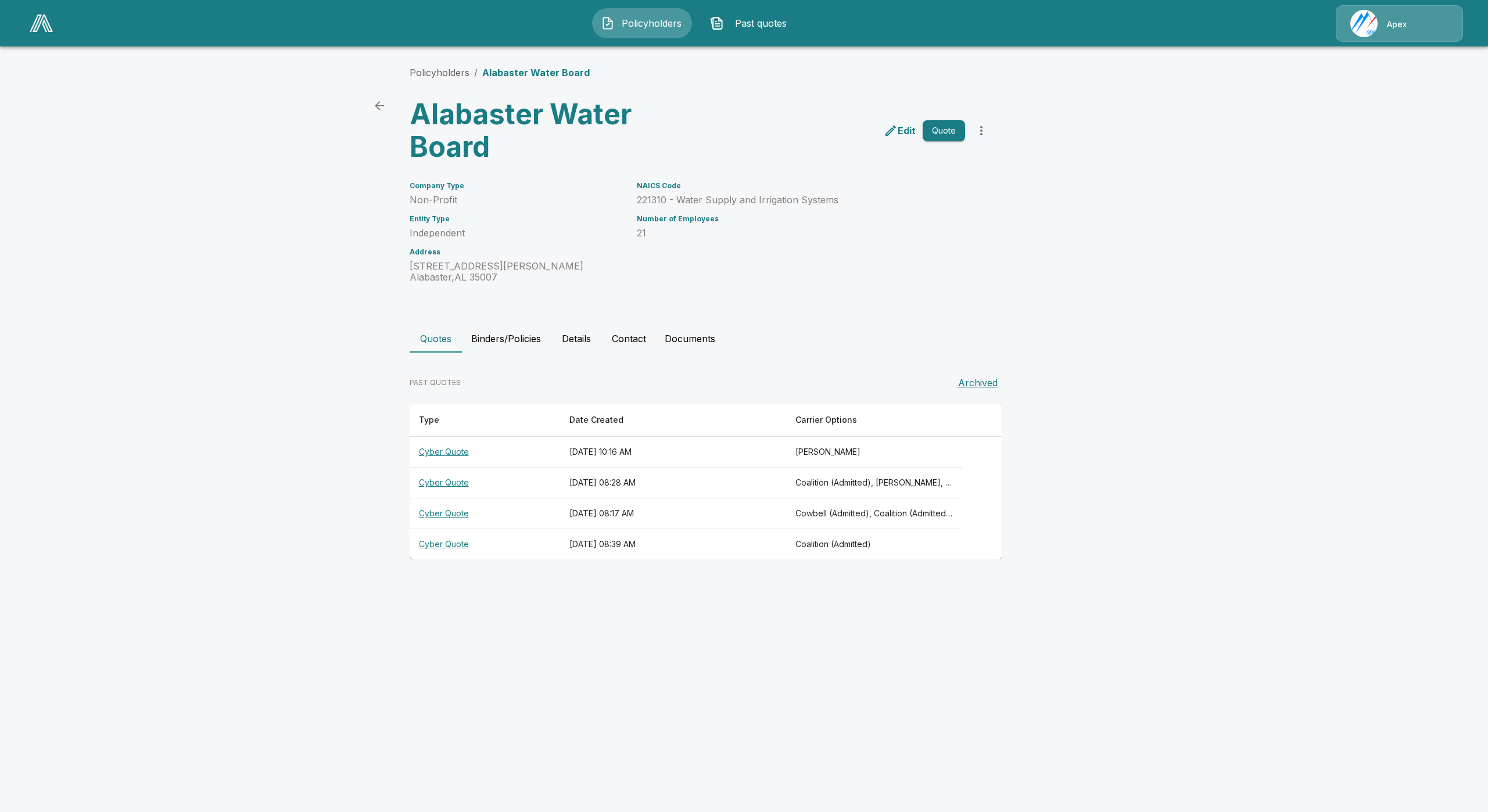
click at [459, 453] on th "Cyber Quote" at bounding box center [485, 452] width 150 height 31
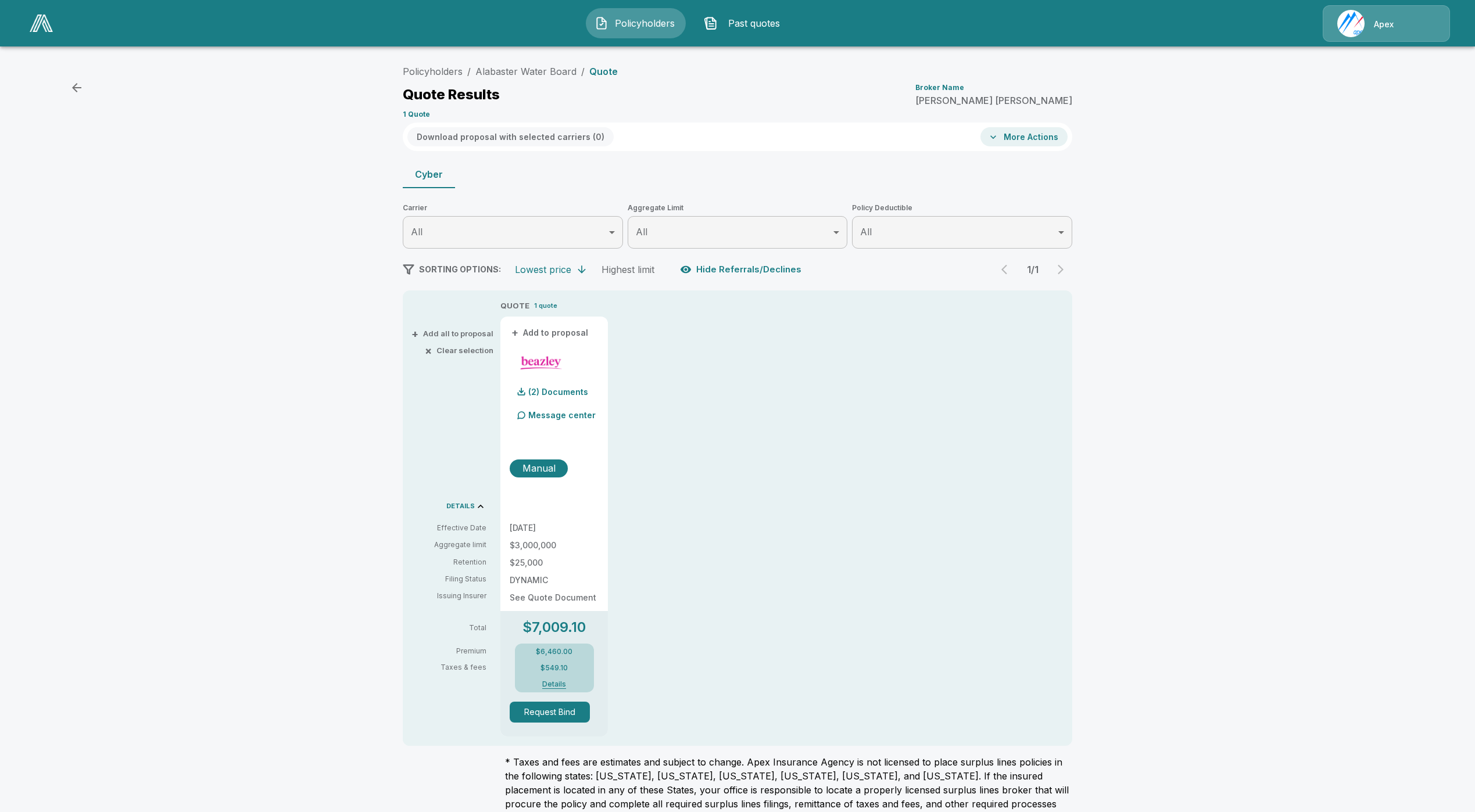
click at [564, 683] on button "Details" at bounding box center [554, 684] width 47 height 7
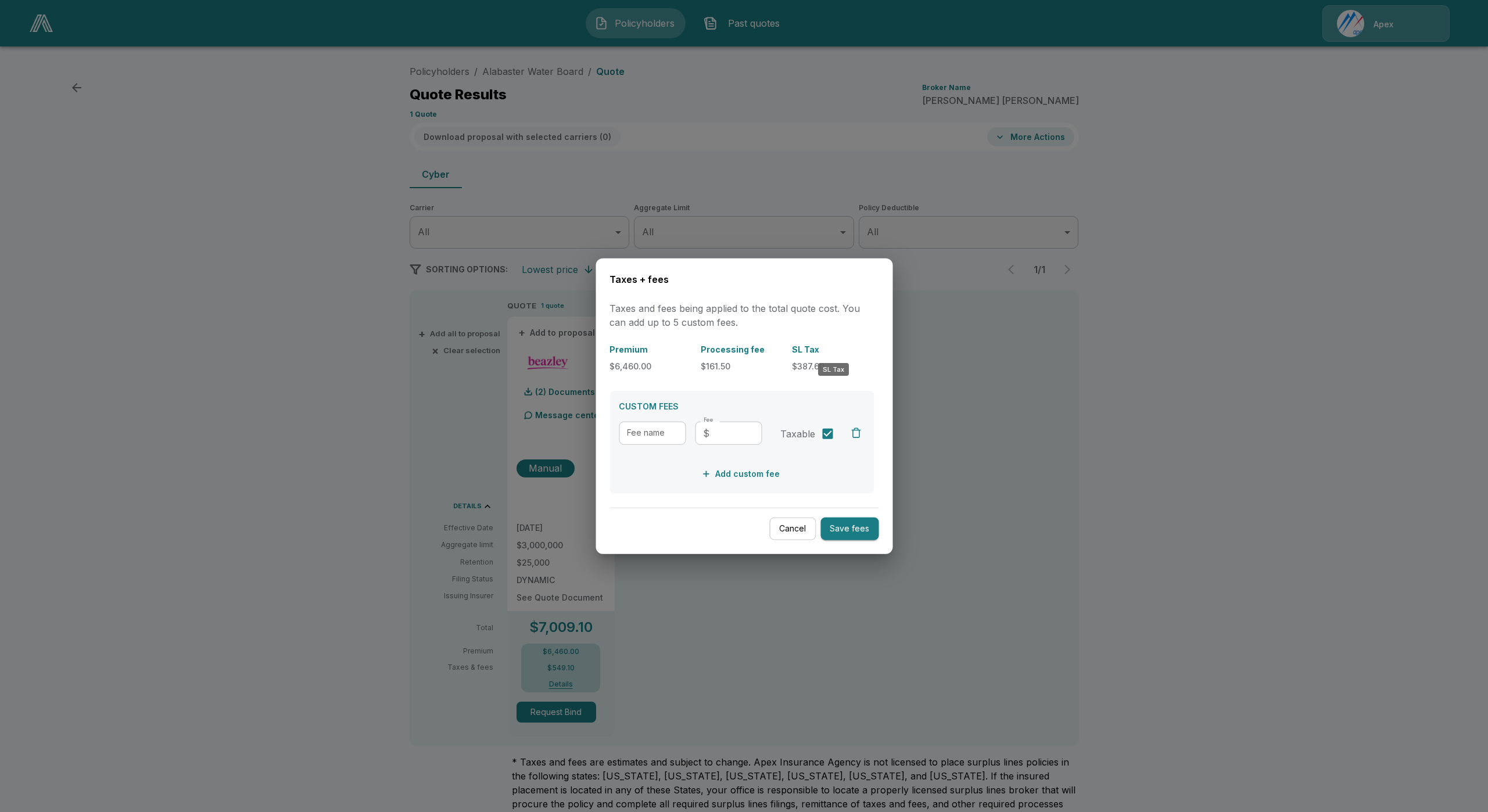
click at [812, 351] on p "SL Tax" at bounding box center [833, 348] width 82 height 12
click at [812, 365] on p "$387.60" at bounding box center [833, 365] width 82 height 12
click at [779, 468] on button "Add custom fee" at bounding box center [742, 474] width 86 height 22
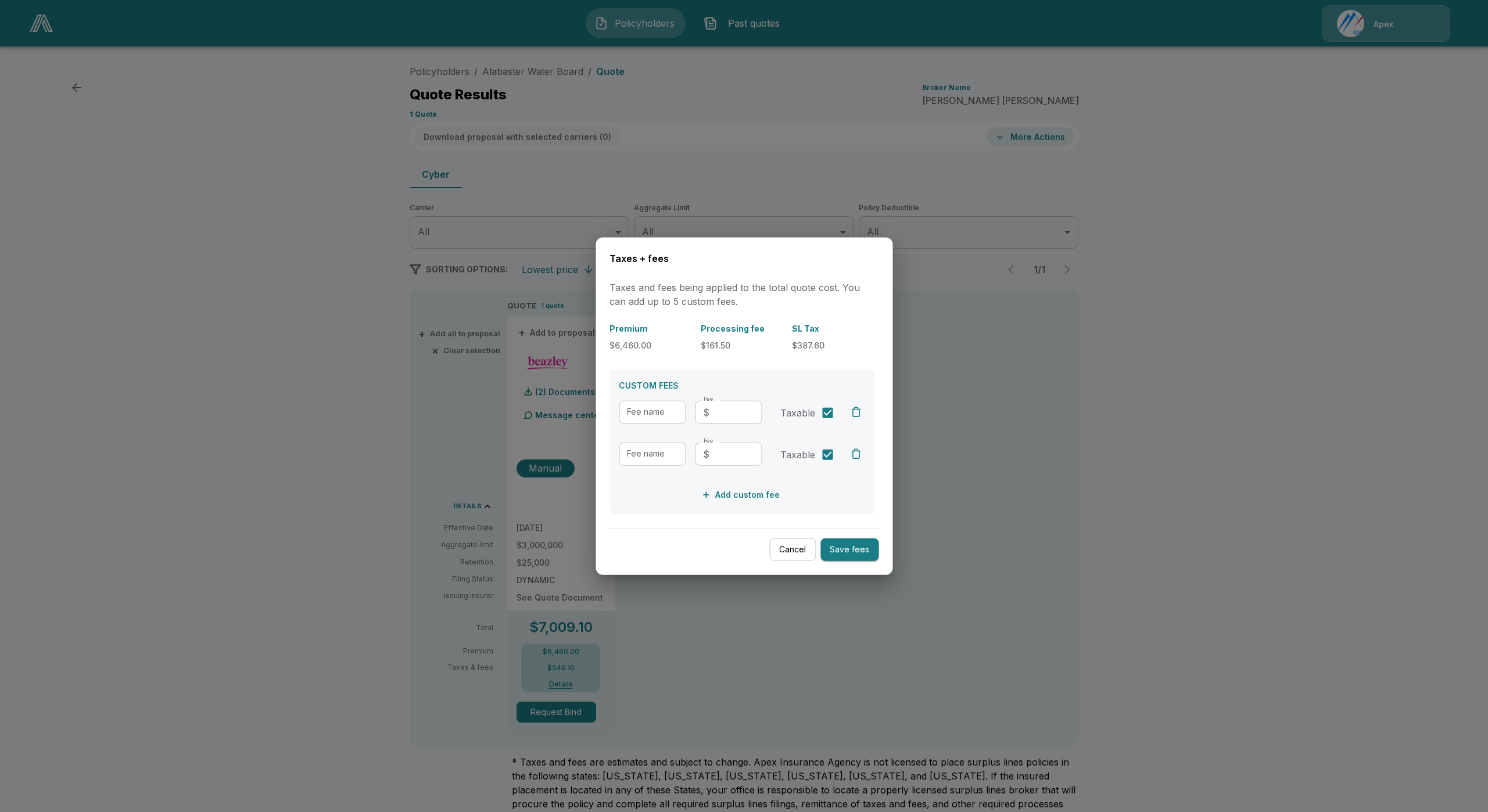
click at [868, 449] on div "CUSTOM FEES Fee name Fee name Fee ​ $ Fee Taxable Fee name Fee name Fee ​ $ Fee…" at bounding box center [742, 442] width 265 height 145
click at [858, 450] on div "button" at bounding box center [856, 454] width 12 height 12
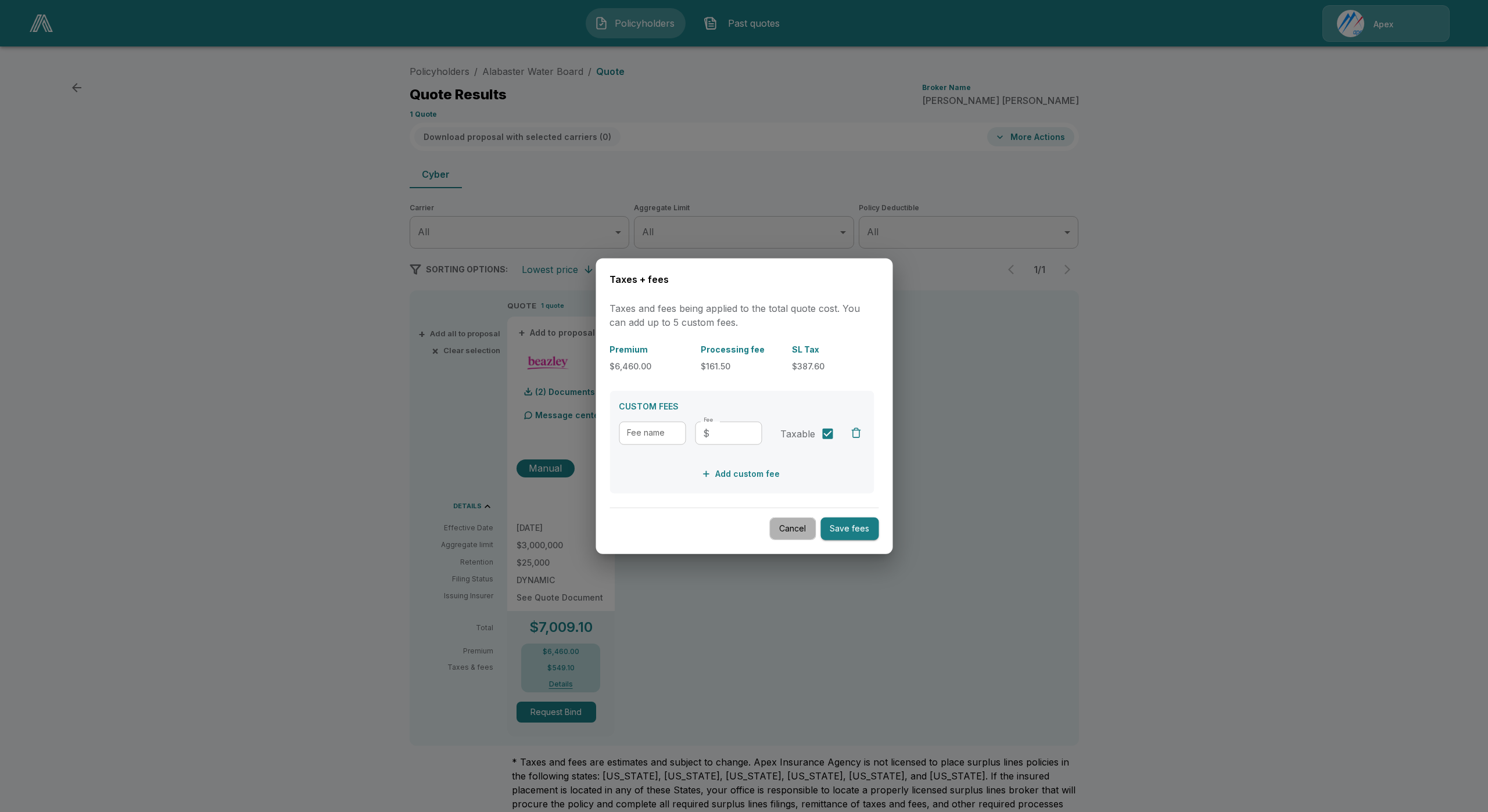
click at [796, 535] on button "Cancel" at bounding box center [792, 529] width 47 height 23
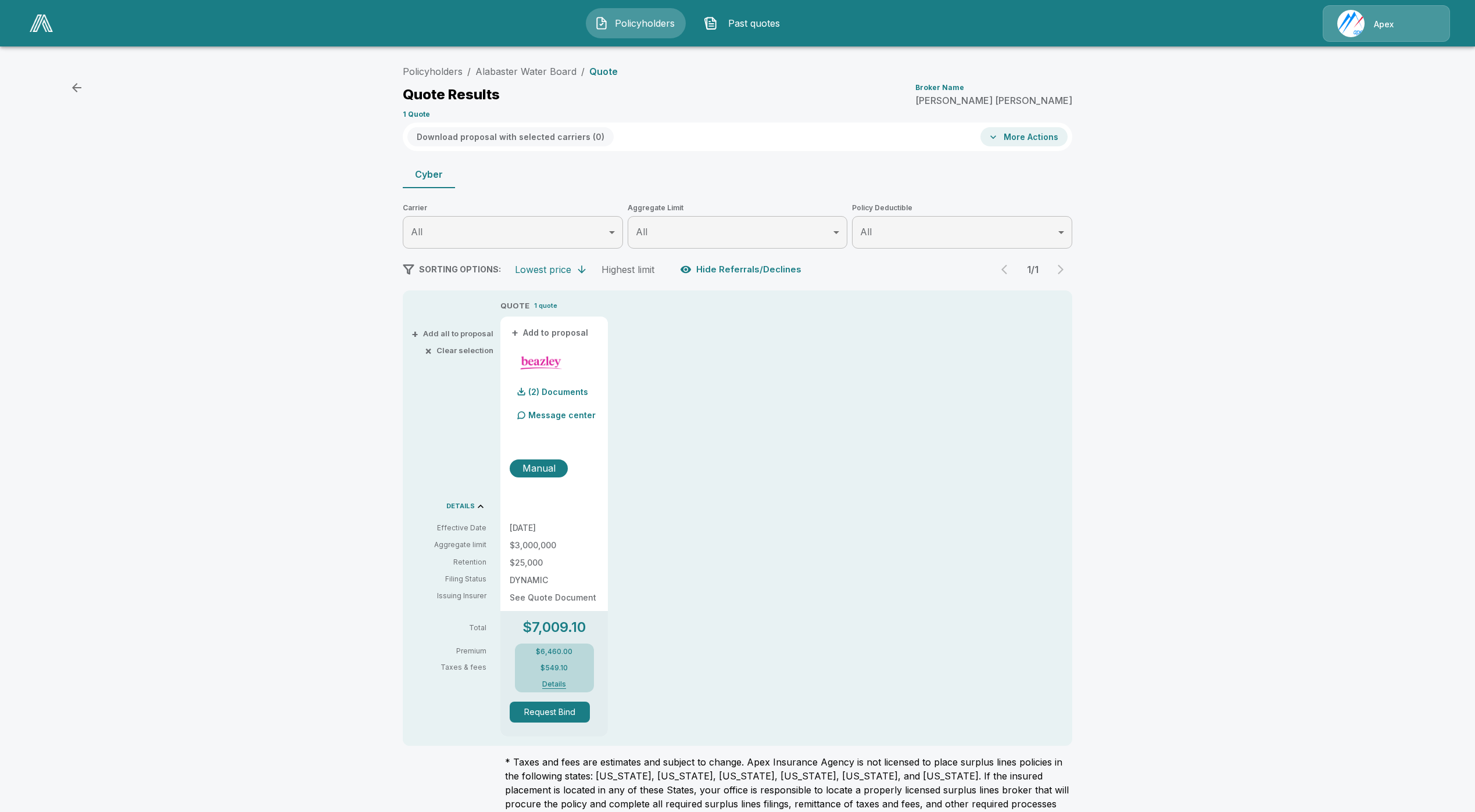
click at [569, 679] on div "$6,460.00 $549.10 Details" at bounding box center [555, 668] width 79 height 49
click at [558, 681] on button "Details" at bounding box center [554, 684] width 47 height 7
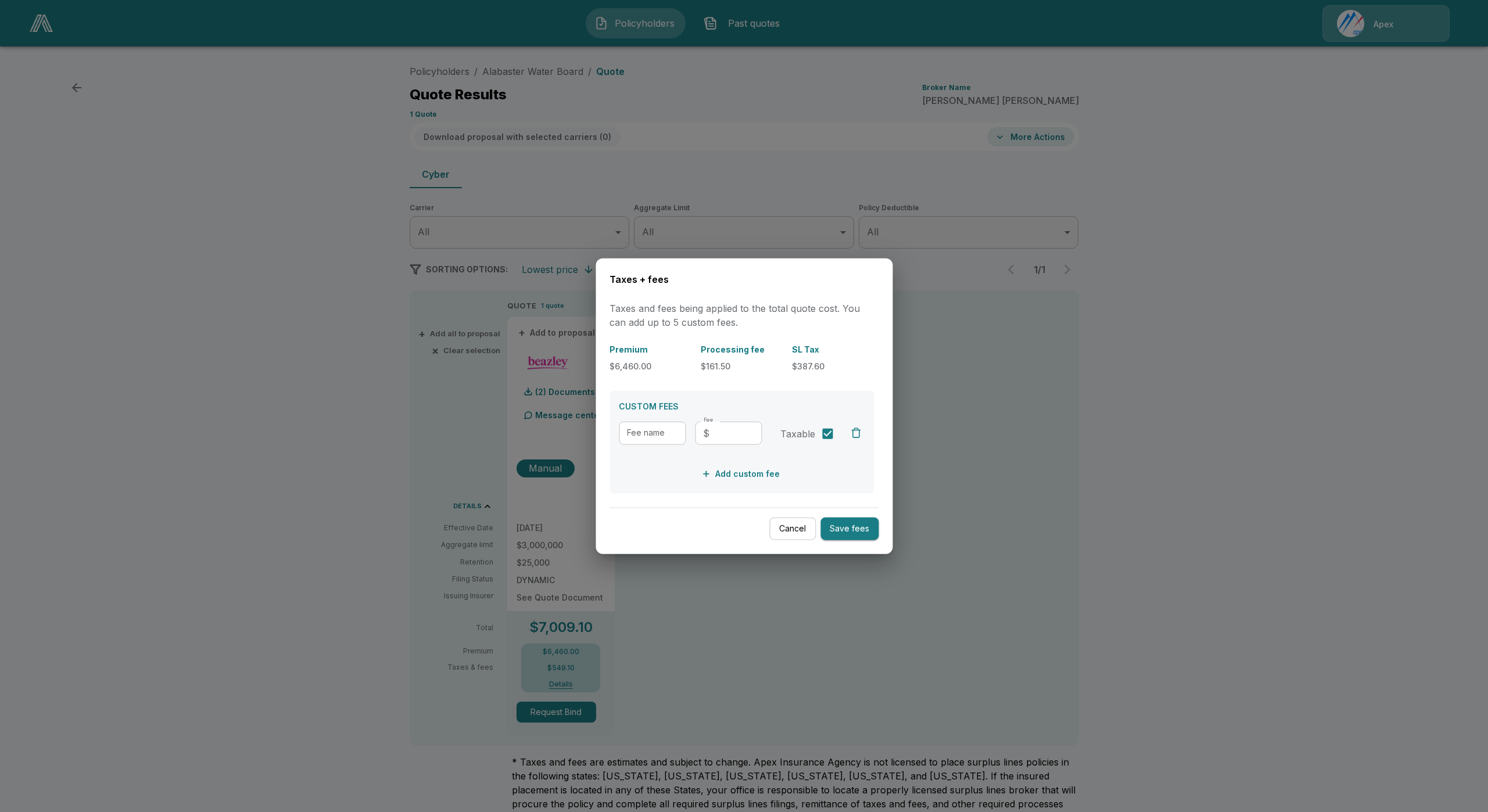
drag, startPoint x: 782, startPoint y: 537, endPoint x: 789, endPoint y: 534, distance: 7.6
click at [789, 534] on button "Cancel" at bounding box center [792, 529] width 47 height 23
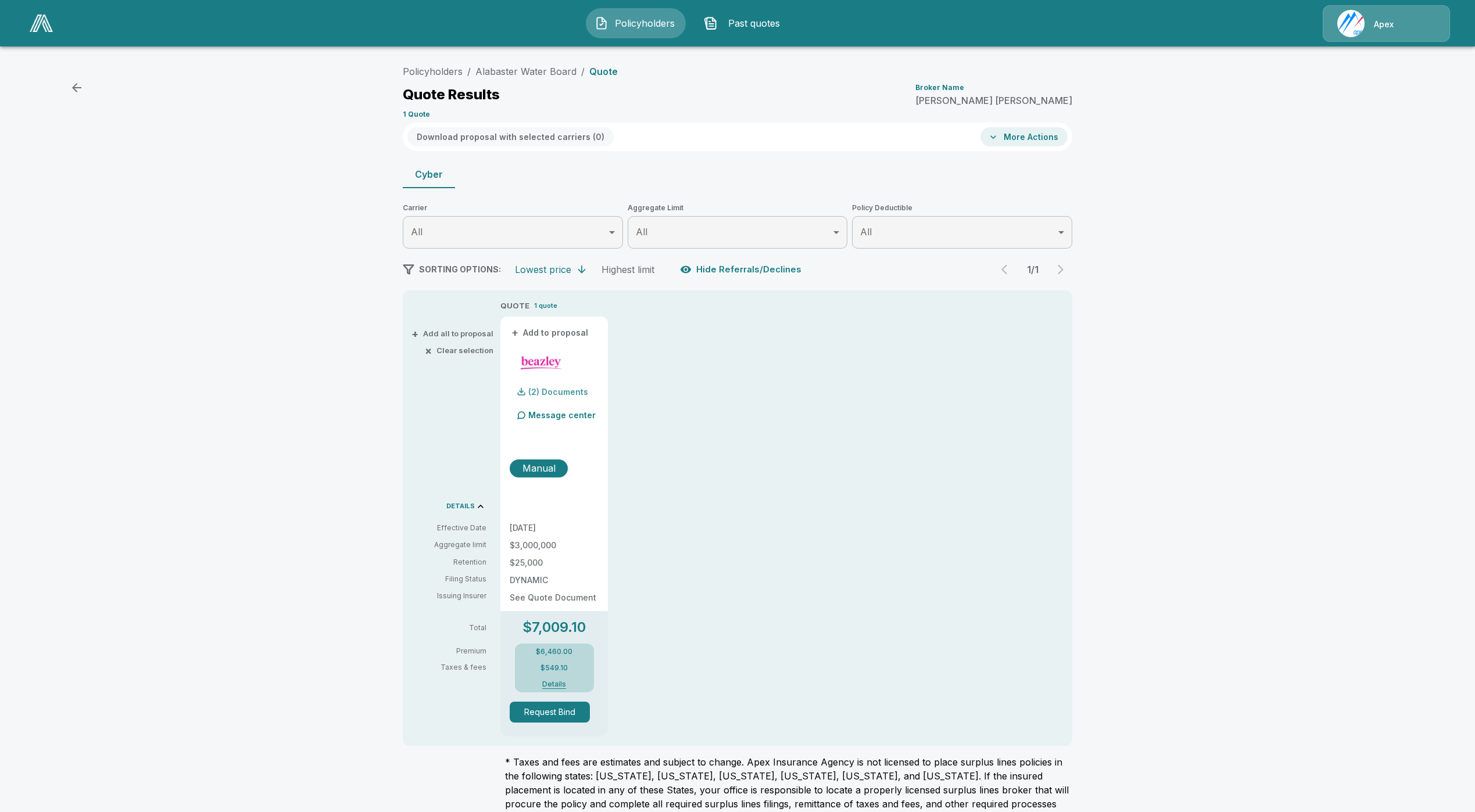
click at [551, 387] on div "(2) Documents" at bounding box center [549, 392] width 79 height 23
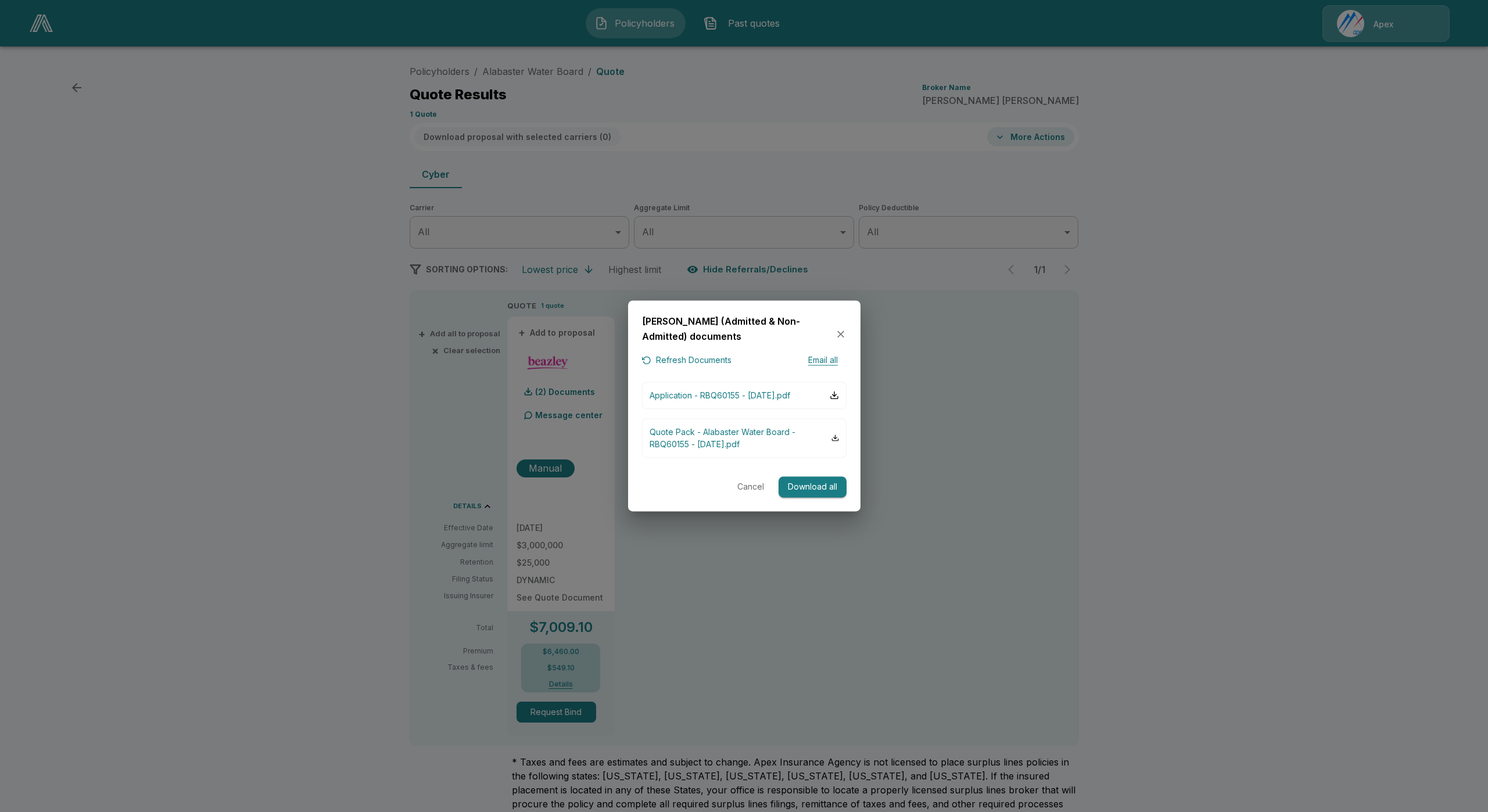
click at [838, 328] on icon "button" at bounding box center [841, 334] width 12 height 12
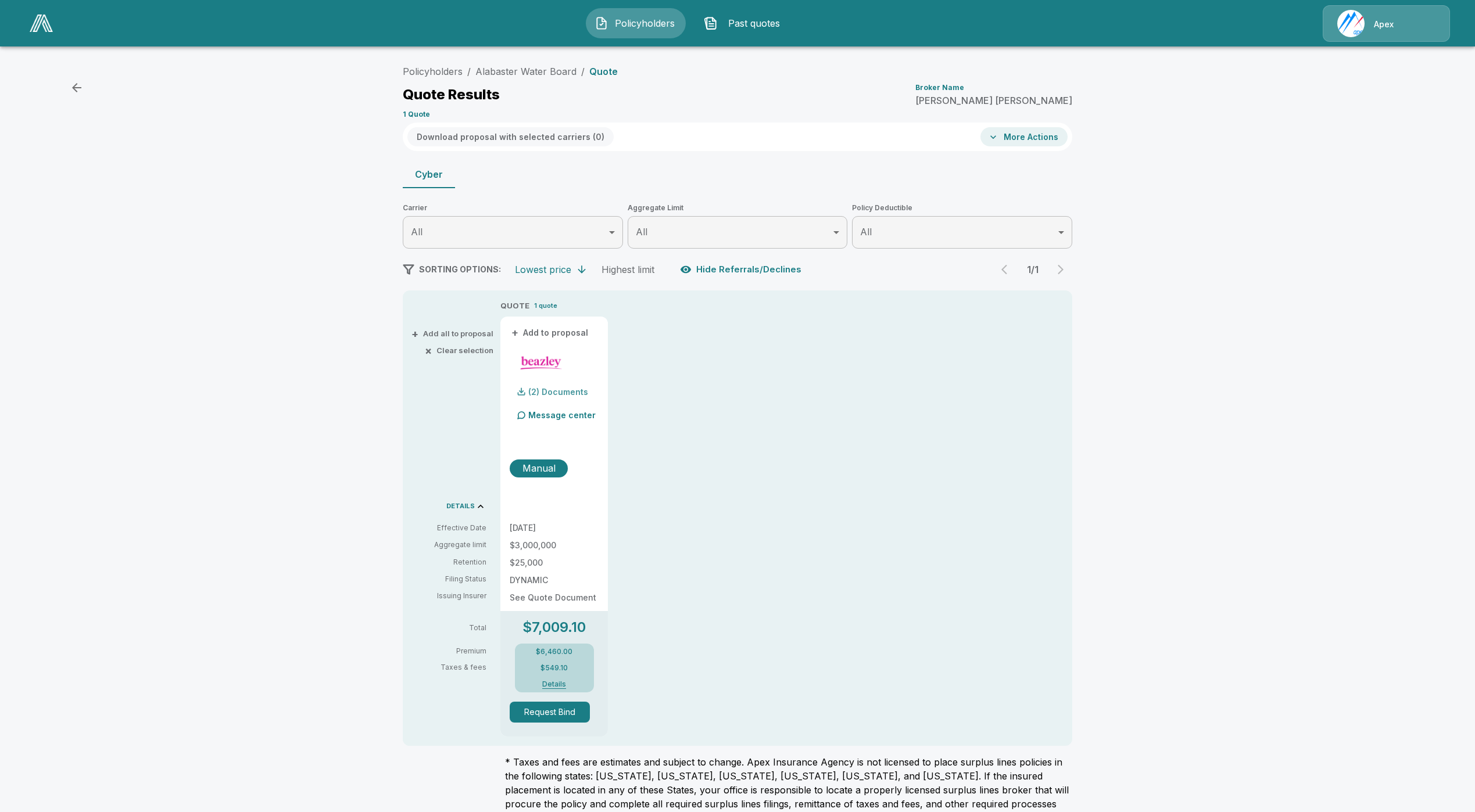
click at [579, 399] on div "(2) Documents" at bounding box center [549, 392] width 79 height 23
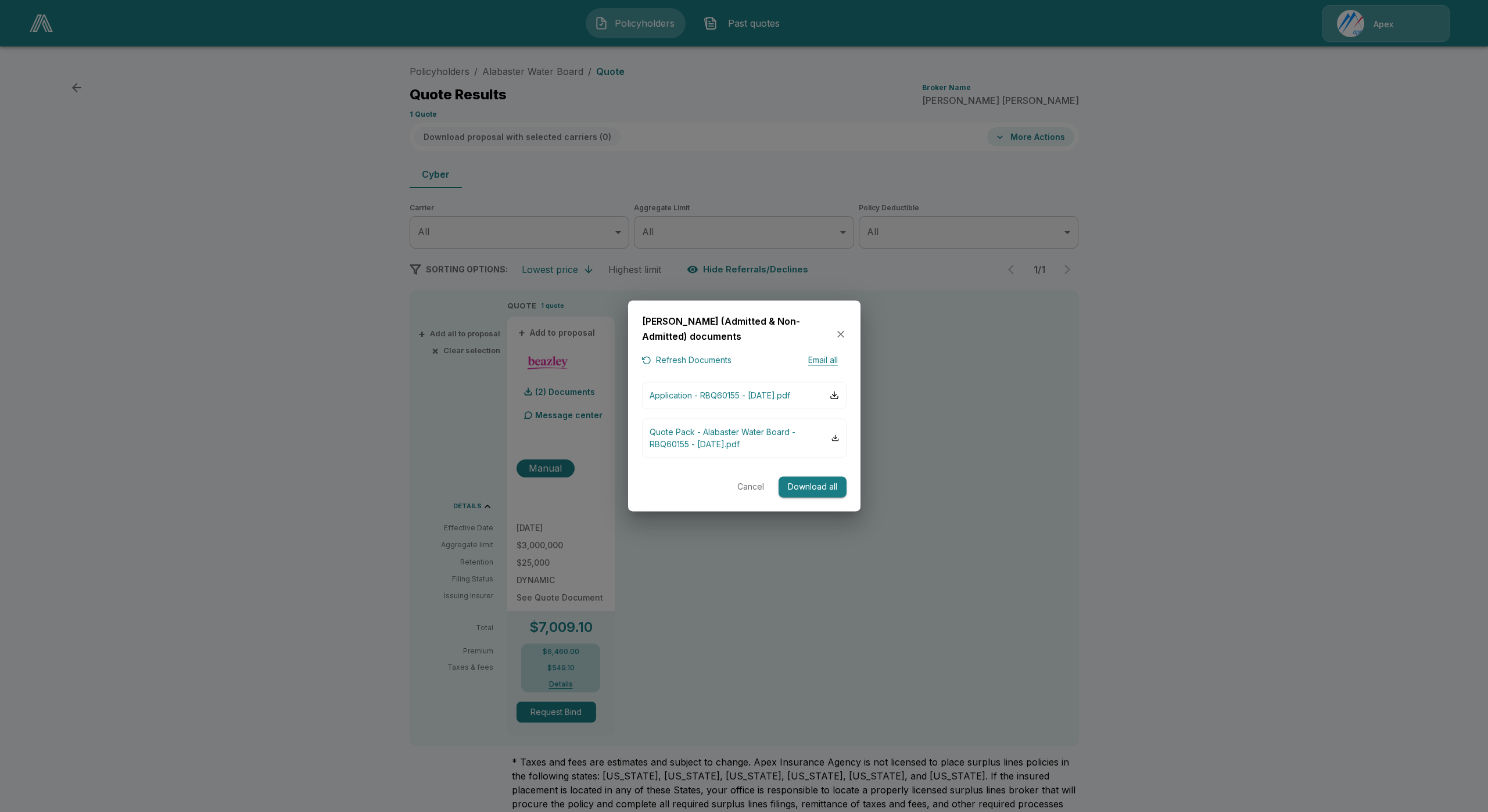
click at [574, 445] on div at bounding box center [744, 406] width 1488 height 812
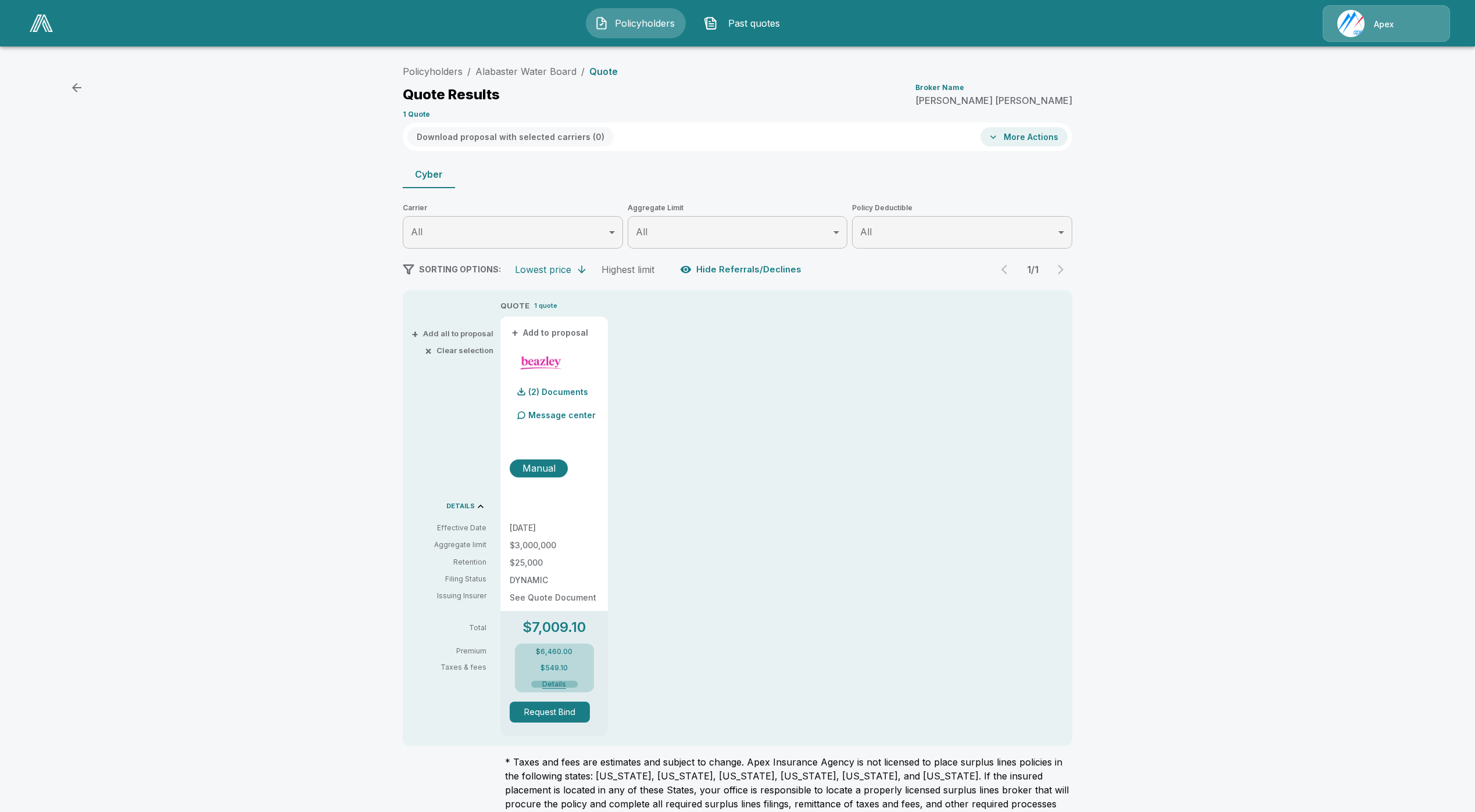
click at [560, 682] on button "Details" at bounding box center [554, 684] width 47 height 7
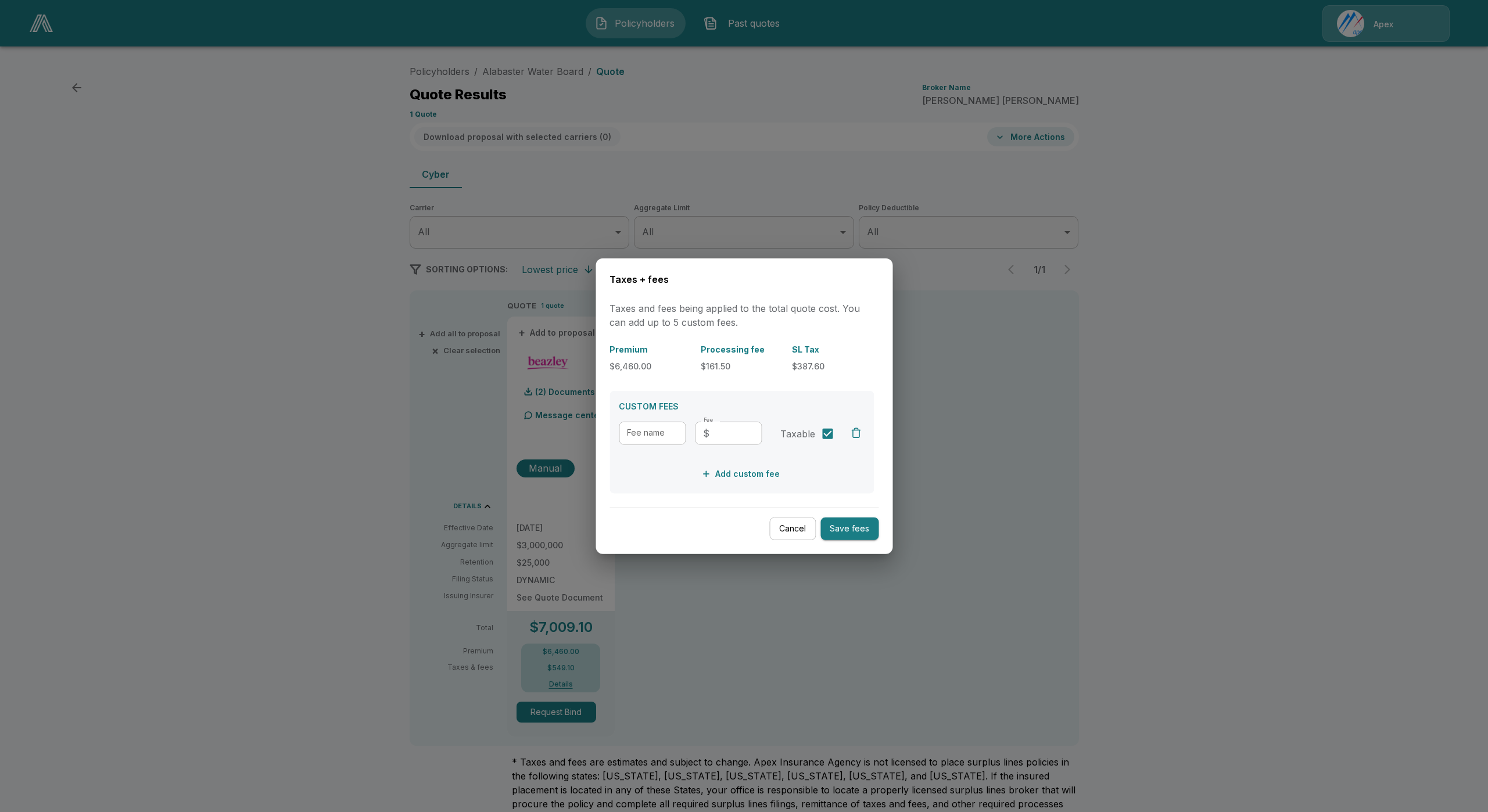
click at [795, 536] on button "Cancel" at bounding box center [792, 529] width 47 height 23
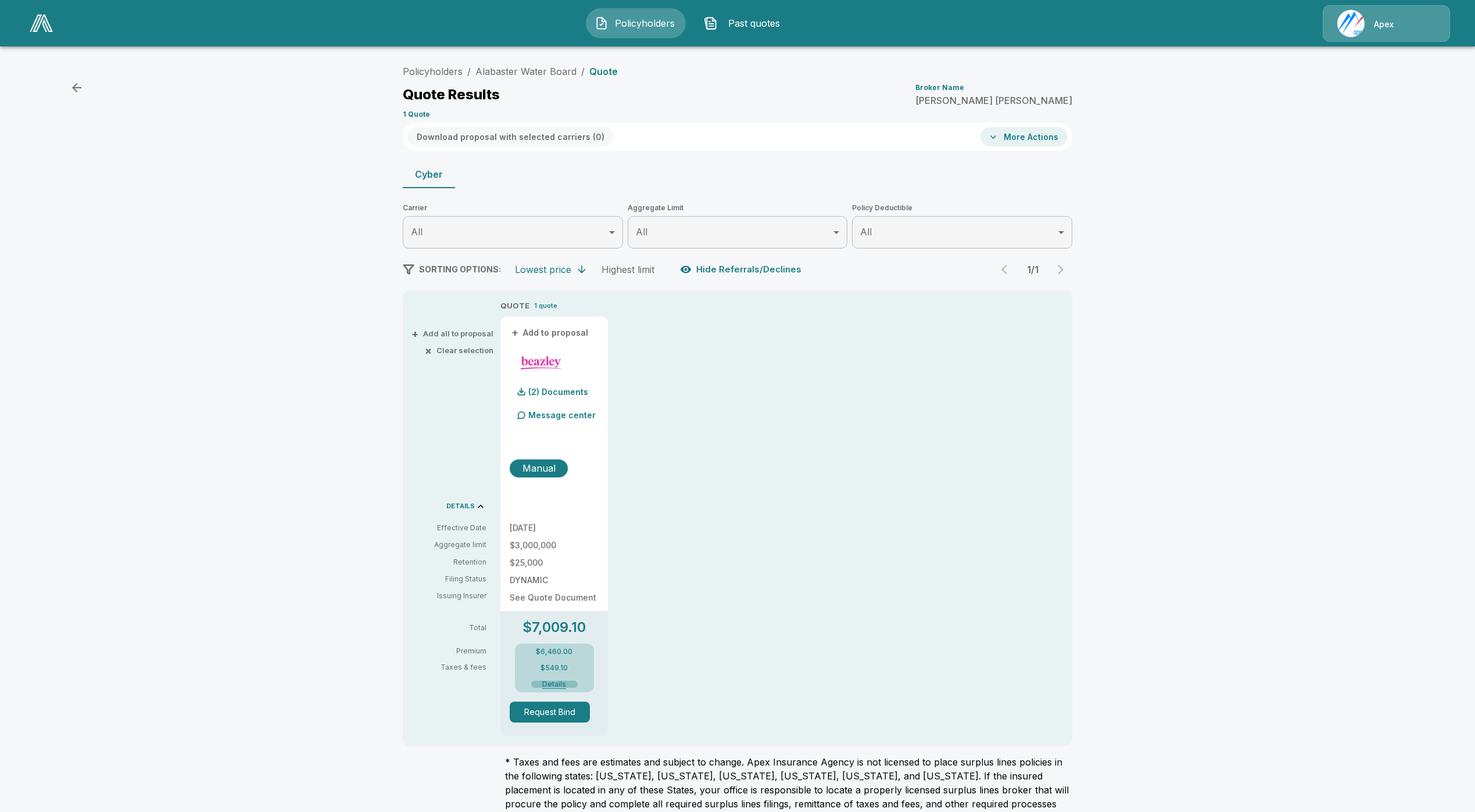
click at [560, 682] on button "Details" at bounding box center [554, 684] width 47 height 7
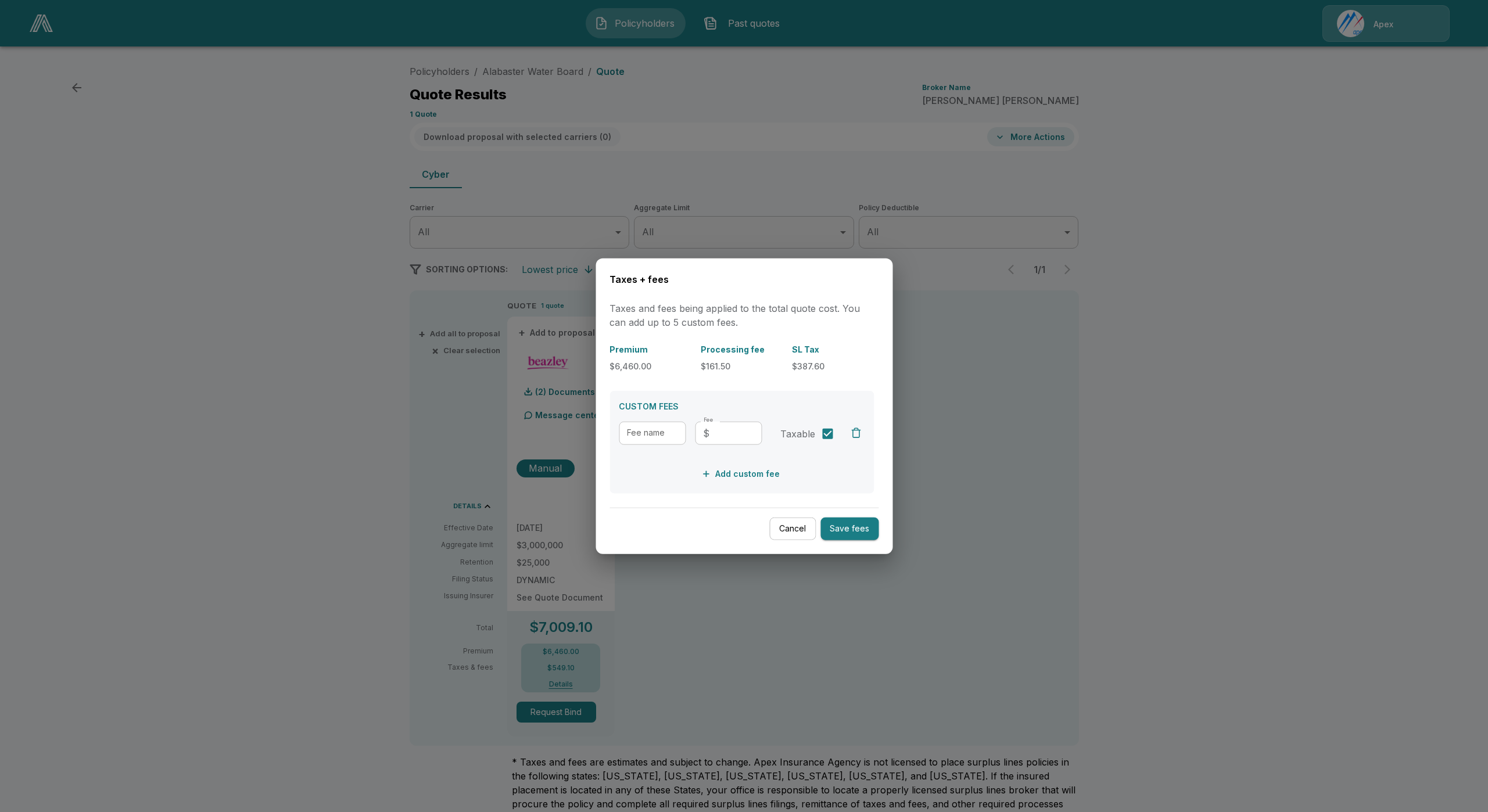
drag, startPoint x: 792, startPoint y: 524, endPoint x: 785, endPoint y: 505, distance: 20.2
click at [792, 524] on button "Cancel" at bounding box center [792, 529] width 47 height 23
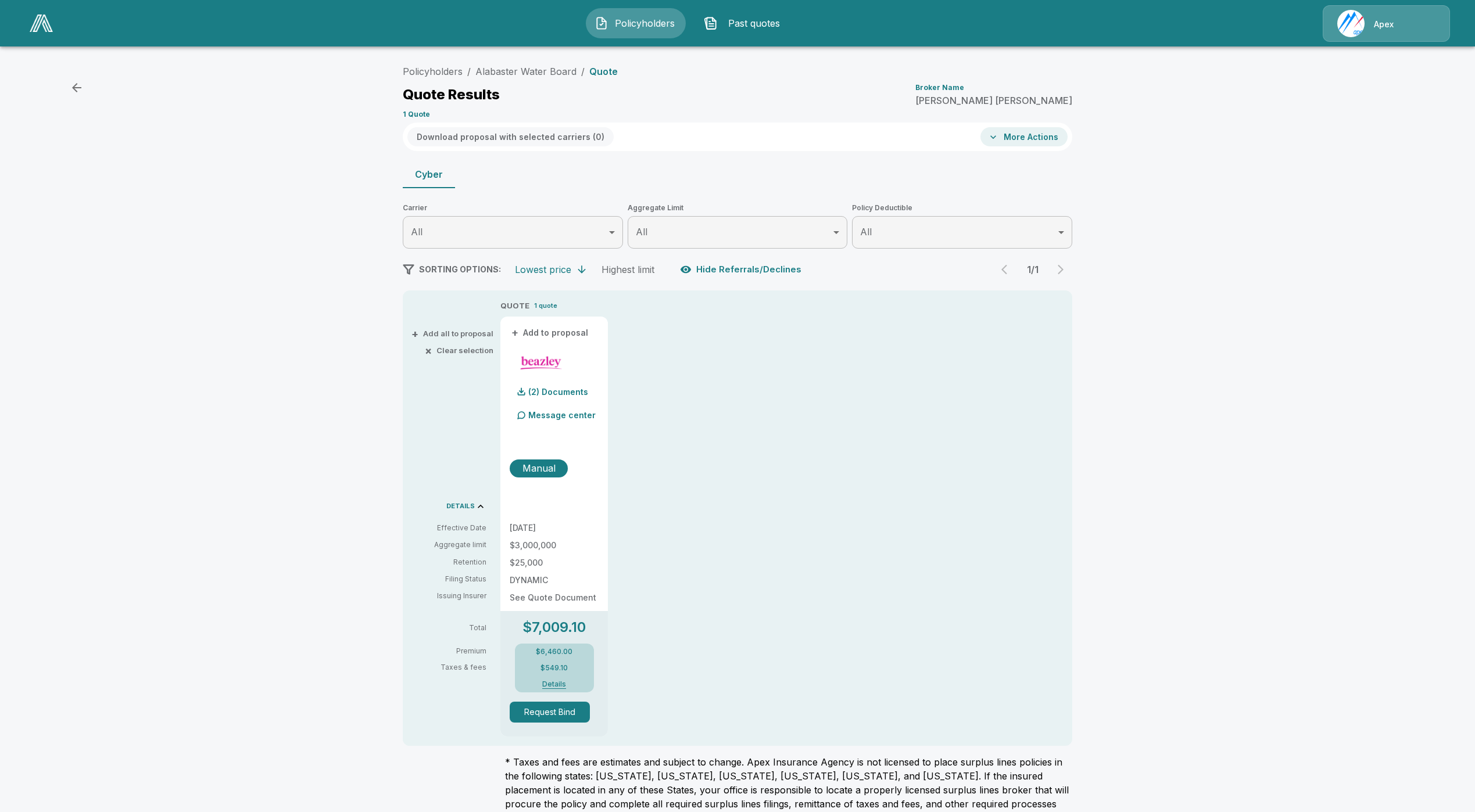
click at [561, 683] on button "Details" at bounding box center [554, 684] width 47 height 7
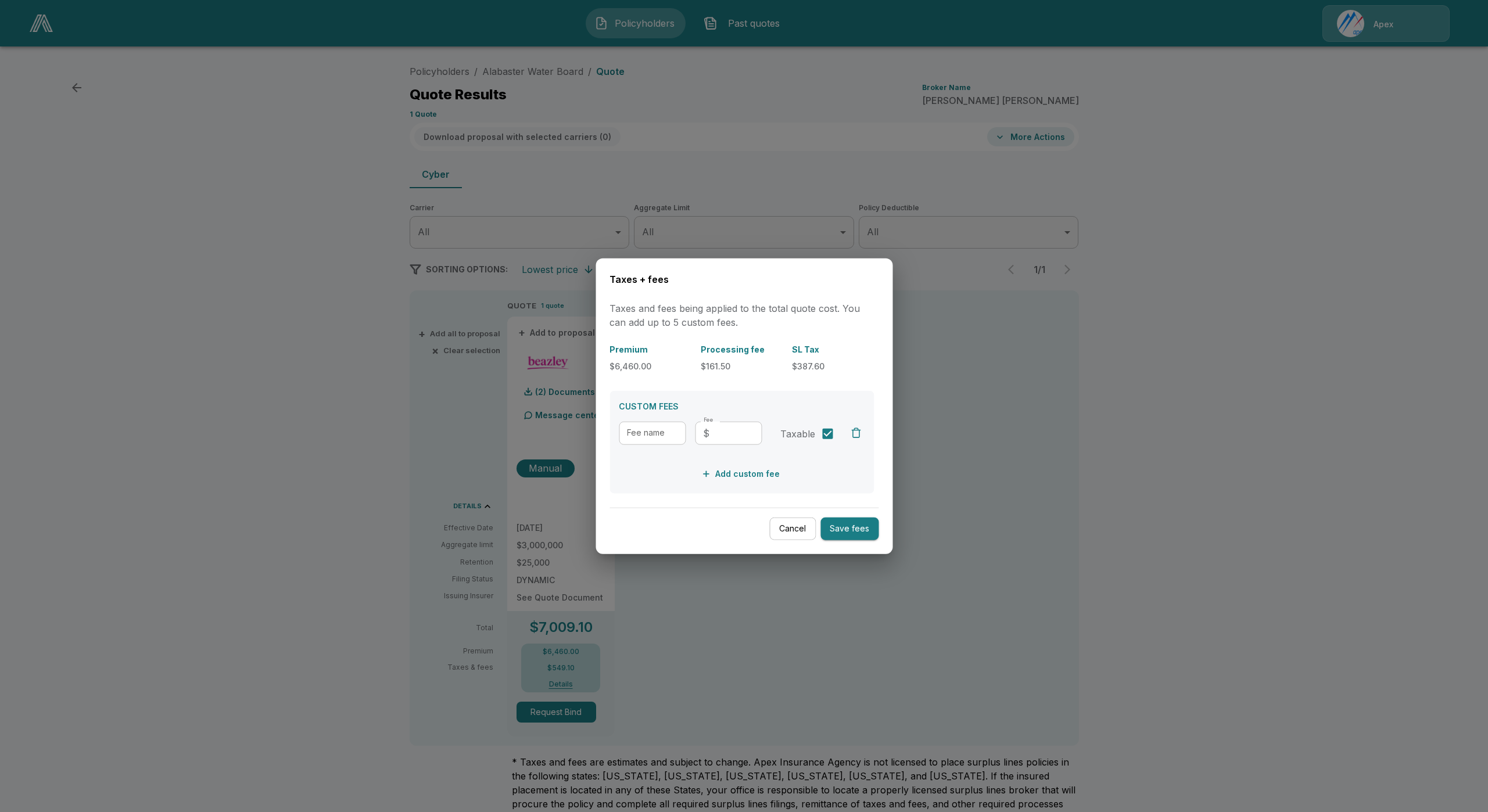
click at [730, 438] on input "Fee" at bounding box center [738, 433] width 48 height 23
click at [637, 431] on input "Fee name" at bounding box center [652, 433] width 67 height 23
type input "*"
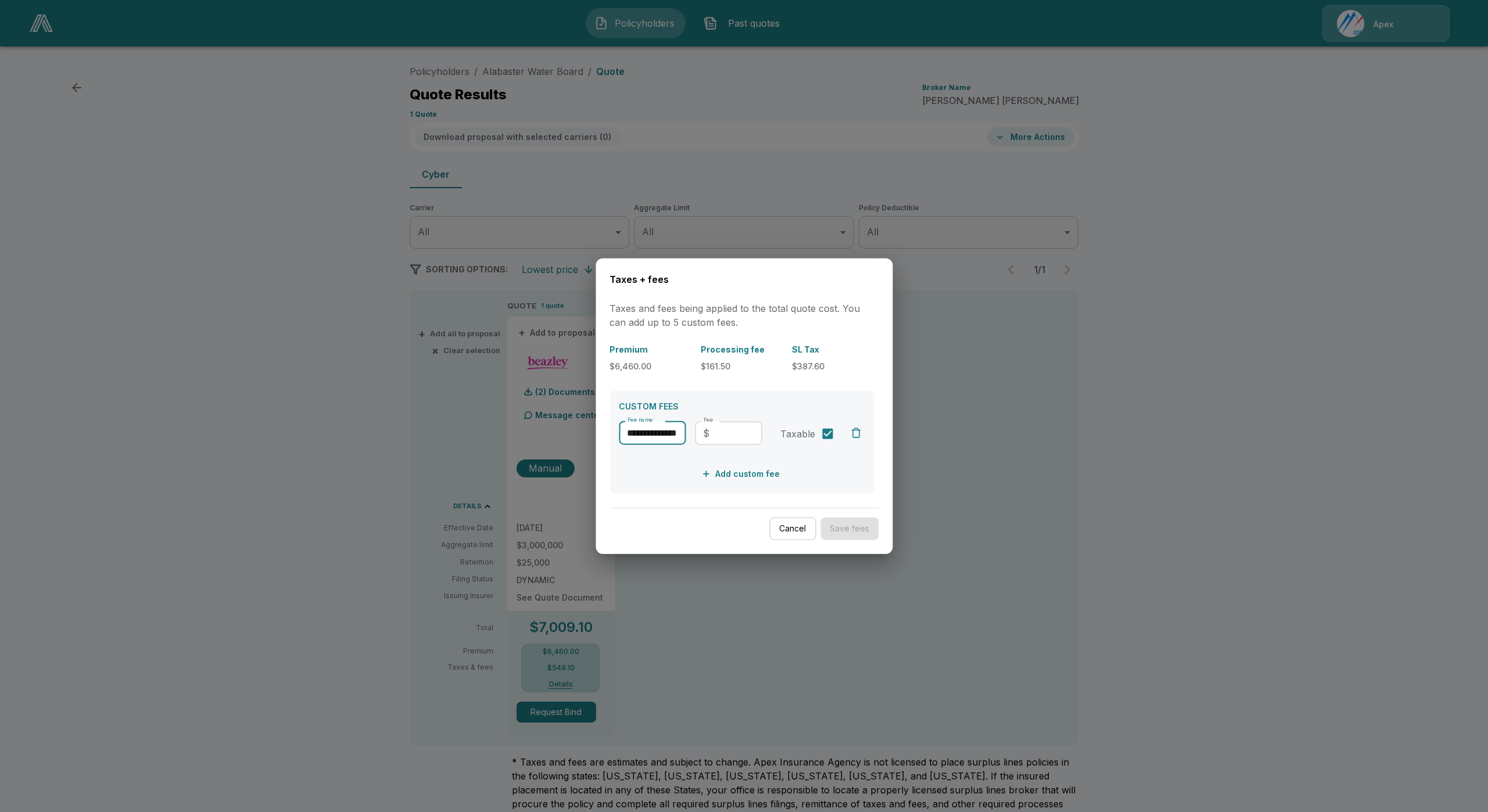
type input "**********"
click at [731, 433] on input "Fee" at bounding box center [738, 433] width 48 height 23
type input "*"
type input "******"
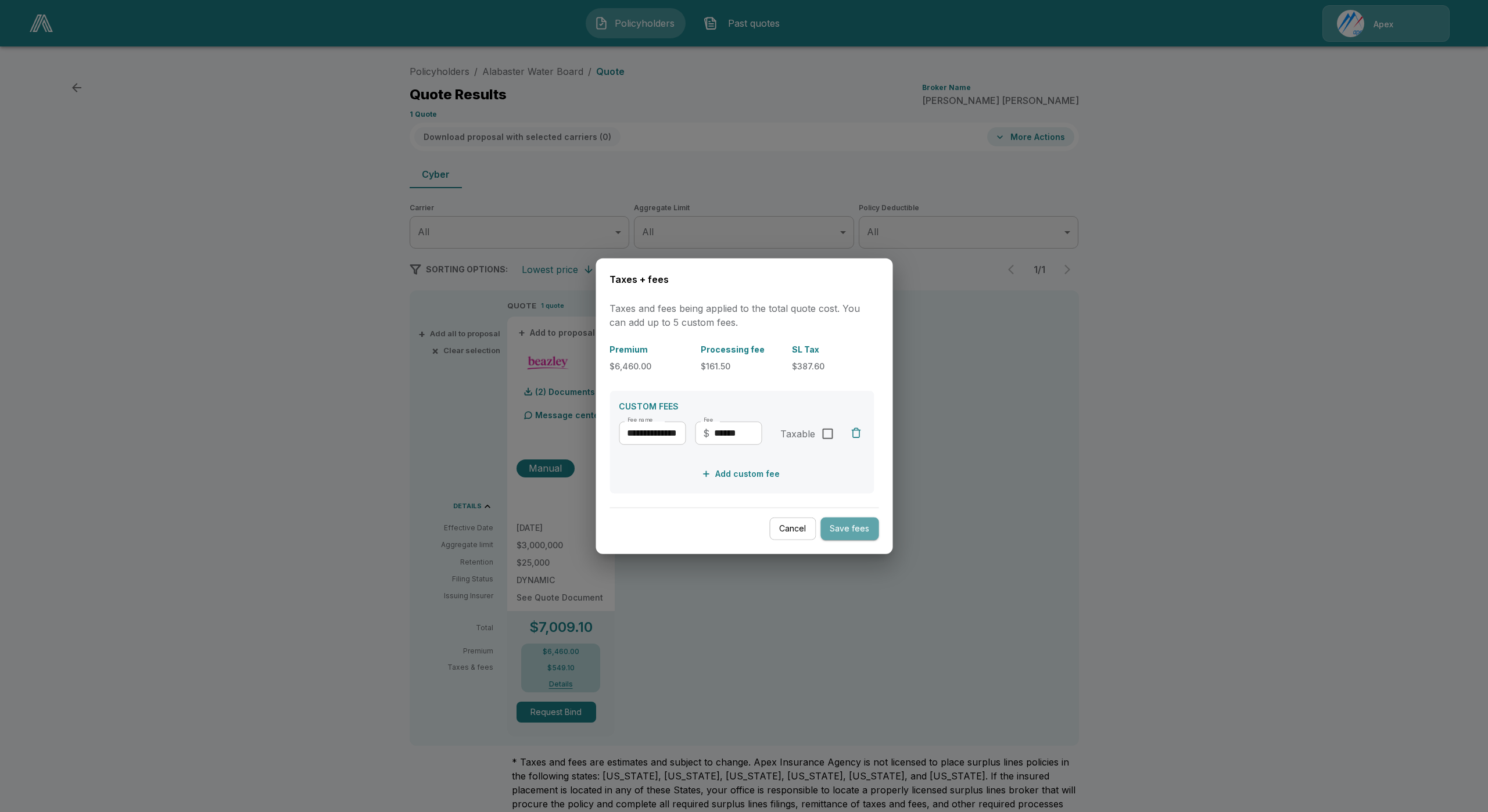
click at [860, 528] on button "Save fees" at bounding box center [849, 529] width 58 height 23
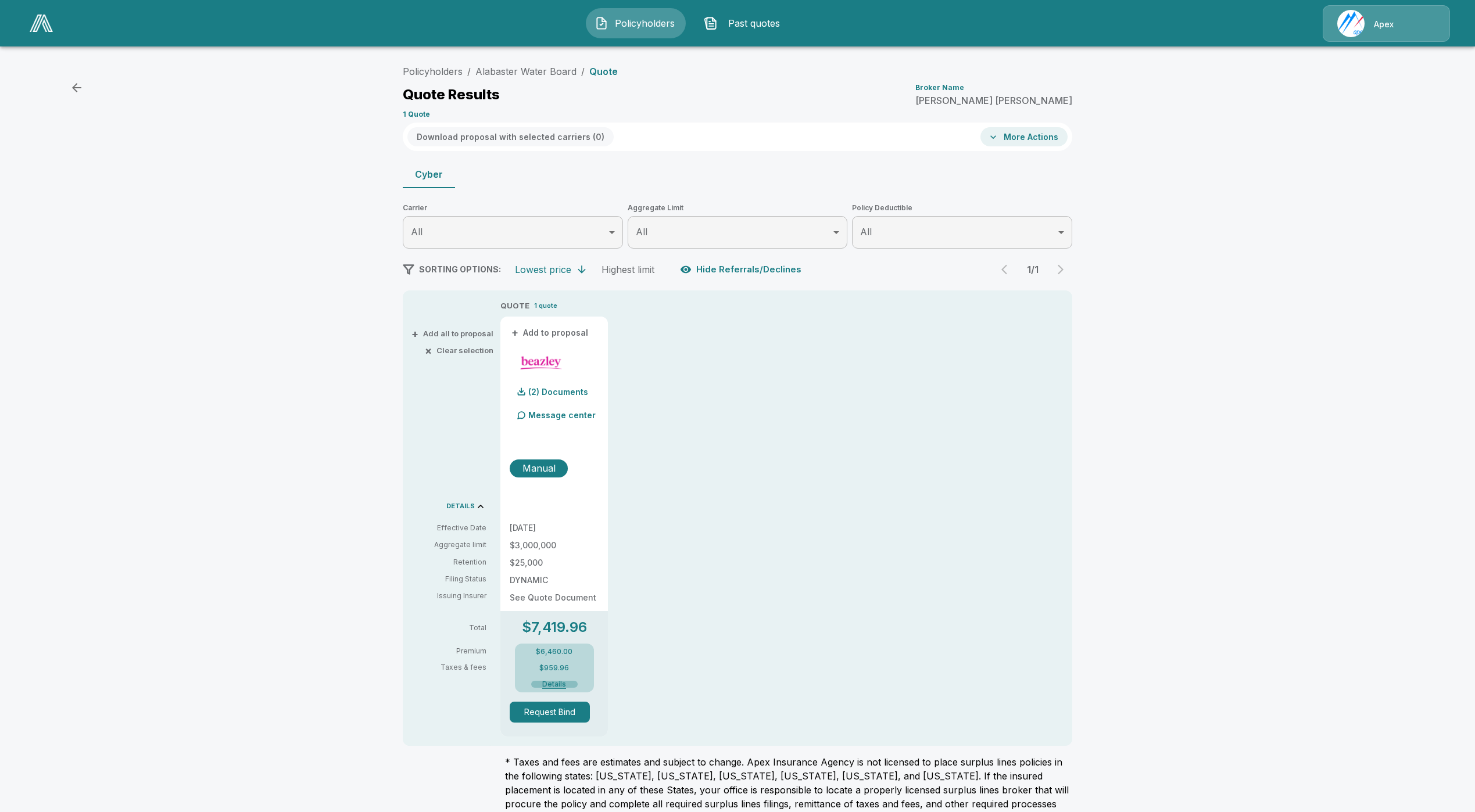
click at [567, 686] on button "Details" at bounding box center [554, 684] width 47 height 7
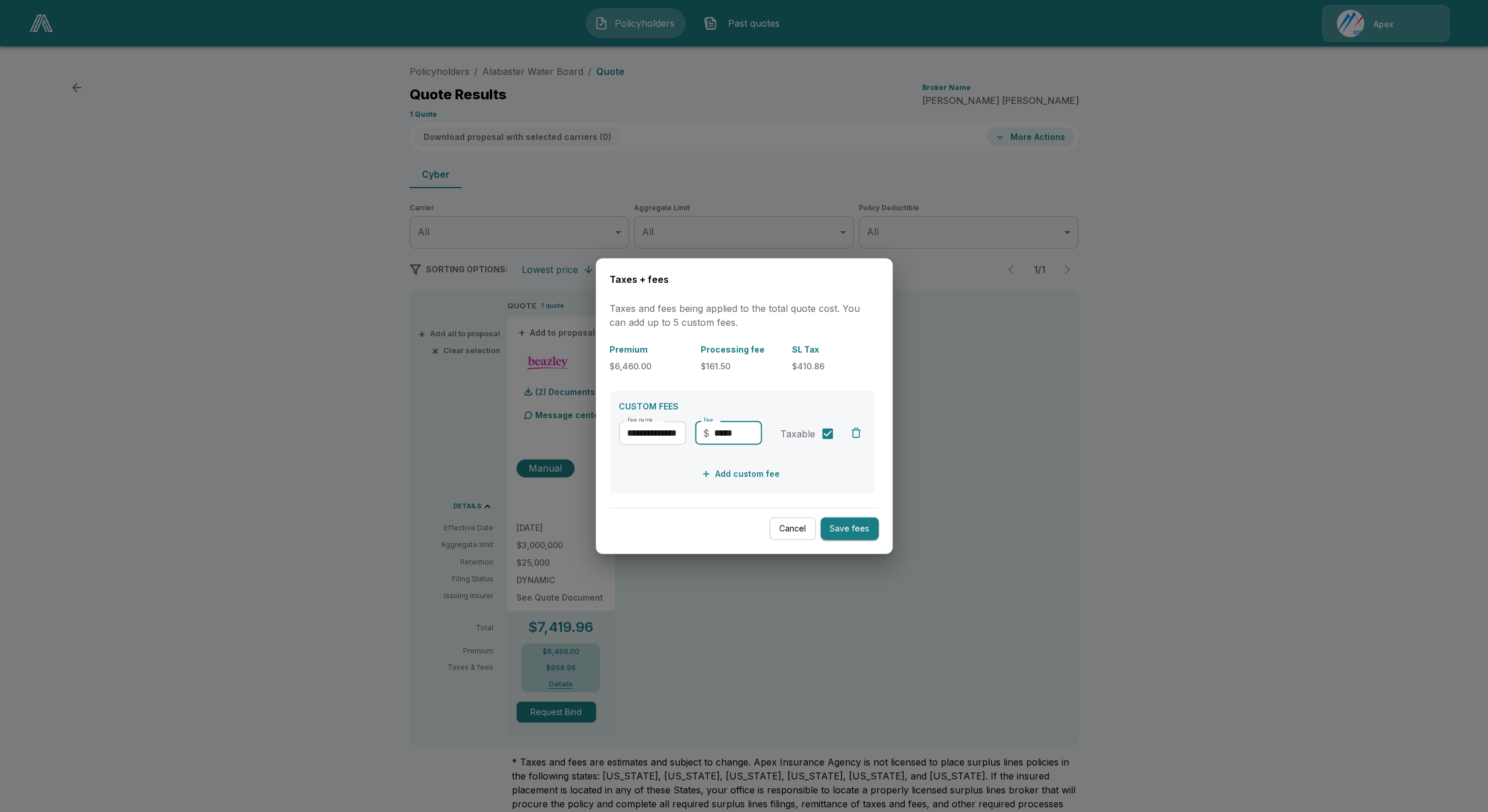
click at [714, 437] on input "*****" at bounding box center [738, 433] width 48 height 23
type input "******"
click at [852, 532] on button "Save fees" at bounding box center [849, 529] width 58 height 23
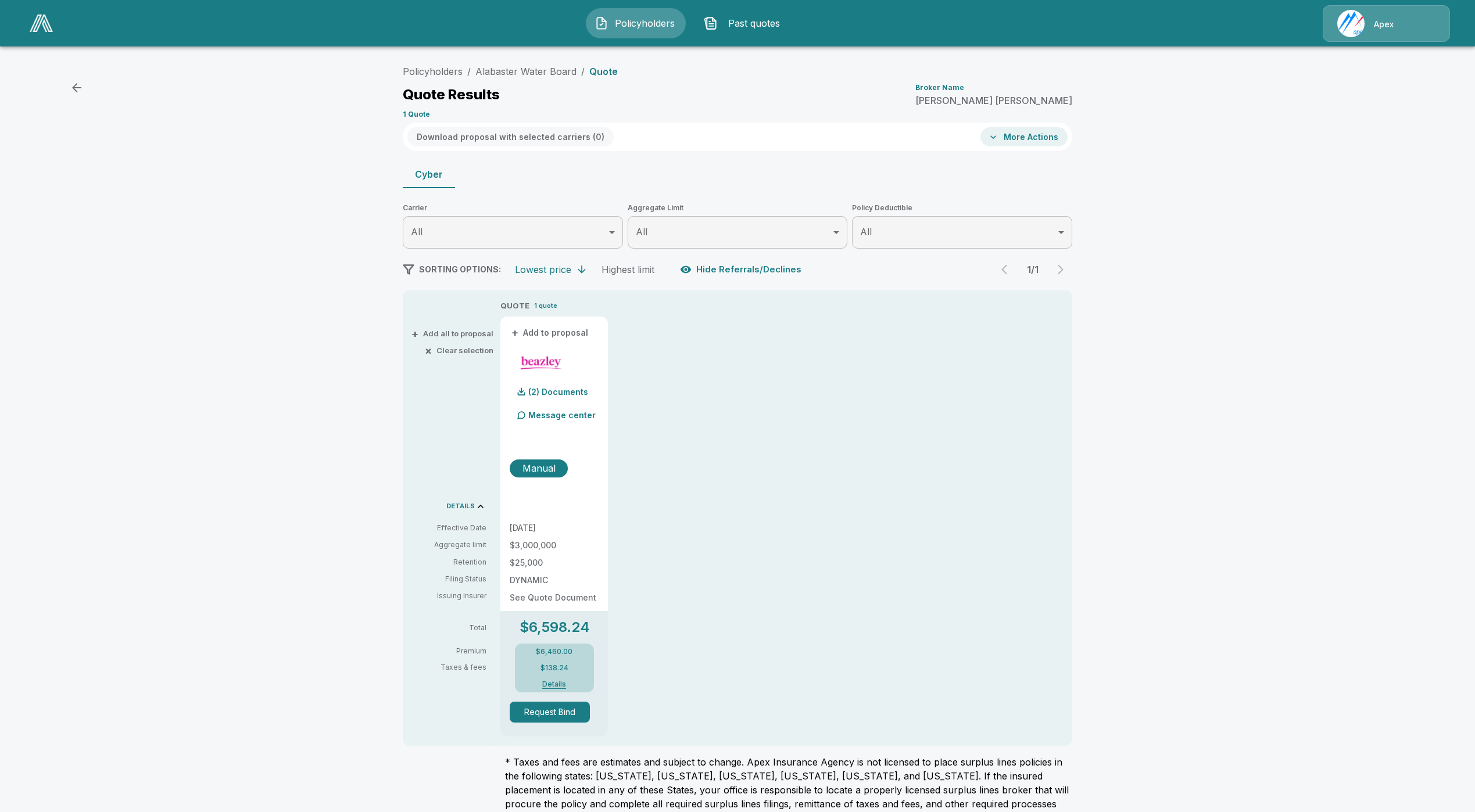
click at [569, 684] on button "Details" at bounding box center [554, 684] width 47 height 7
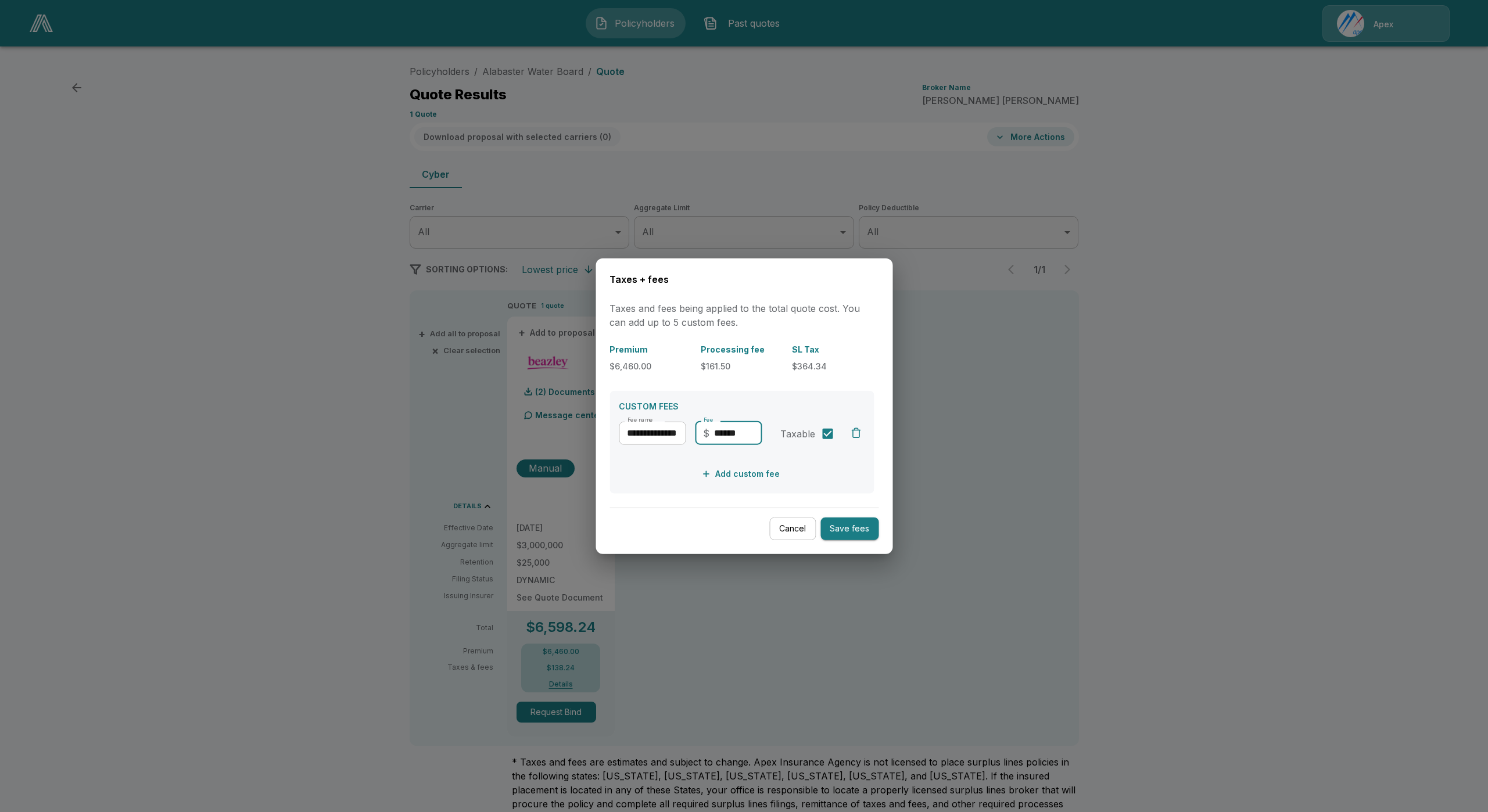
drag, startPoint x: 749, startPoint y: 429, endPoint x: 717, endPoint y: 434, distance: 32.4
click at [717, 434] on input "******" at bounding box center [738, 433] width 48 height 23
click at [743, 435] on input "******" at bounding box center [738, 433] width 48 height 23
type input "*******"
click at [859, 528] on button "Save fees" at bounding box center [849, 529] width 58 height 23
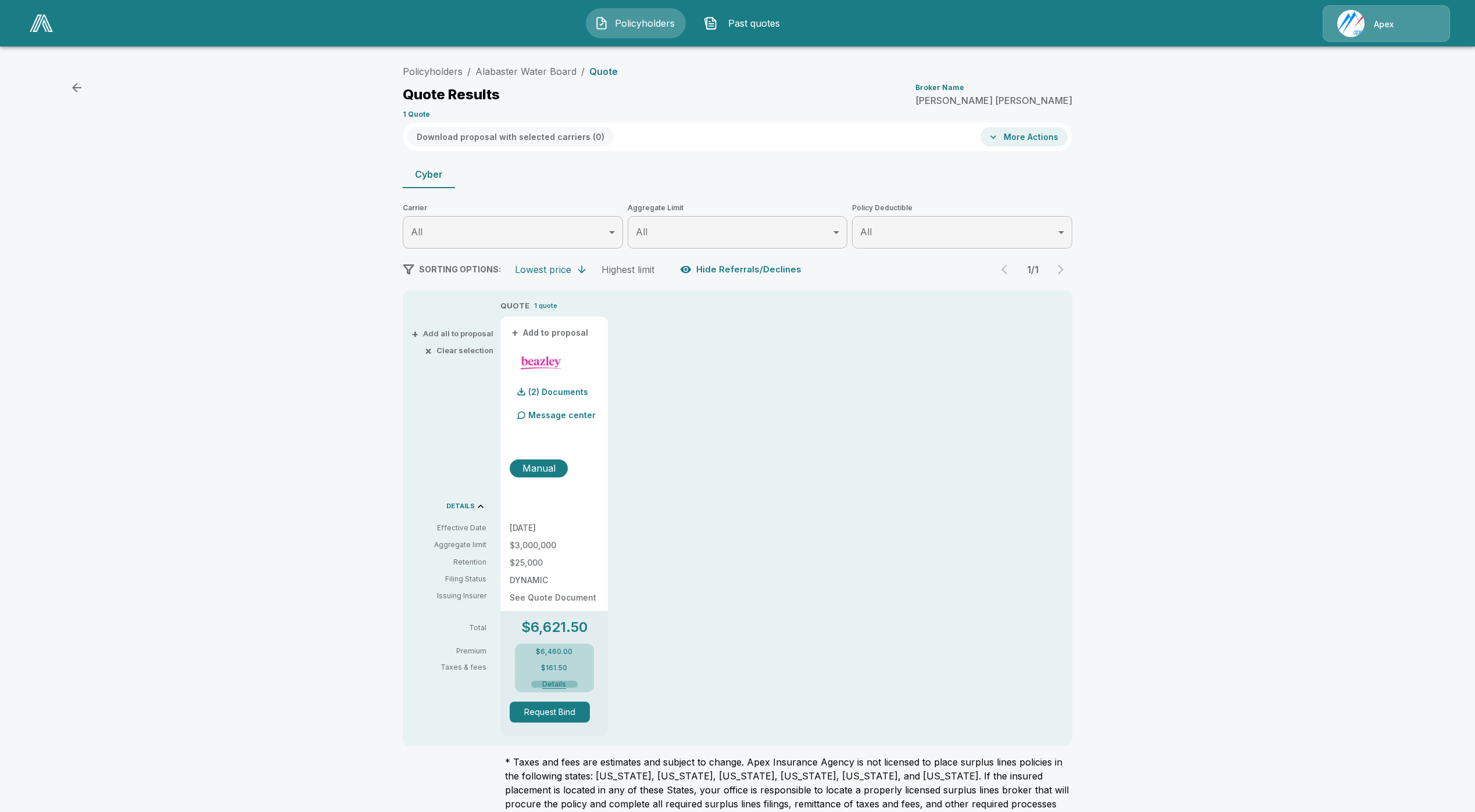
click at [561, 688] on button "Details" at bounding box center [554, 684] width 47 height 7
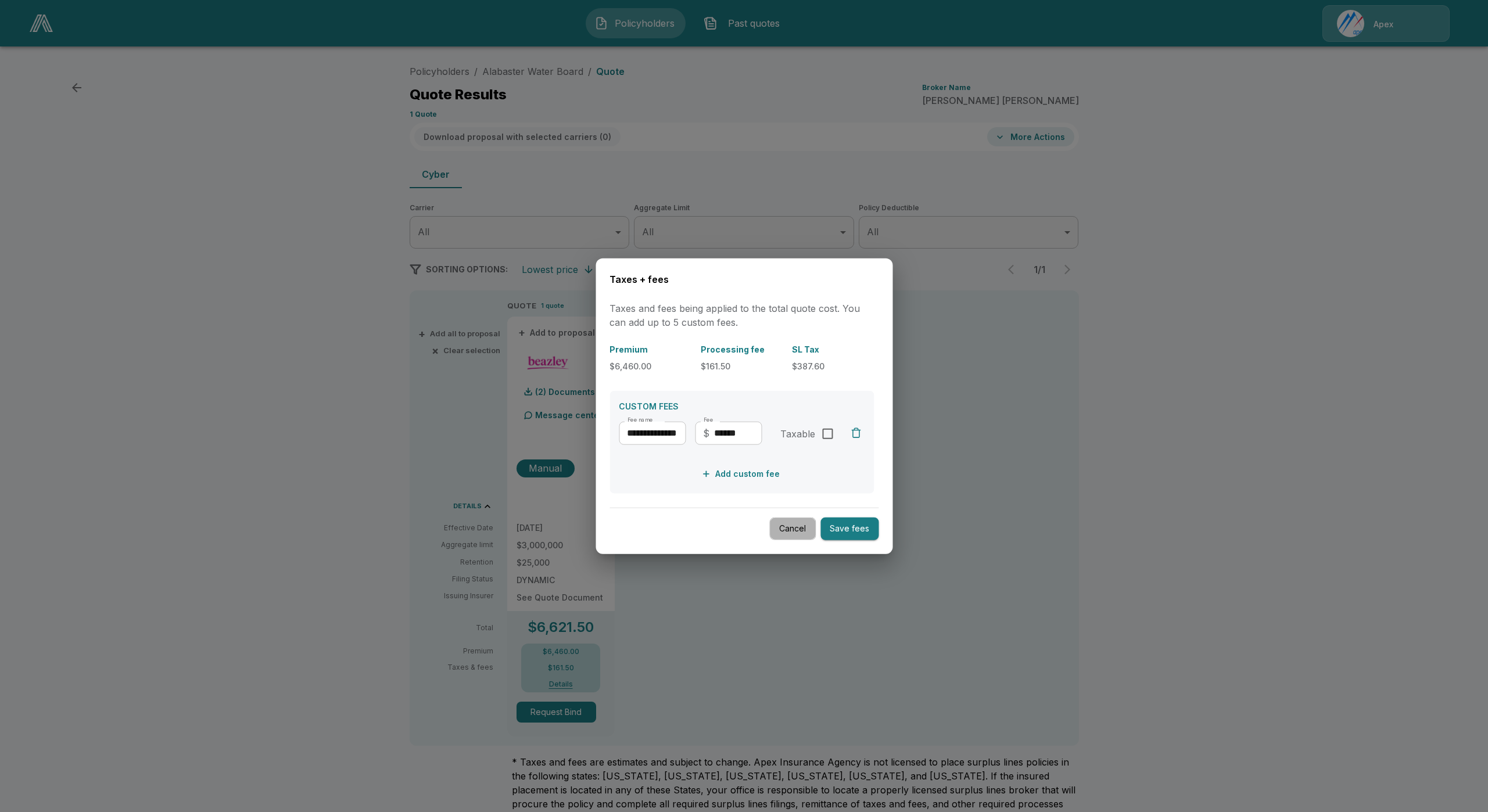
click at [795, 529] on button "Cancel" at bounding box center [792, 529] width 47 height 23
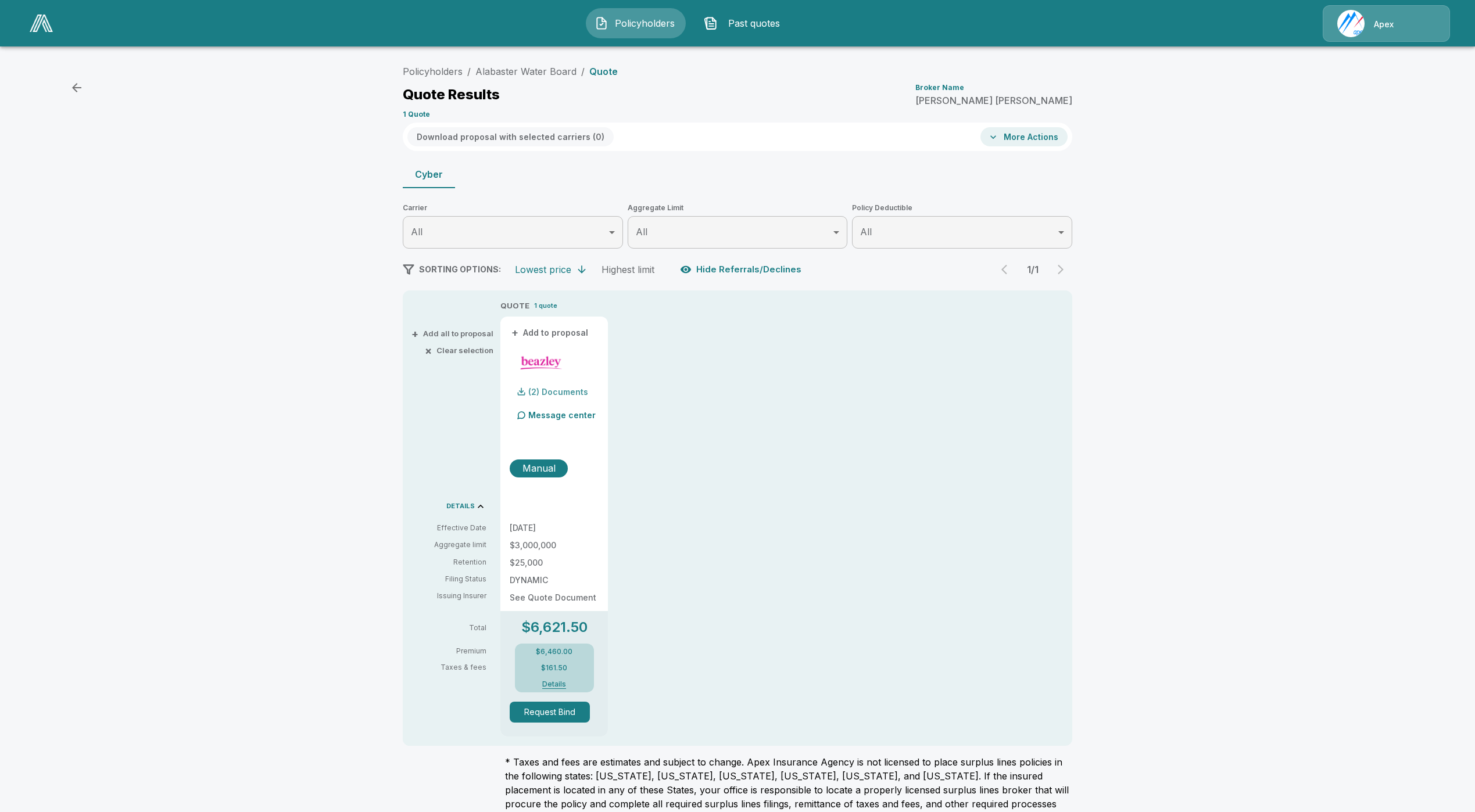
click at [572, 386] on div "(2) Documents" at bounding box center [549, 392] width 79 height 23
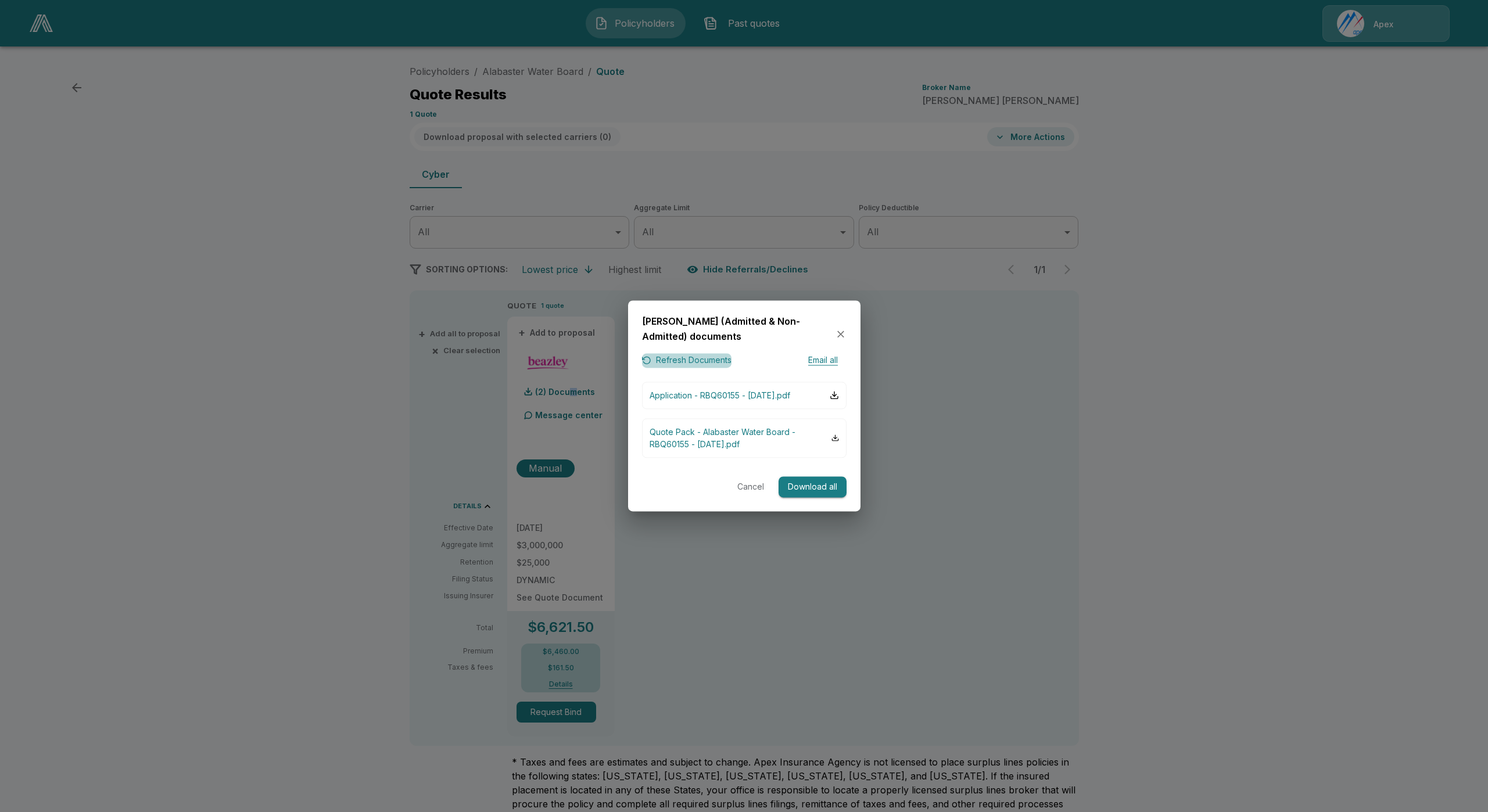
click at [715, 359] on button "Refresh Documents" at bounding box center [687, 361] width 90 height 15
click at [759, 450] on p "Quote Pack - Alabaster Water Board - RBQ60155 - 04-September-2025.pdf" at bounding box center [741, 438] width 182 height 24
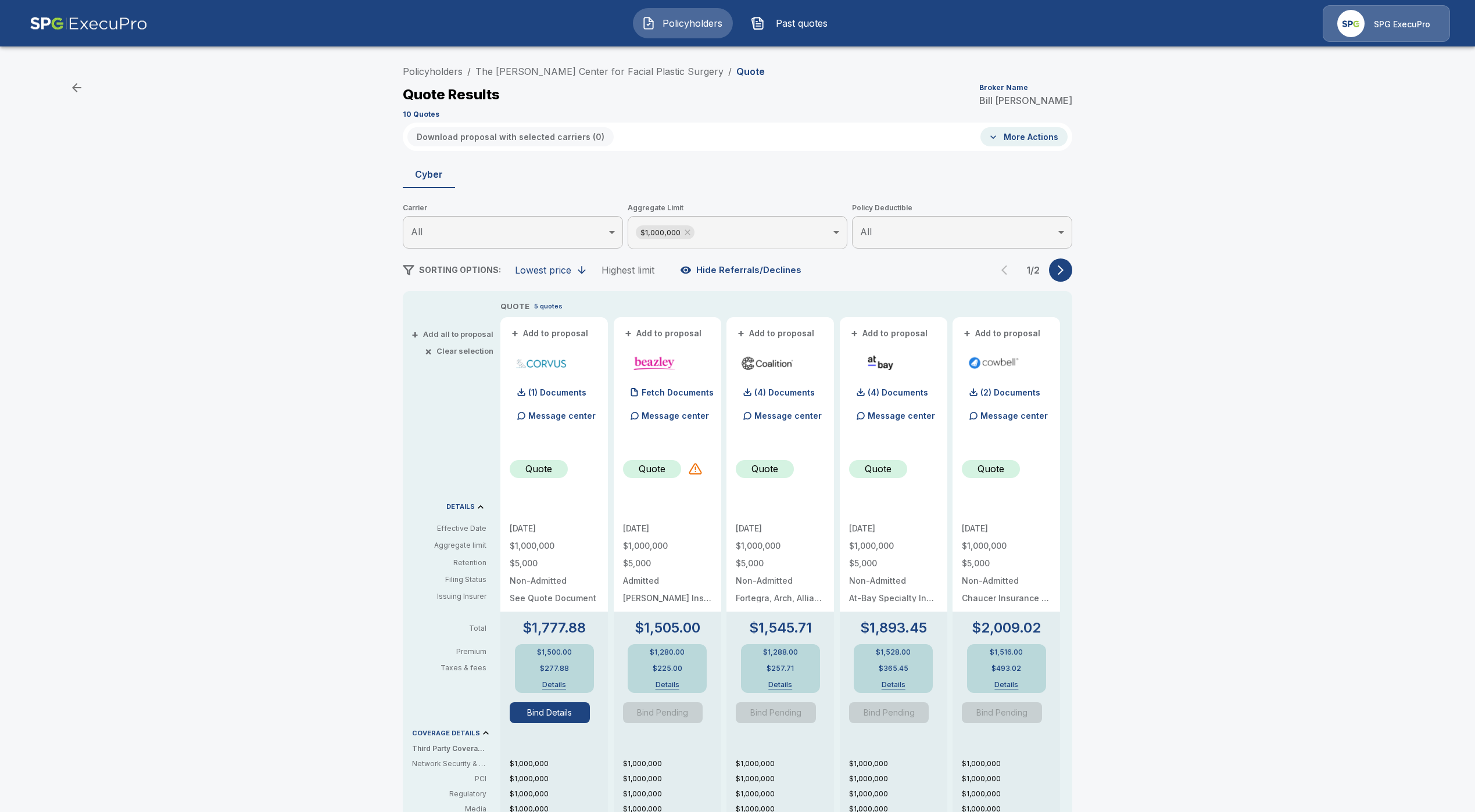
scroll to position [44, 0]
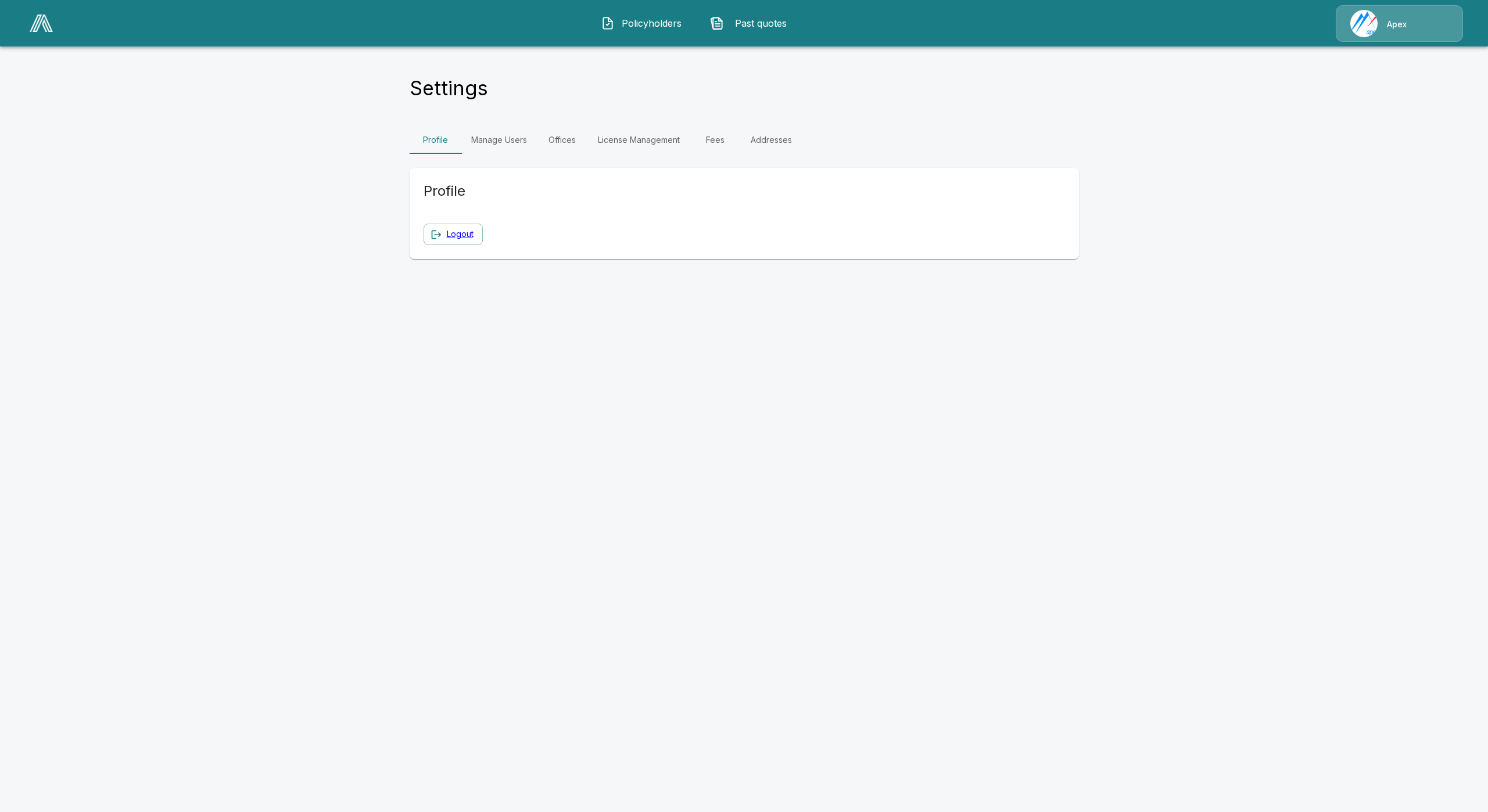
click at [722, 137] on link "Fees" at bounding box center [715, 140] width 52 height 28
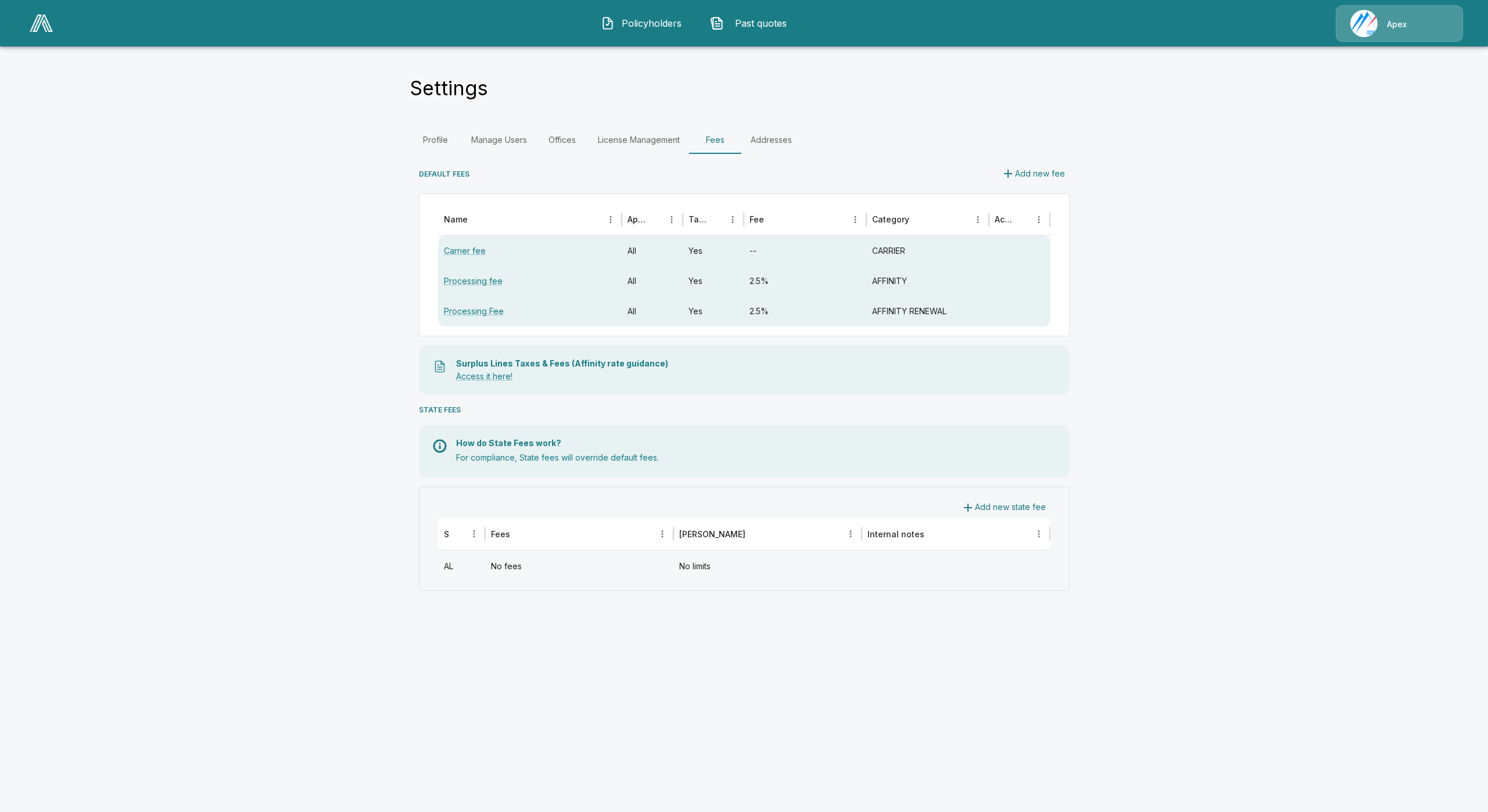
click at [502, 566] on div "No fees" at bounding box center [579, 566] width 188 height 30
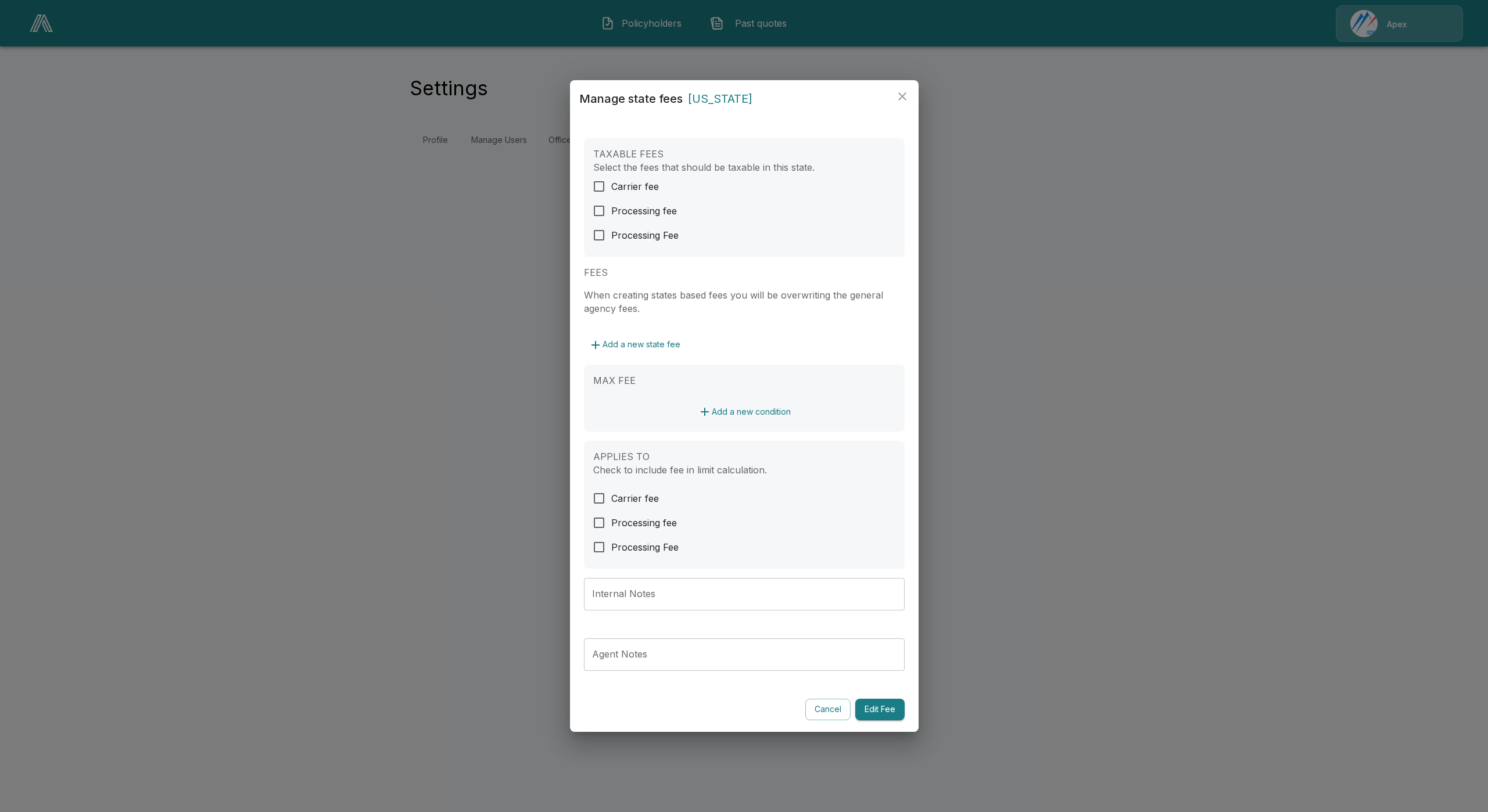
click at [728, 397] on div "MAX FEE Add a new condition" at bounding box center [744, 398] width 320 height 68
click at [758, 396] on div "MAX FEE Add a new condition" at bounding box center [744, 398] width 320 height 68
click at [756, 404] on button "Add a new condition" at bounding box center [745, 412] width 103 height 22
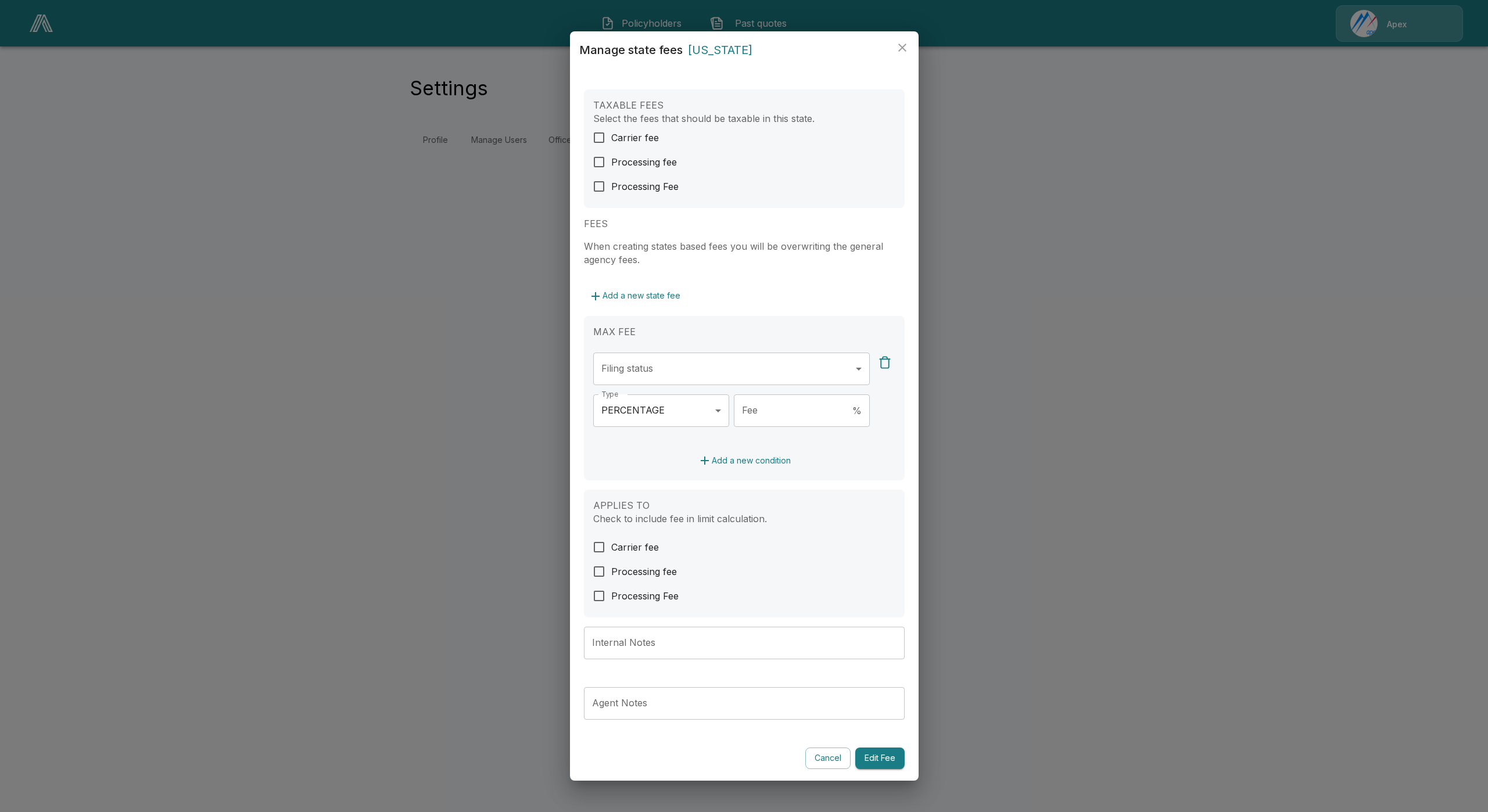
click at [680, 168] on body "**********" at bounding box center [744, 84] width 1488 height 168
drag, startPoint x: 701, startPoint y: 409, endPoint x: 728, endPoint y: 446, distance: 45.8
click at [703, 411] on div at bounding box center [744, 406] width 1488 height 812
click at [881, 369] on button "button" at bounding box center [885, 362] width 20 height 20
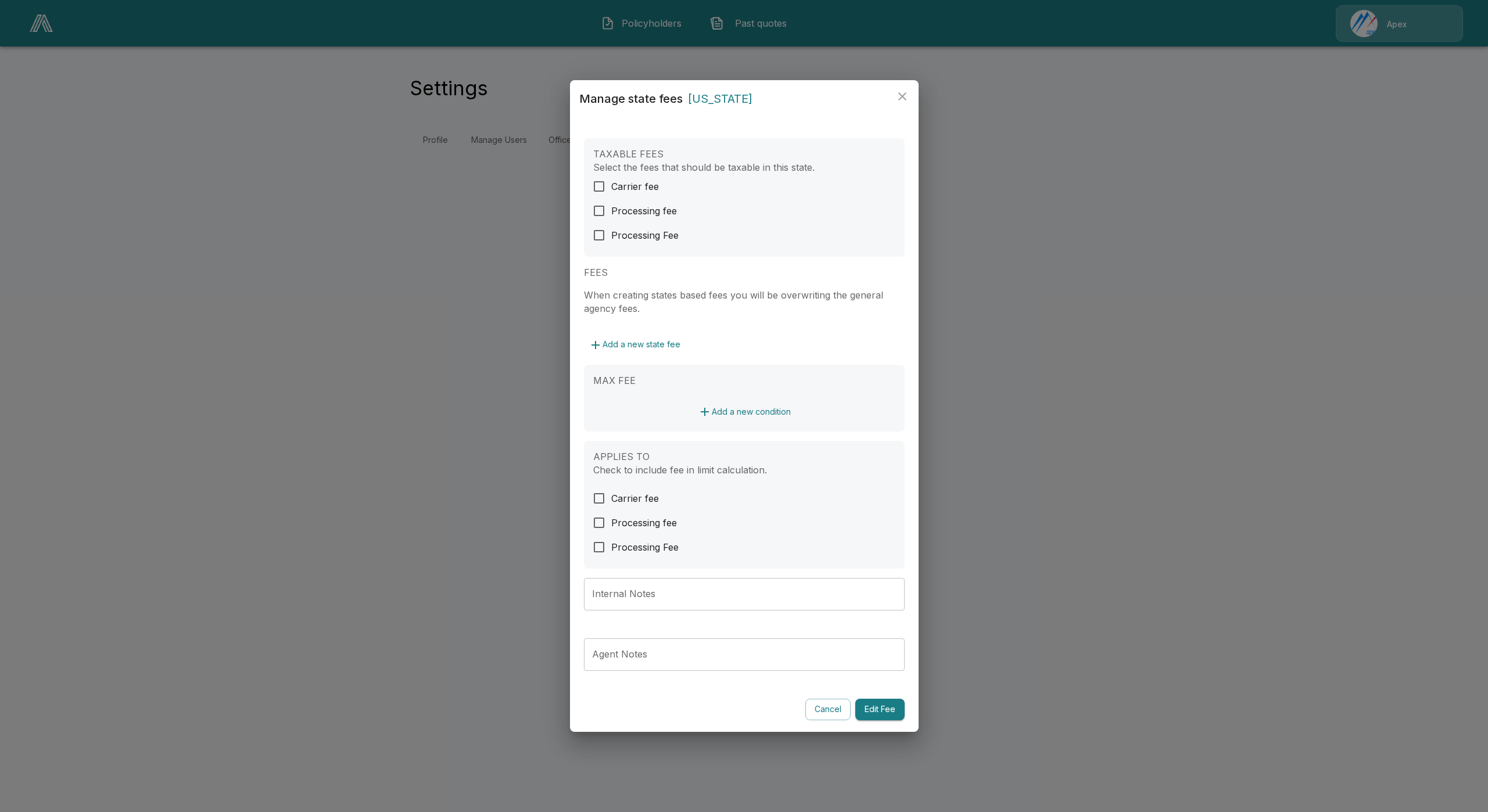
click at [668, 341] on button "Add a new state fee" at bounding box center [634, 344] width 101 height 22
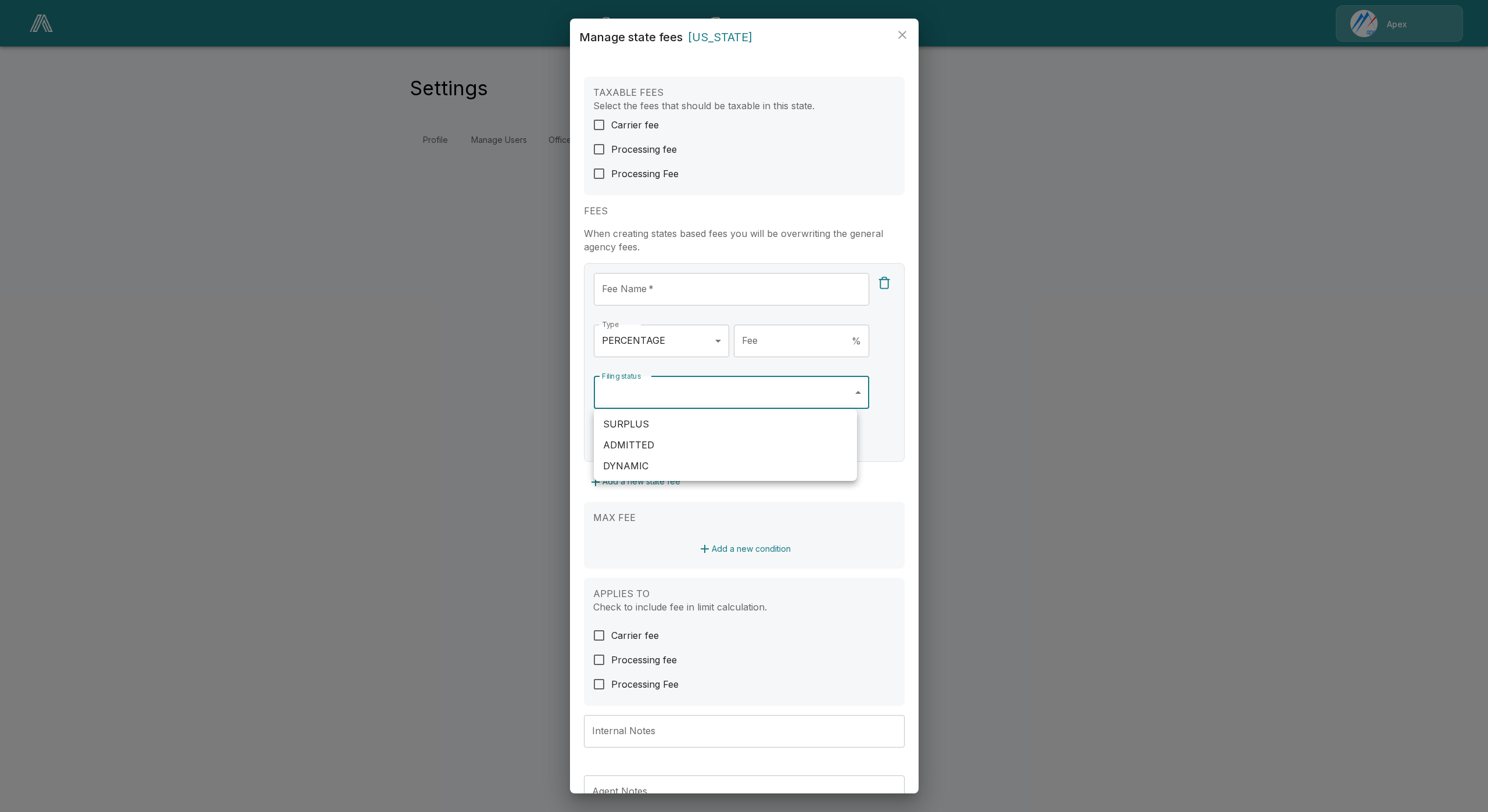
click at [699, 168] on body "**********" at bounding box center [744, 84] width 1488 height 168
click at [660, 463] on li "DYNAMIC" at bounding box center [725, 466] width 263 height 21
type input "*******"
click at [757, 362] on div at bounding box center [744, 406] width 1488 height 812
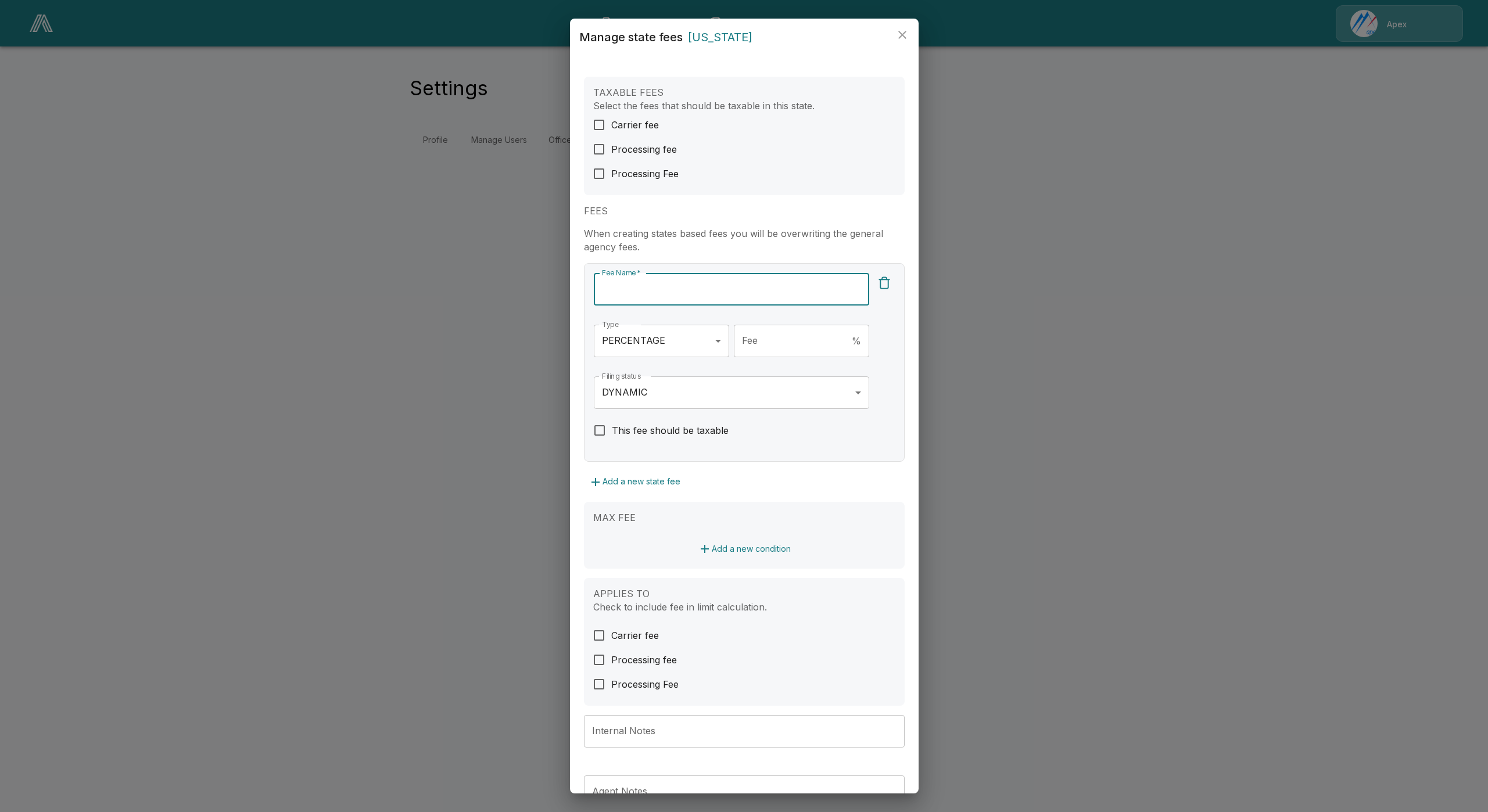
click at [635, 290] on input "Fee Name   *" at bounding box center [731, 290] width 276 height 33
click at [570, 328] on div "**********" at bounding box center [744, 425] width 348 height 737
click at [658, 291] on input "Fee Name   *" at bounding box center [731, 290] width 276 height 33
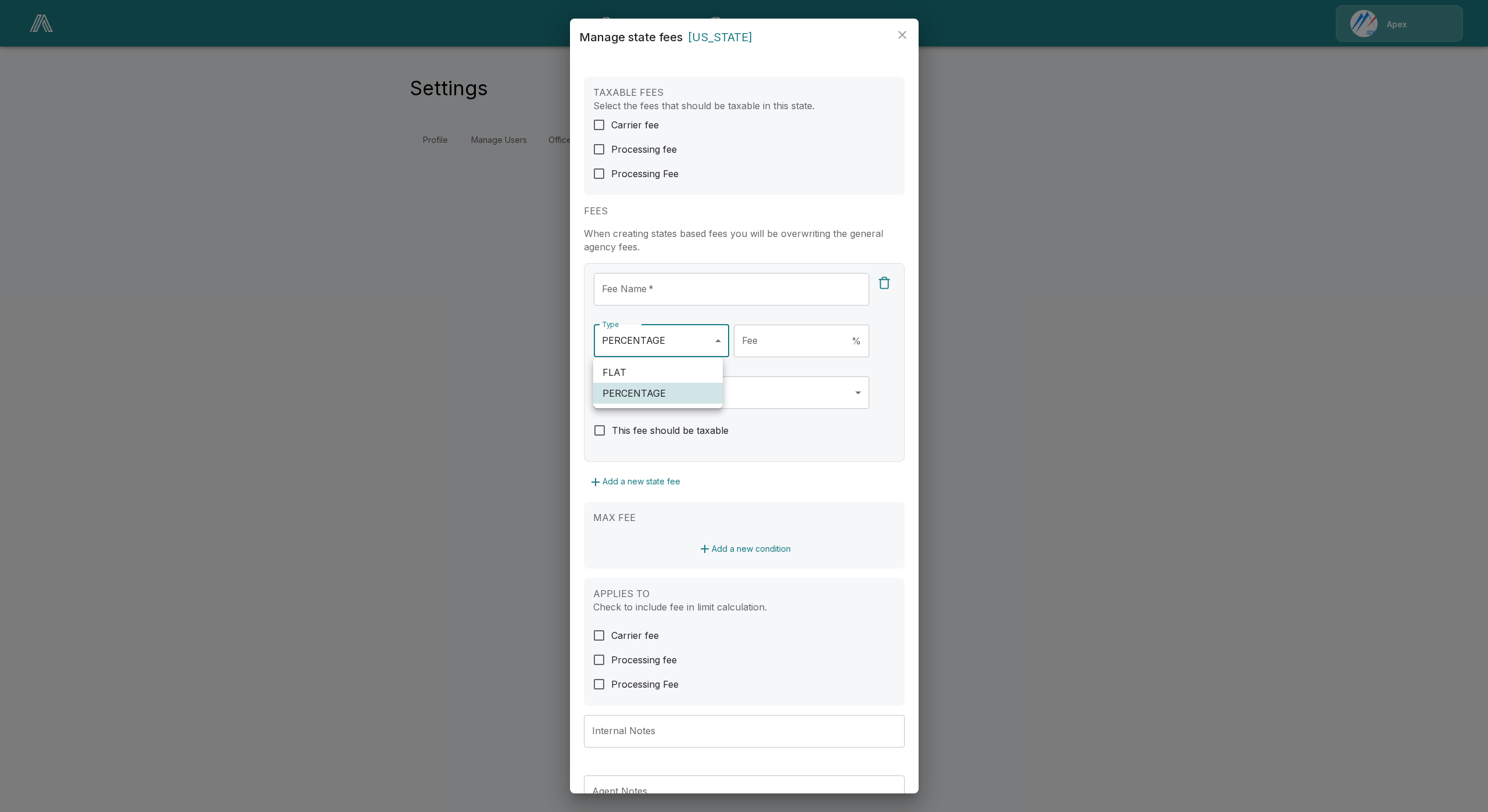
click at [699, 168] on body "**********" at bounding box center [744, 84] width 1488 height 168
click at [676, 370] on li "FLAT" at bounding box center [658, 372] width 129 height 21
type input "****"
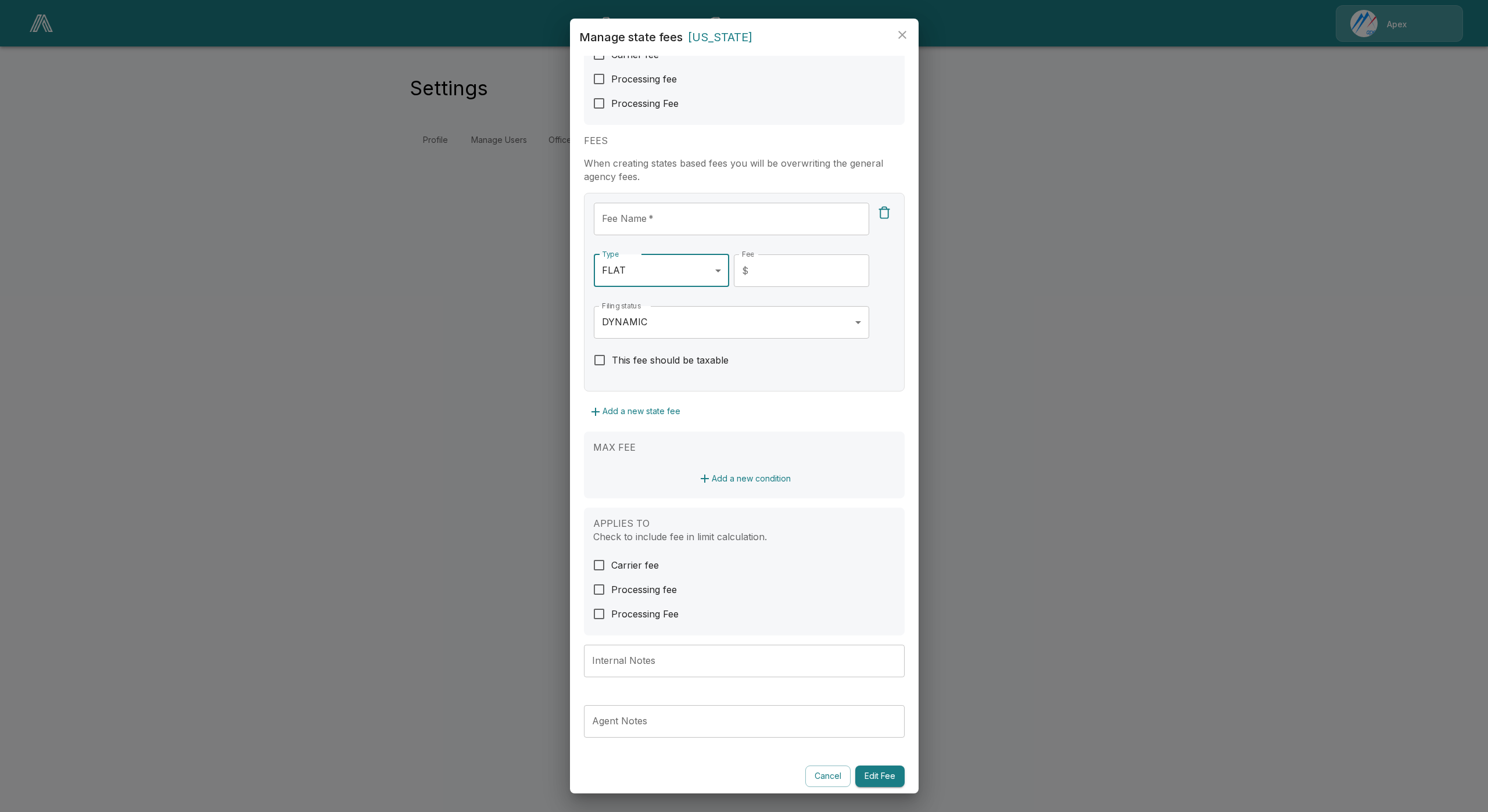
scroll to position [76, 0]
click at [855, 767] on button "Edit Fee" at bounding box center [880, 771] width 50 height 22
click at [734, 207] on input "Fee Name   *" at bounding box center [731, 214] width 276 height 33
drag, startPoint x: 641, startPoint y: 288, endPoint x: 671, endPoint y: 274, distance: 33.1
click at [641, 289] on div "Type FLAT **** Fee type   *" at bounding box center [661, 275] width 135 height 51
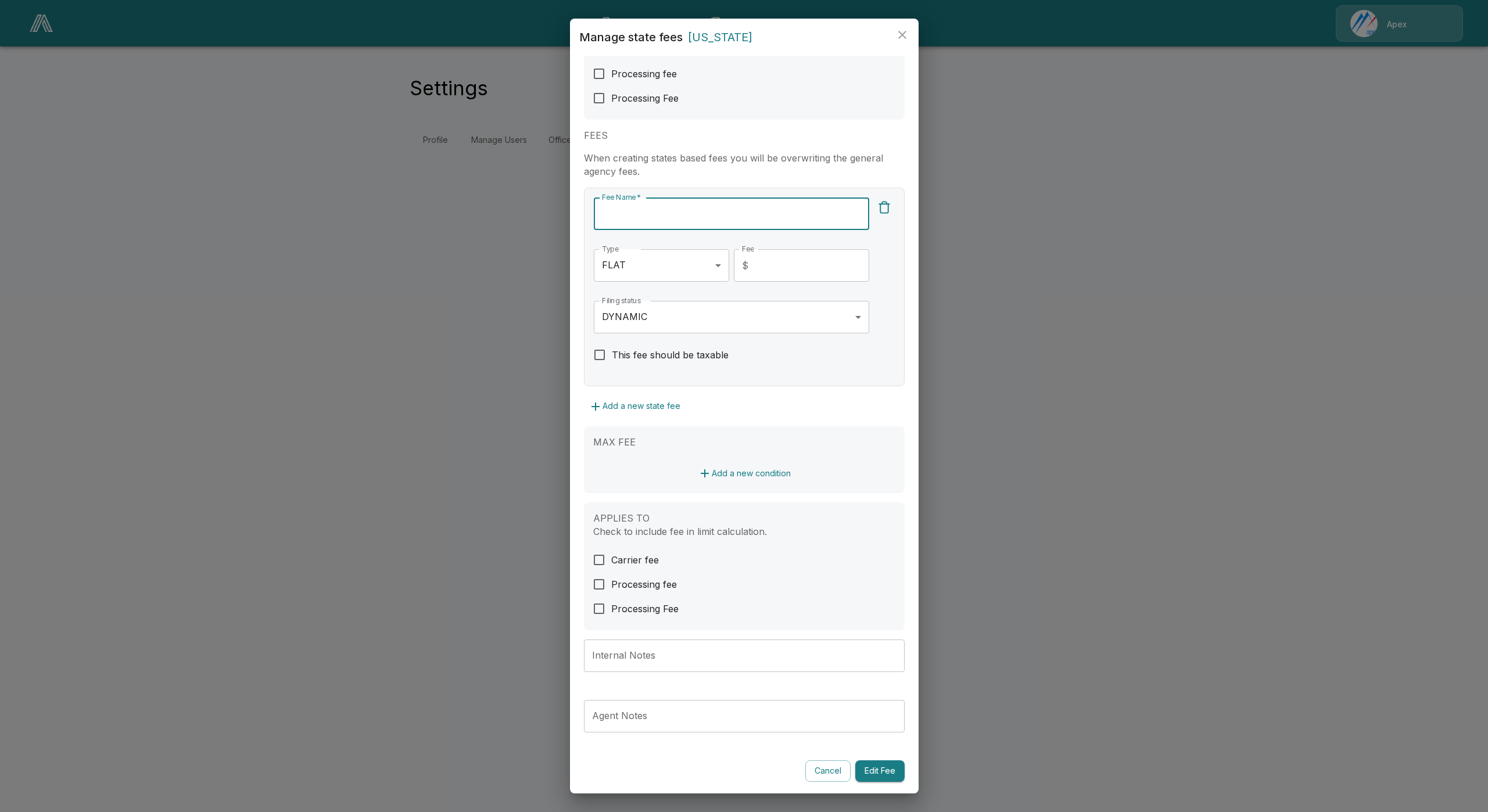
click at [716, 210] on input "Fee Name   *" at bounding box center [731, 214] width 276 height 33
click at [817, 775] on button "Cancel" at bounding box center [828, 771] width 45 height 22
